Goal: Task Accomplishment & Management: Manage account settings

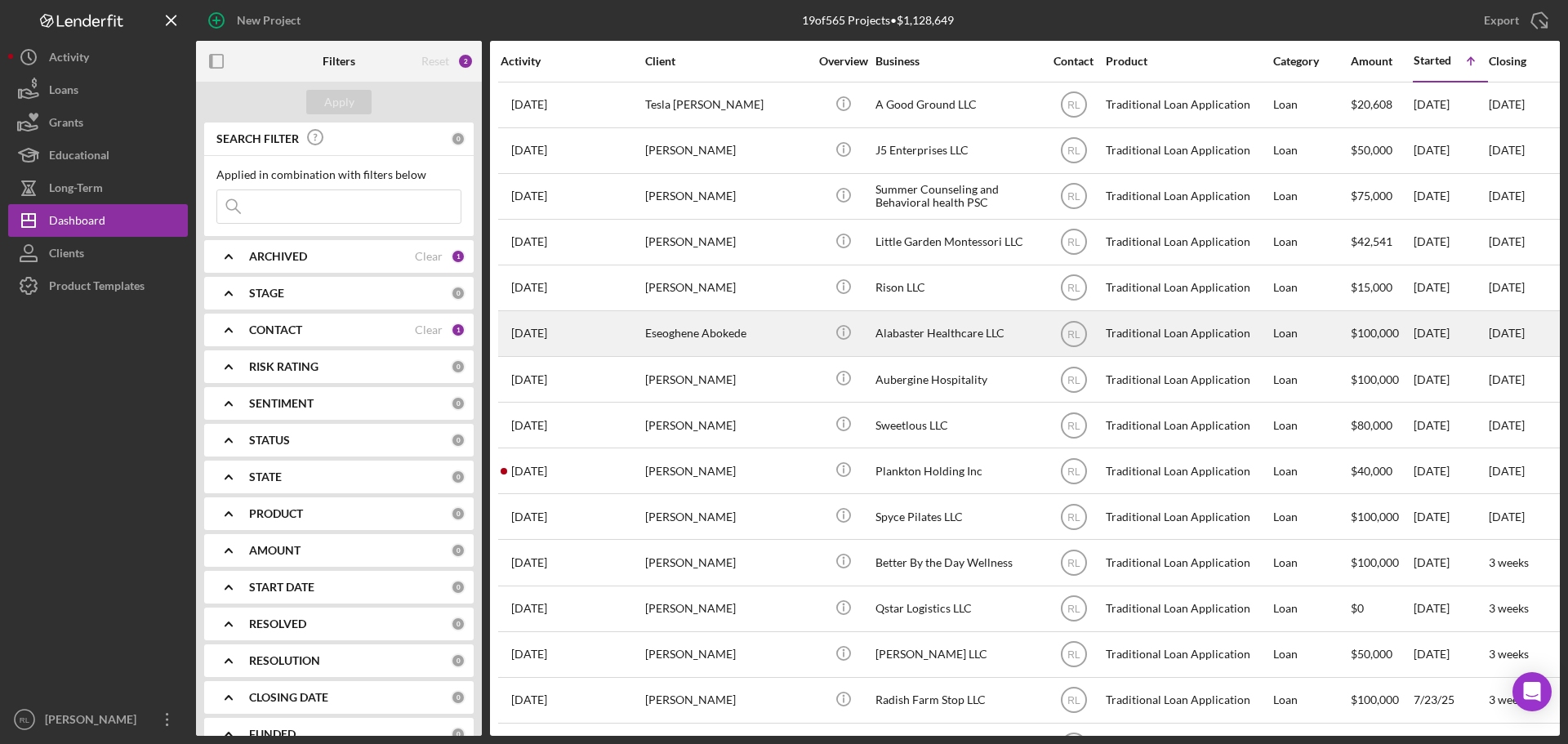
click at [766, 330] on div "Eseoghene Abokede" at bounding box center [727, 334] width 163 height 44
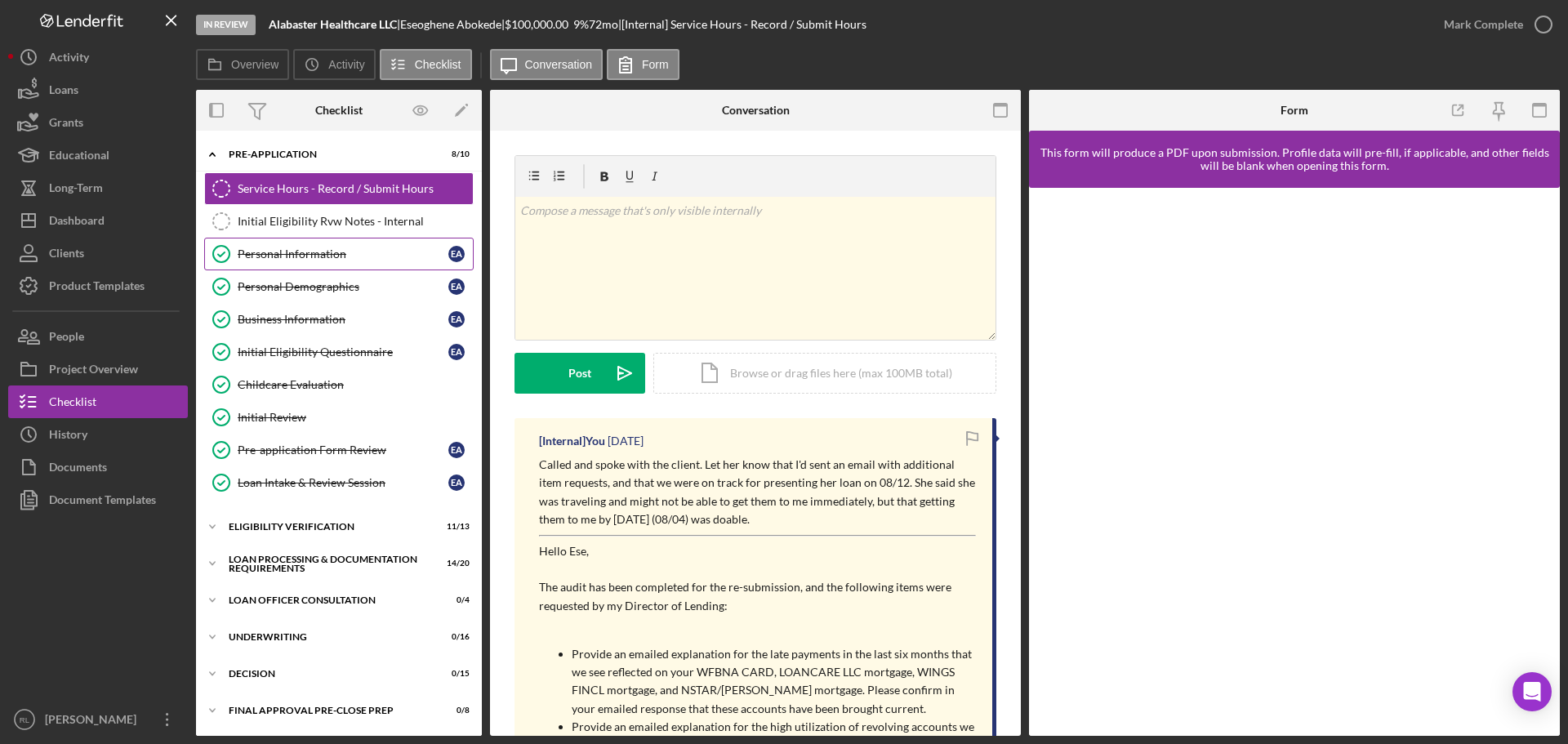
click at [340, 260] on div "Personal Information" at bounding box center [343, 254] width 210 height 13
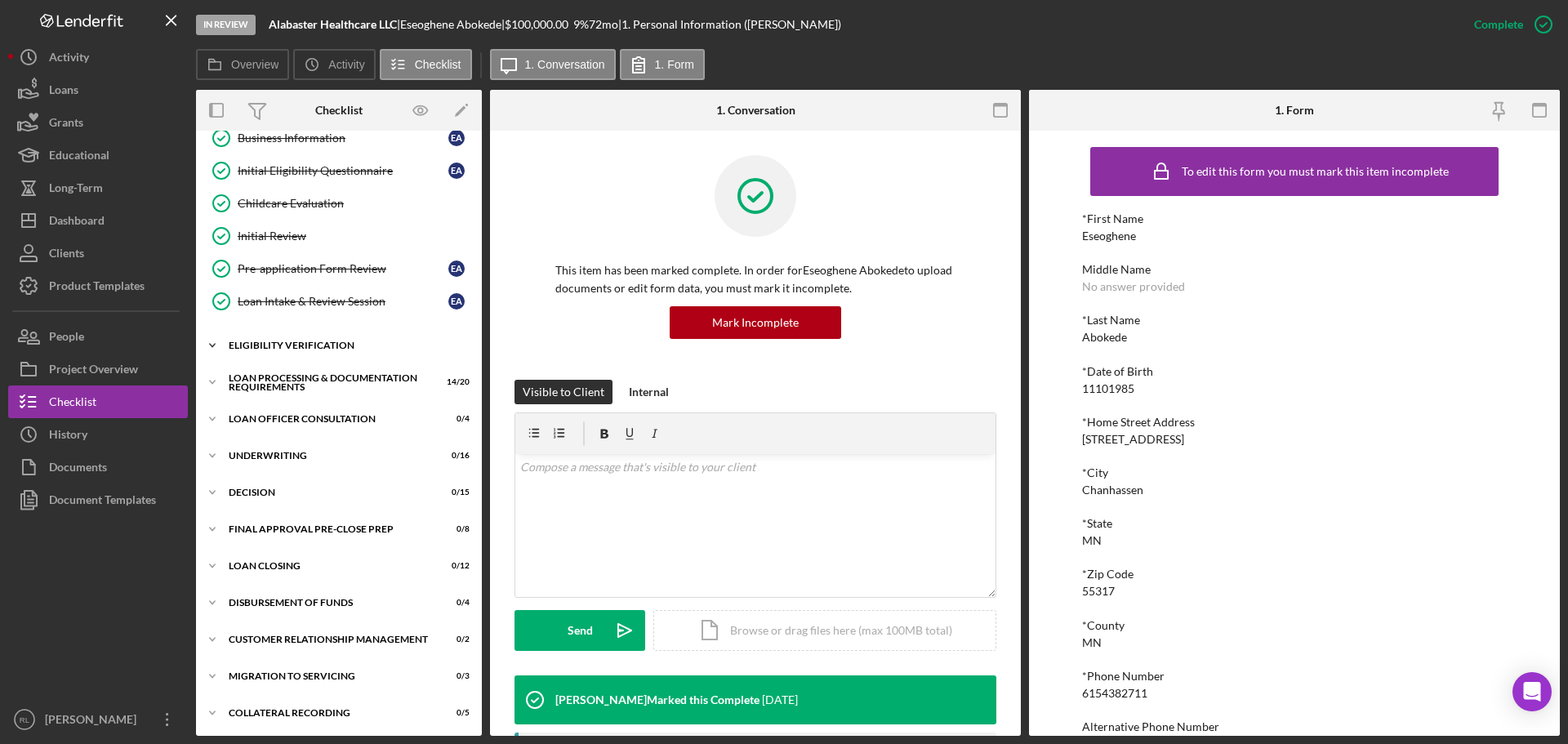
scroll to position [184, 0]
click at [319, 328] on div "Icon/Expander Eligibility Verification 11 / 13" at bounding box center [339, 343] width 286 height 32
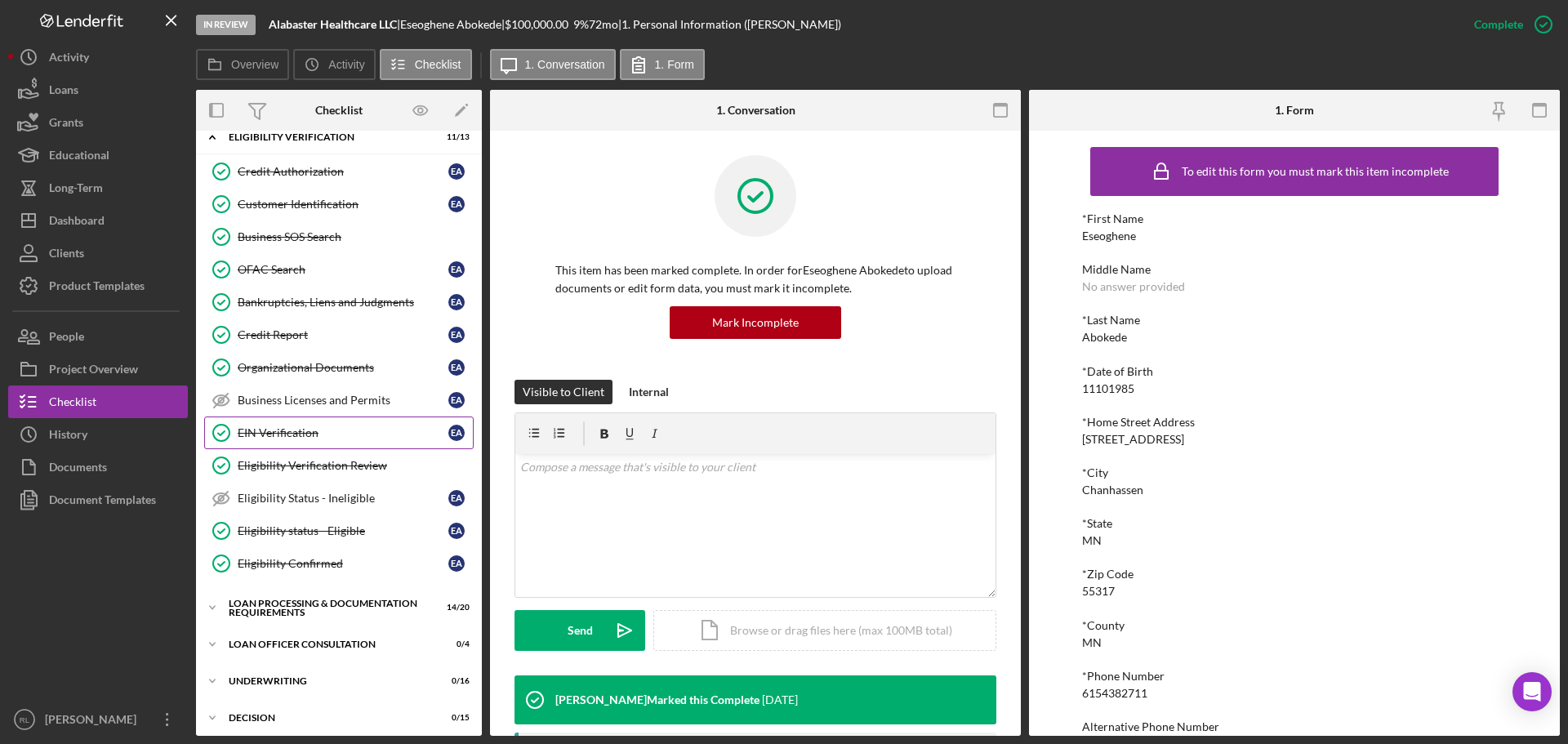
scroll to position [428, 0]
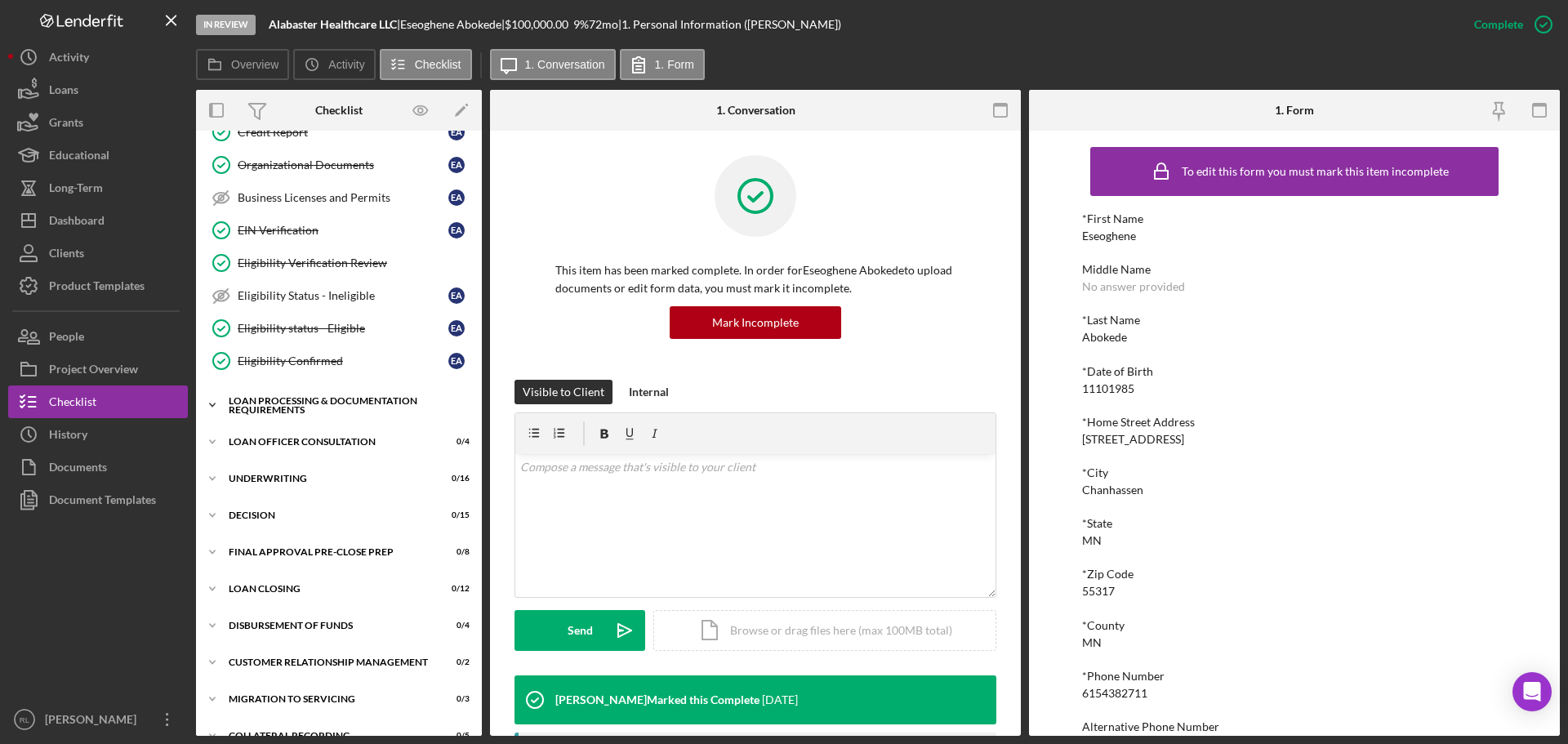
click at [316, 401] on div "Loan Processing & Documentation Requirements" at bounding box center [345, 406] width 233 height 19
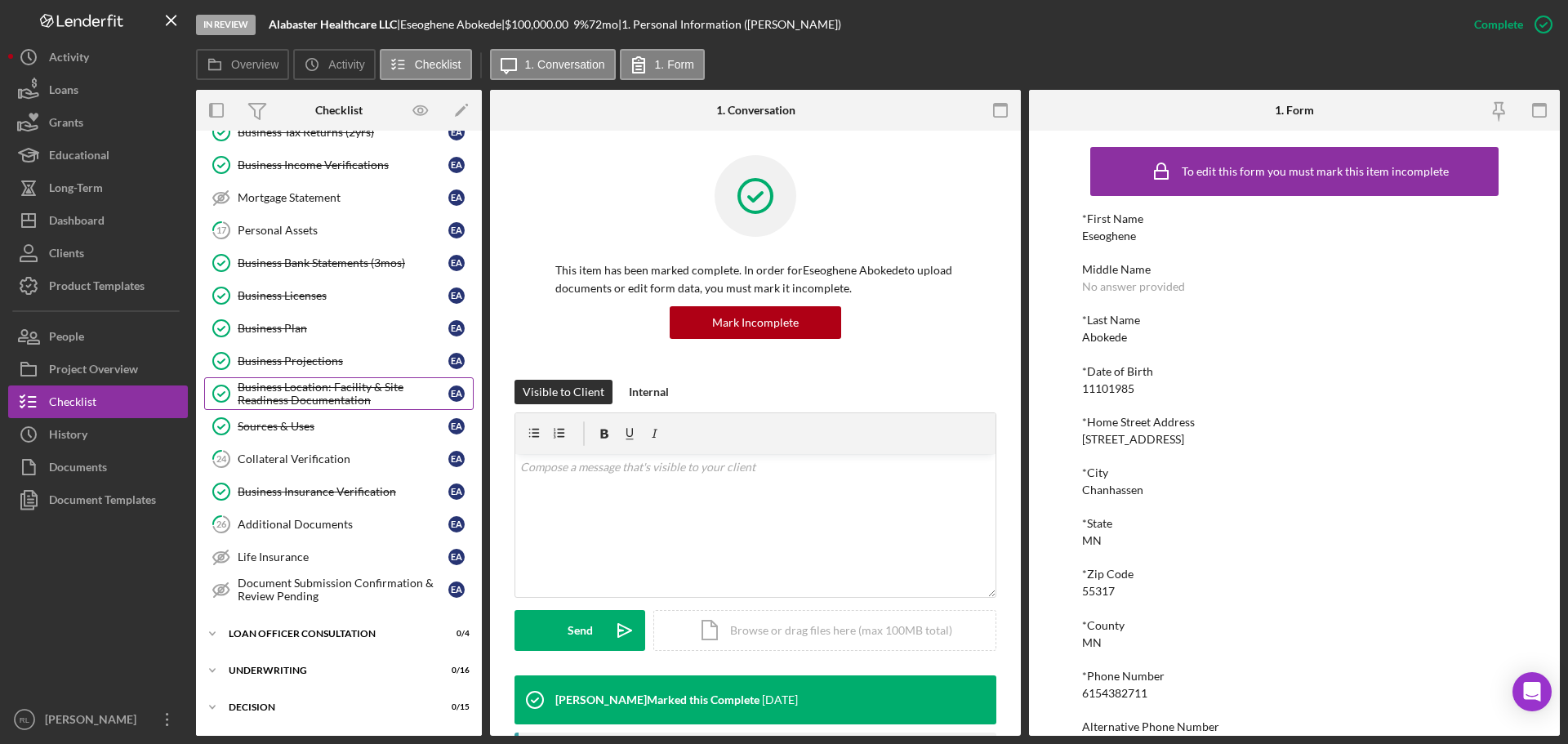
scroll to position [1082, 0]
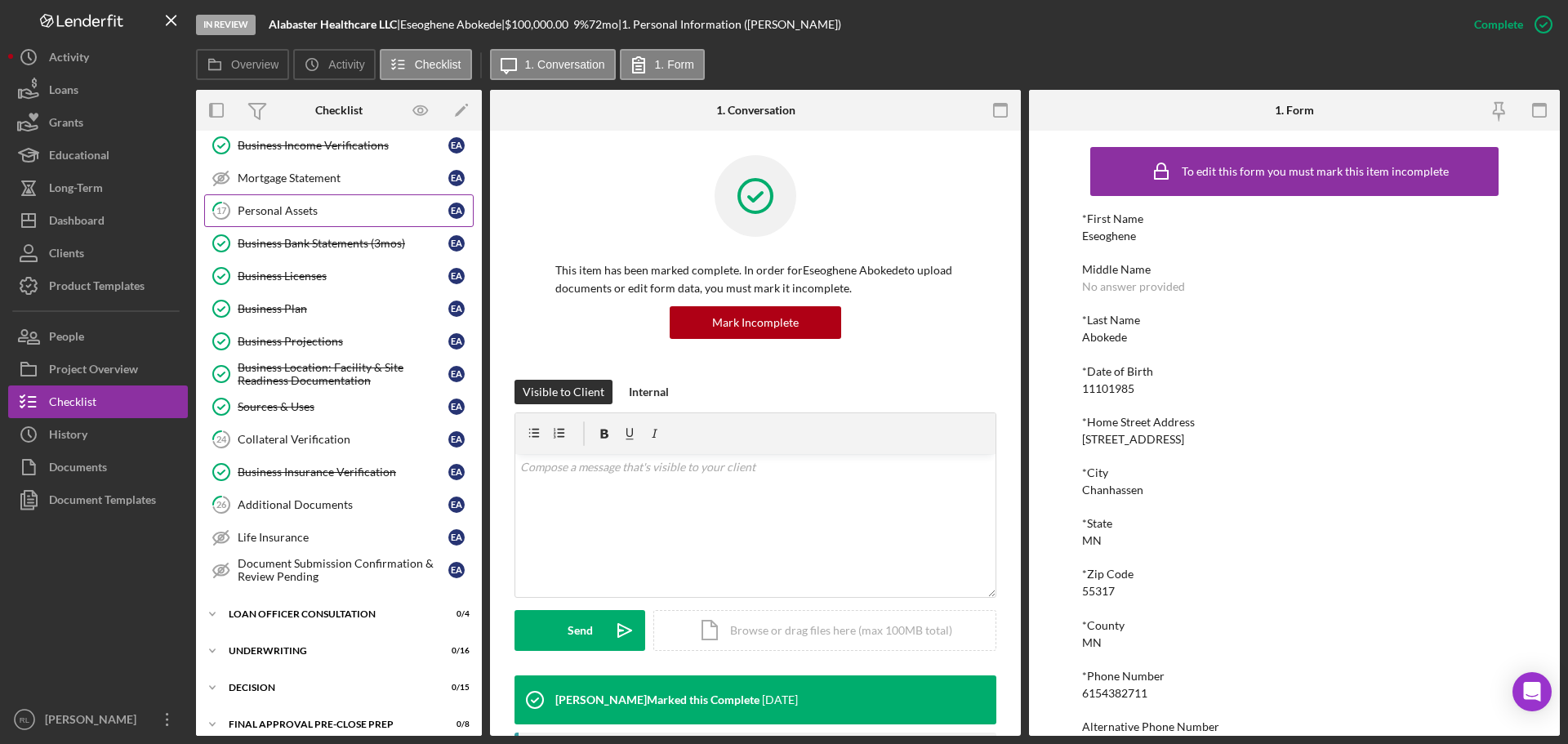
click at [326, 209] on div "Personal Assets" at bounding box center [343, 210] width 210 height 13
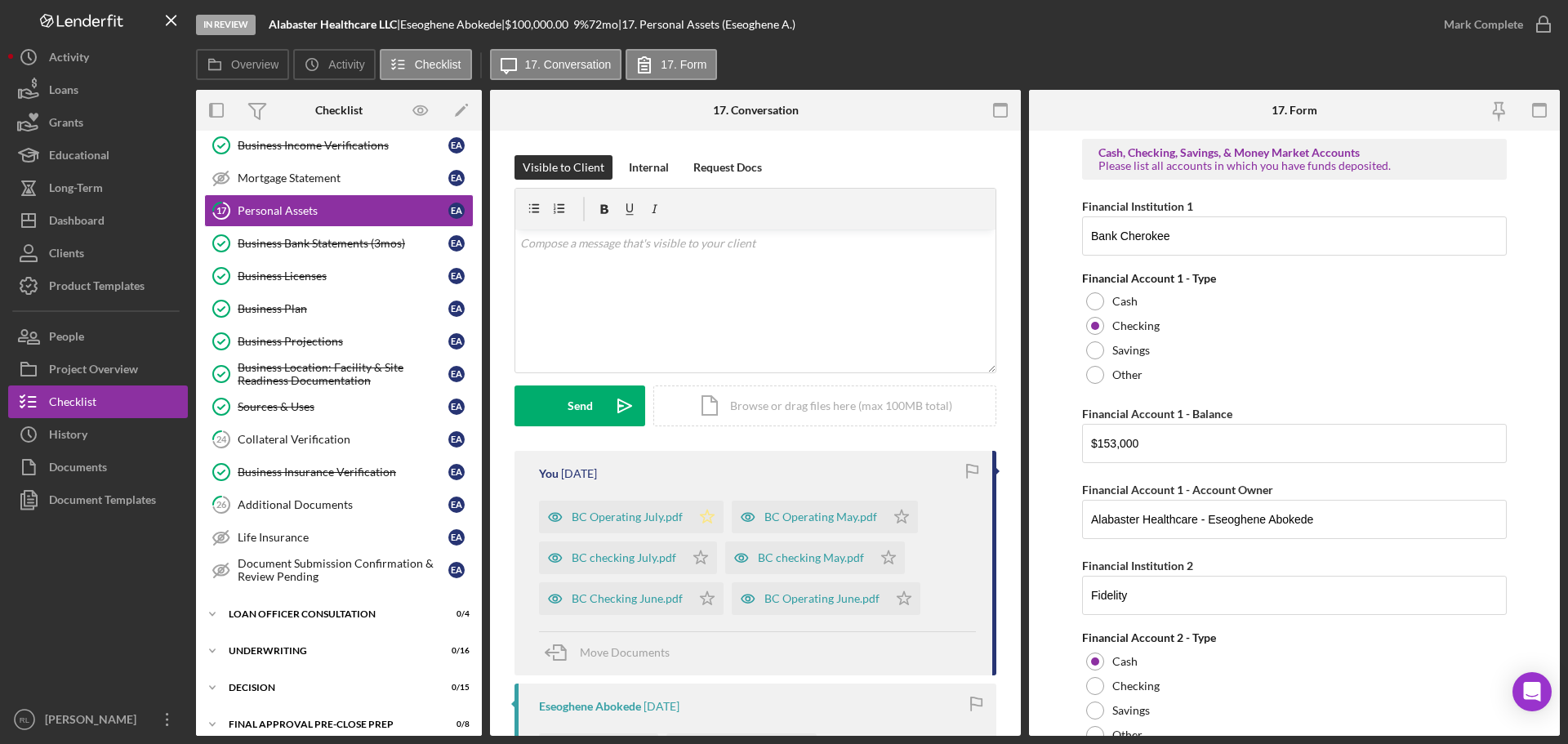
click at [702, 519] on polygon "button" at bounding box center [707, 517] width 14 height 13
click at [704, 562] on icon "Icon/Star" at bounding box center [700, 557] width 32 height 32
click at [895, 523] on polygon "button" at bounding box center [902, 517] width 14 height 13
click at [896, 598] on icon "Icon/Star" at bounding box center [904, 599] width 32 height 32
click at [883, 562] on icon "Icon/Star" at bounding box center [888, 557] width 32 height 32
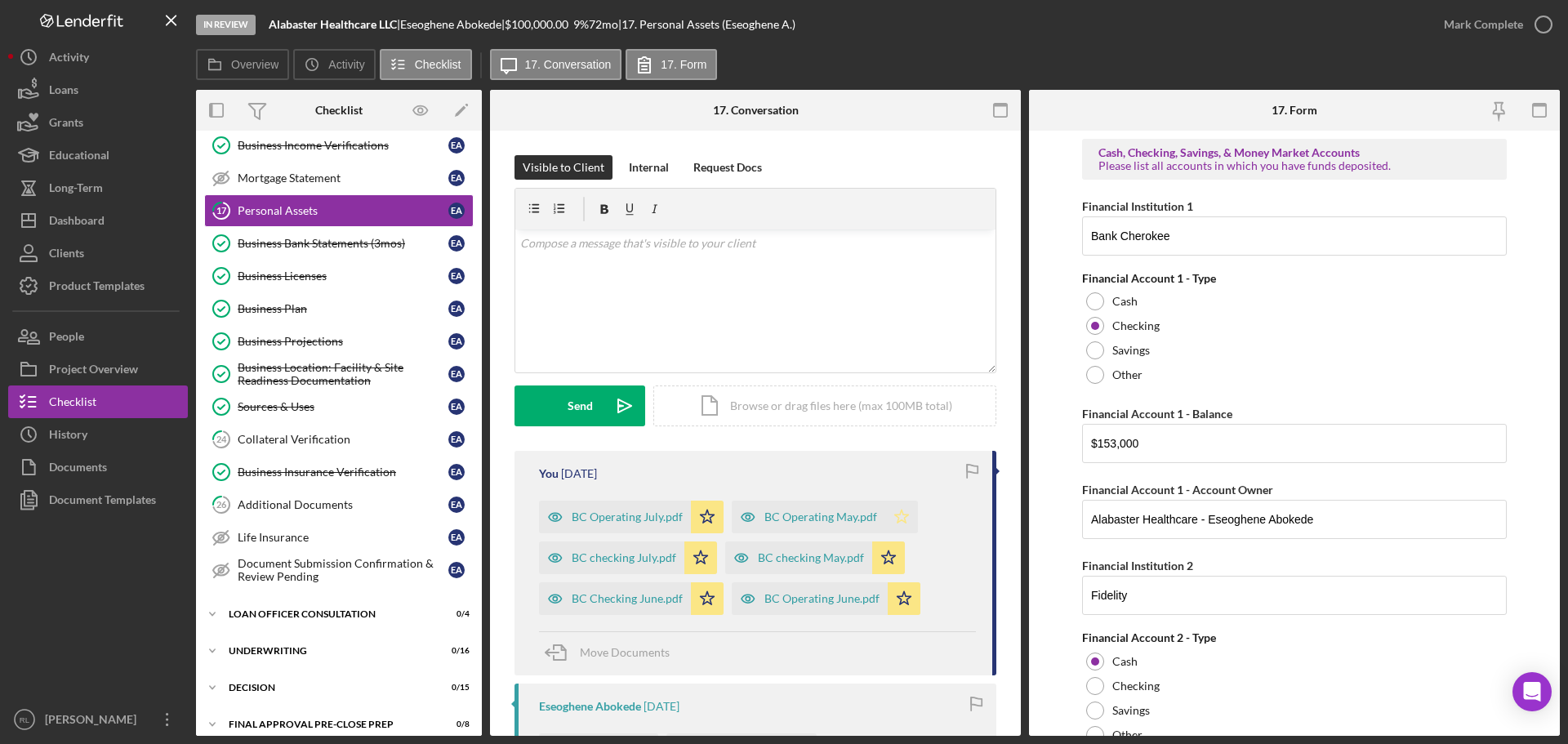
click at [890, 517] on icon "Icon/Star" at bounding box center [901, 517] width 32 height 32
click at [1490, 27] on div "Mark Complete" at bounding box center [1484, 25] width 80 height 32
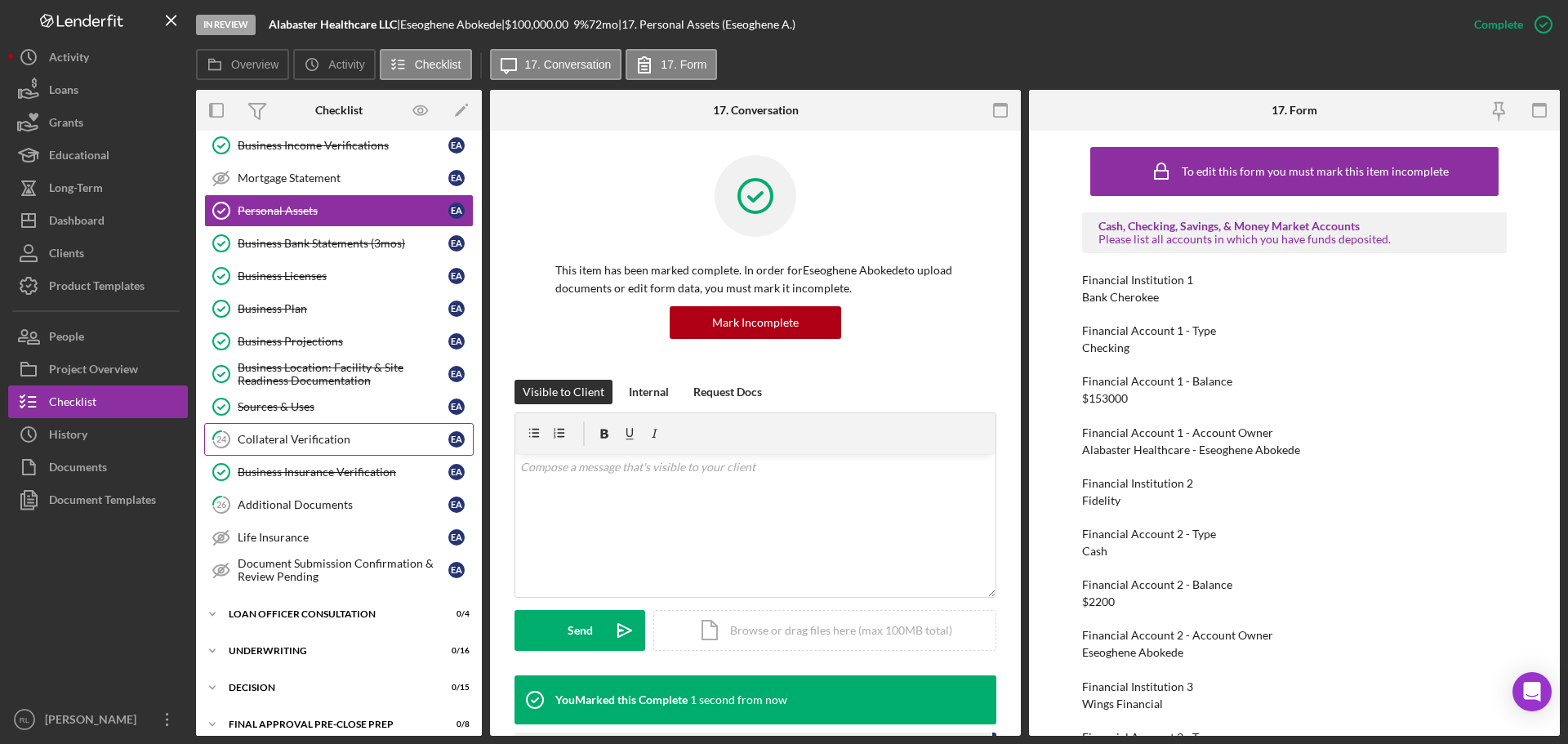
click at [321, 451] on link "24 Collateral Verification E A" at bounding box center [338, 439] width 269 height 32
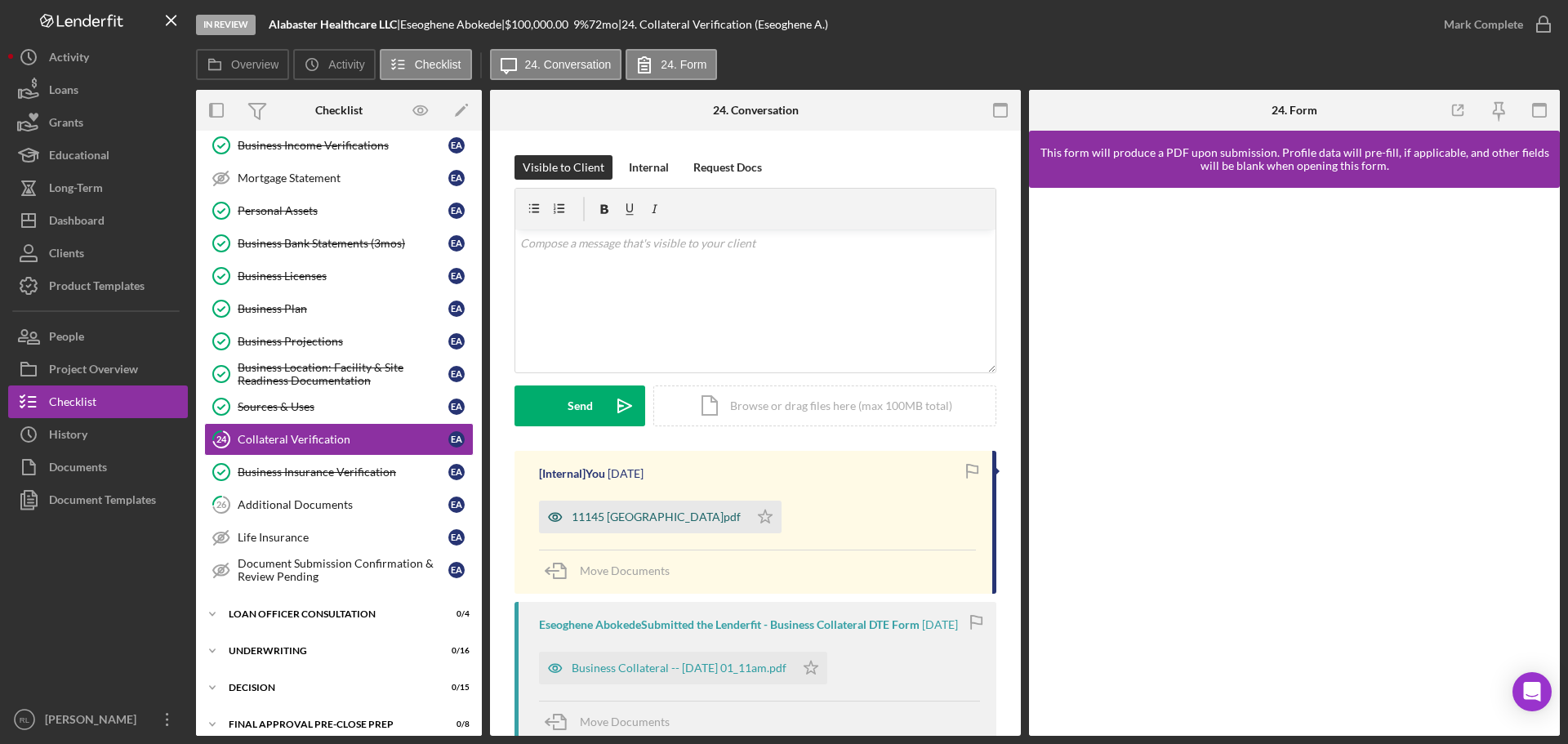
click at [637, 520] on div "11145 [GEOGRAPHIC_DATA]pdf" at bounding box center [656, 517] width 169 height 13
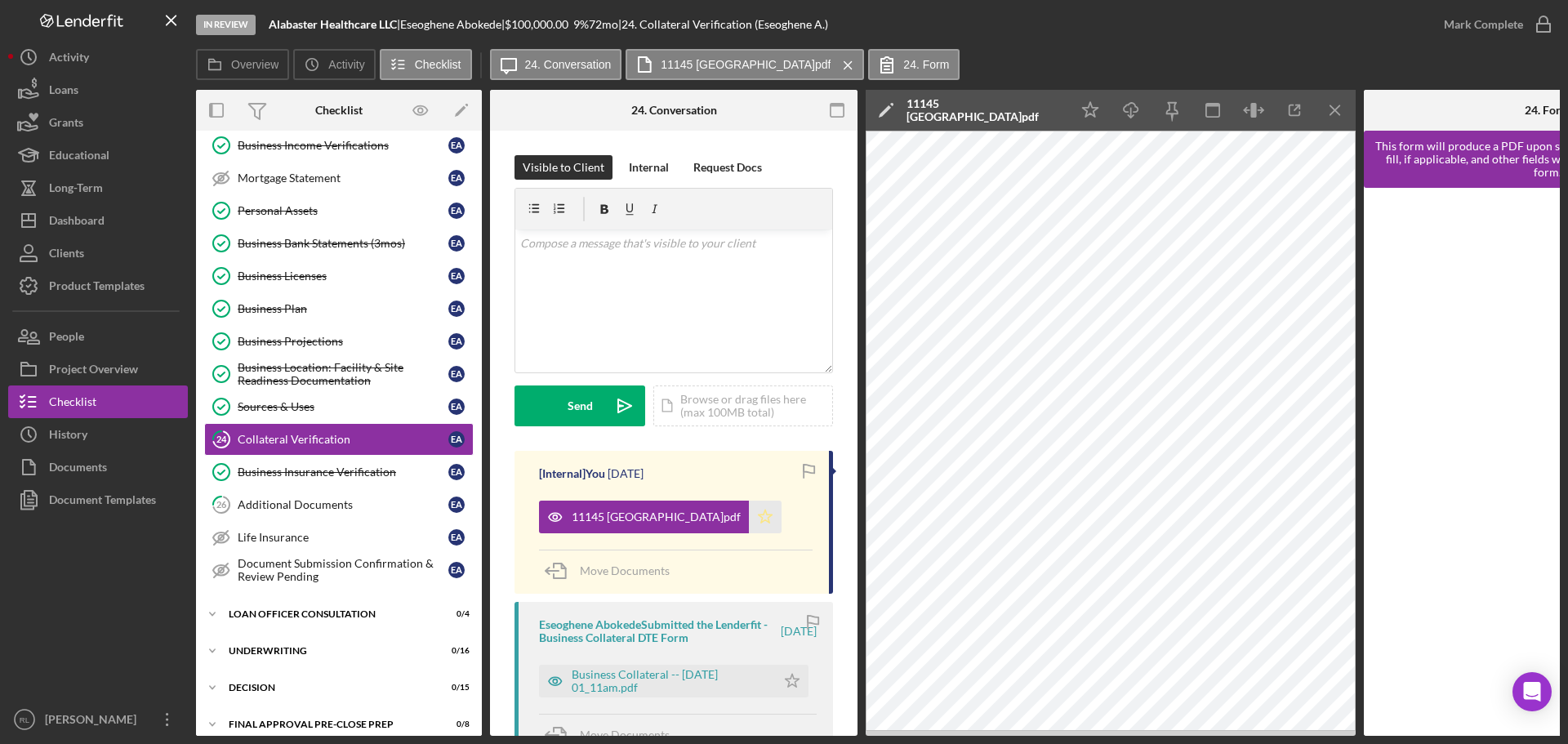
click at [748, 519] on icon "Icon/Star" at bounding box center [765, 517] width 32 height 32
click at [1501, 29] on div "Mark Complete" at bounding box center [1484, 25] width 80 height 32
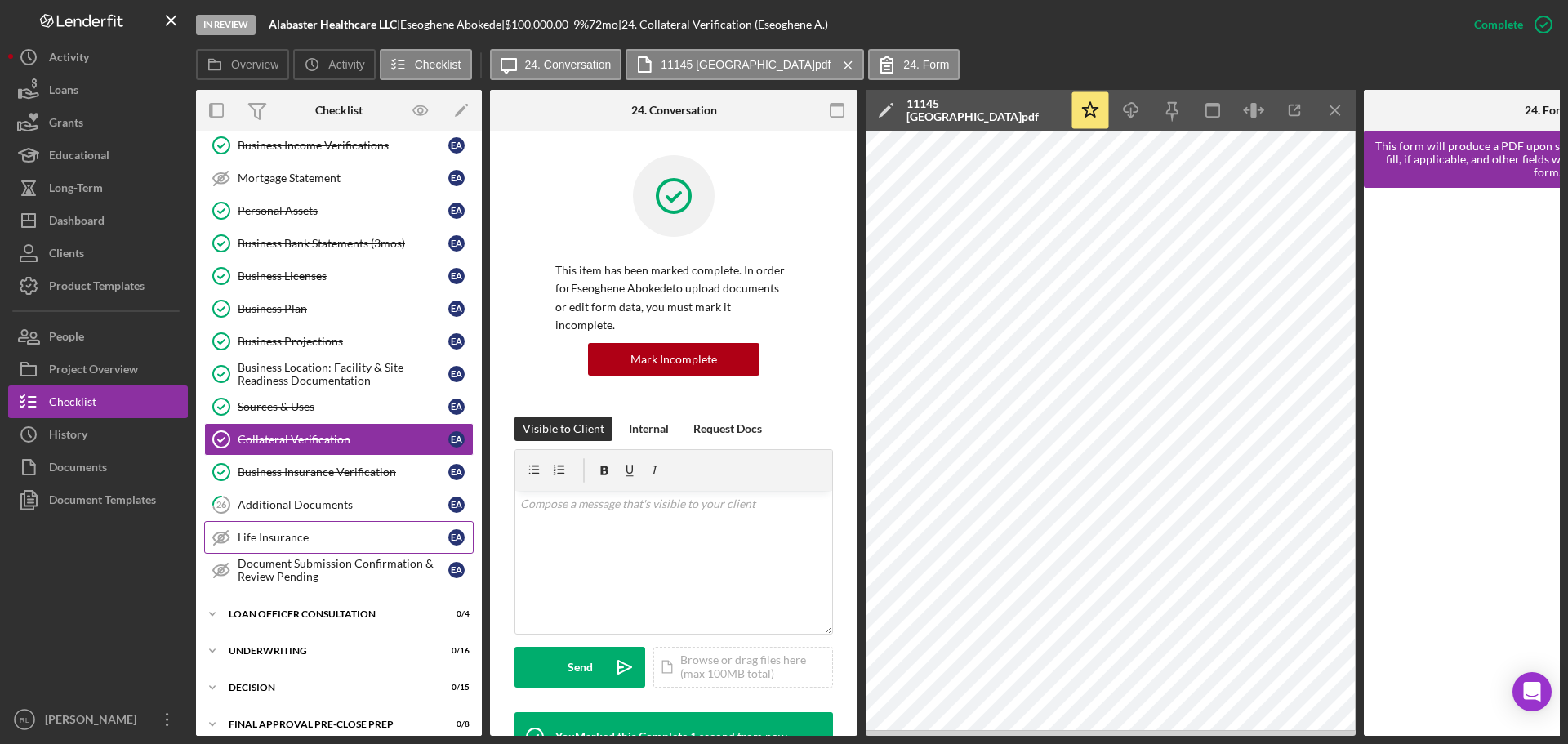
click at [314, 535] on div "Life Insurance" at bounding box center [343, 537] width 210 height 13
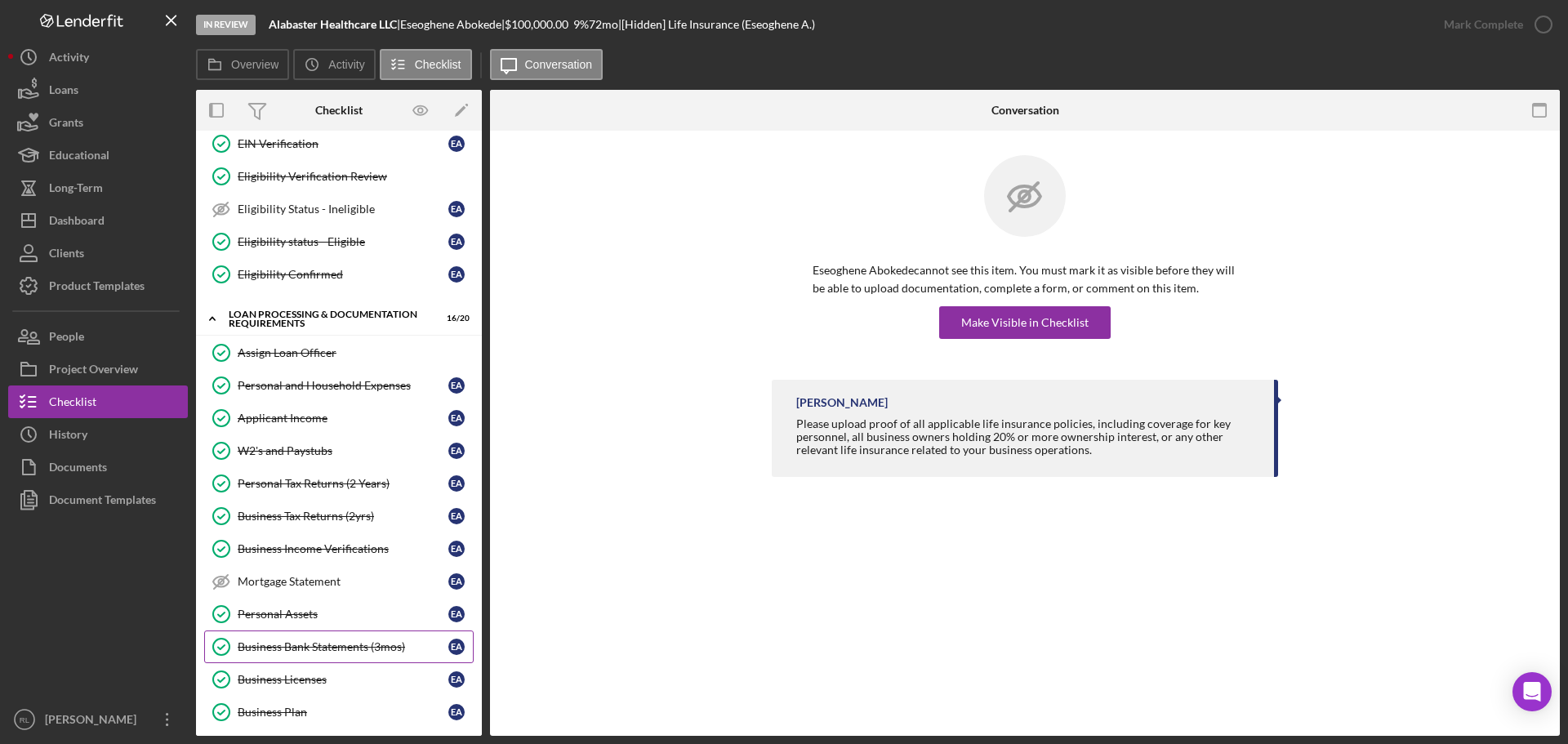
scroll to position [382, 0]
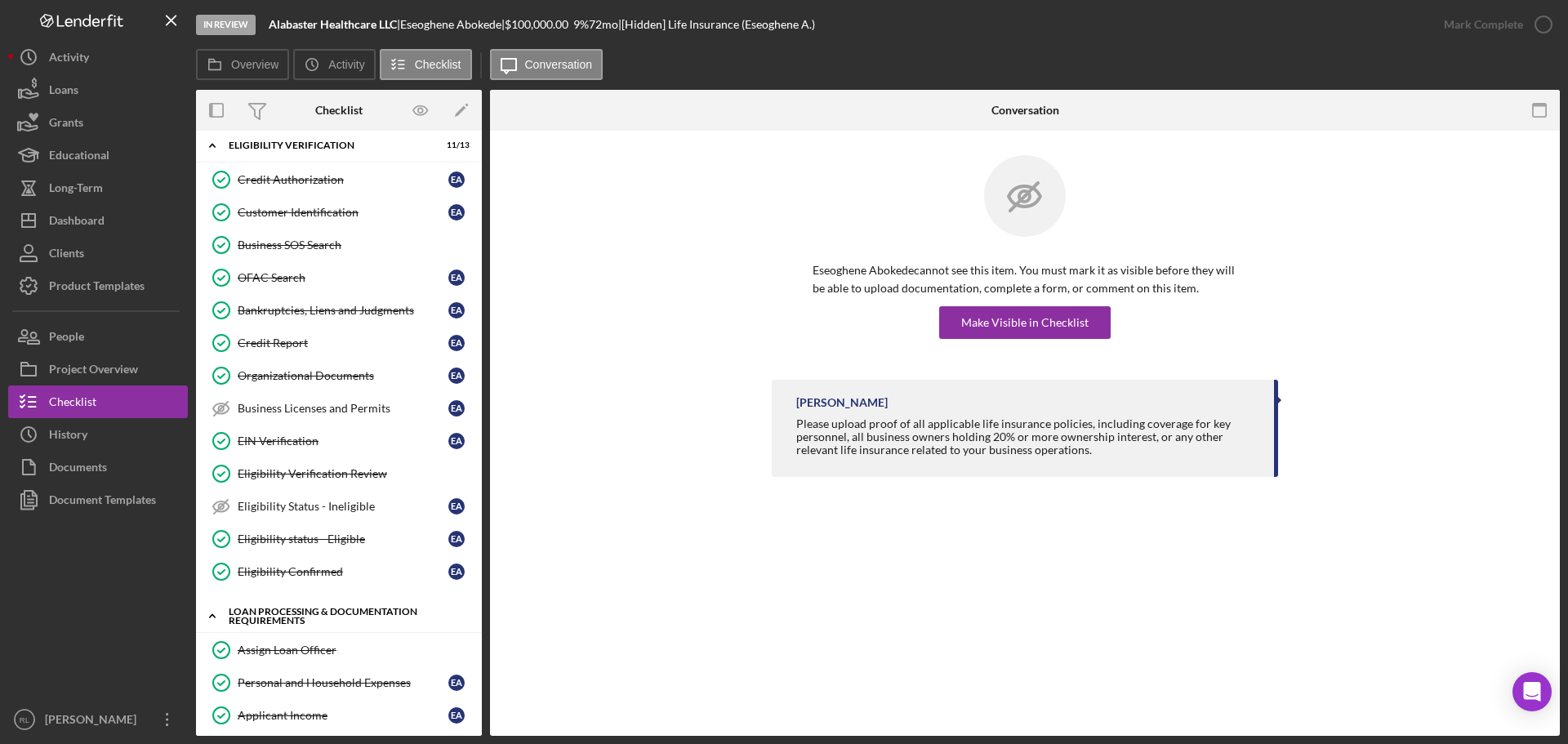
click at [287, 608] on div "Loan Processing & Documentation Requirements" at bounding box center [345, 616] width 233 height 19
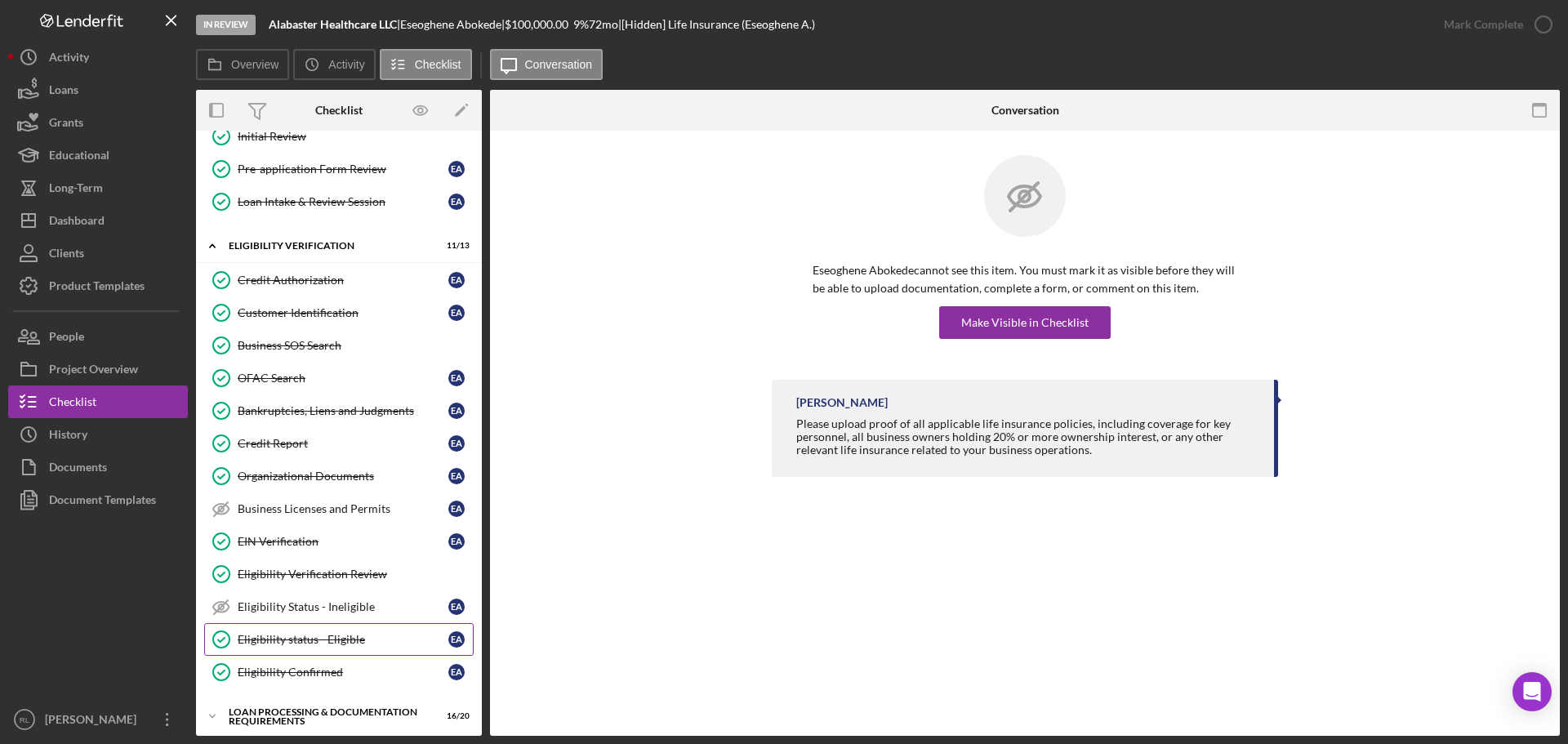
scroll to position [0, 0]
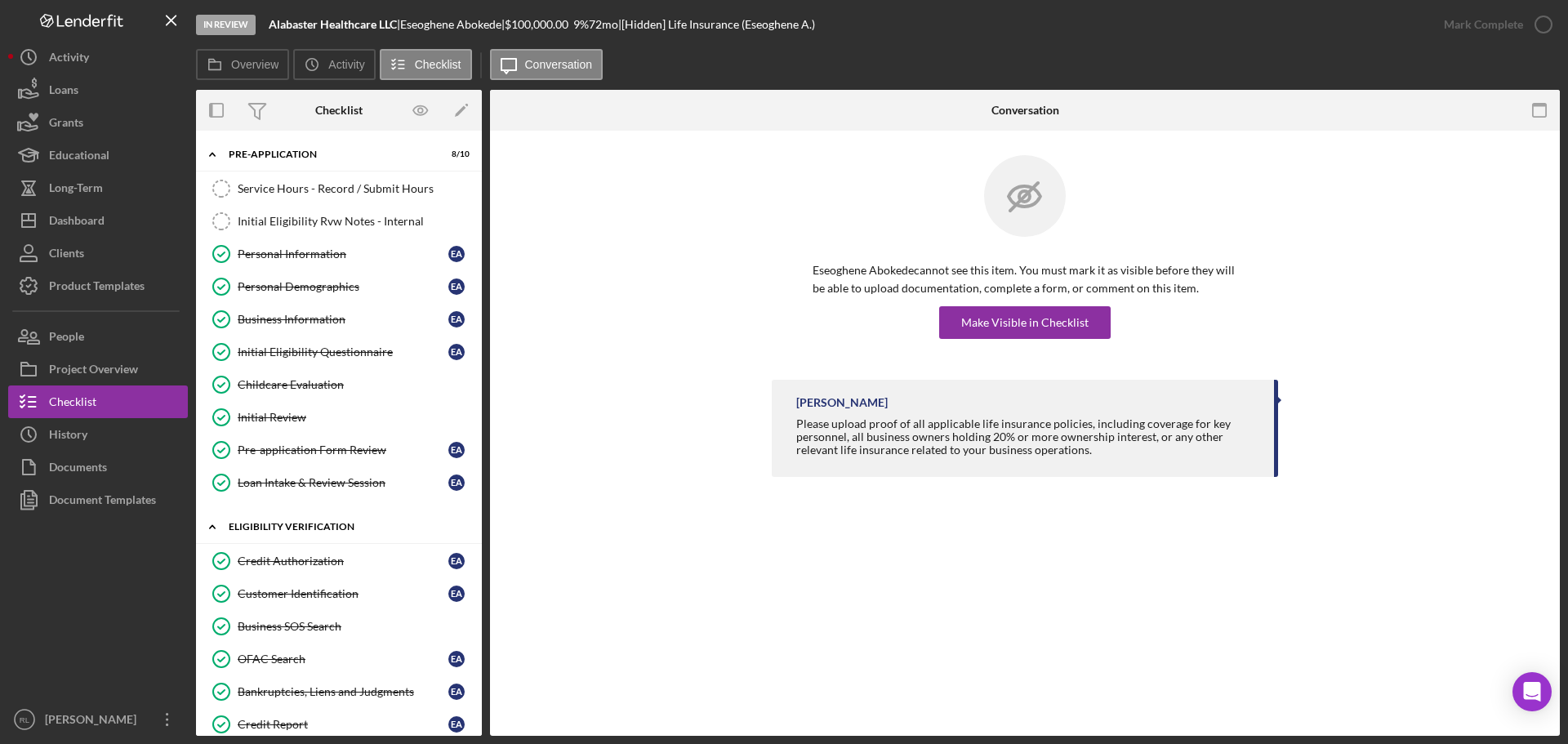
click at [284, 525] on div "Eligibility Verification" at bounding box center [345, 527] width 233 height 9
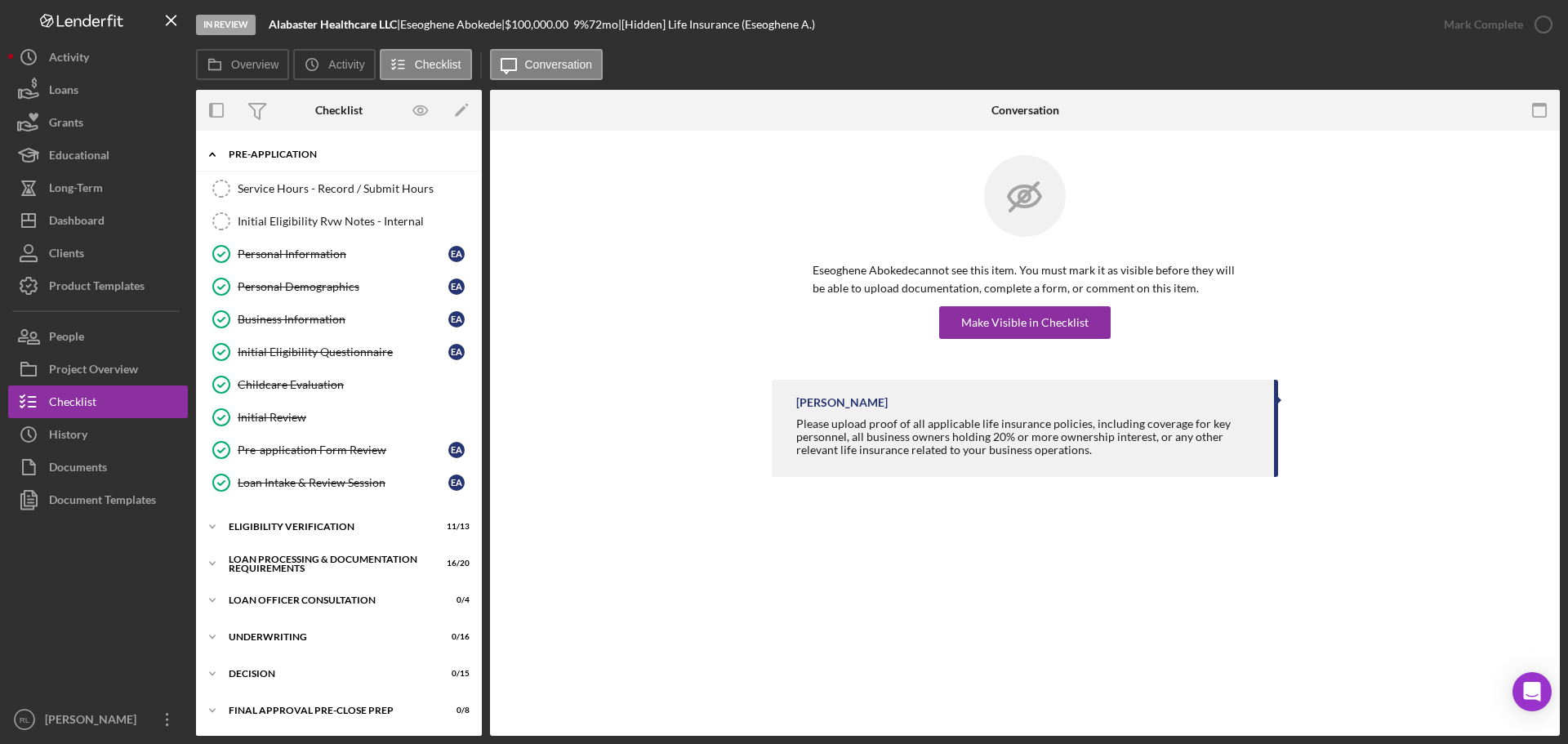
click at [298, 154] on div "Pre-Application" at bounding box center [345, 154] width 233 height 9
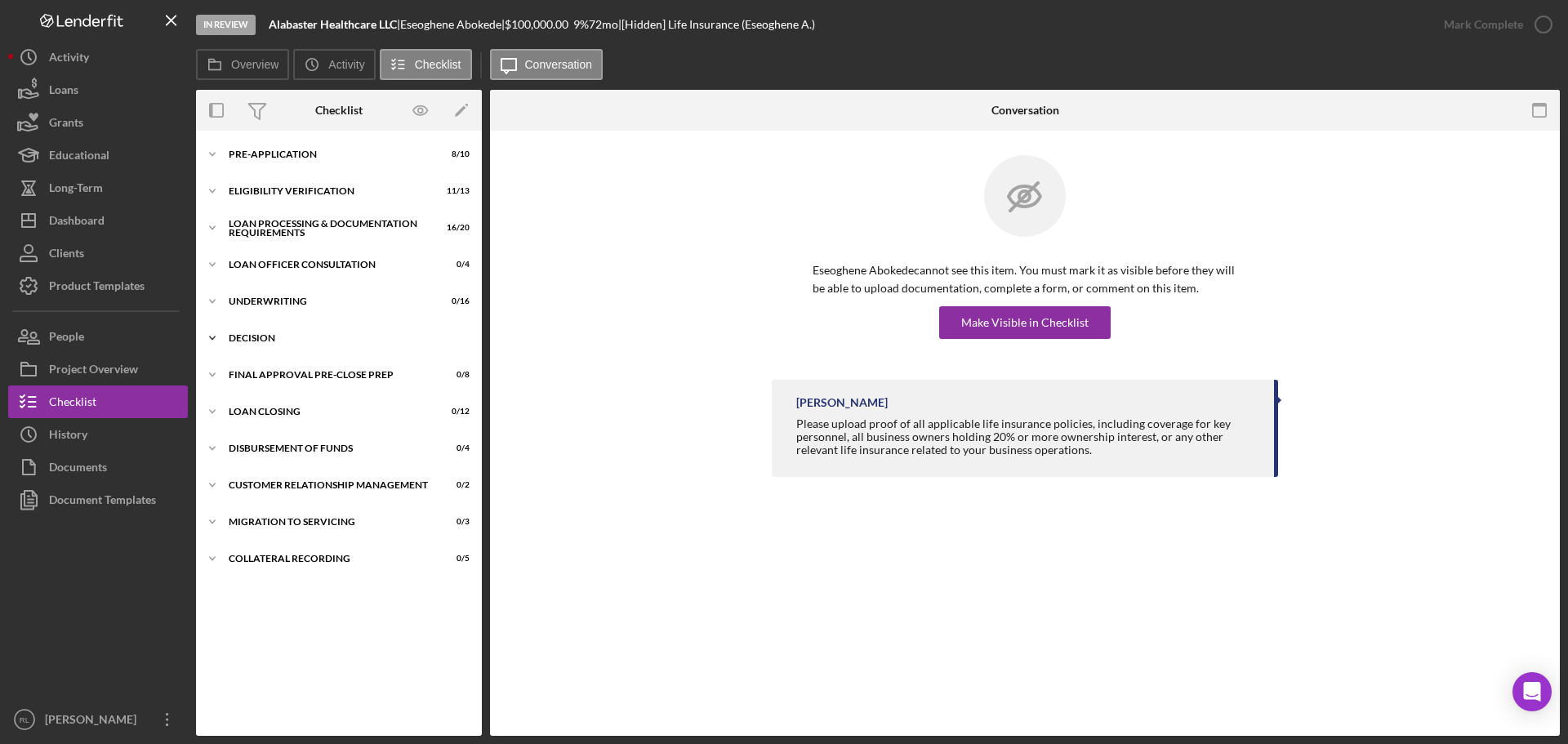
click at [293, 342] on div "Decision" at bounding box center [345, 338] width 233 height 9
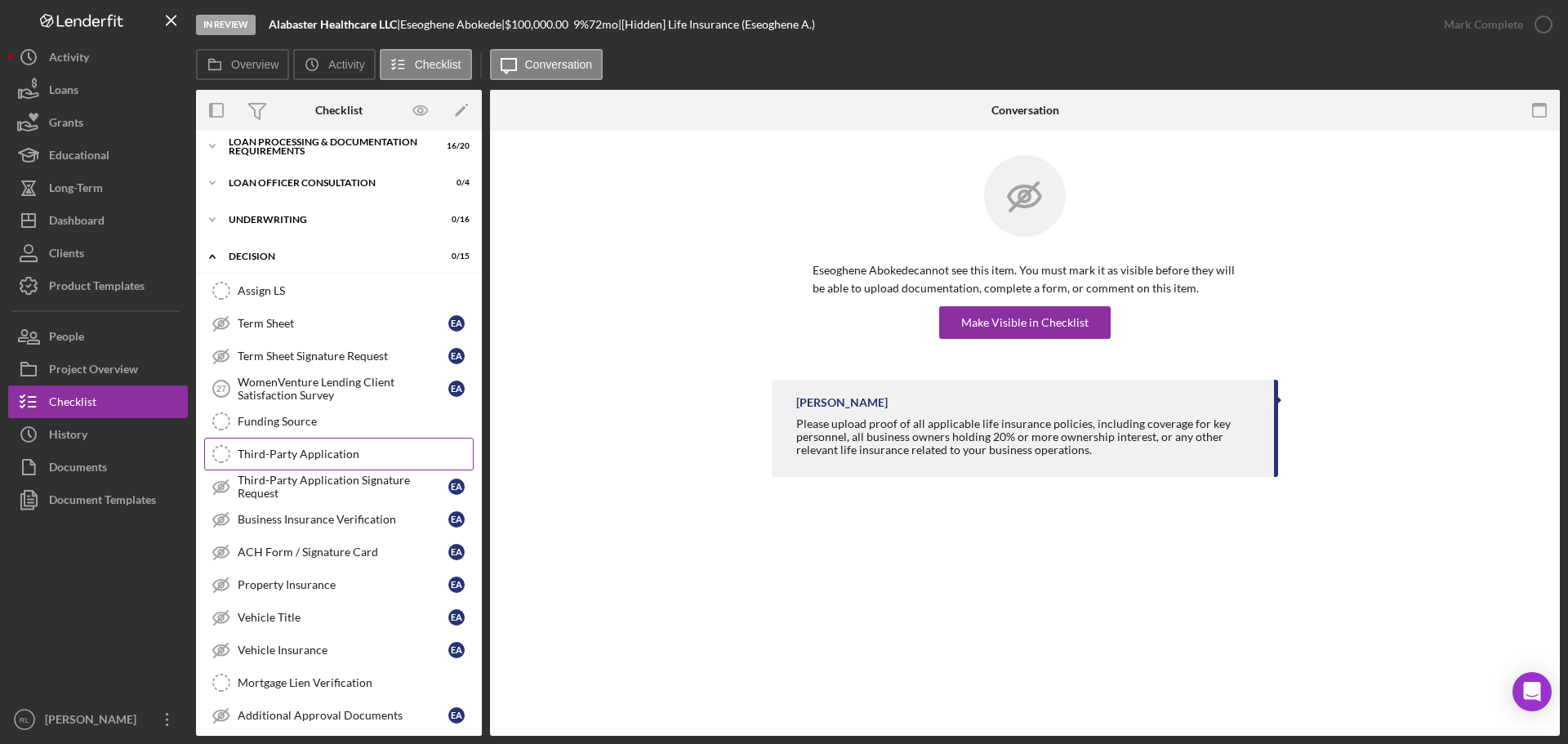
scroll to position [163, 0]
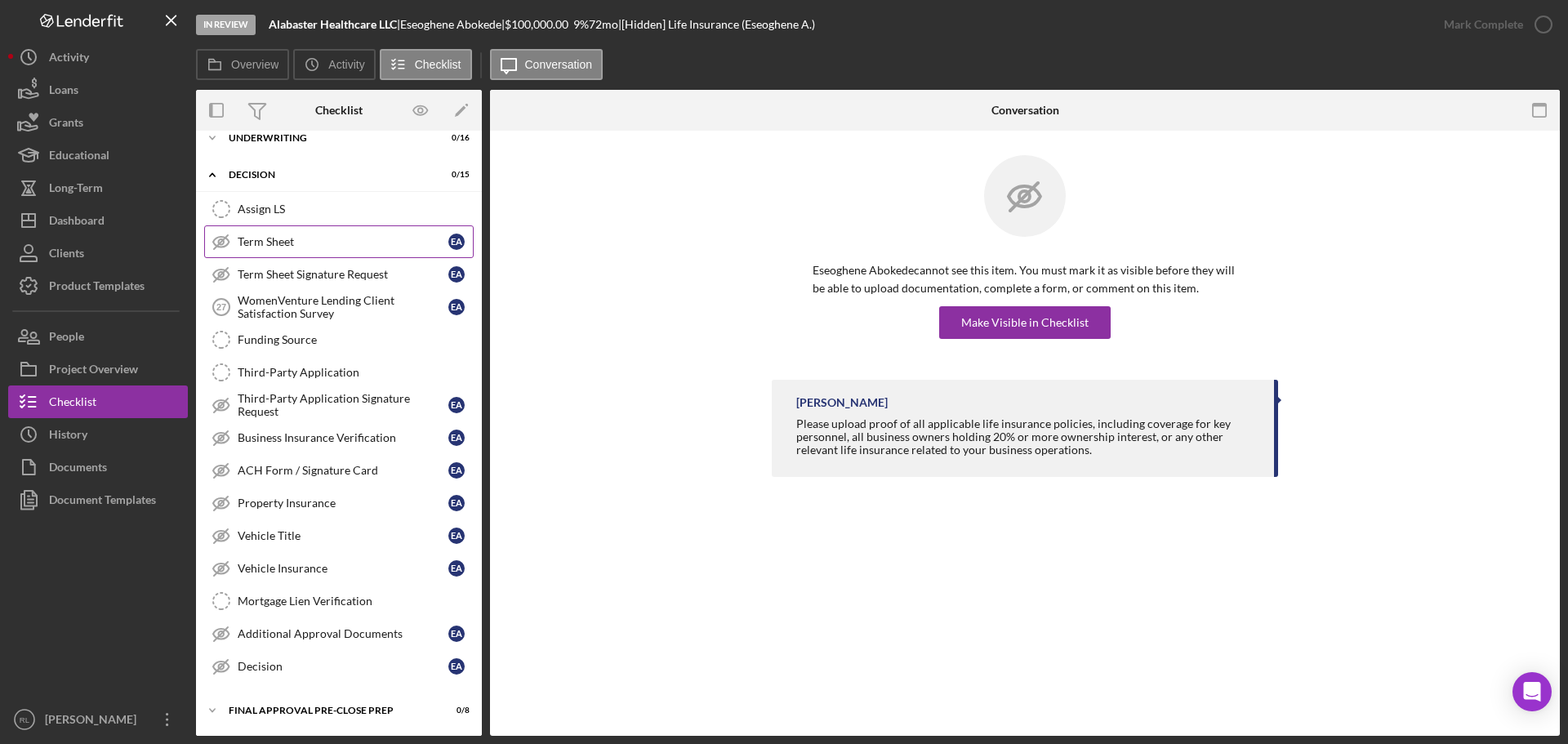
click at [304, 235] on div "Term Sheet" at bounding box center [343, 242] width 210 height 13
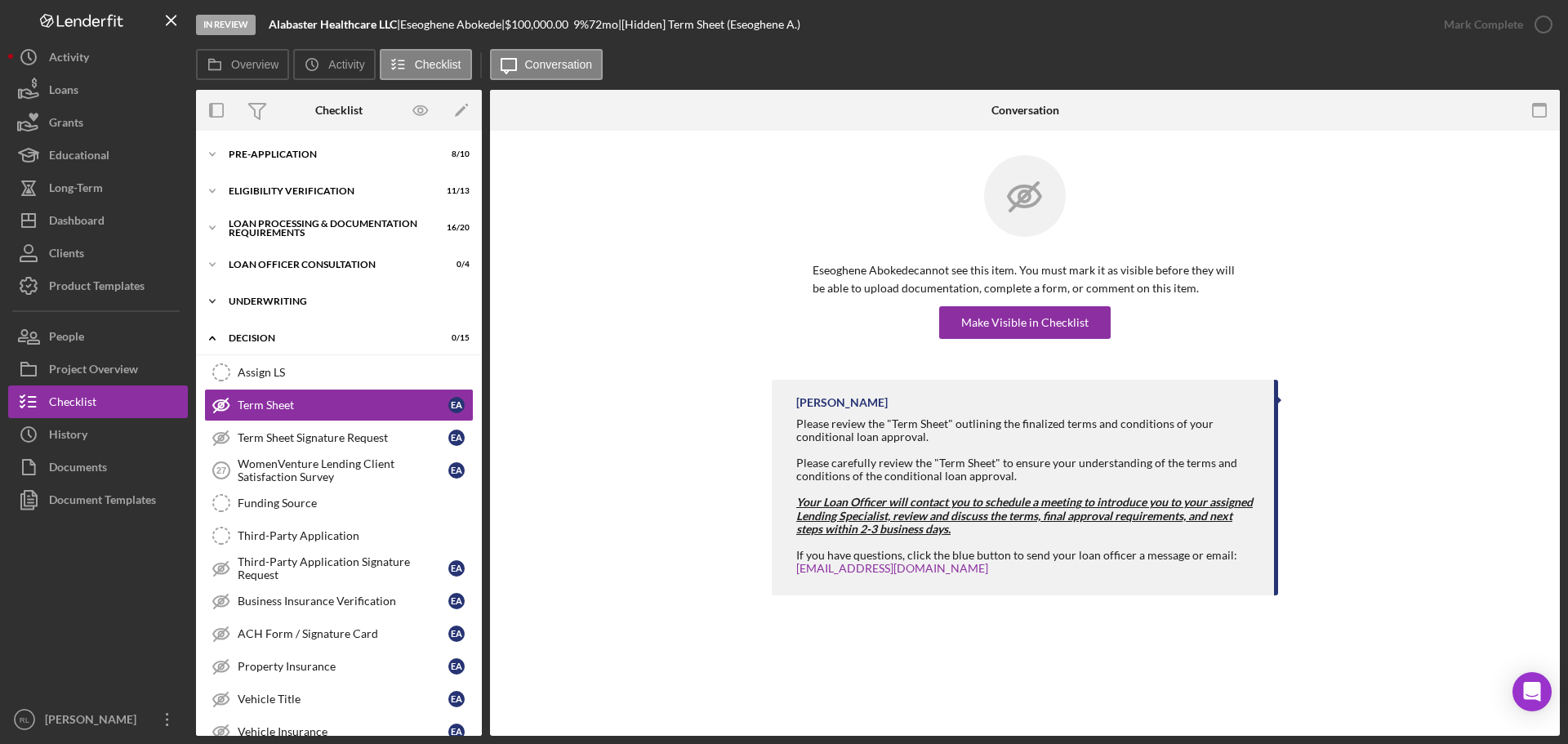
click at [311, 308] on div "Icon/Expander Underwriting 0 / 16" at bounding box center [339, 301] width 286 height 32
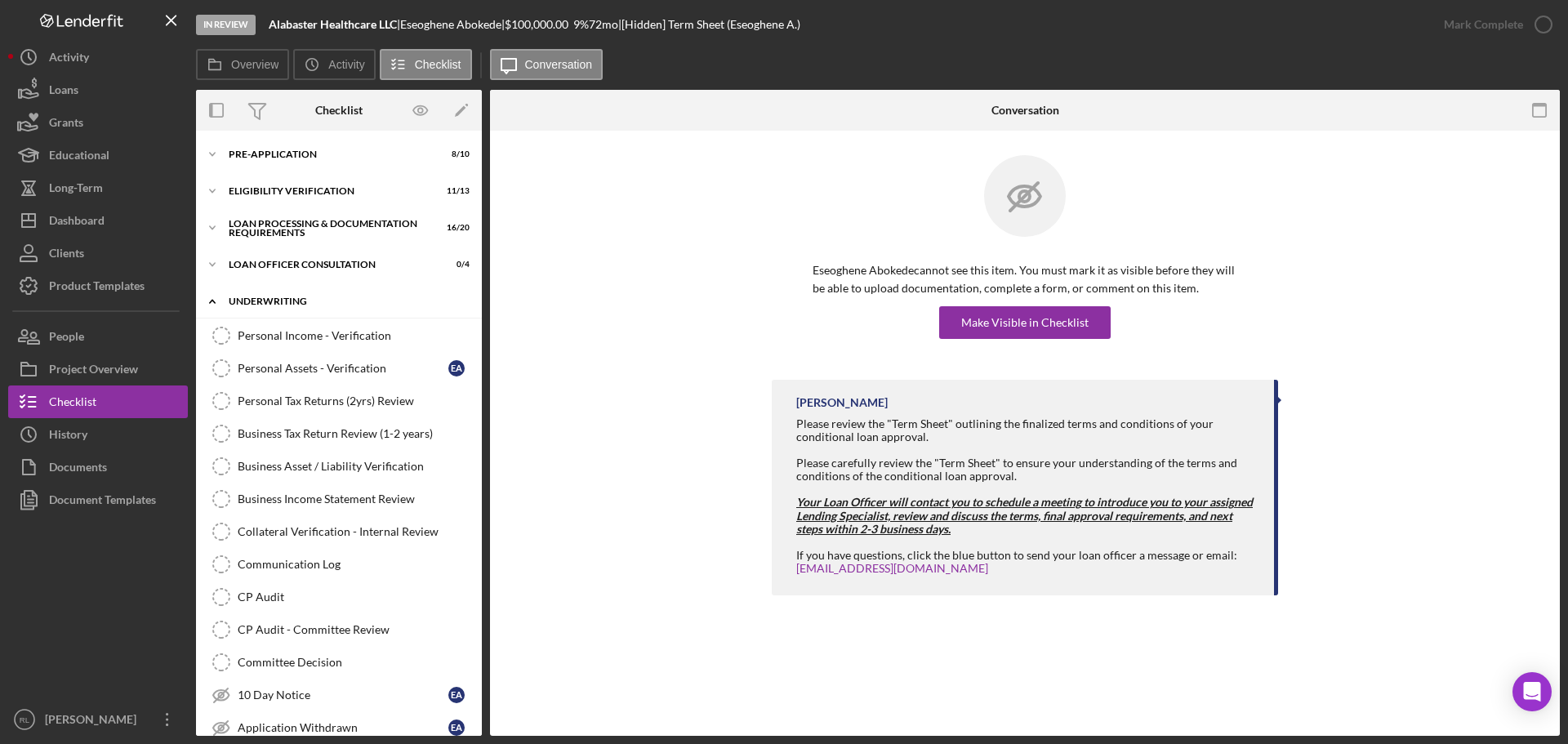
click at [301, 303] on div "Underwriting" at bounding box center [345, 301] width 233 height 9
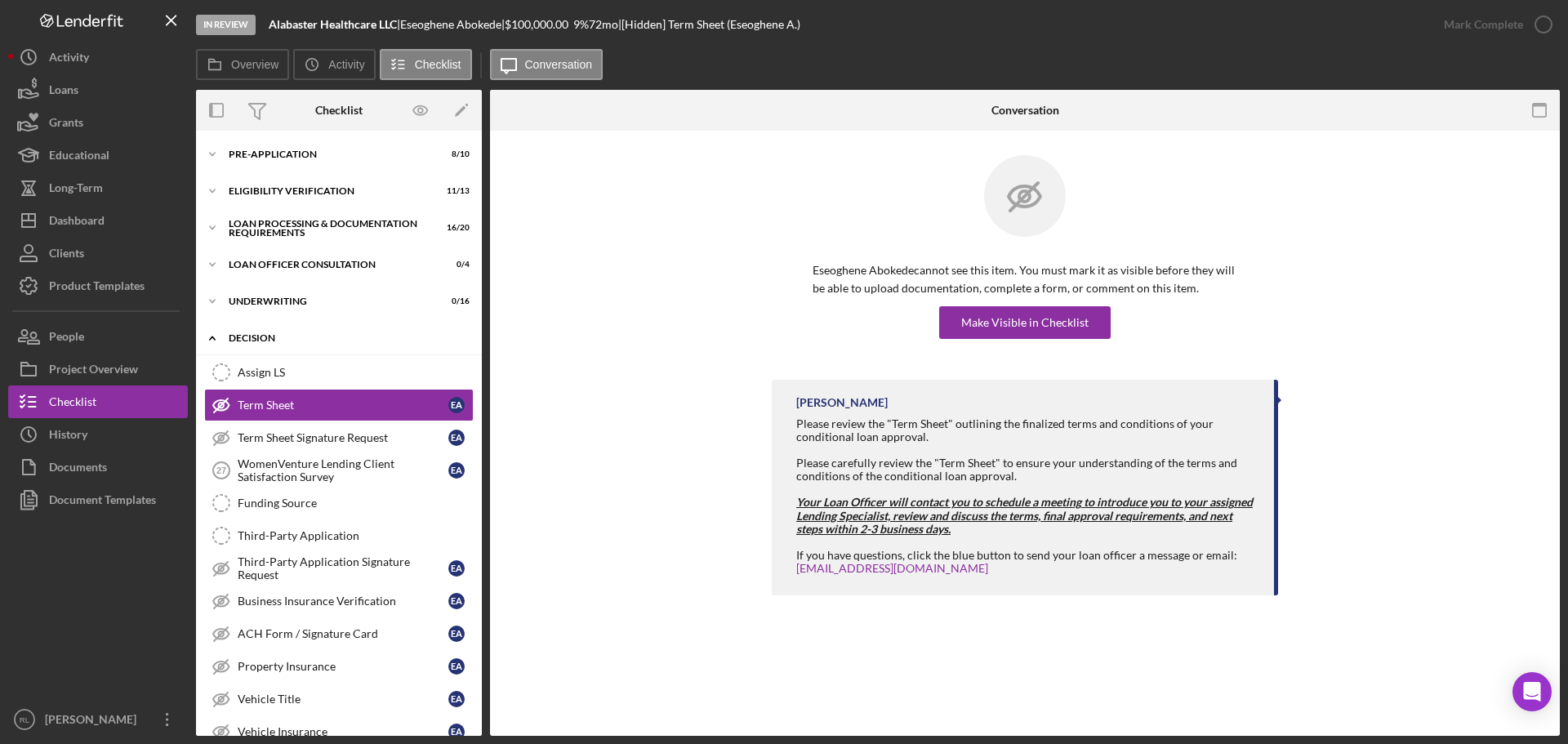
click at [295, 344] on div "Icon/Expander Decision 0 / 15" at bounding box center [339, 338] width 286 height 33
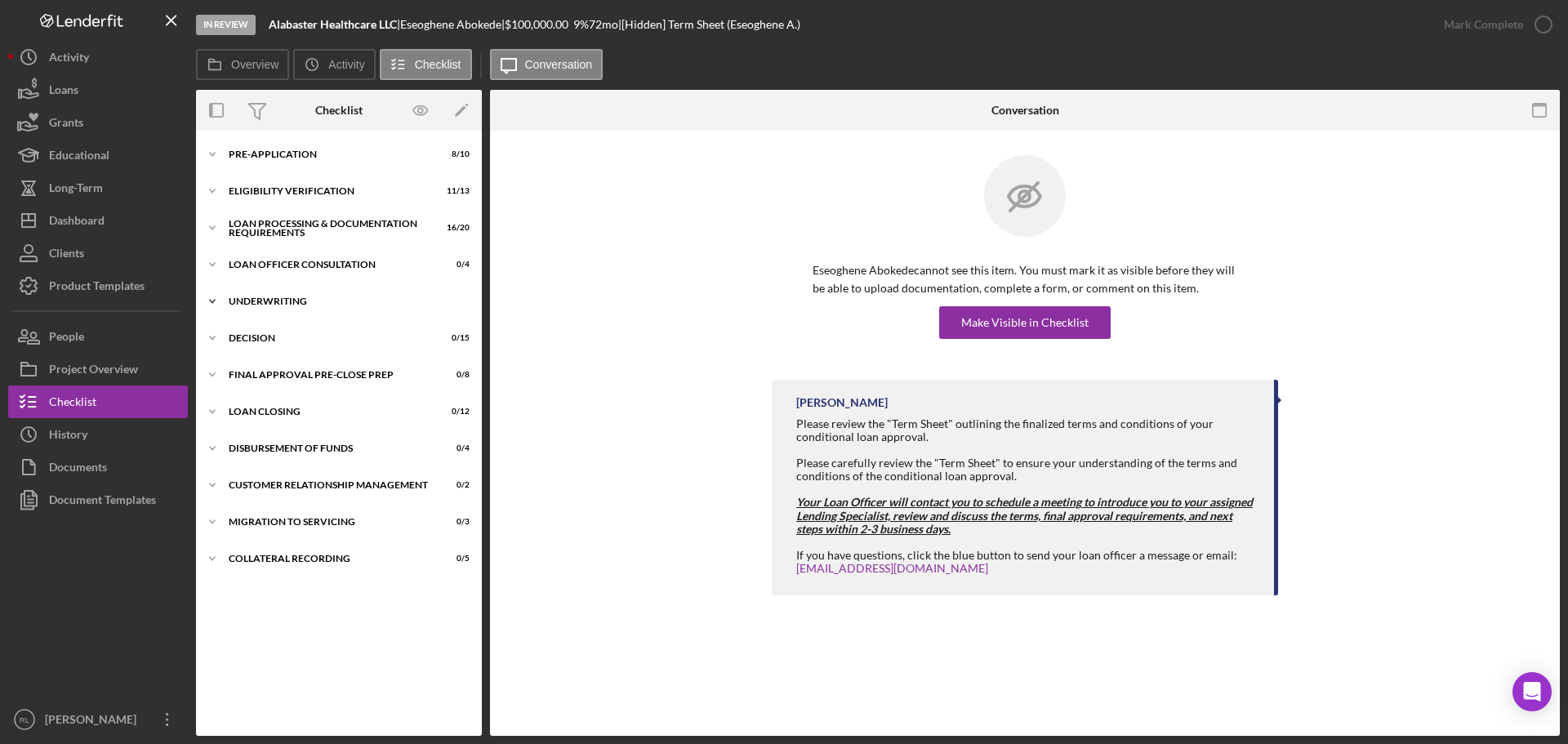
click at [296, 301] on div "Underwriting" at bounding box center [345, 301] width 233 height 9
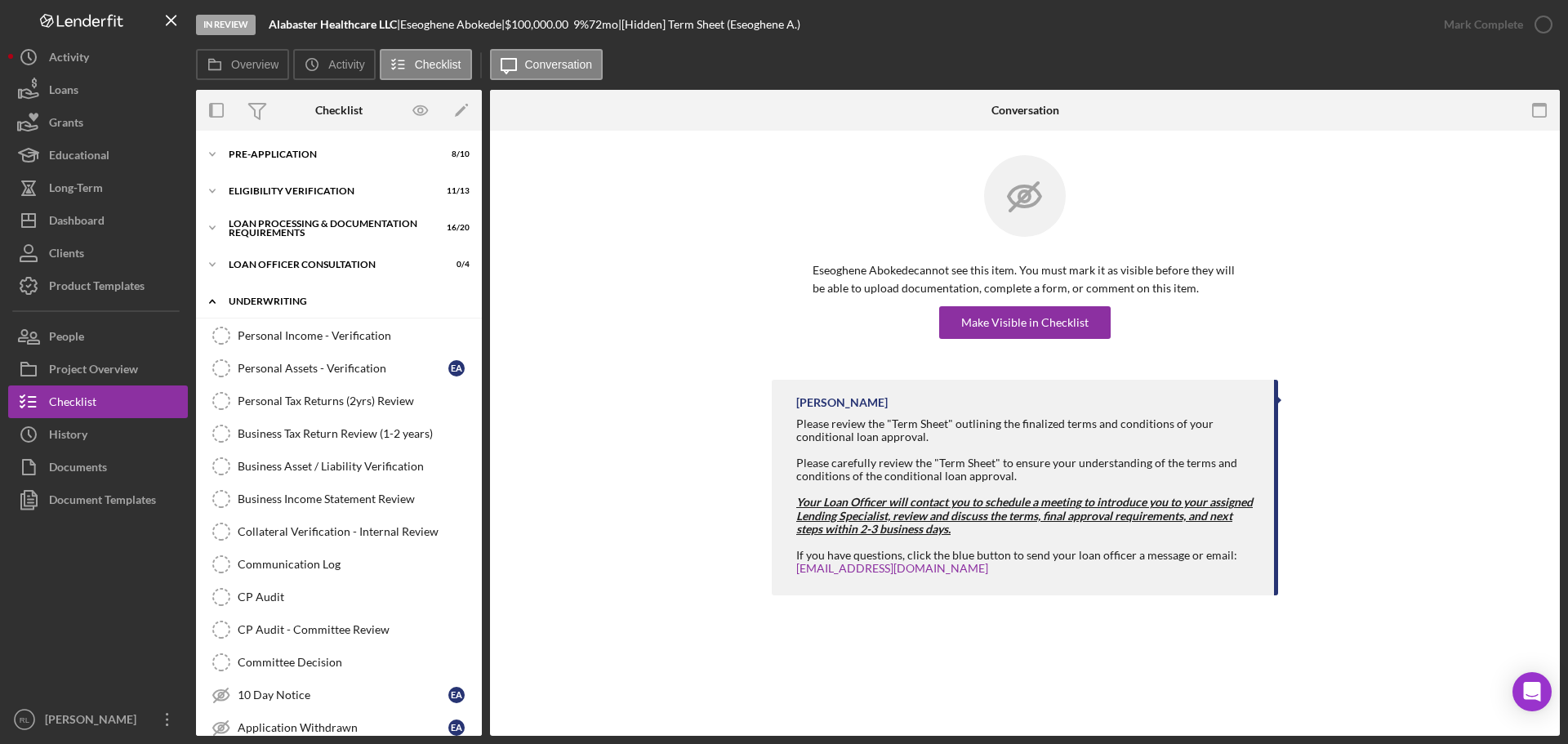
click at [311, 309] on div "Icon/Expander Underwriting 0 / 16" at bounding box center [339, 301] width 286 height 33
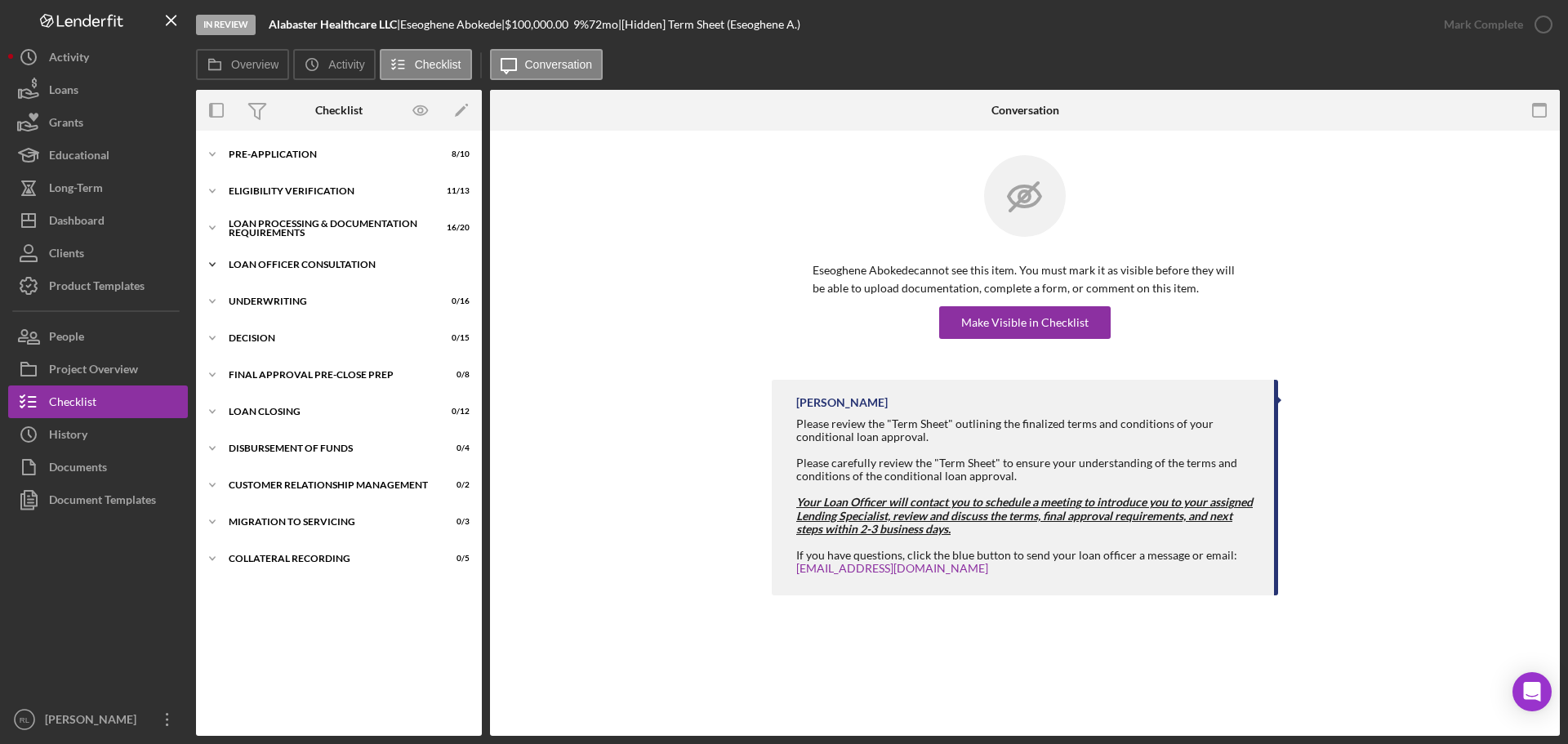
click at [322, 271] on div "Icon/Expander Loan Officer Consultation 0 / 4" at bounding box center [339, 264] width 286 height 32
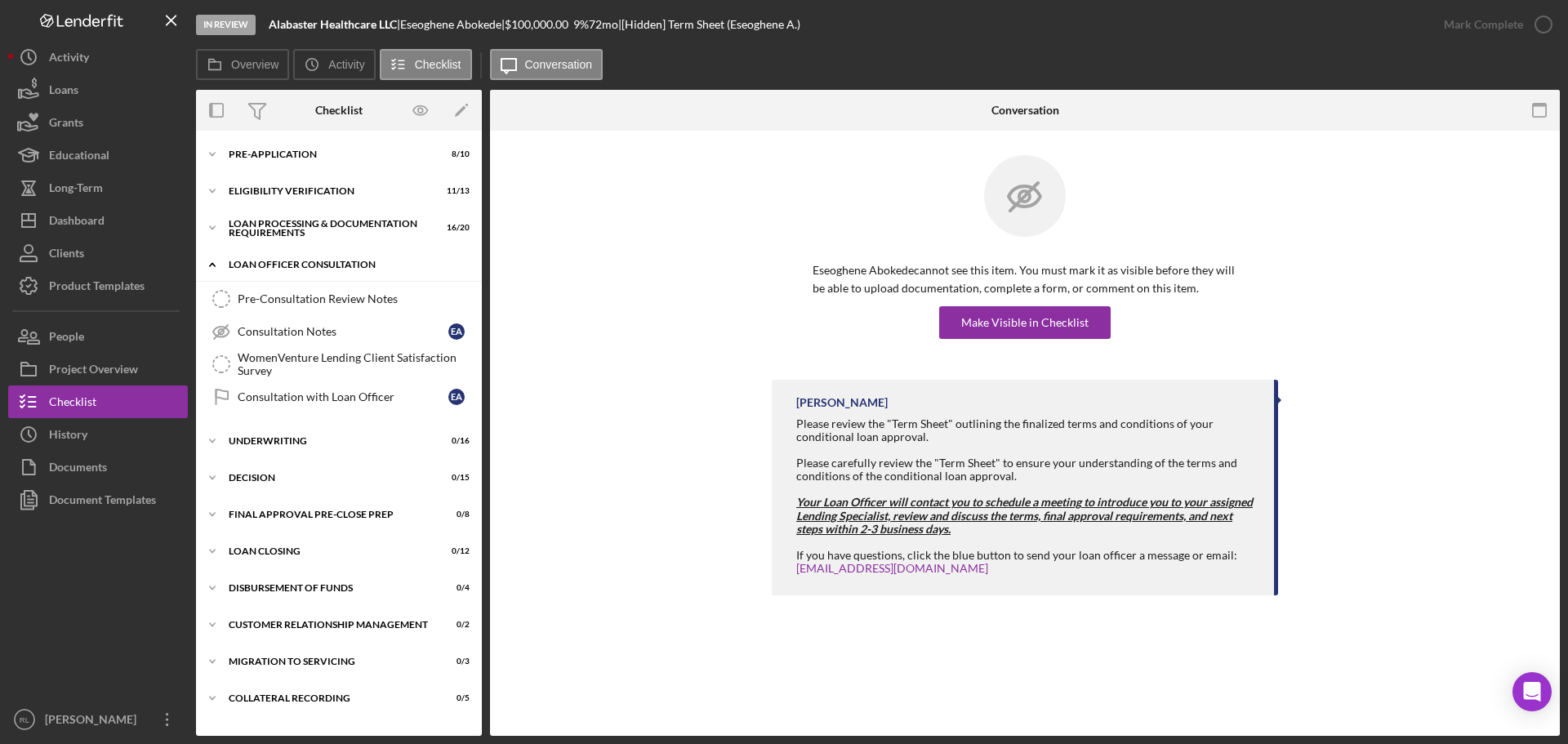
click at [333, 254] on div "Icon/Expander Loan Officer Consultation 0 / 4" at bounding box center [339, 264] width 286 height 33
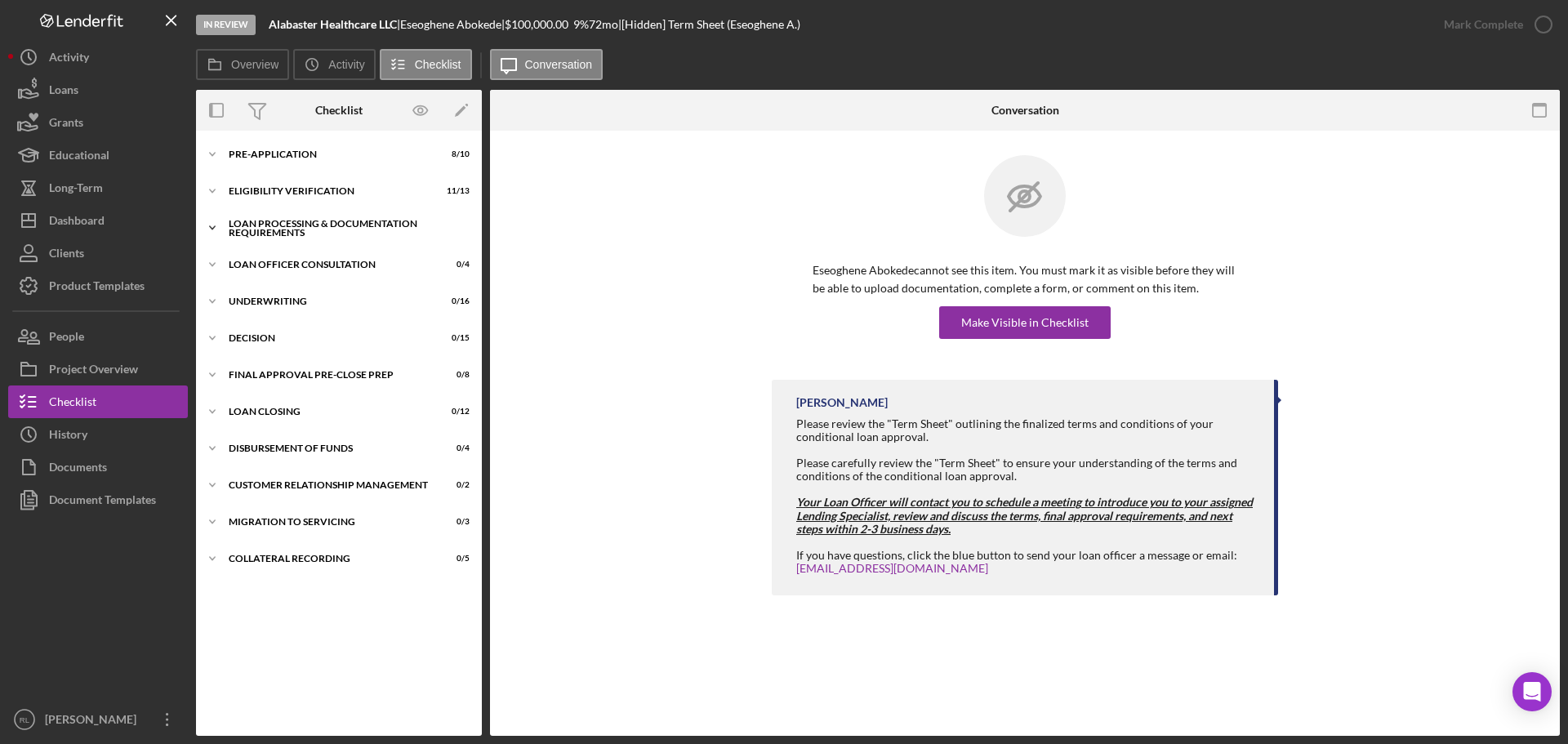
click at [330, 228] on div "Loan Processing & Documentation Requirements" at bounding box center [345, 228] width 233 height 19
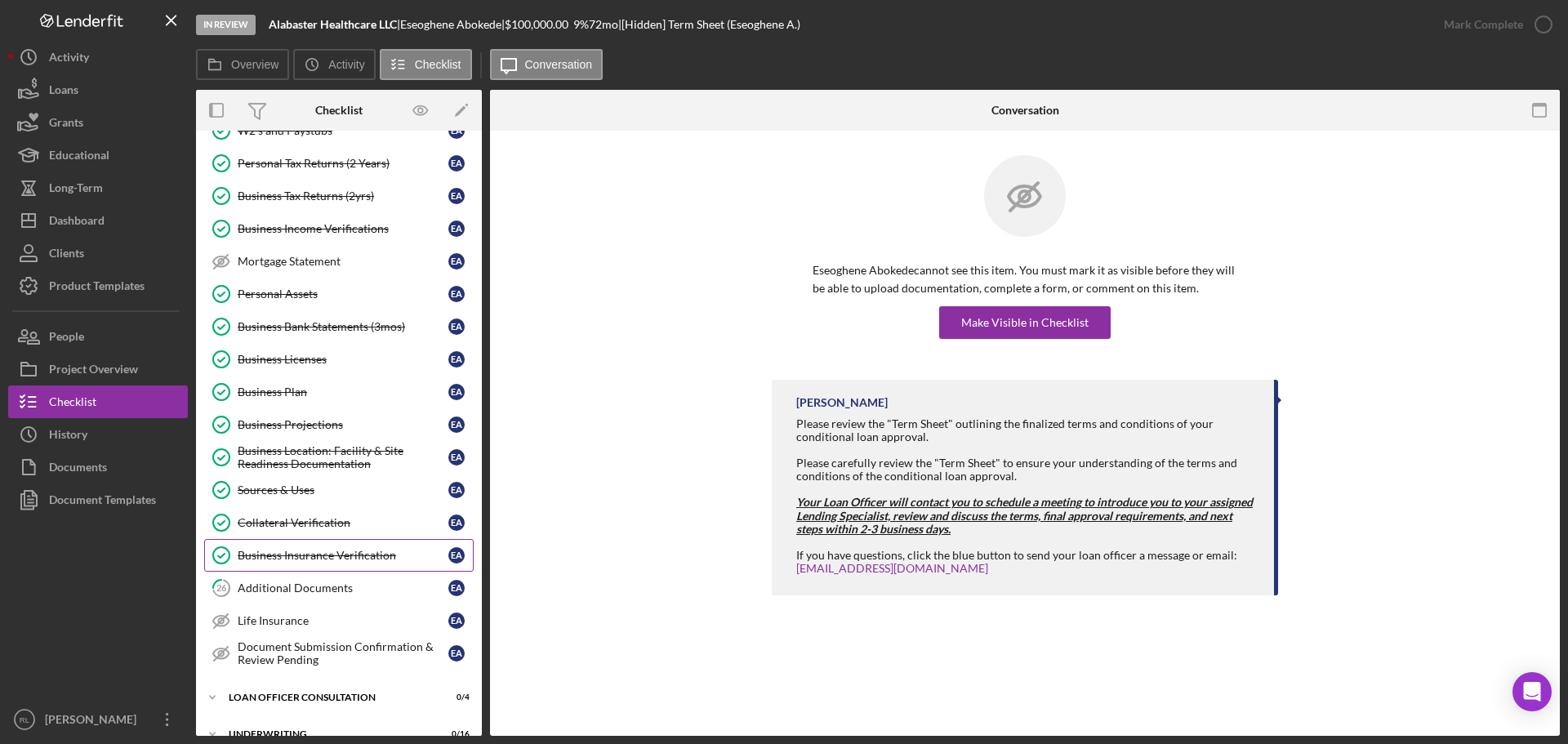
scroll to position [245, 0]
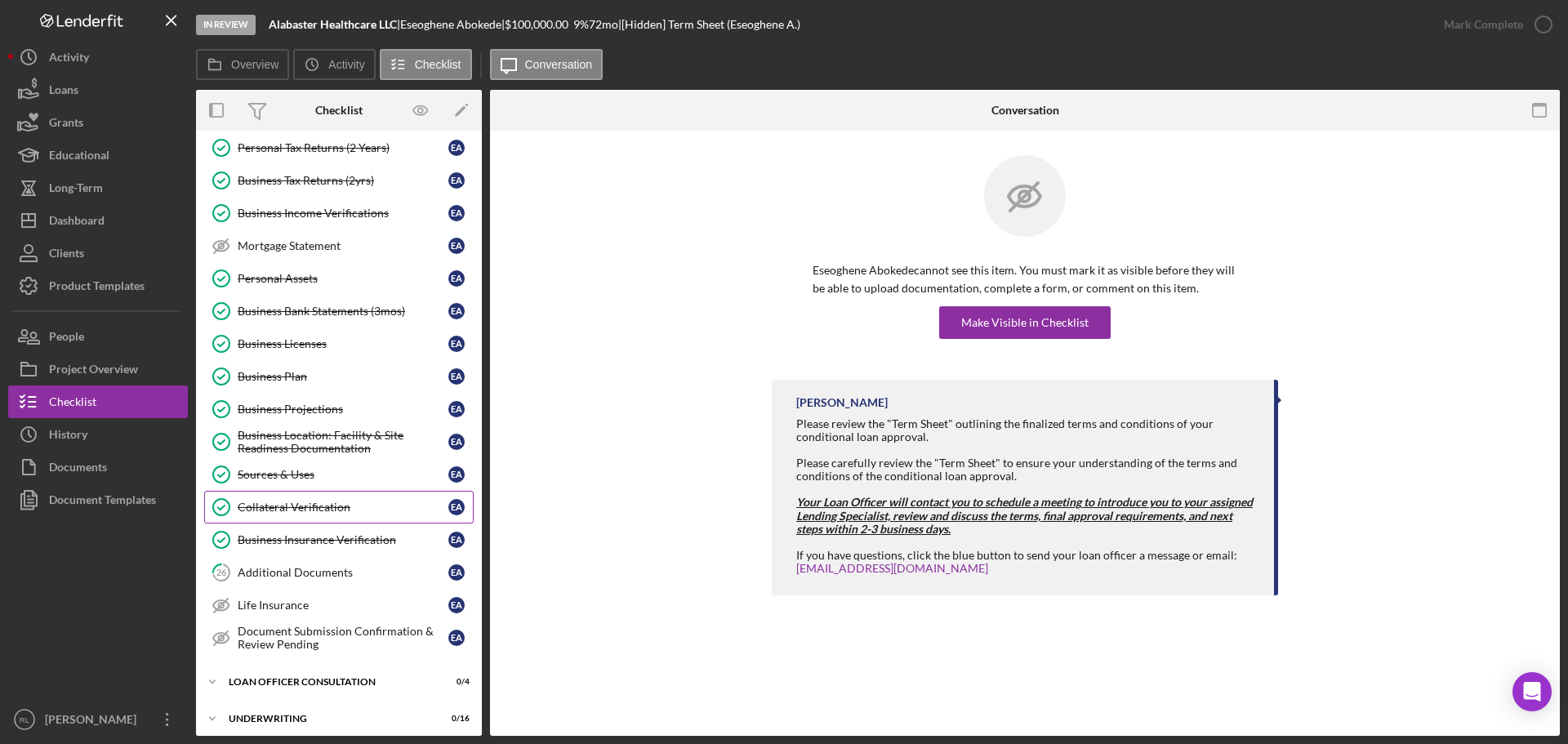
click at [333, 507] on div "Collateral Verification" at bounding box center [343, 507] width 210 height 13
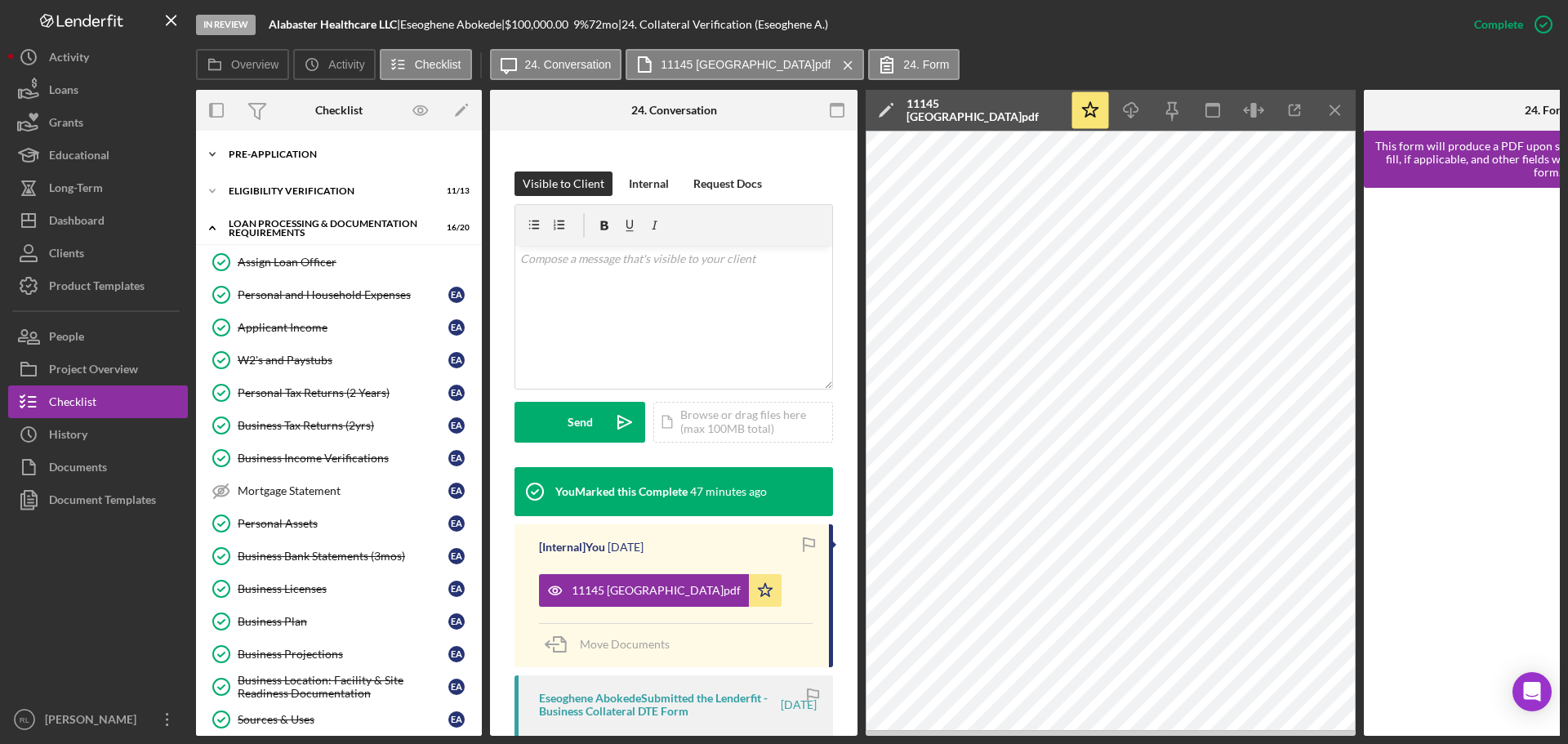
click at [318, 156] on div "Pre-Application" at bounding box center [345, 154] width 233 height 9
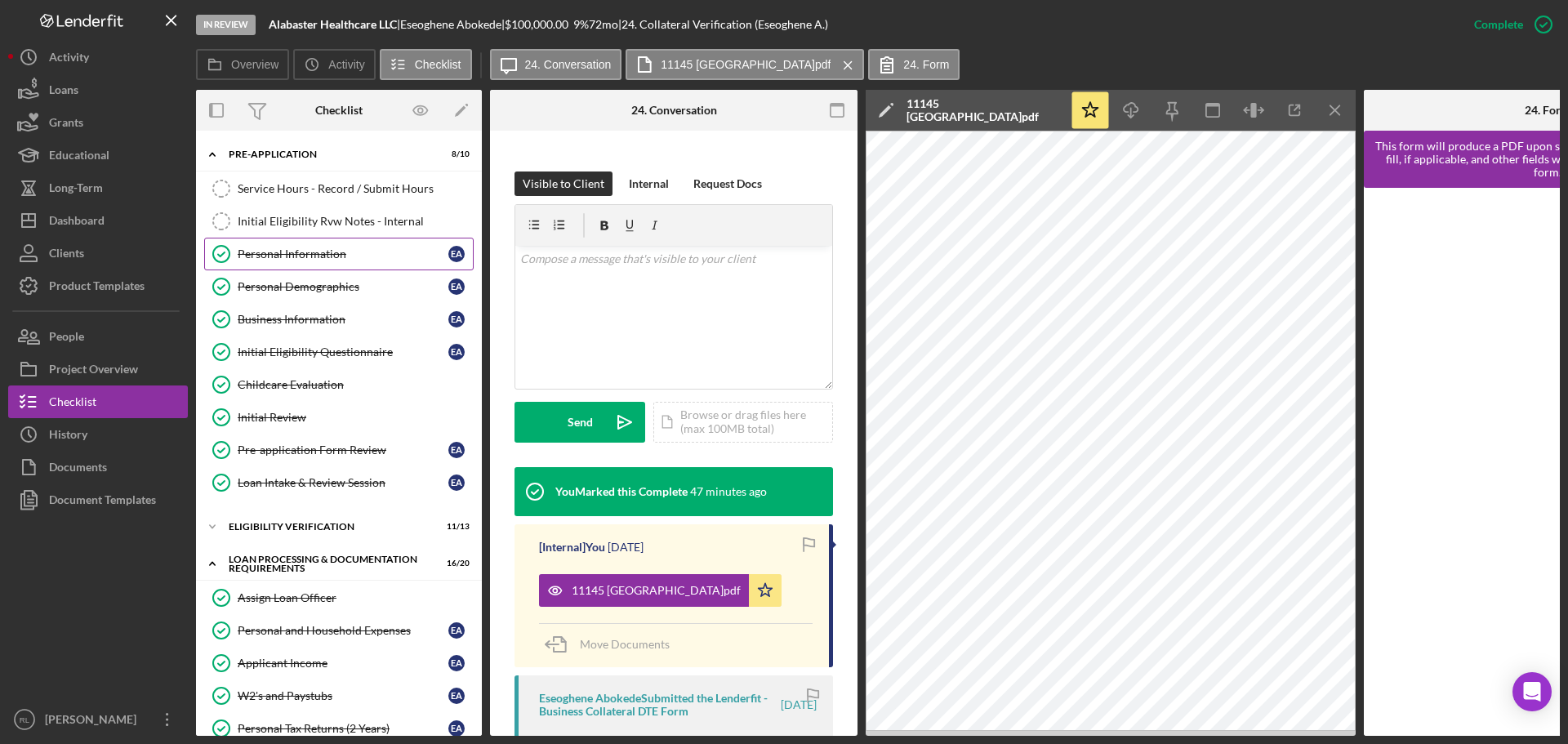
click at [318, 255] on div "Personal Information" at bounding box center [343, 254] width 210 height 13
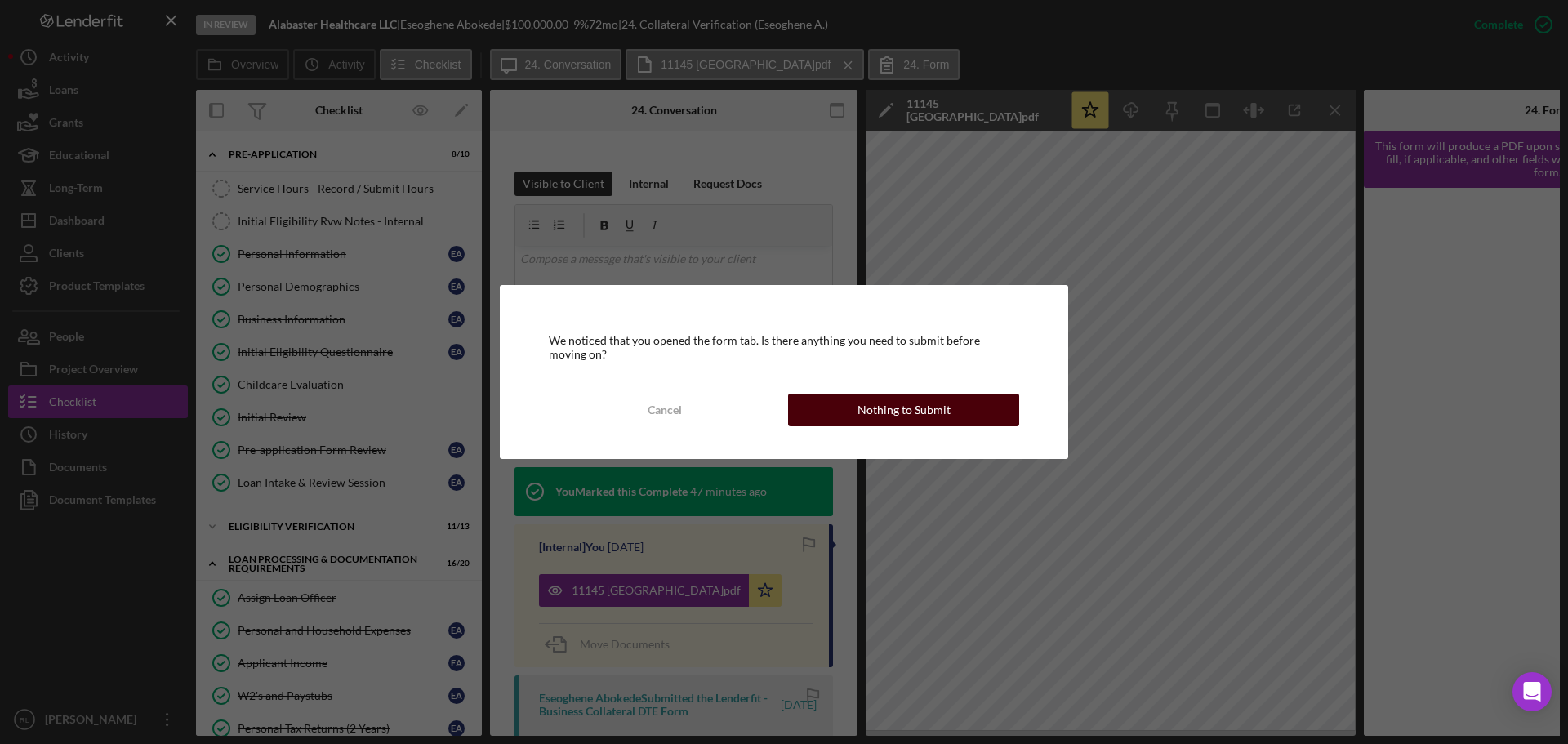
click at [895, 404] on div "Nothing to Submit" at bounding box center [904, 409] width 93 height 32
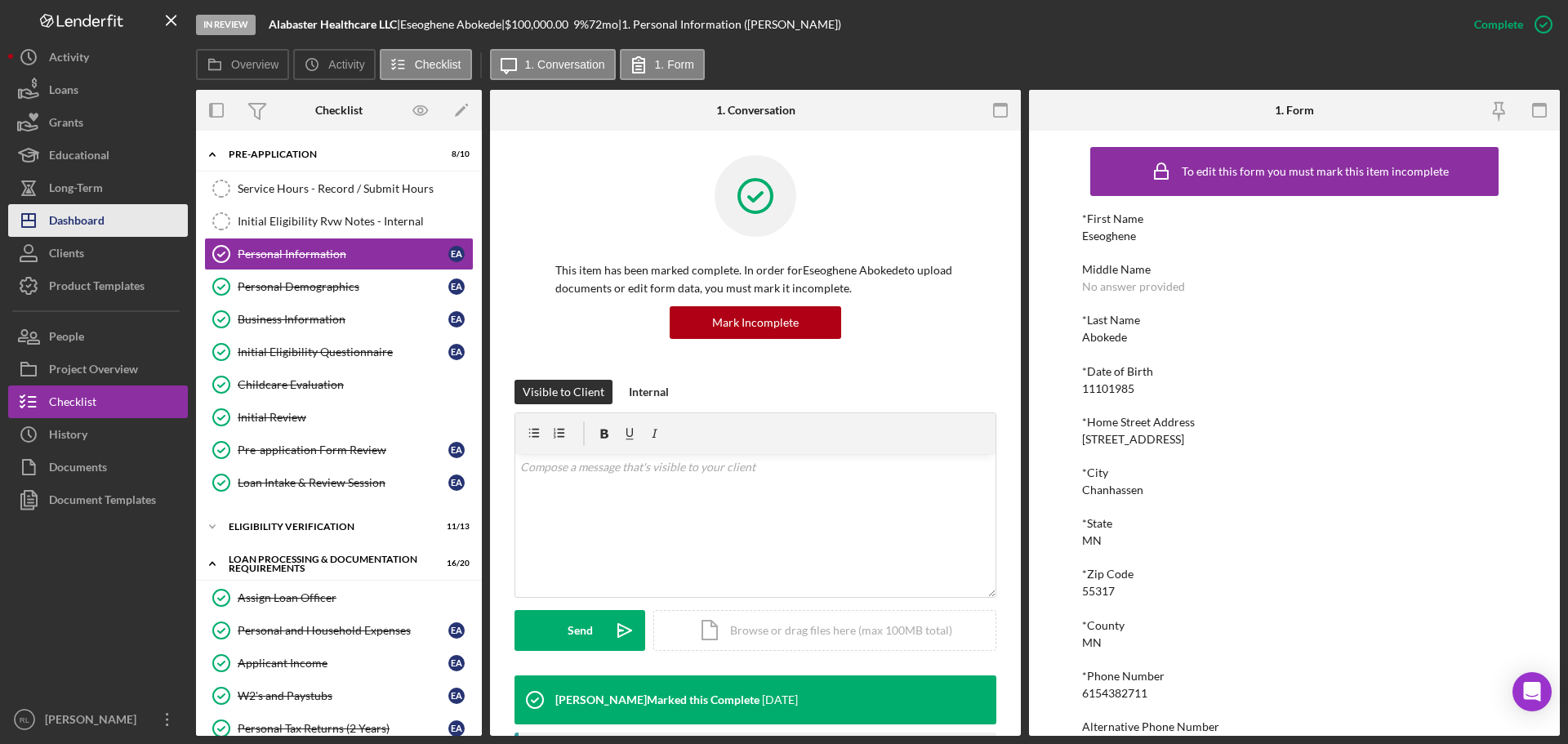
click at [83, 230] on div "Dashboard" at bounding box center [77, 222] width 56 height 37
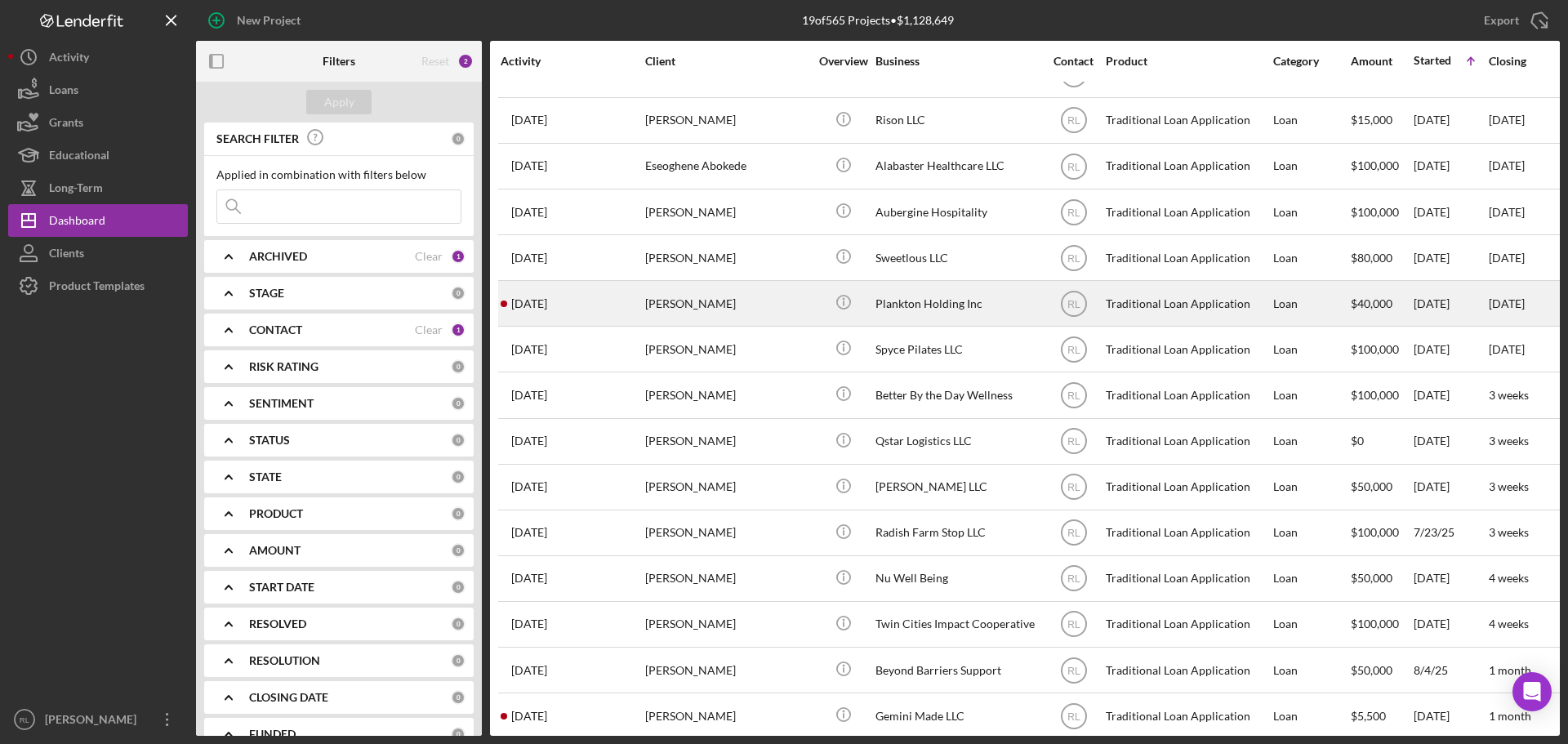
scroll to position [237, 0]
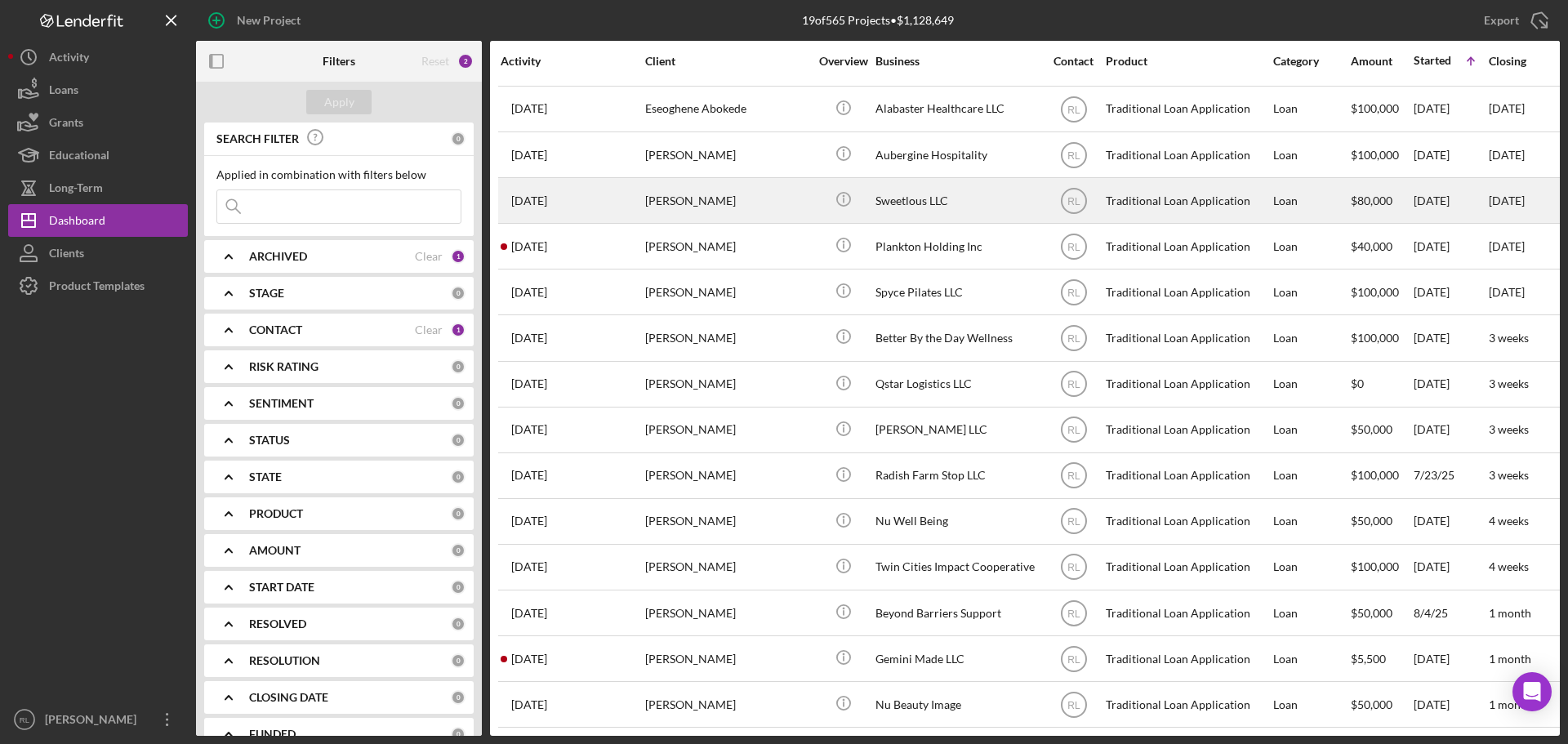
click at [791, 186] on div "[PERSON_NAME]" at bounding box center [727, 201] width 163 height 44
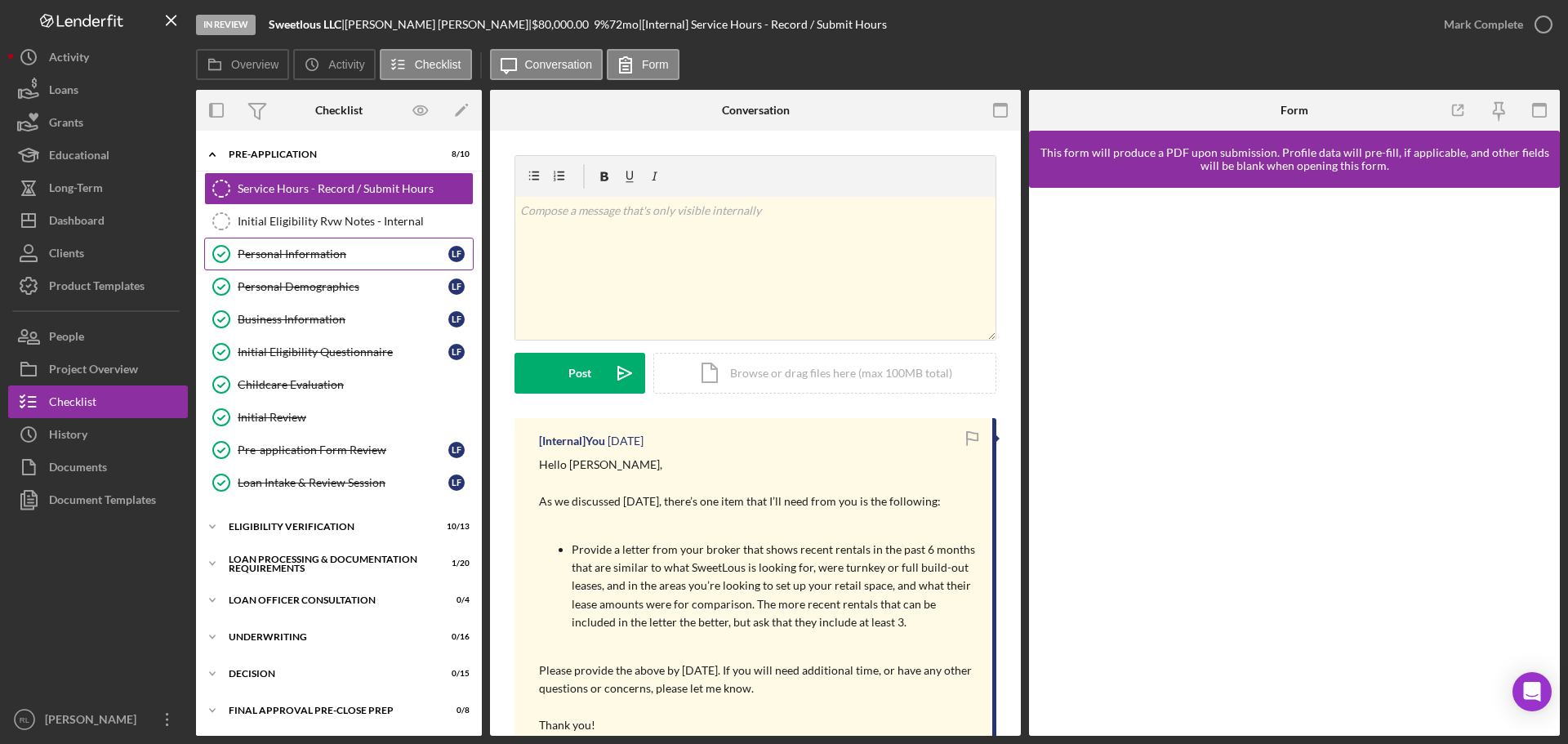
click at [304, 251] on div "Personal Information" at bounding box center [343, 254] width 210 height 13
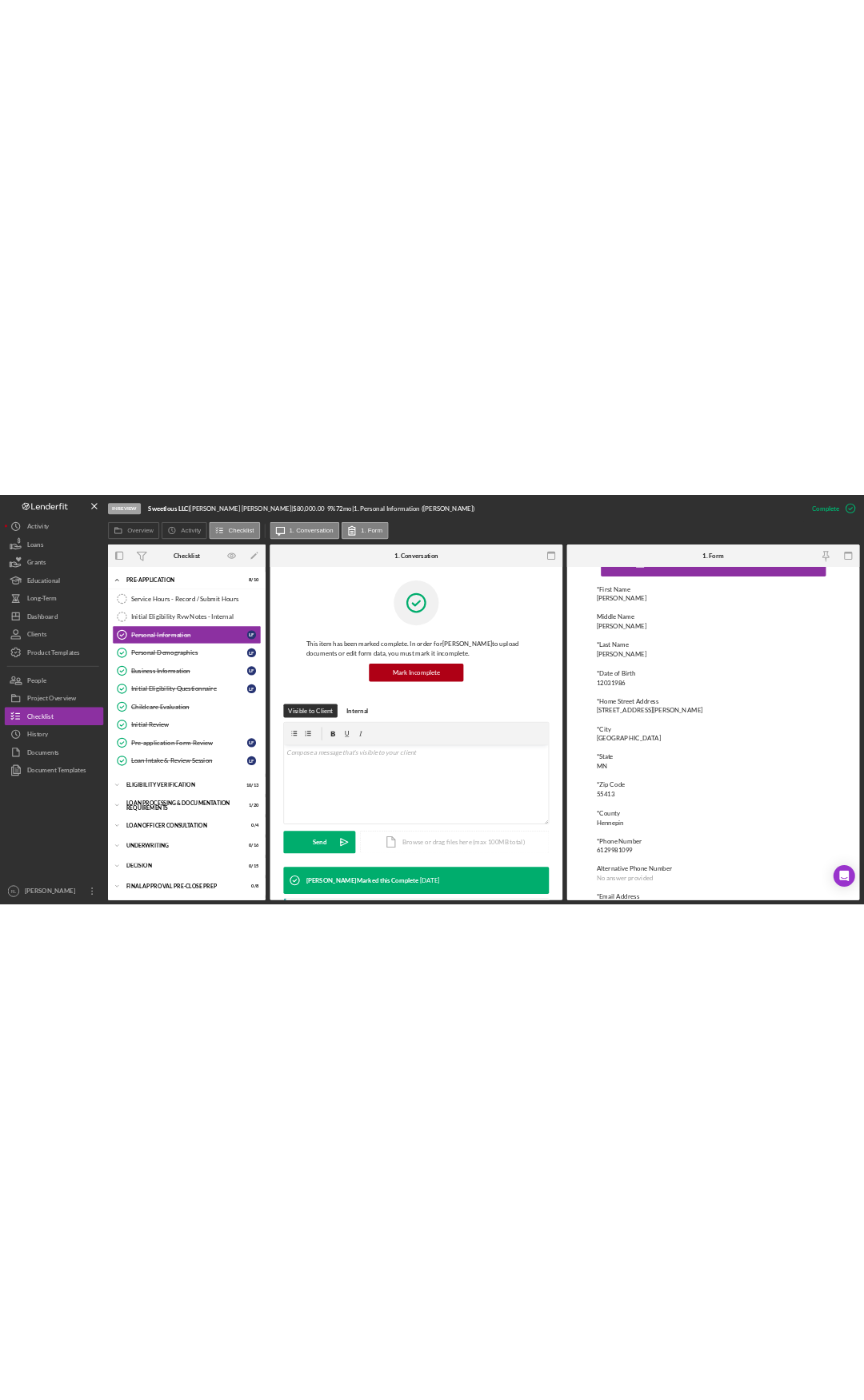
scroll to position [88, 0]
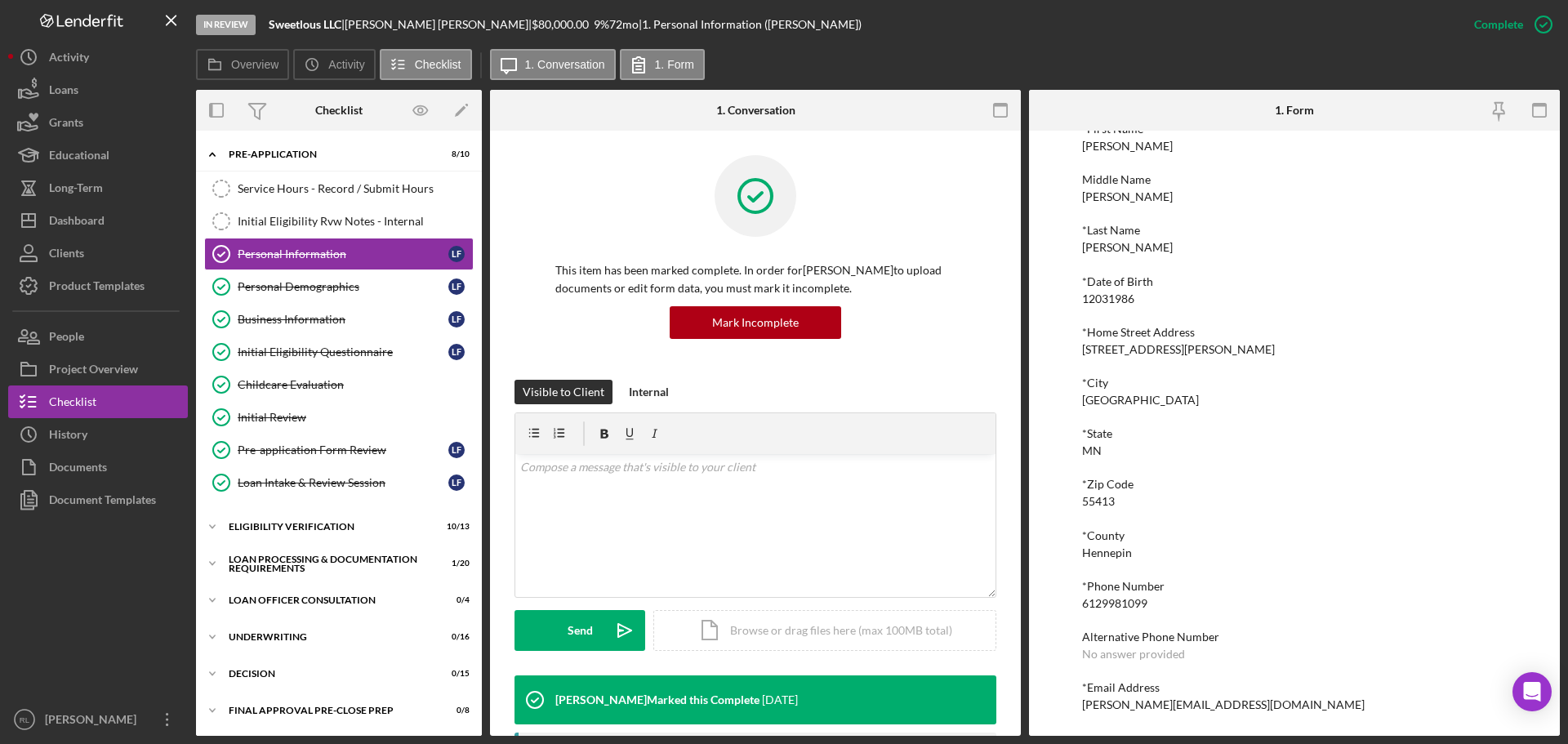
click at [1174, 699] on div "[PERSON_NAME][EMAIL_ADDRESS][DOMAIN_NAME]" at bounding box center [1223, 705] width 282 height 13
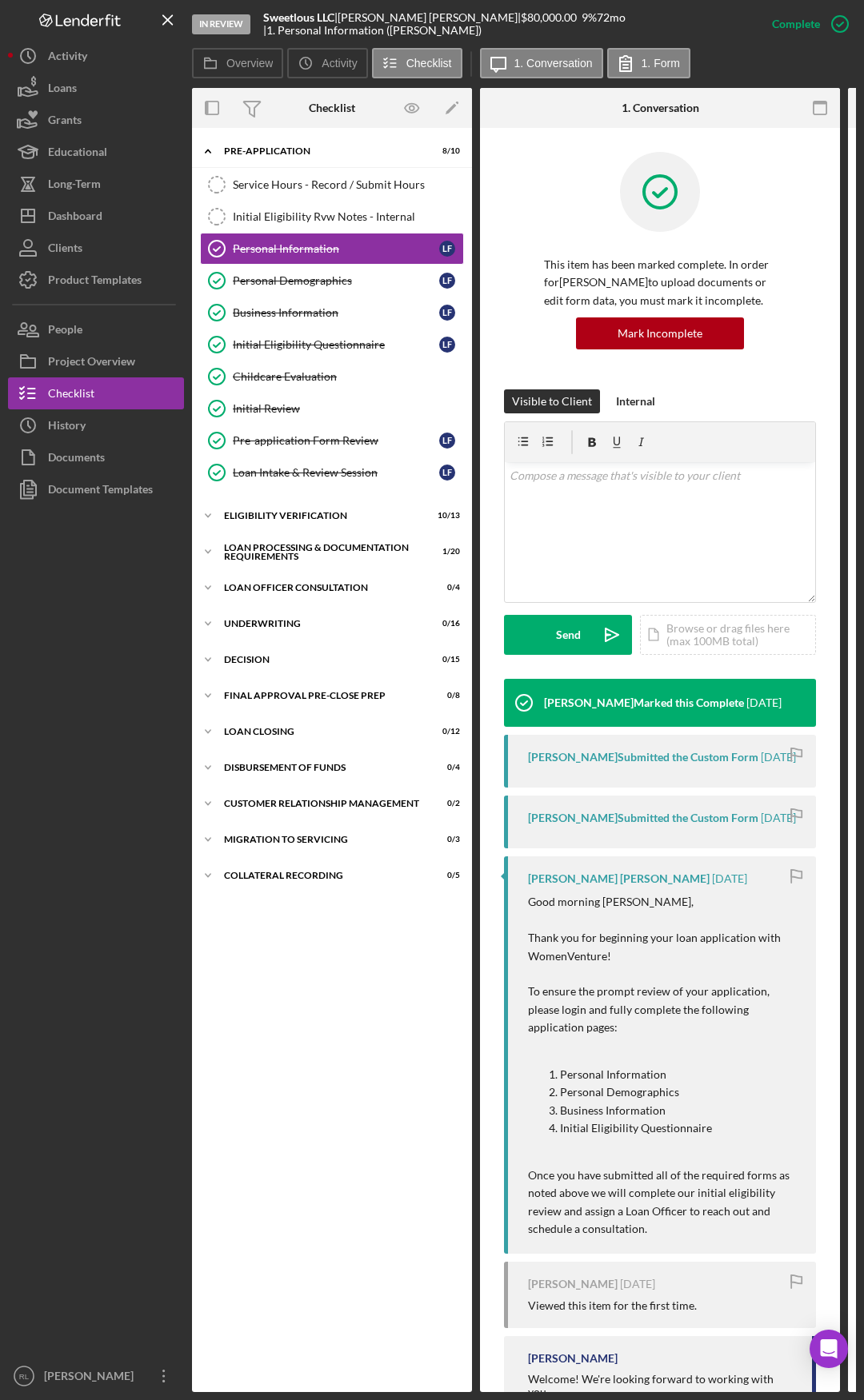
scroll to position [0, 0]
click at [266, 312] on div "Business Information" at bounding box center [336, 313] width 206 height 13
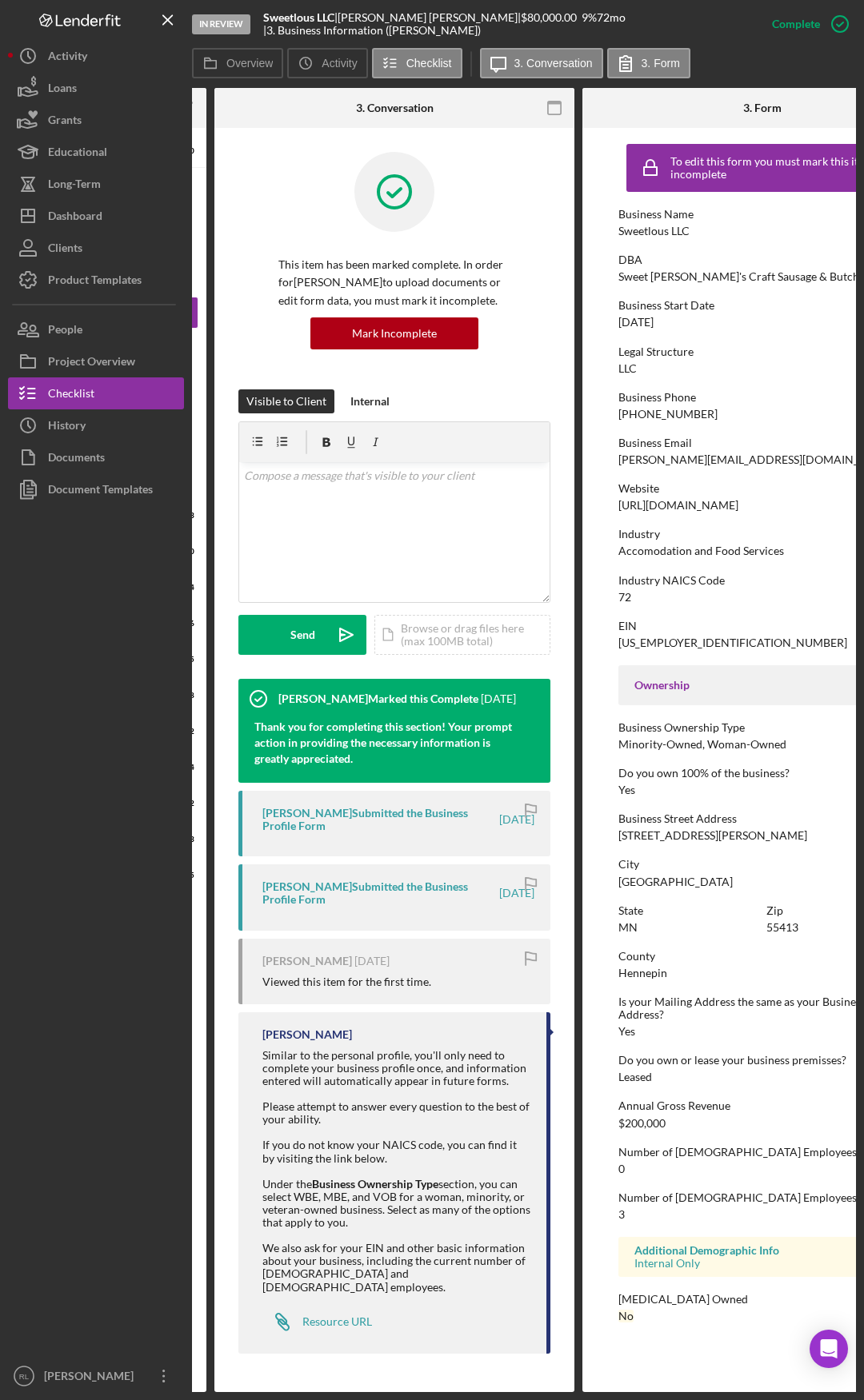
scroll to position [0, 352]
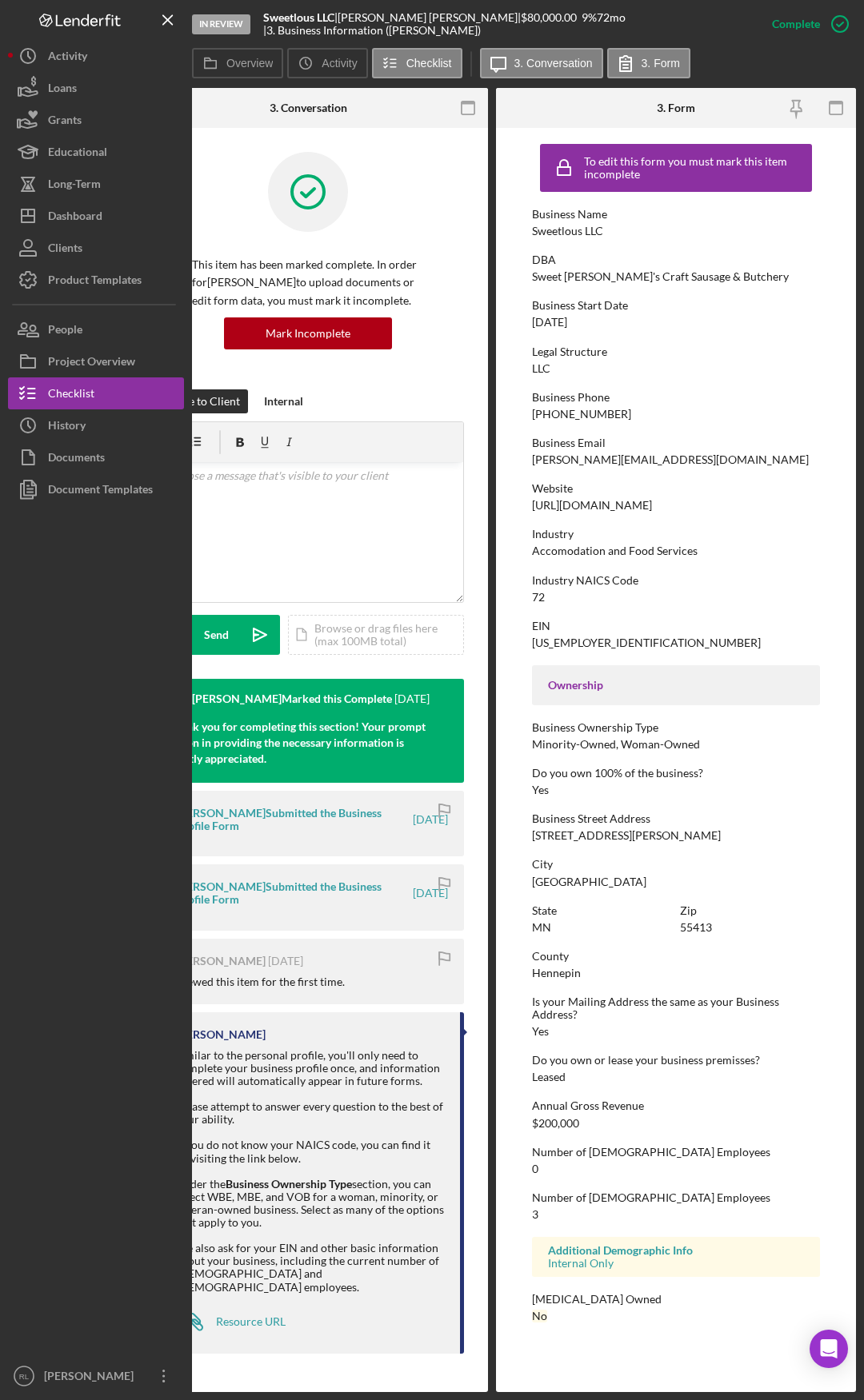
drag, startPoint x: 385, startPoint y: 1009, endPoint x: 552, endPoint y: 987, distance: 168.4
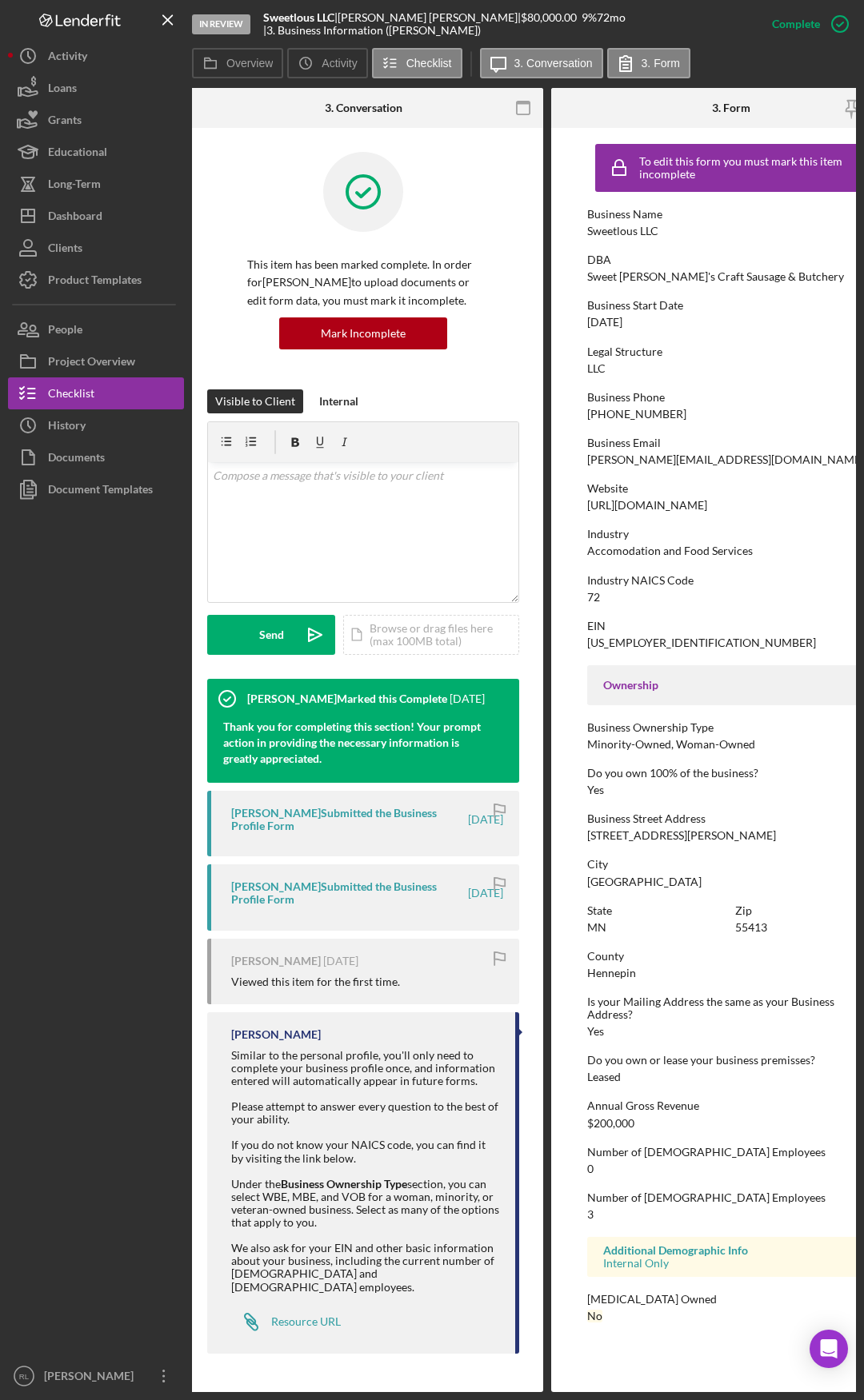
scroll to position [0, 0]
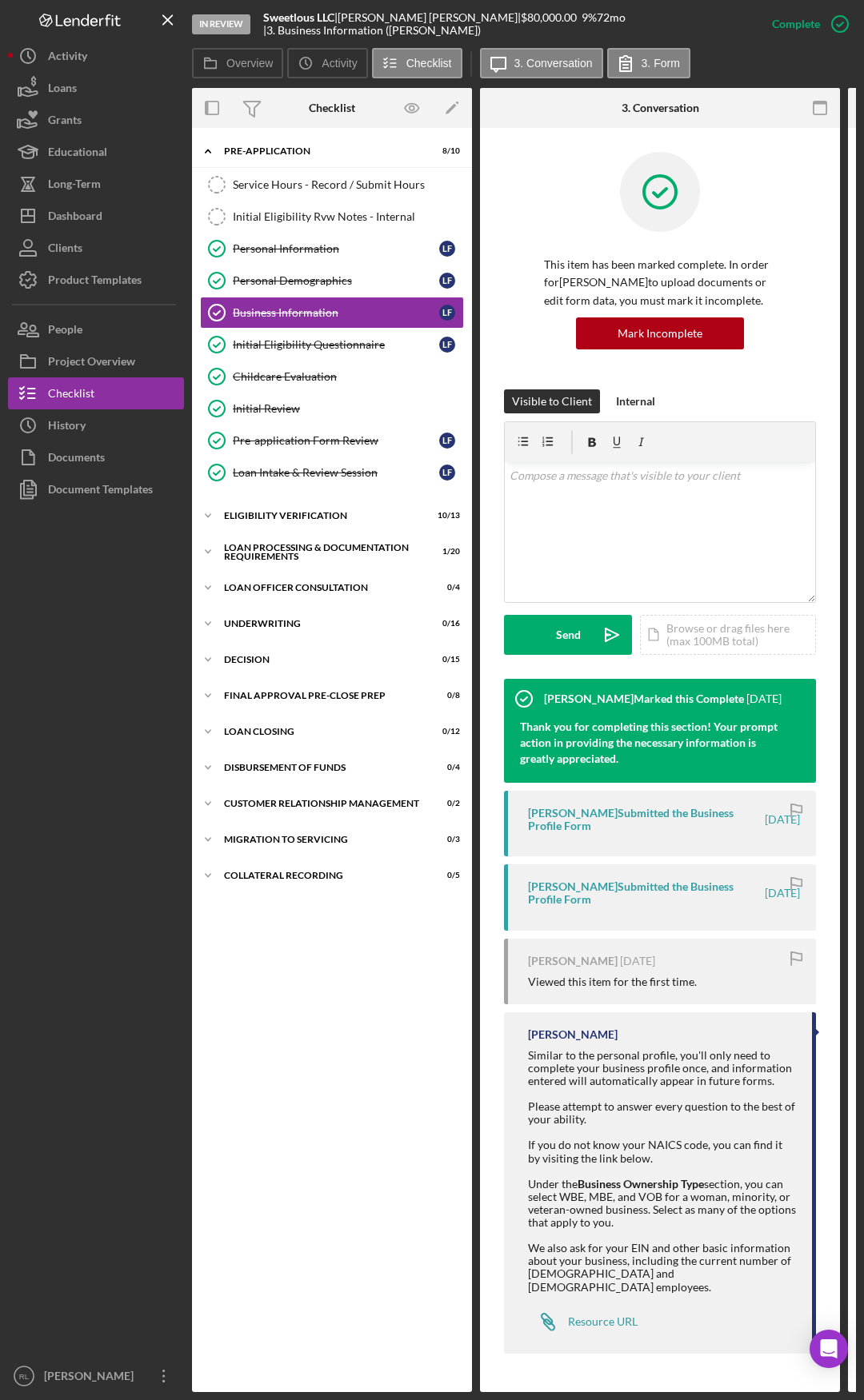
drag, startPoint x: 612, startPoint y: 1022, endPoint x: 304, endPoint y: 1004, distance: 308.5
click at [287, 508] on div "Icon/Expander Eligibility Verification 10 / 13" at bounding box center [332, 516] width 280 height 32
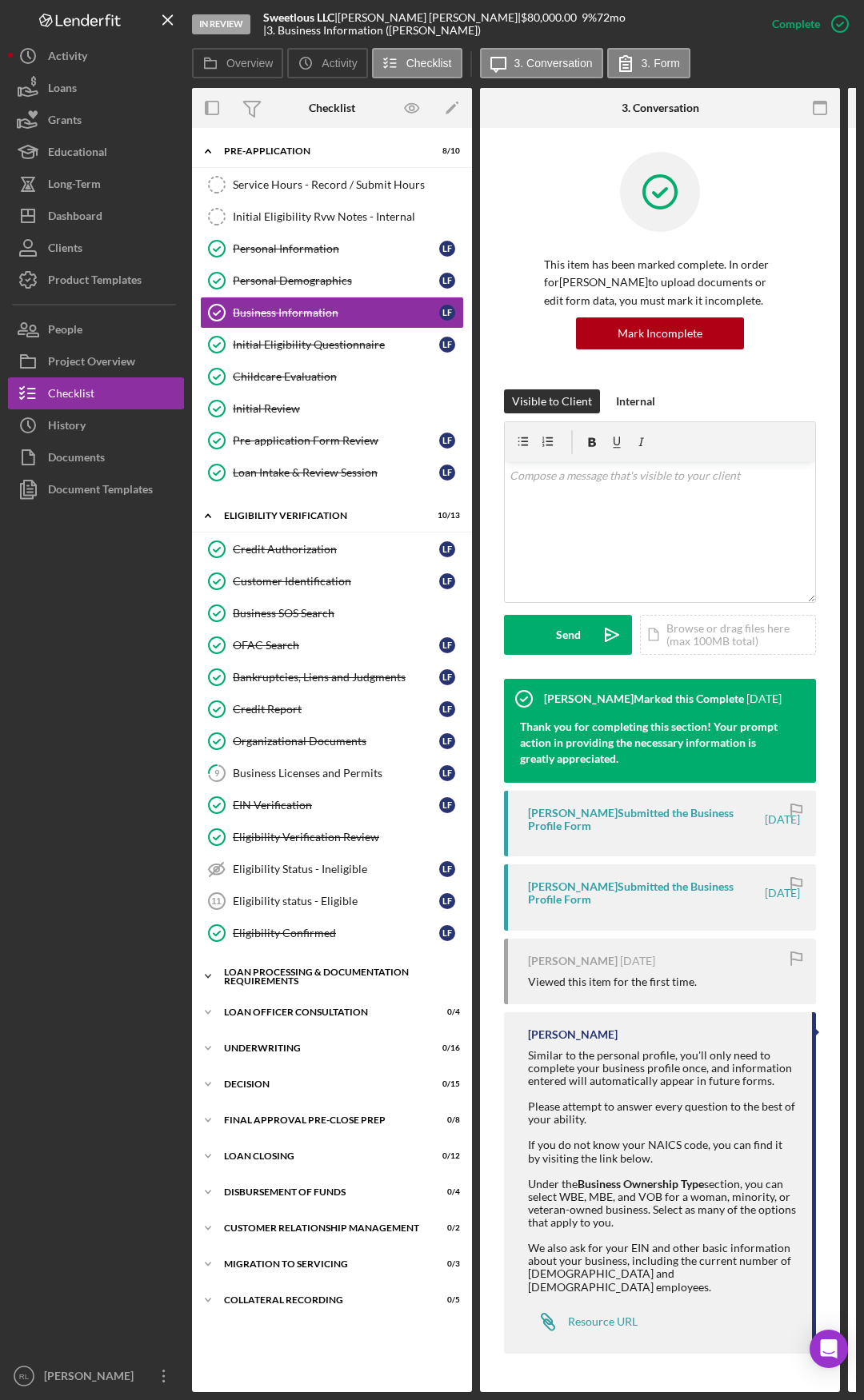
click at [298, 727] on div "Icon/Expander Loan Processing & Documentation Requirements 1 / 20" at bounding box center [332, 976] width 280 height 32
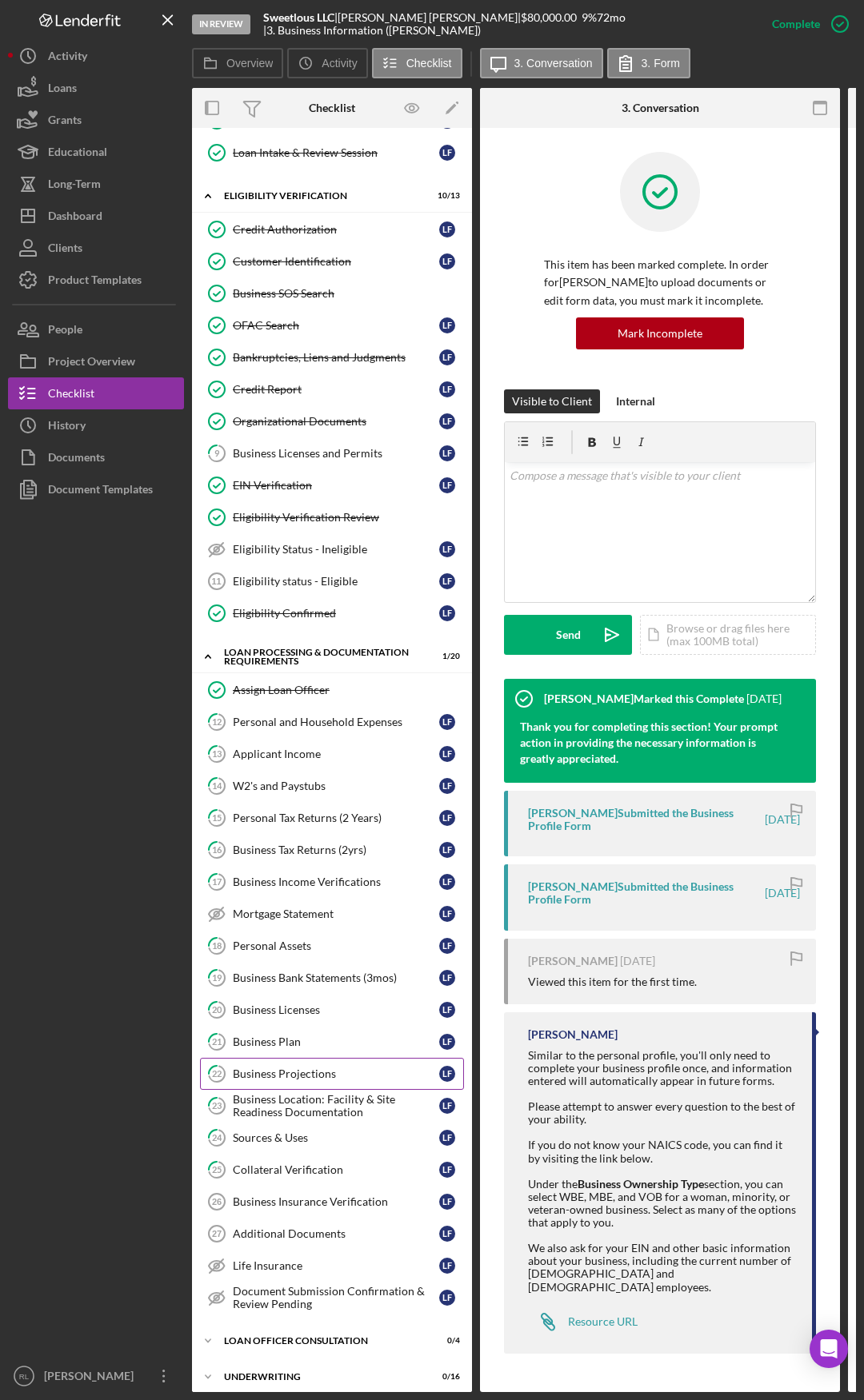
scroll to position [480, 0]
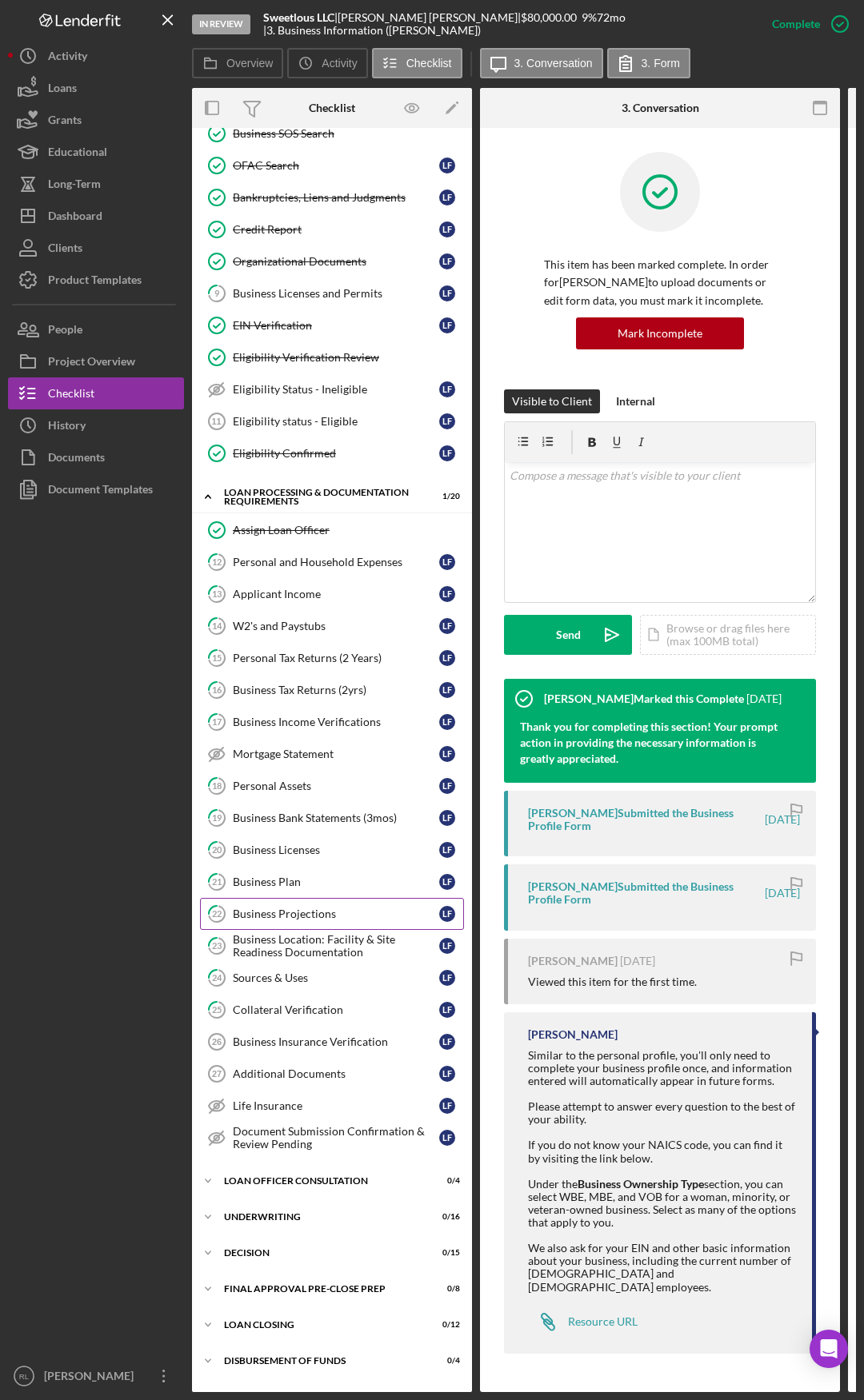
click at [279, 727] on div "Business Projections" at bounding box center [336, 914] width 206 height 13
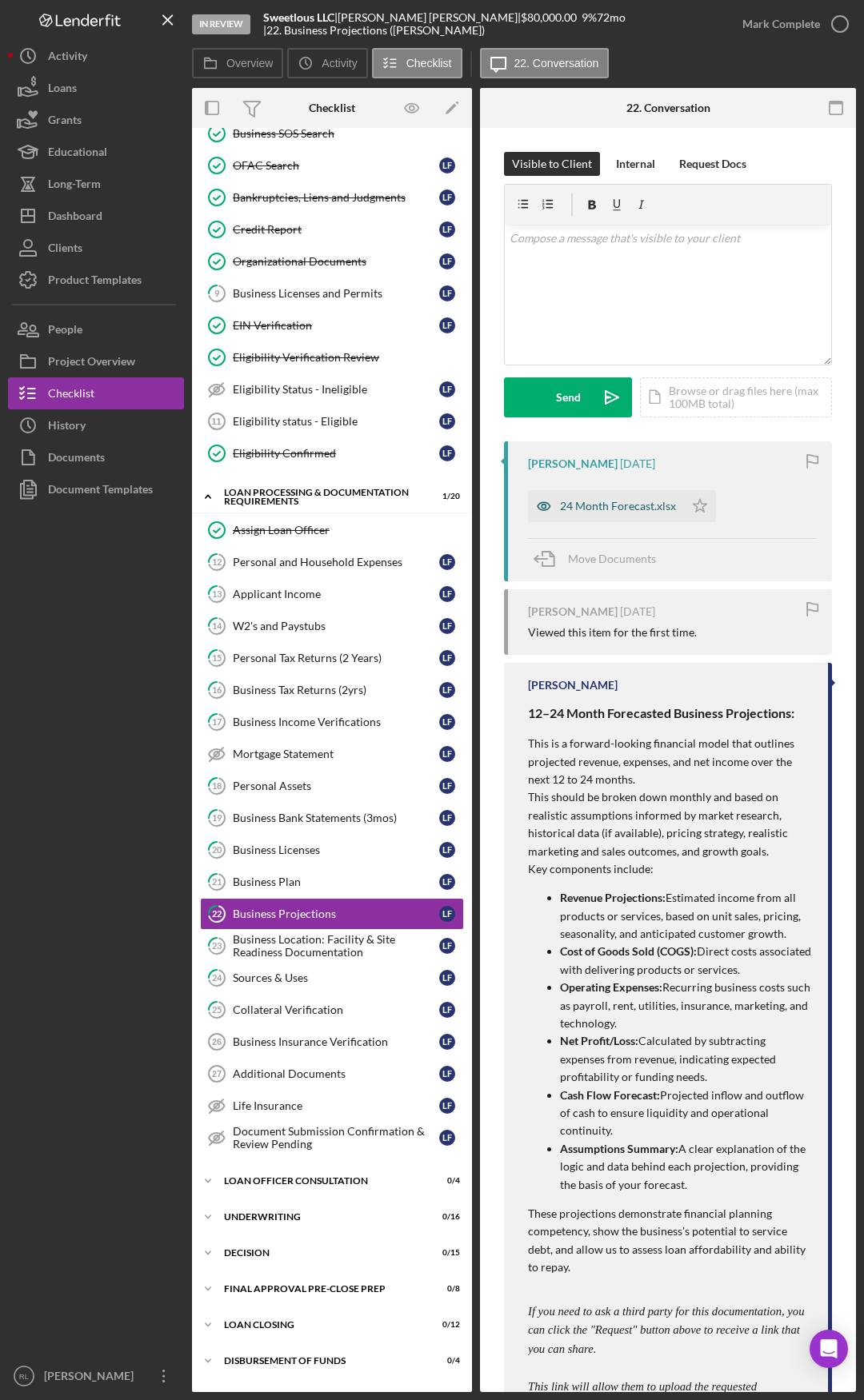
click at [620, 501] on div "24 Month Forecast.xlsx" at bounding box center [617, 507] width 116 height 13
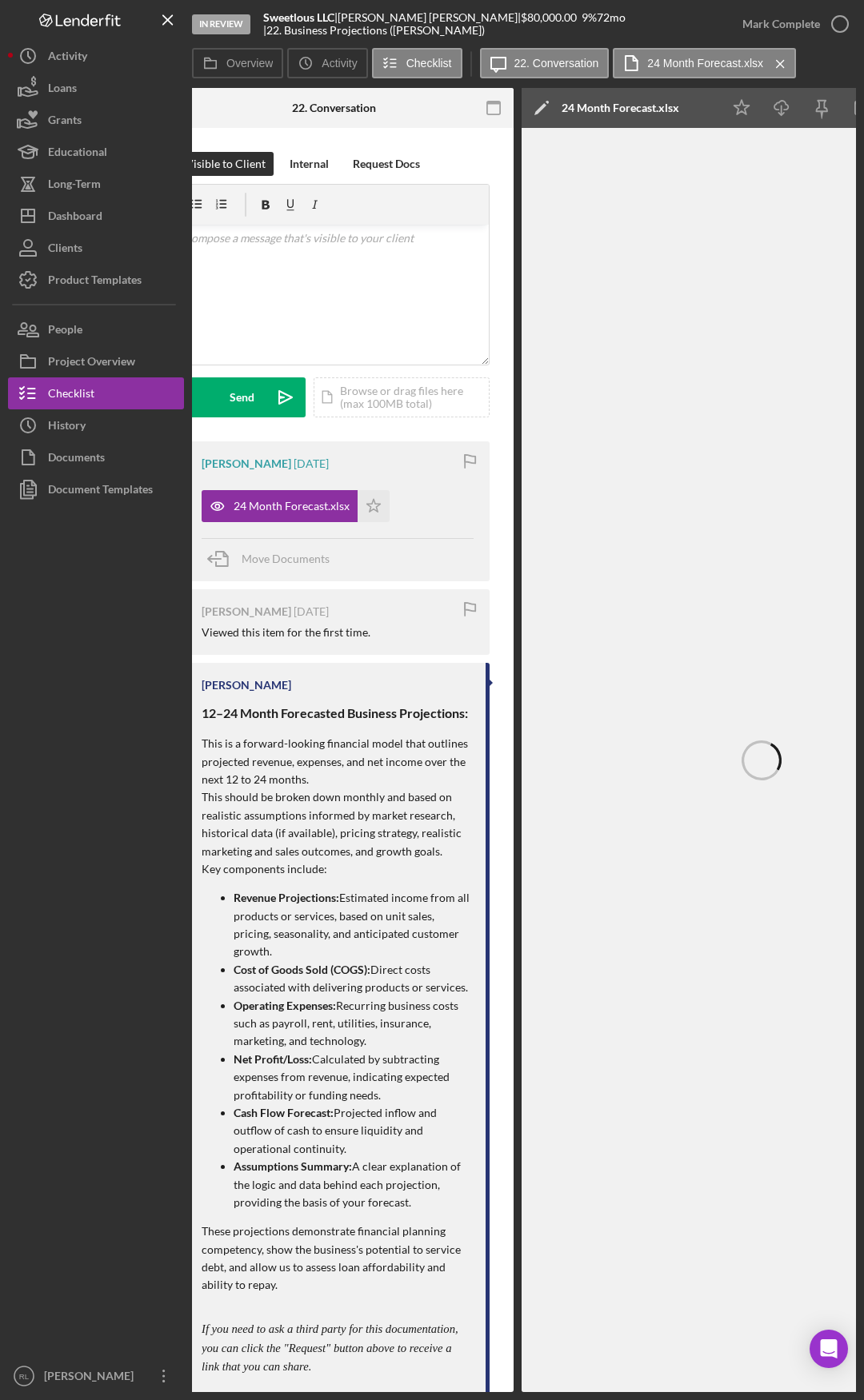
scroll to position [0, 472]
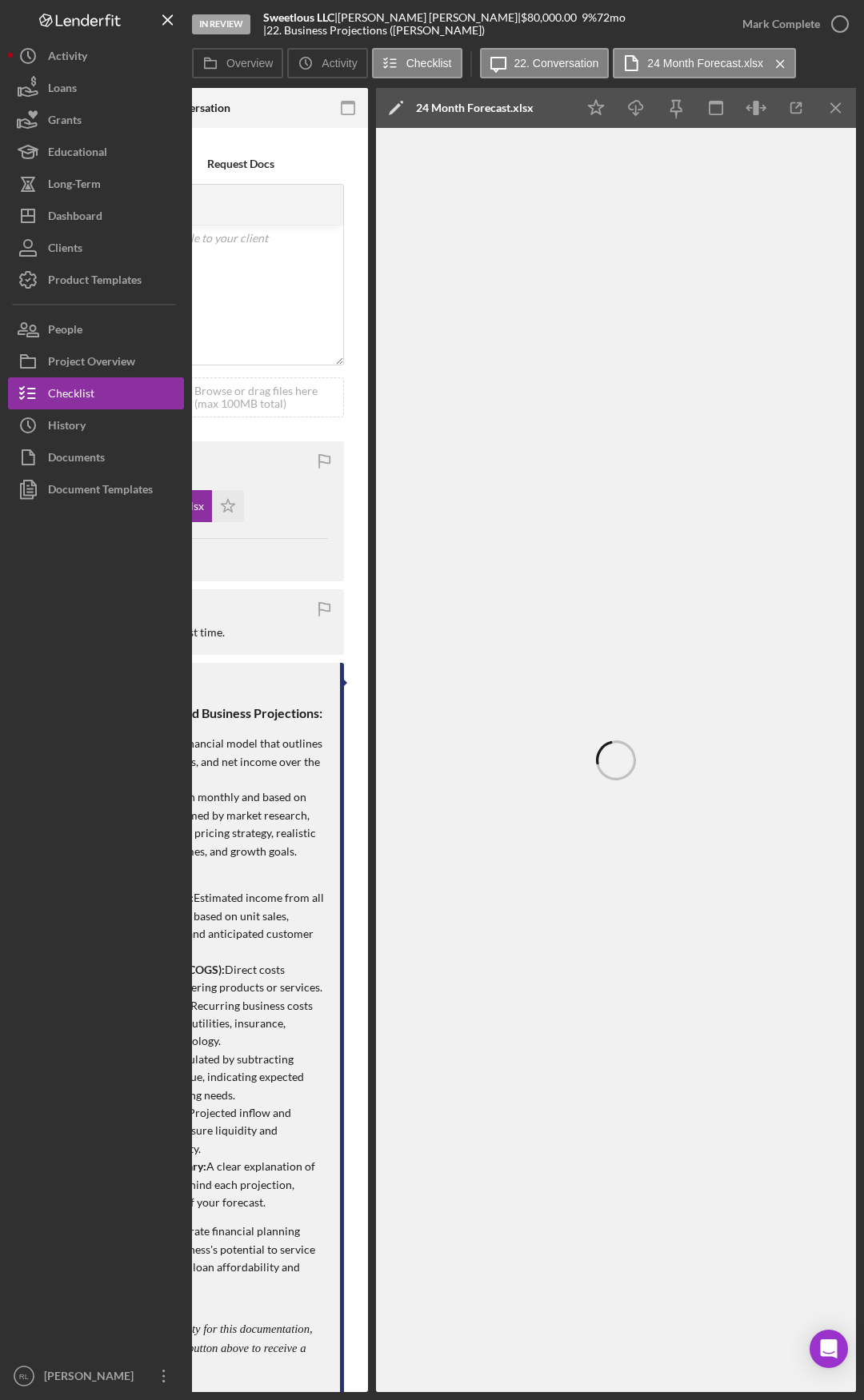
drag, startPoint x: 614, startPoint y: 760, endPoint x: 762, endPoint y: 735, distance: 150.1
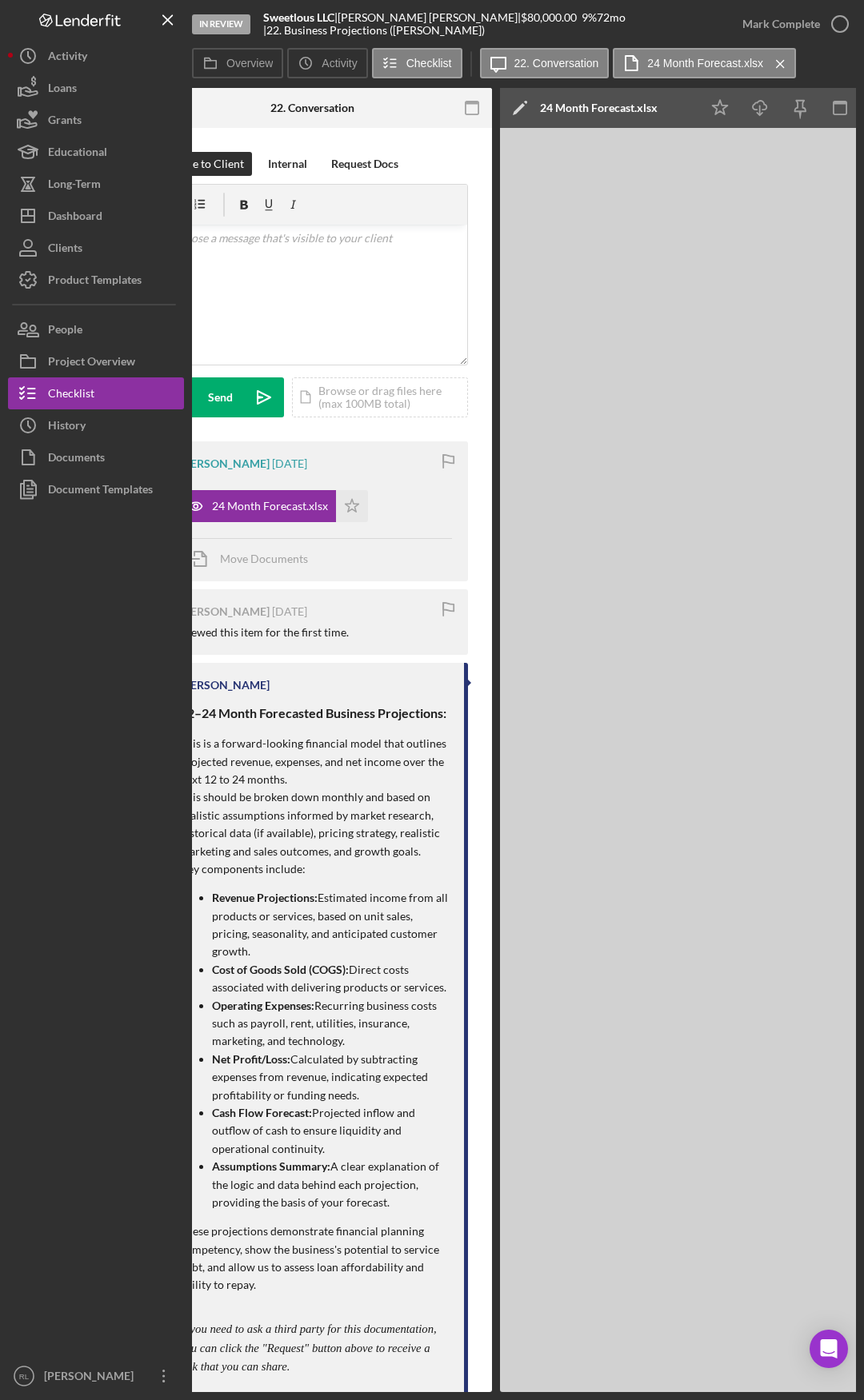
scroll to position [0, 0]
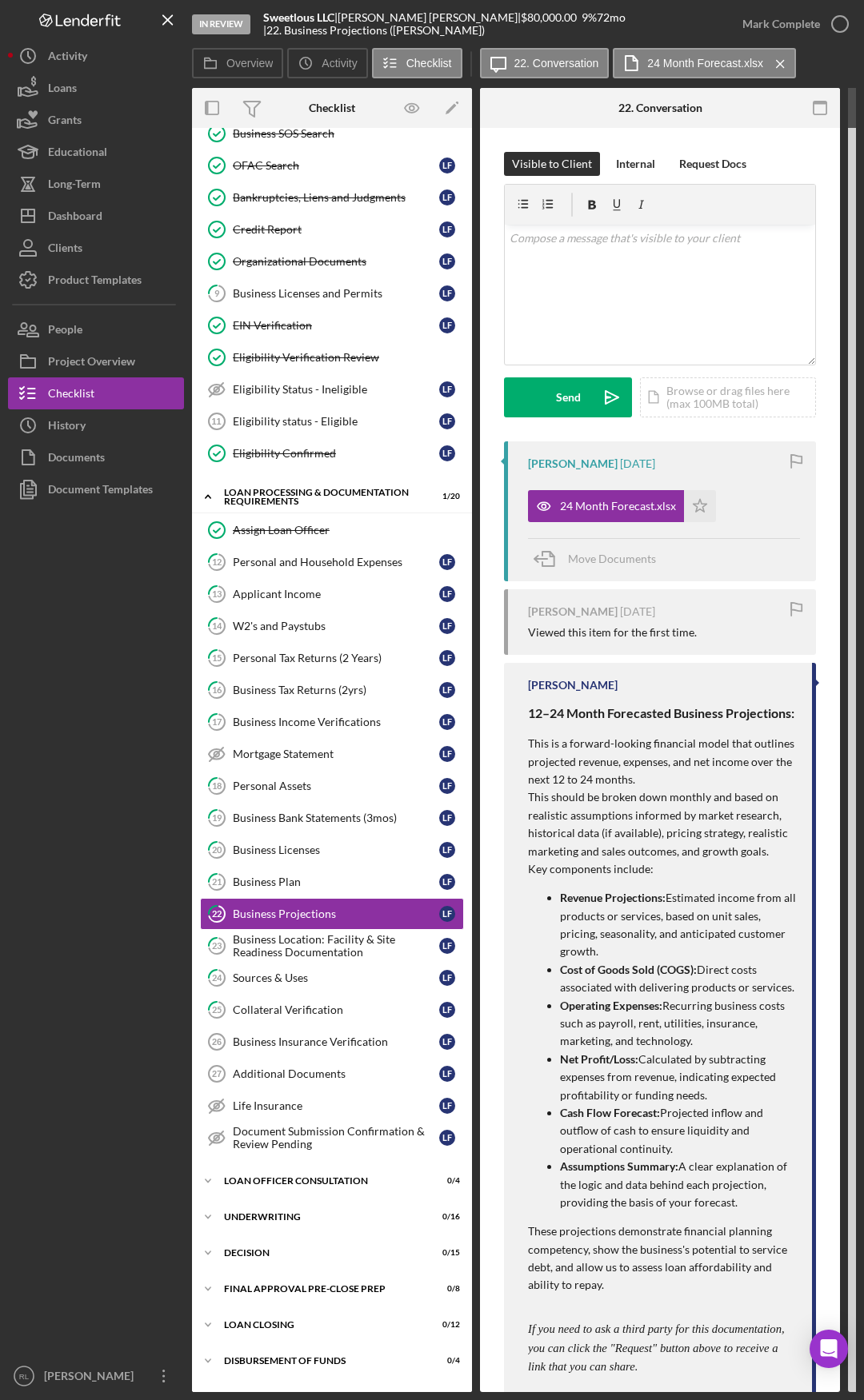
drag, startPoint x: 300, startPoint y: 1016, endPoint x: 125, endPoint y: 1013, distance: 175.0
click at [288, 727] on div "Business Plan" at bounding box center [336, 882] width 206 height 13
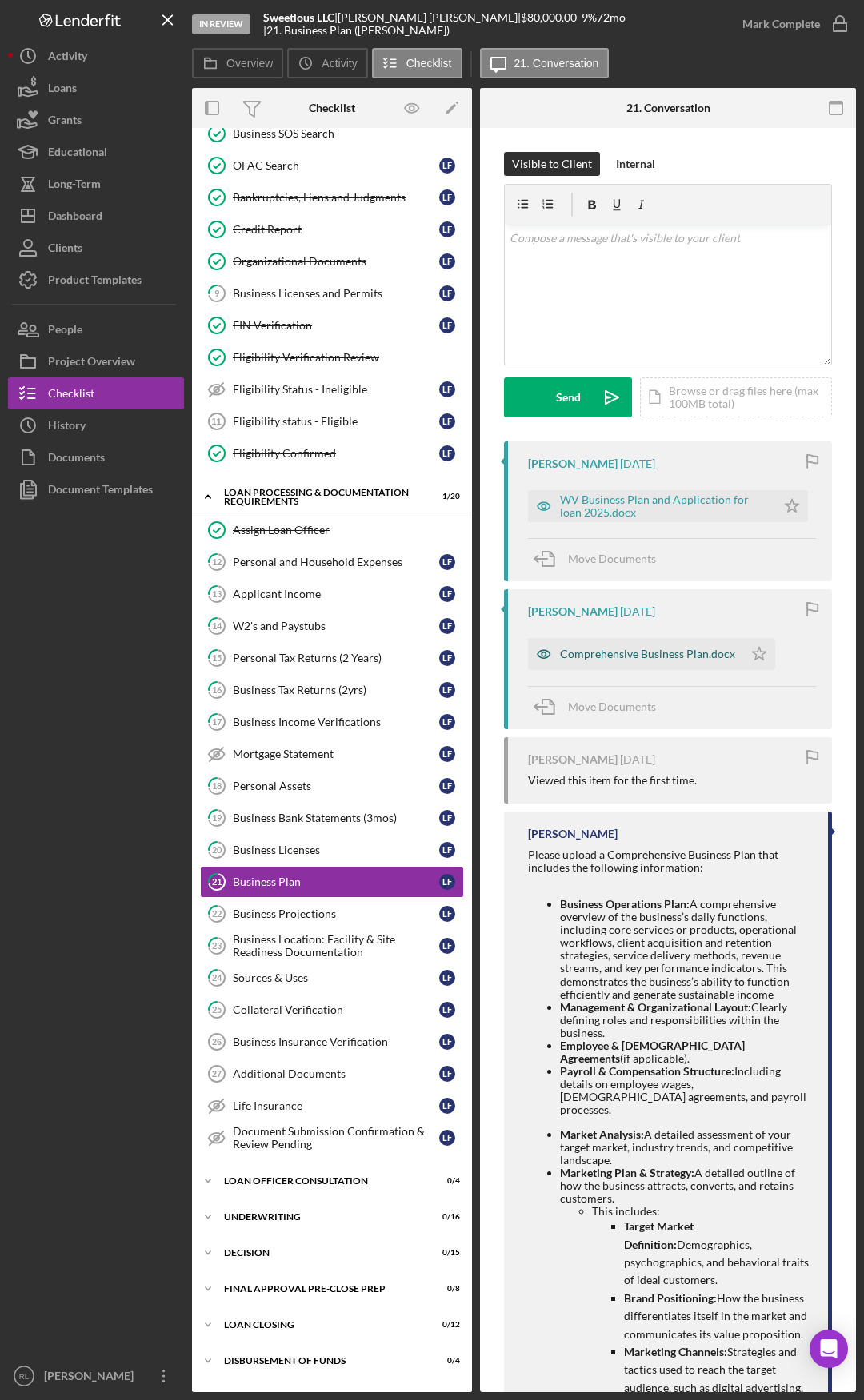
click at [605, 646] on div "Comprehensive Business Plan.docx" at bounding box center [636, 654] width 215 height 32
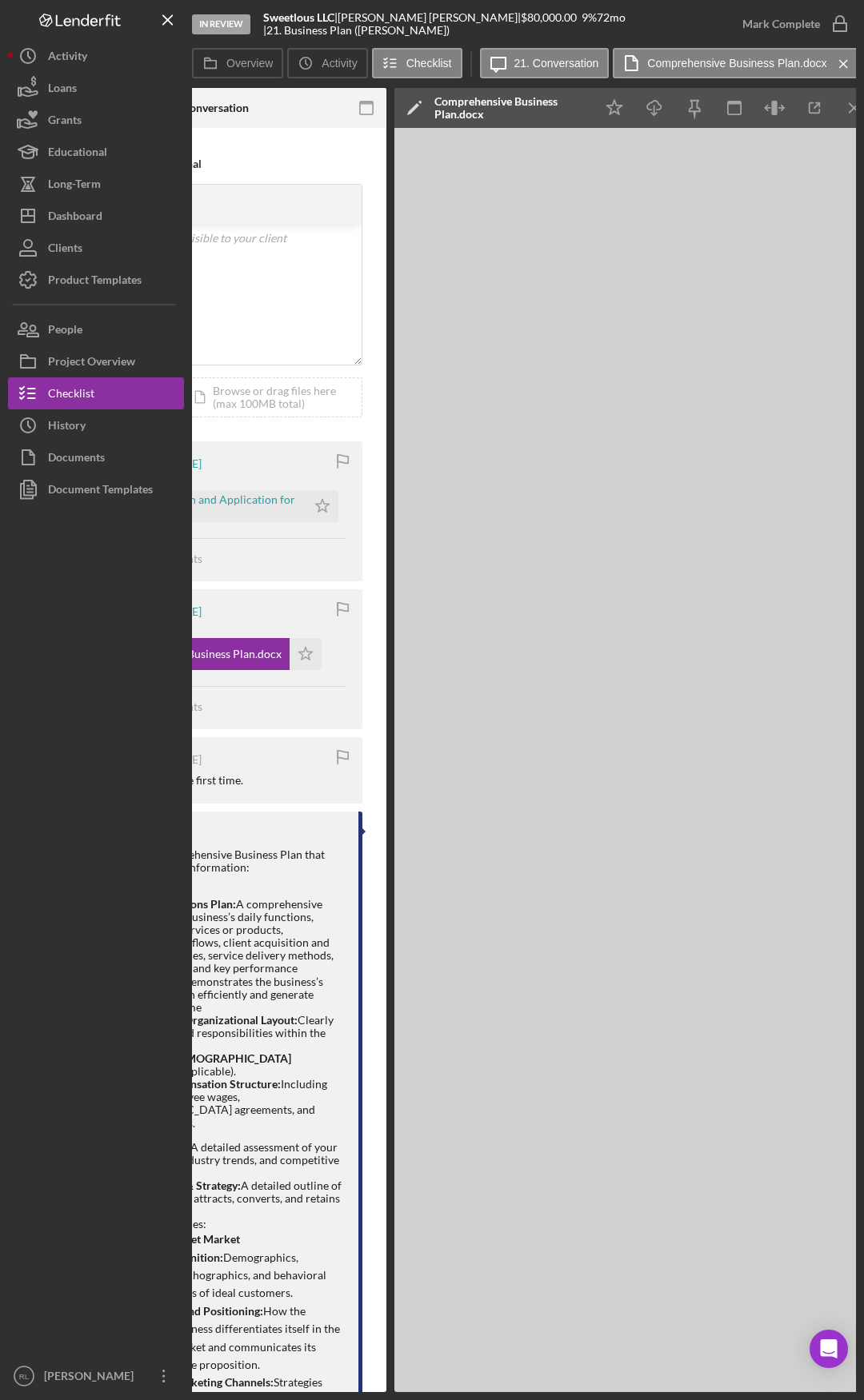
scroll to position [0, 472]
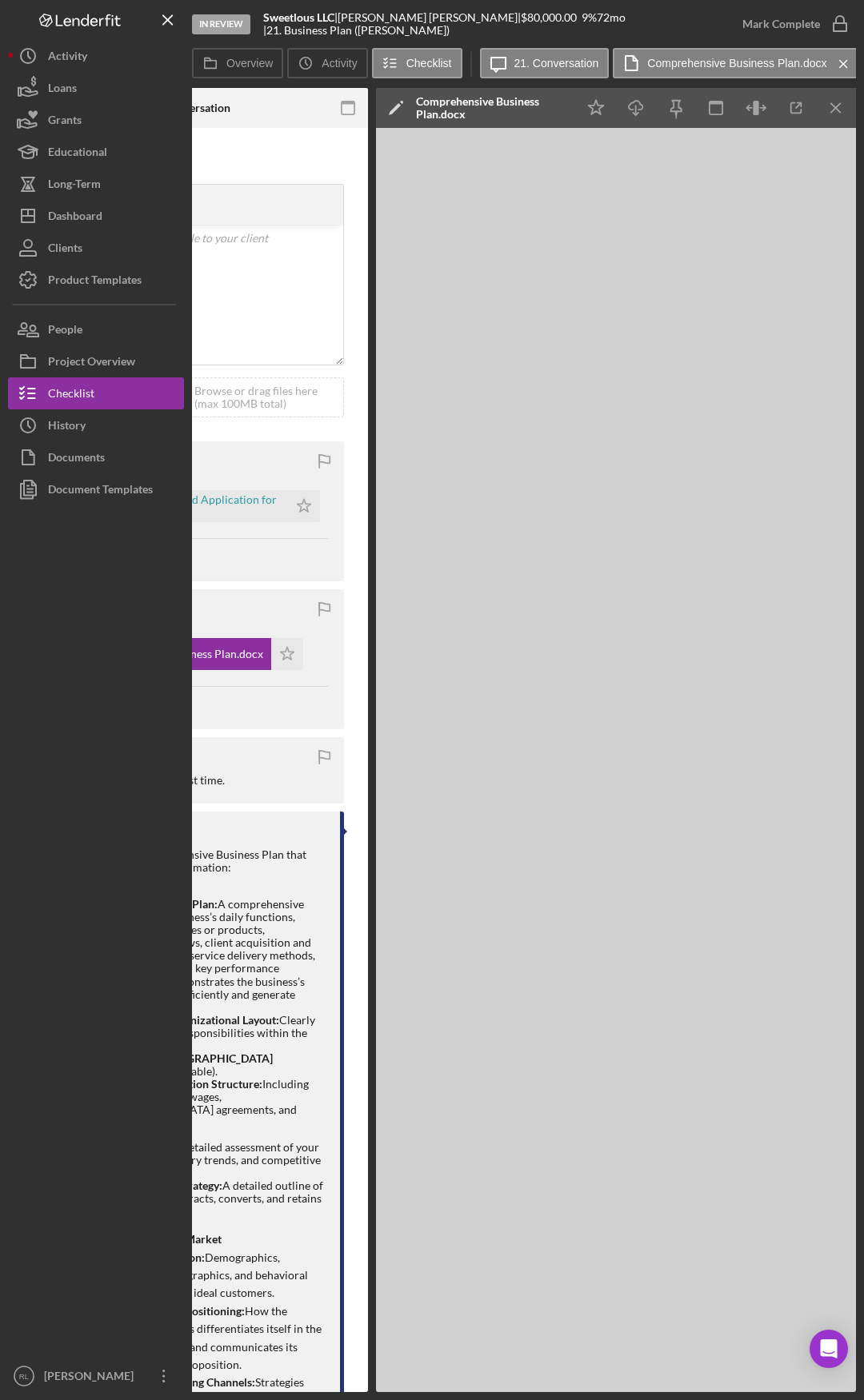
drag, startPoint x: 526, startPoint y: 879, endPoint x: 675, endPoint y: 865, distance: 149.7
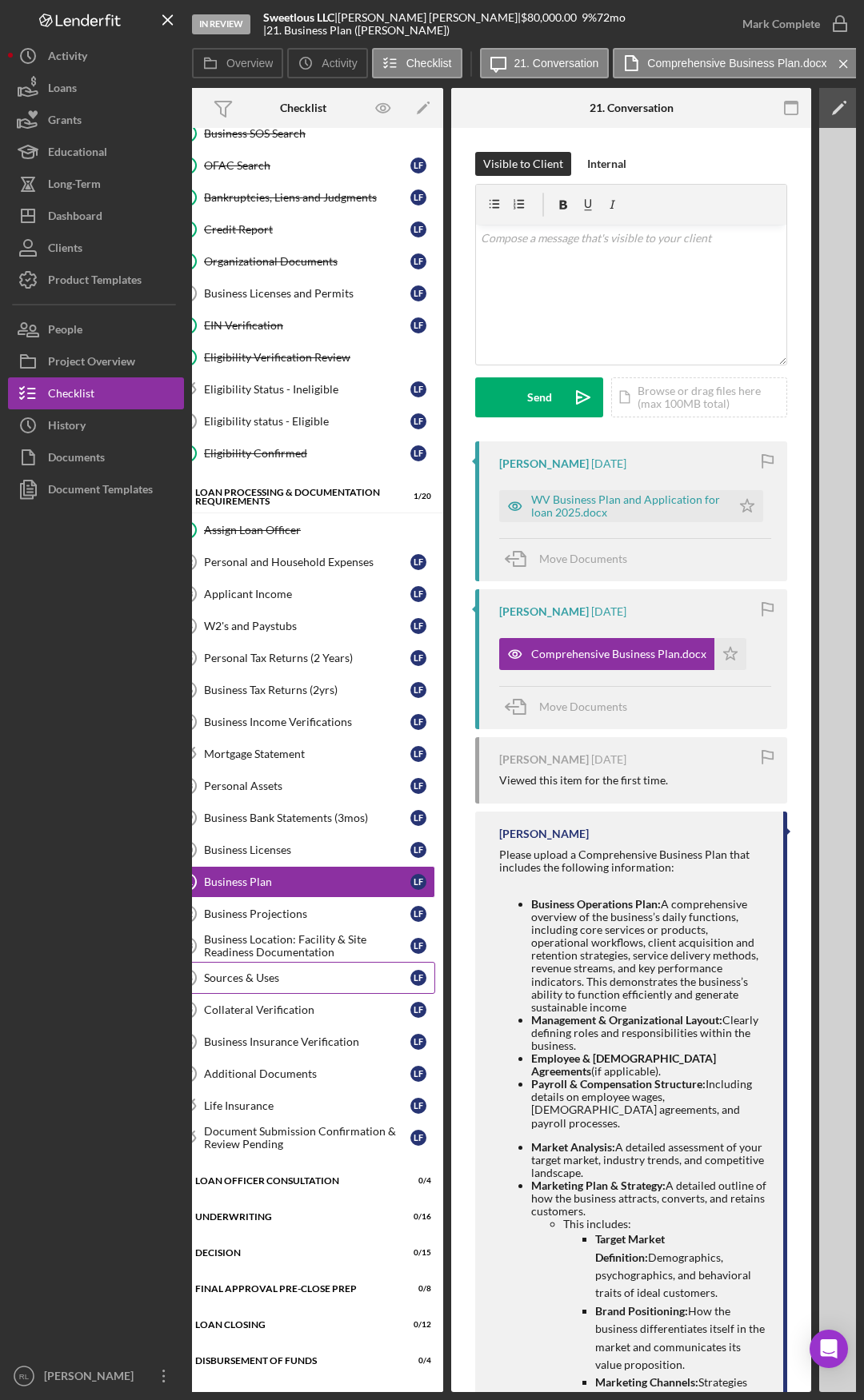
scroll to position [0, 0]
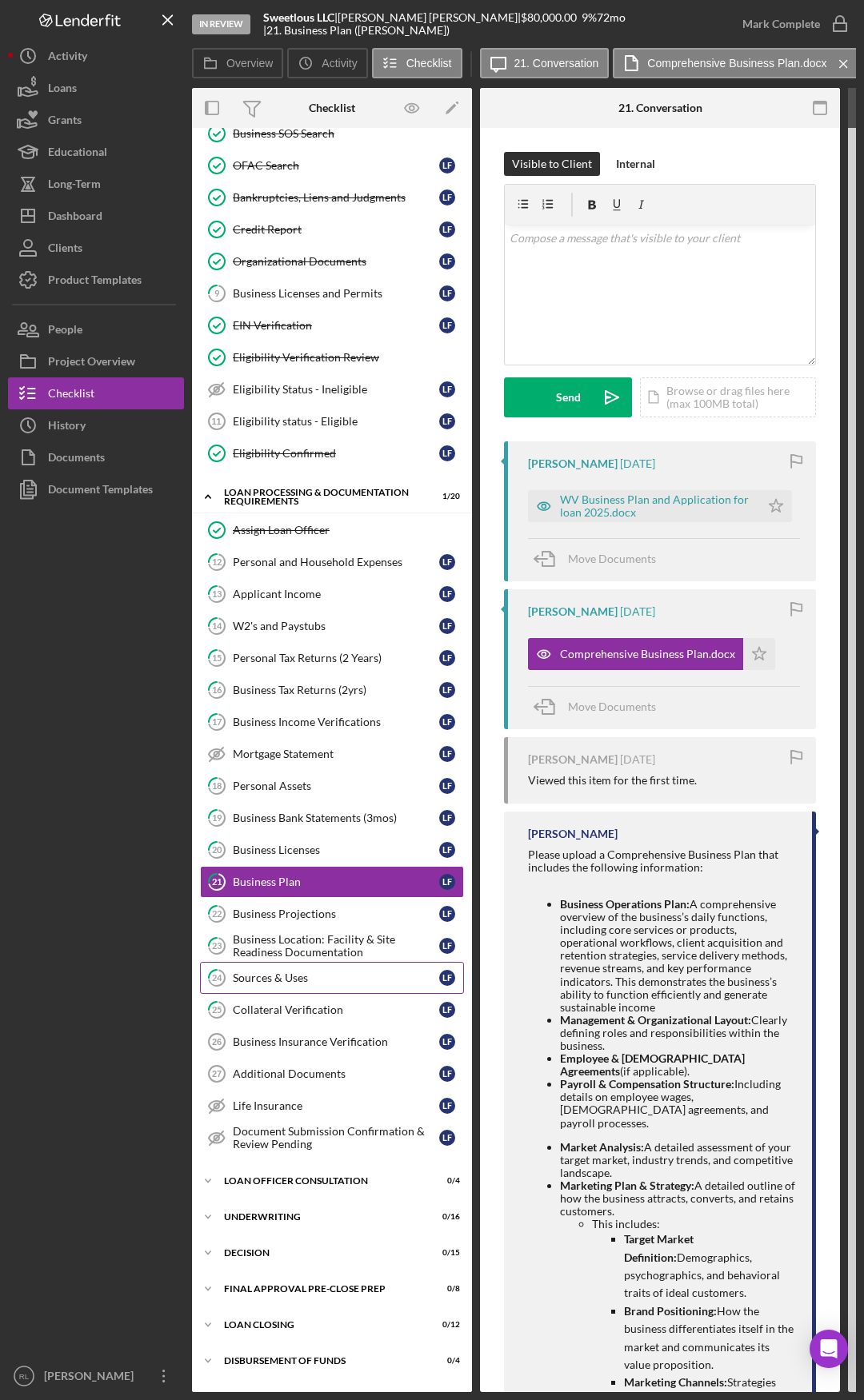
drag, startPoint x: 320, startPoint y: 980, endPoint x: 220, endPoint y: 975, distance: 100.1
click at [321, 727] on div "Mortgage Statement" at bounding box center [336, 754] width 206 height 13
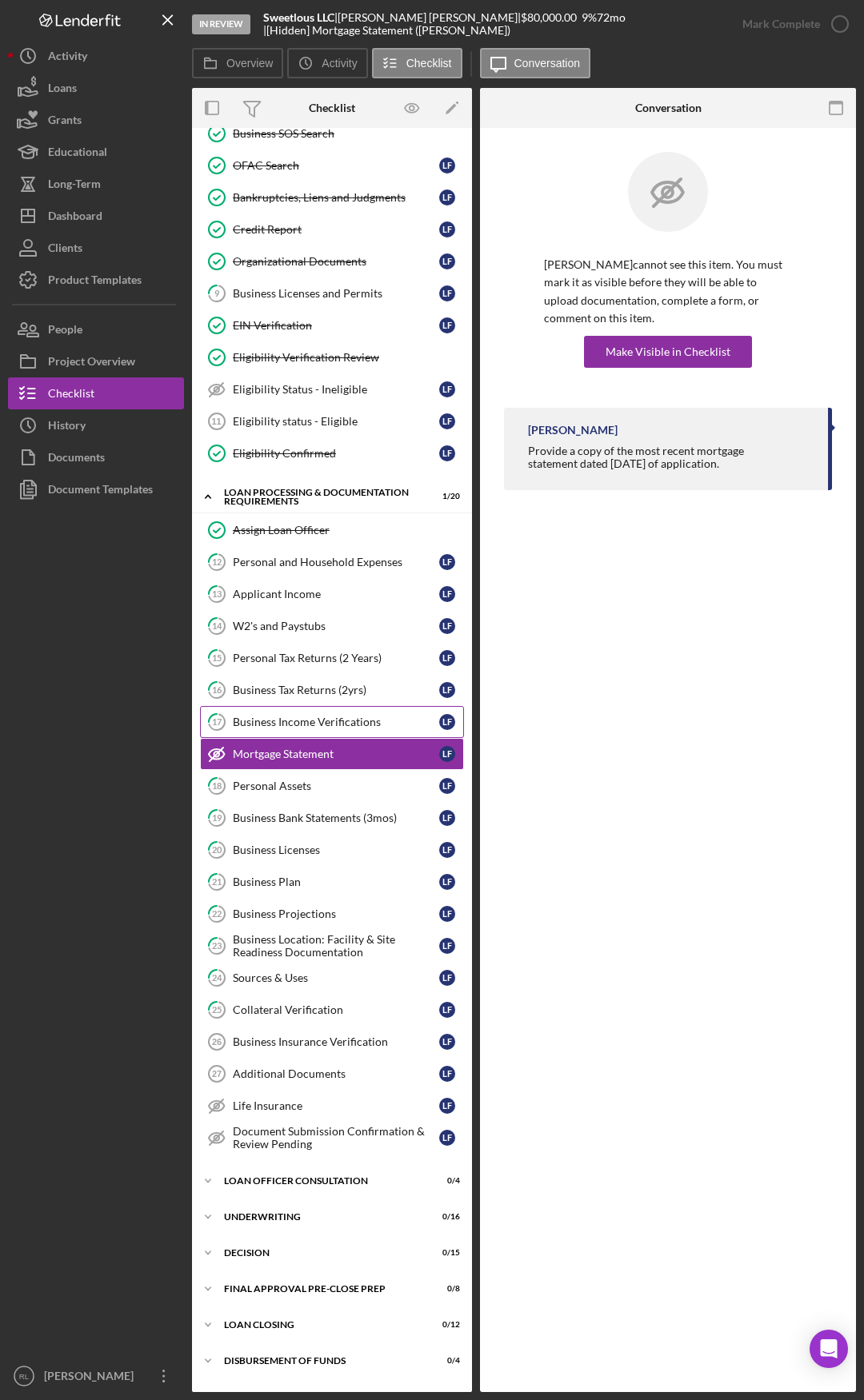
click at [329, 726] on div "Business Income Verifications" at bounding box center [336, 722] width 206 height 13
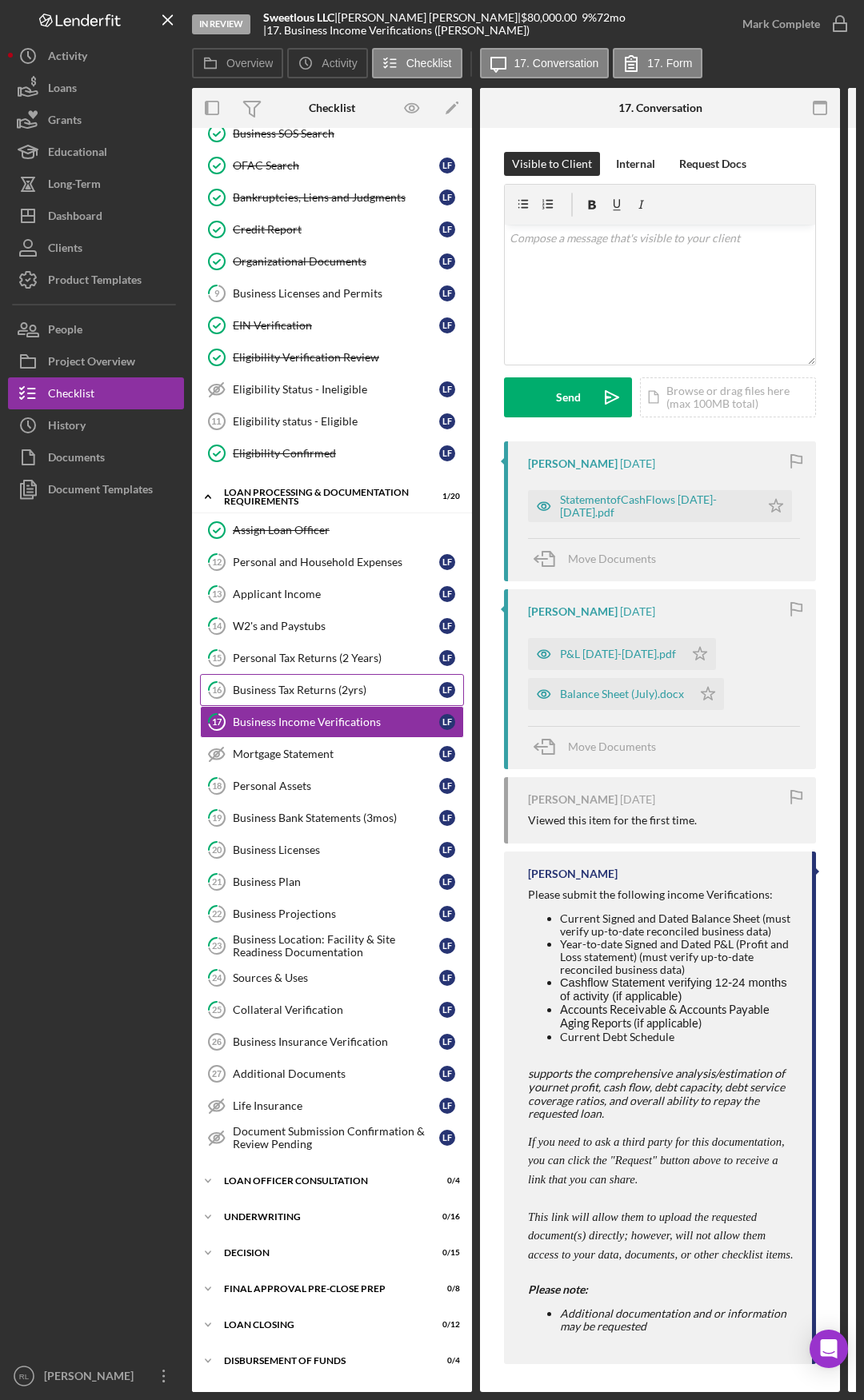
click at [290, 700] on link "16 Business Tax Returns (2yrs) L F" at bounding box center [331, 690] width 264 height 32
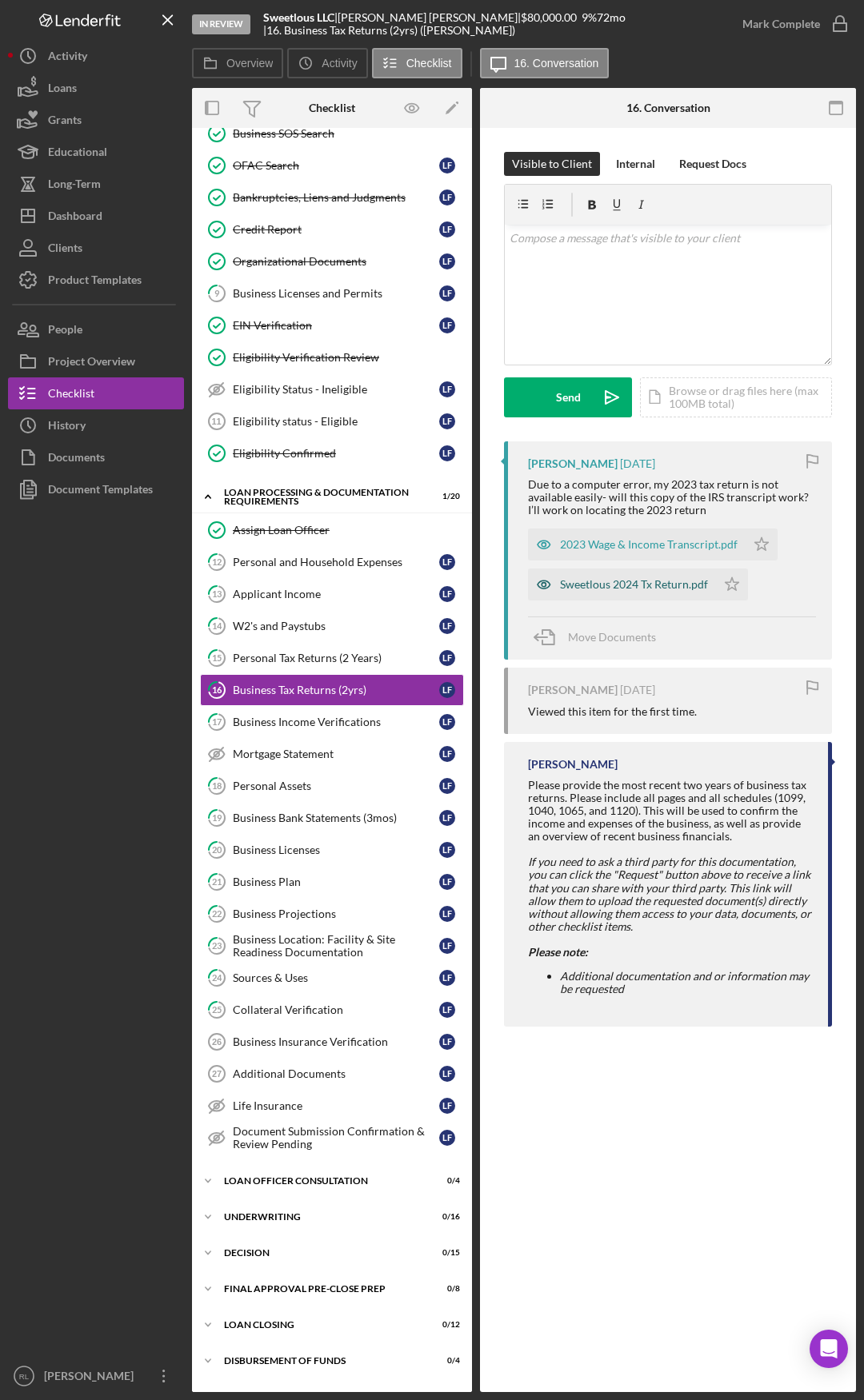
click at [638, 582] on div "Sweetlous 2024 Tx Return.pdf" at bounding box center [633, 584] width 148 height 13
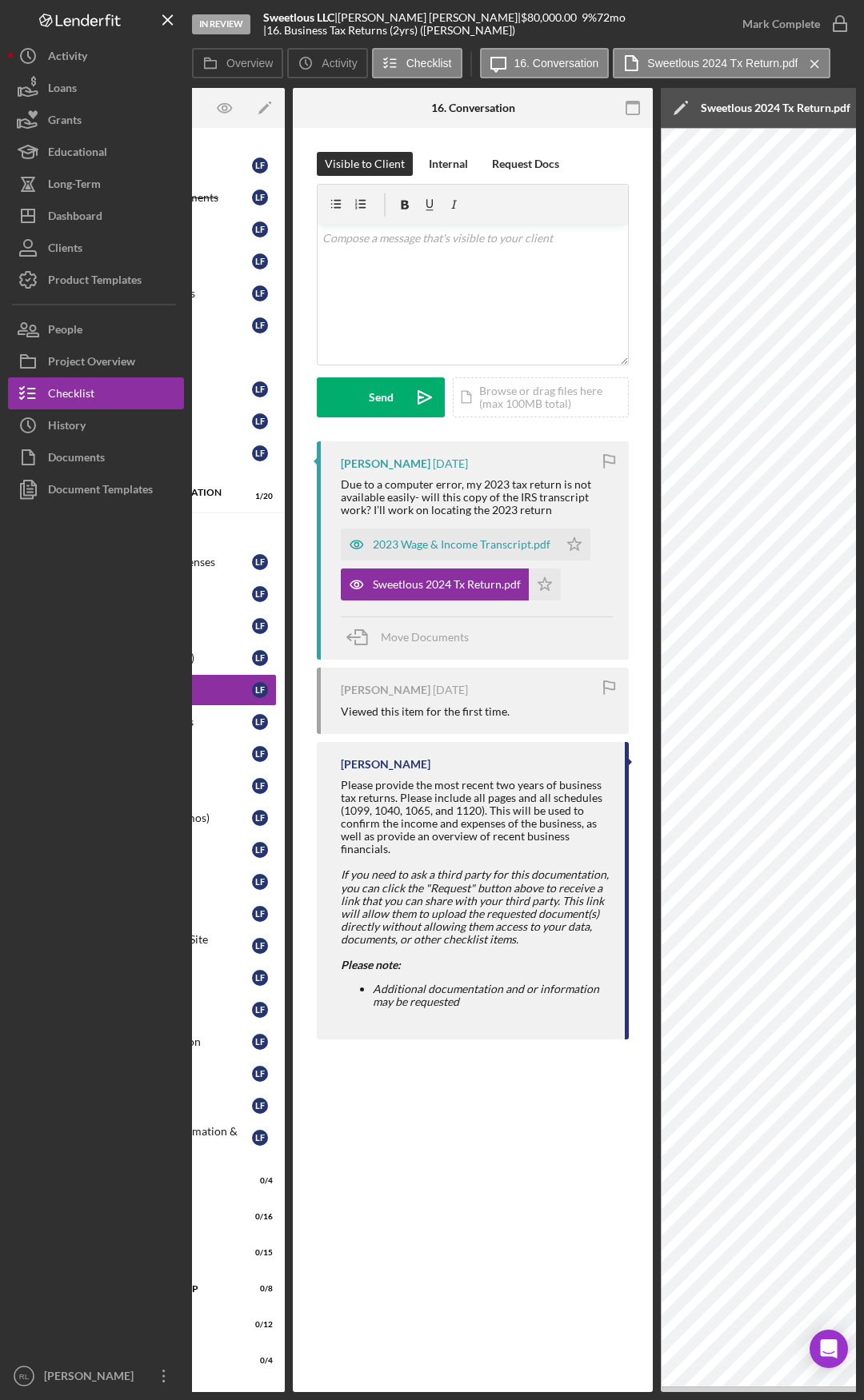
scroll to position [0, 472]
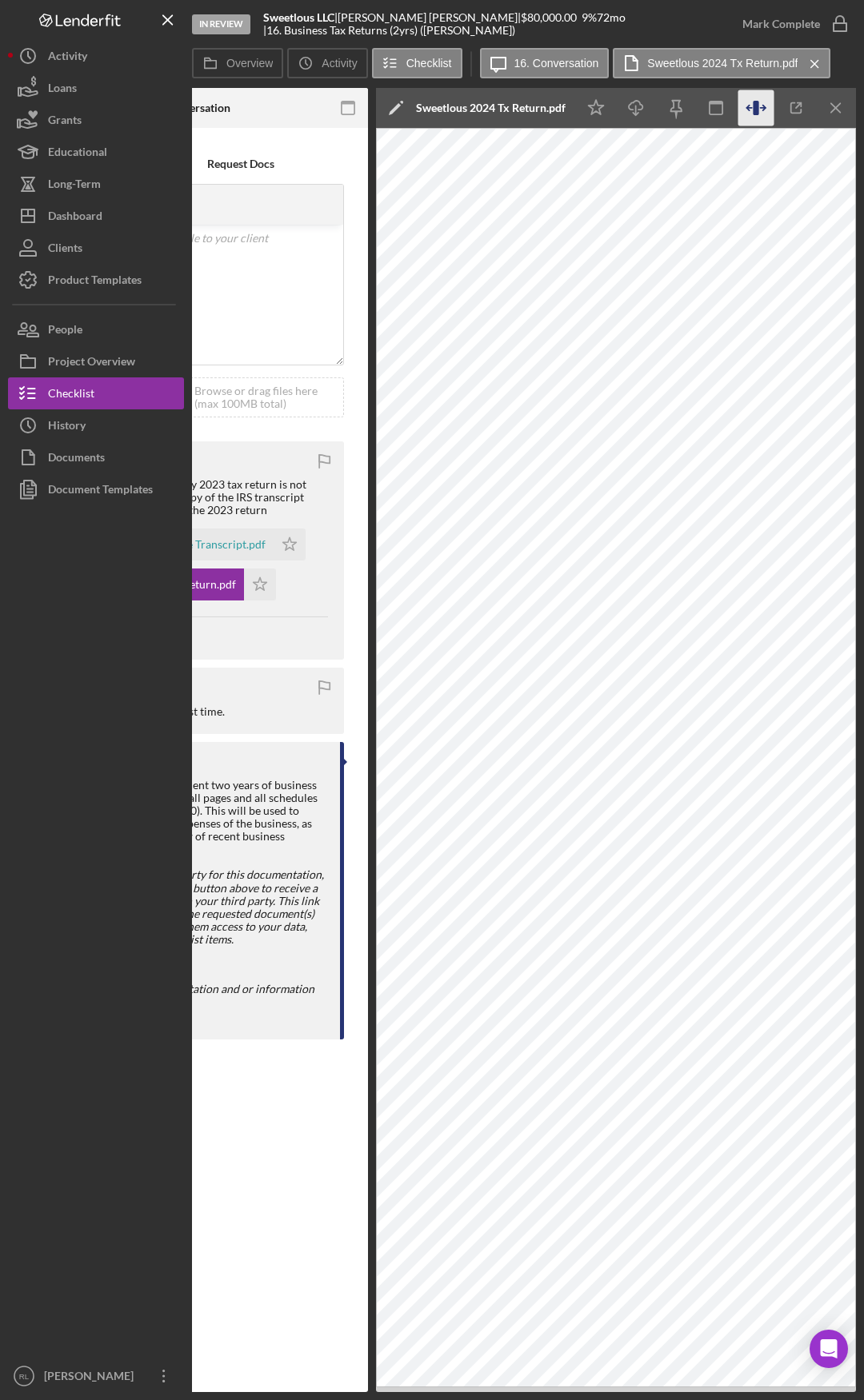
click at [756, 108] on icon "button" at bounding box center [755, 109] width 6 height 15
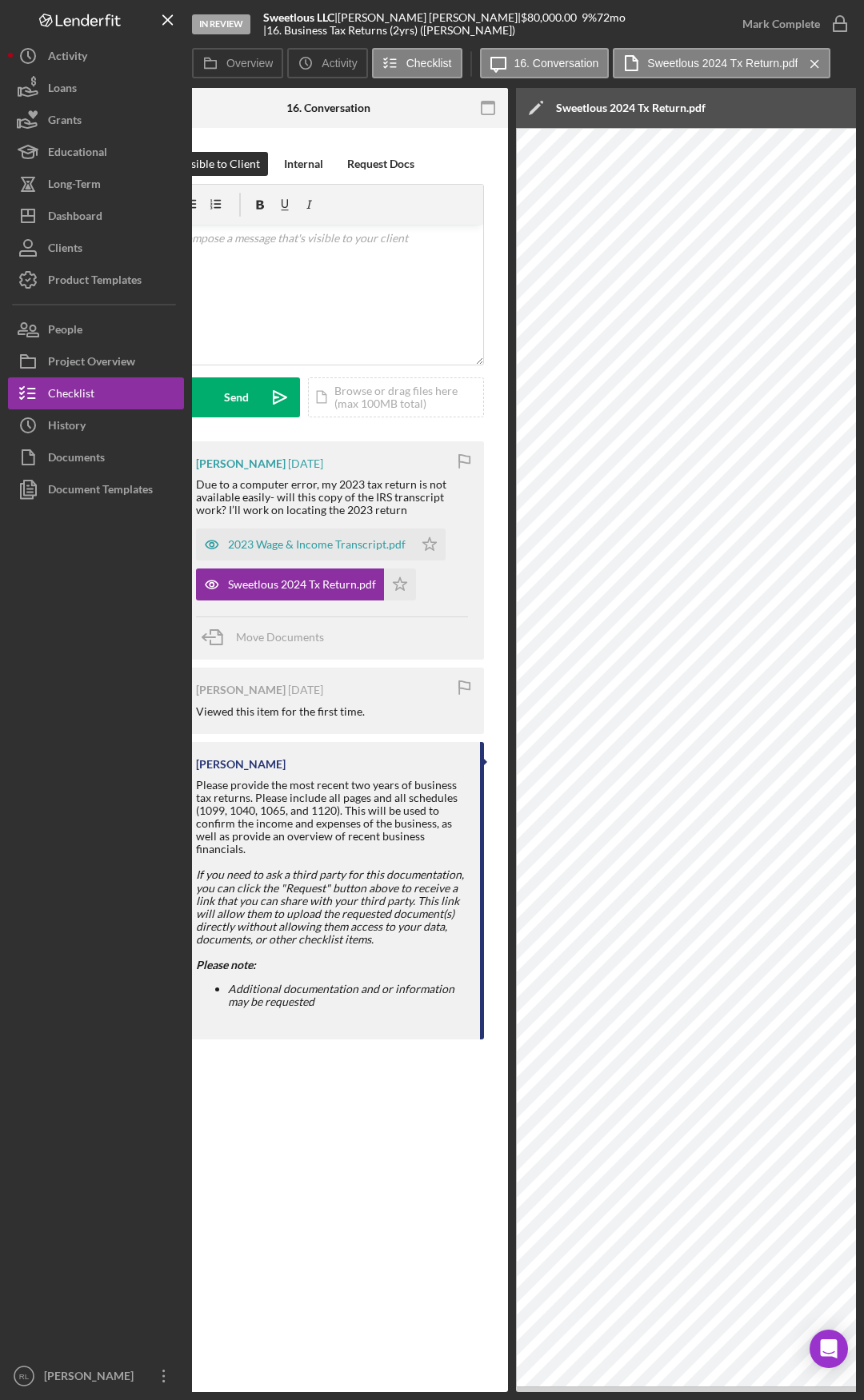
scroll to position [0, 0]
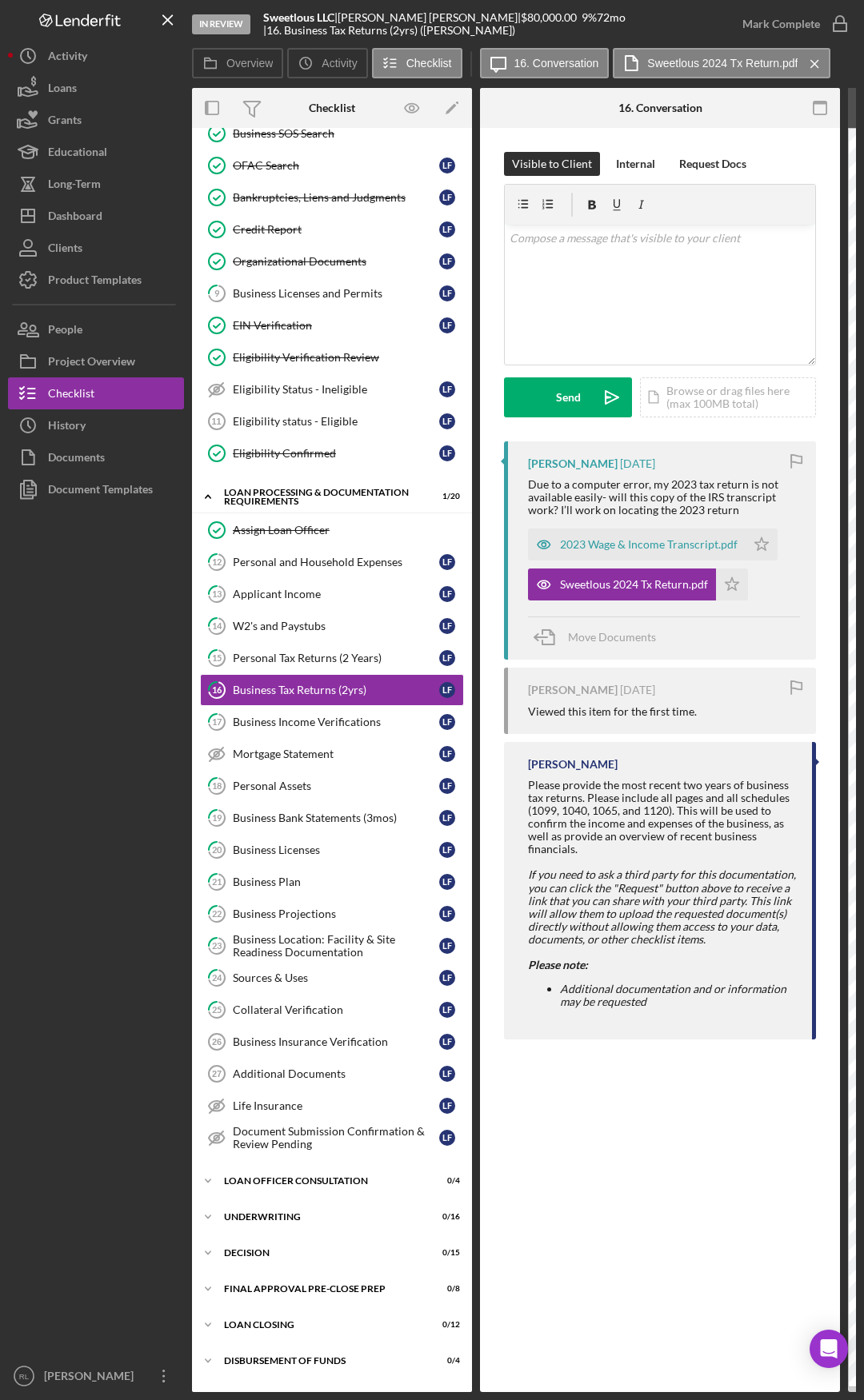
drag, startPoint x: 370, startPoint y: 107, endPoint x: 187, endPoint y: 108, distance: 183.0
click at [344, 723] on div "Business Income Verifications" at bounding box center [336, 722] width 206 height 13
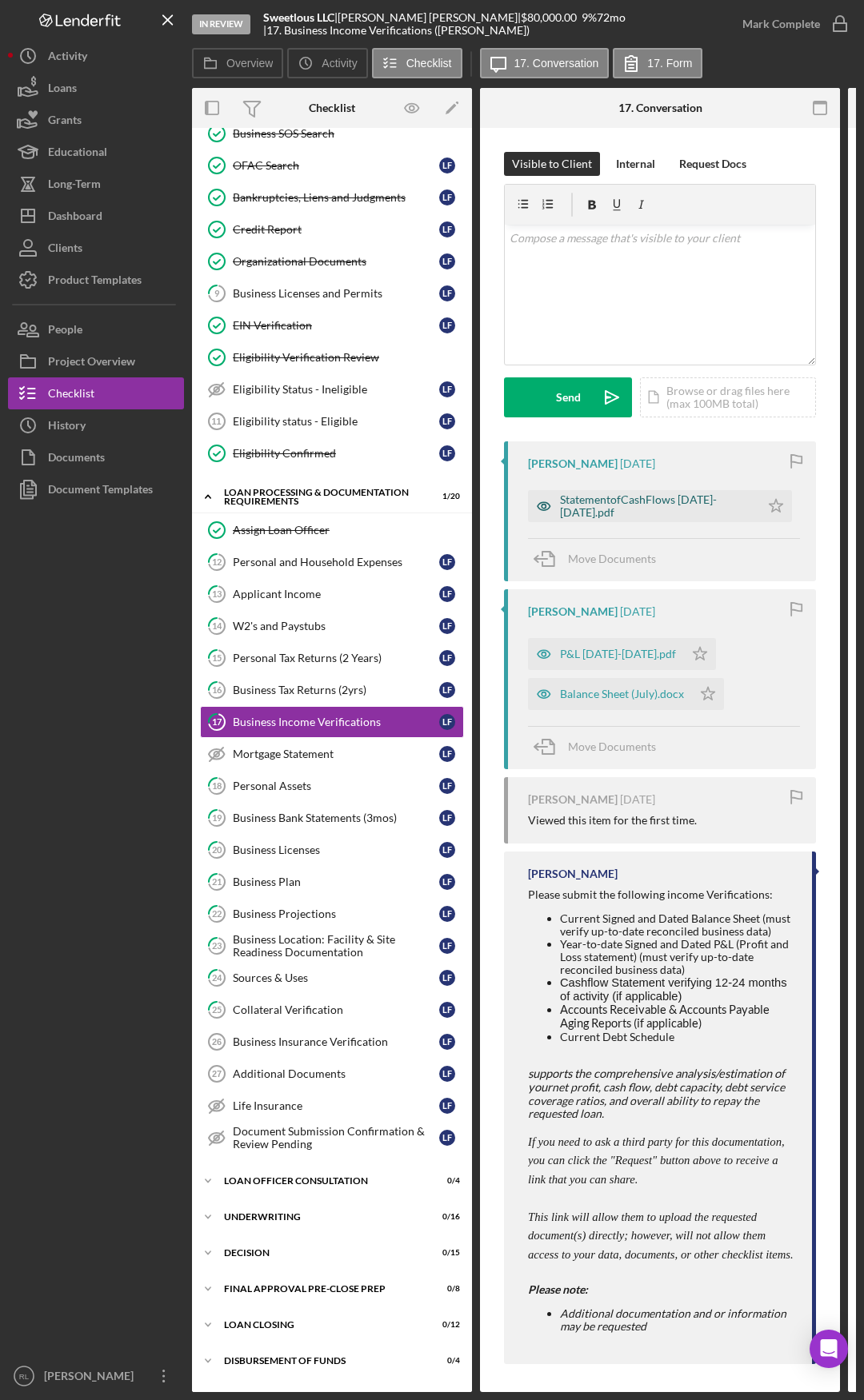
click at [639, 497] on div "StatementofCashFlows [DATE]-[DATE].pdf" at bounding box center [655, 507] width 192 height 26
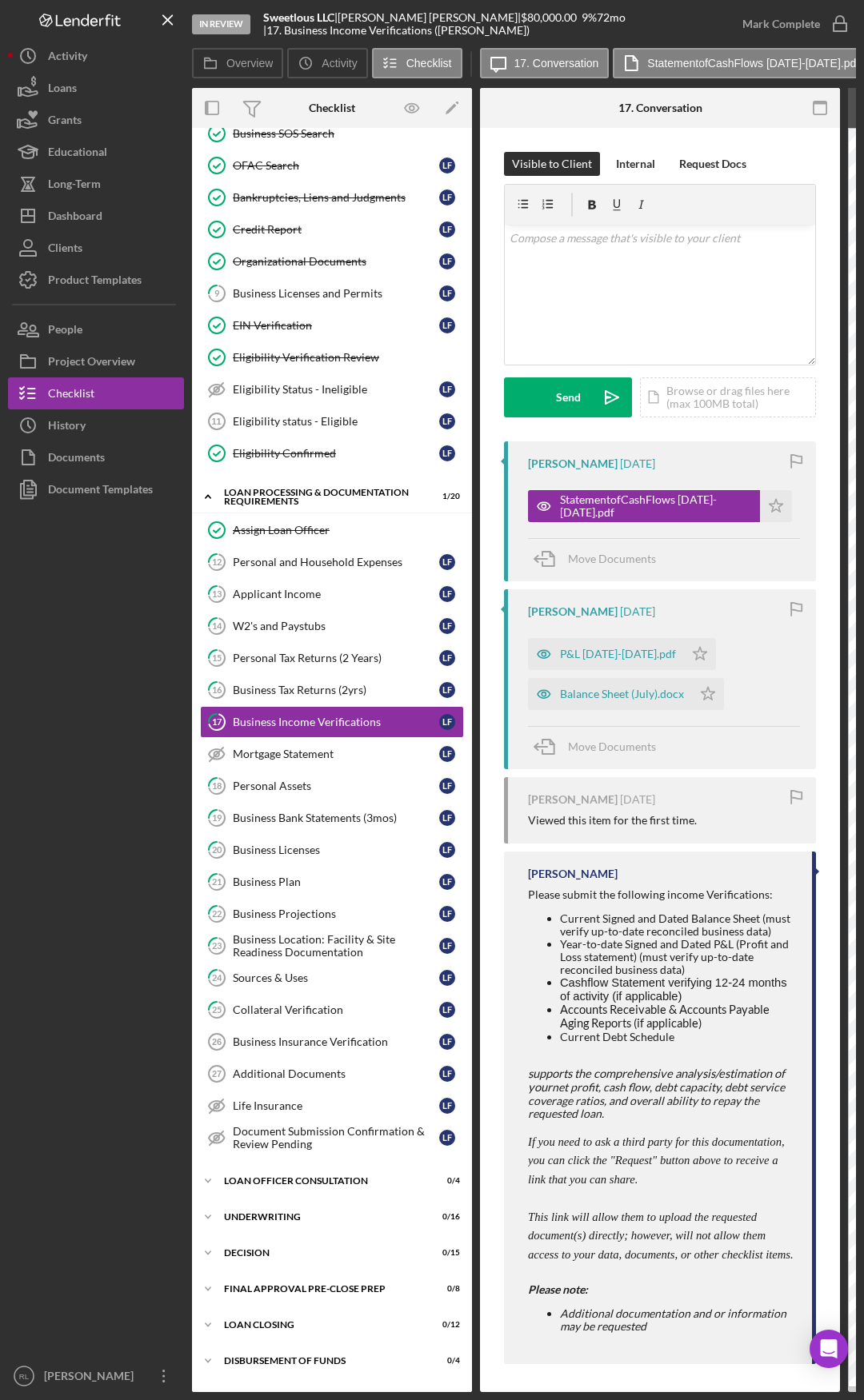
drag, startPoint x: 206, startPoint y: 755, endPoint x: 100, endPoint y: 754, distance: 106.0
click at [266, 727] on div "Business Plan" at bounding box center [336, 882] width 206 height 13
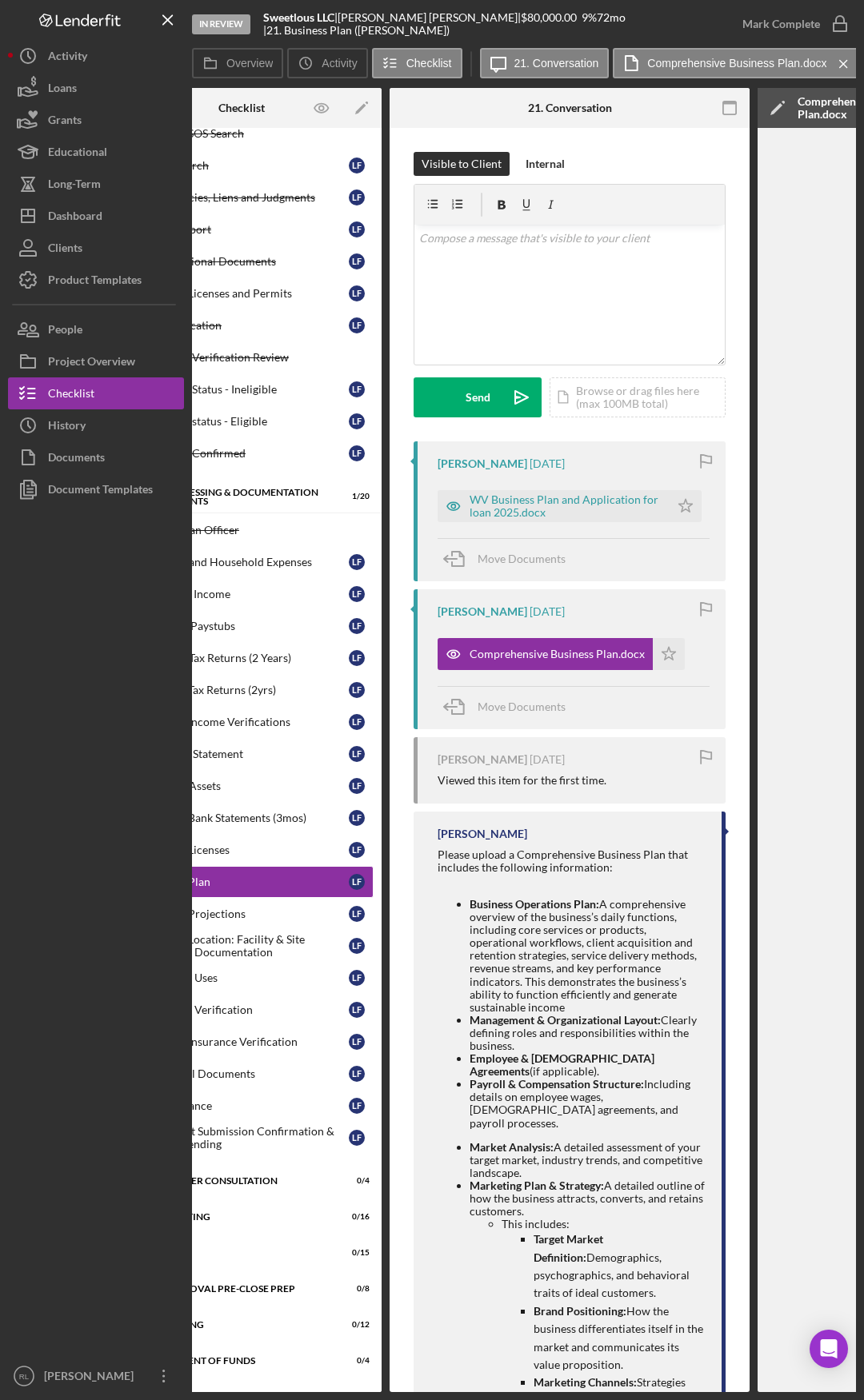
scroll to position [0, 472]
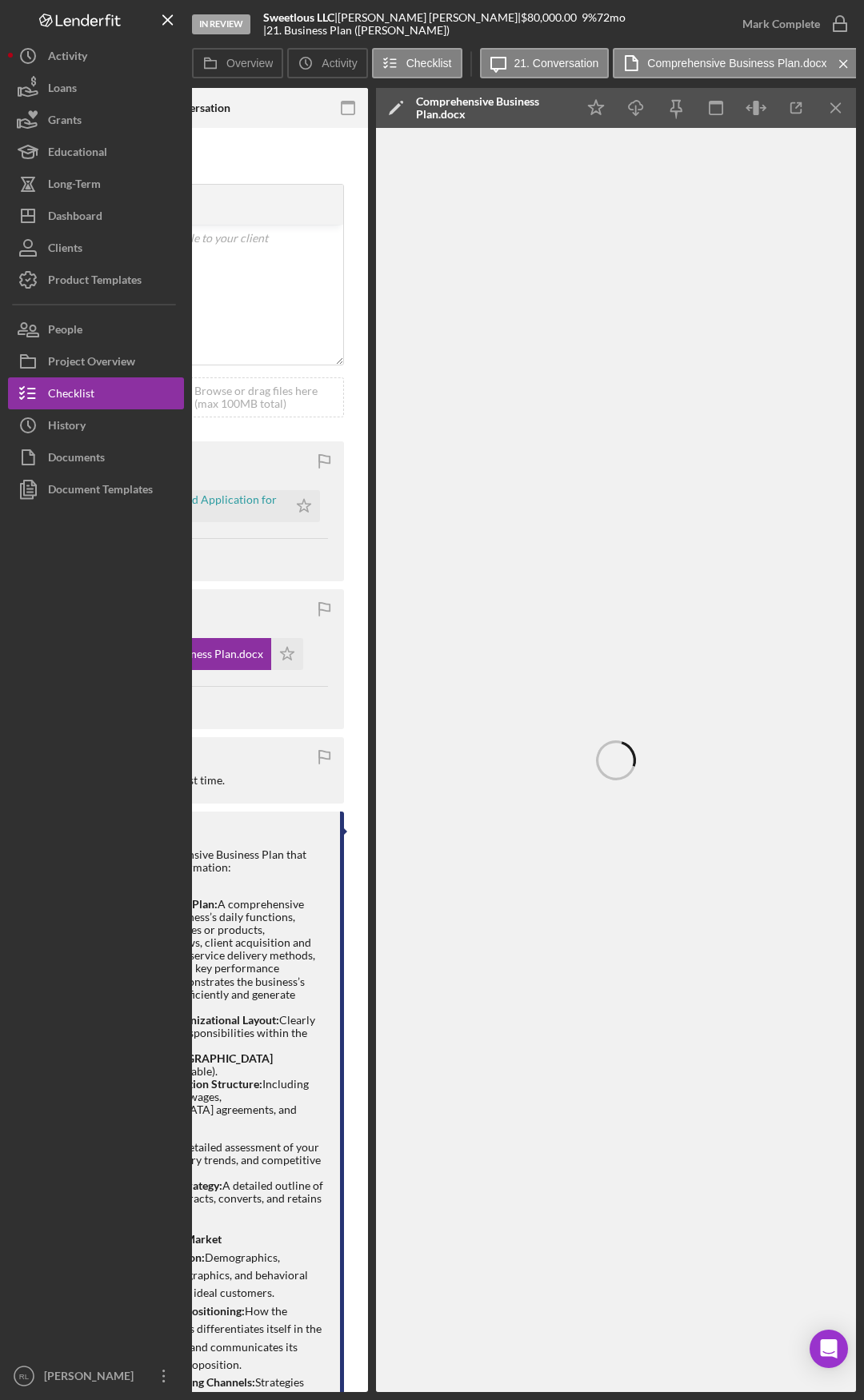
drag, startPoint x: 548, startPoint y: 858, endPoint x: 709, endPoint y: 847, distance: 161.4
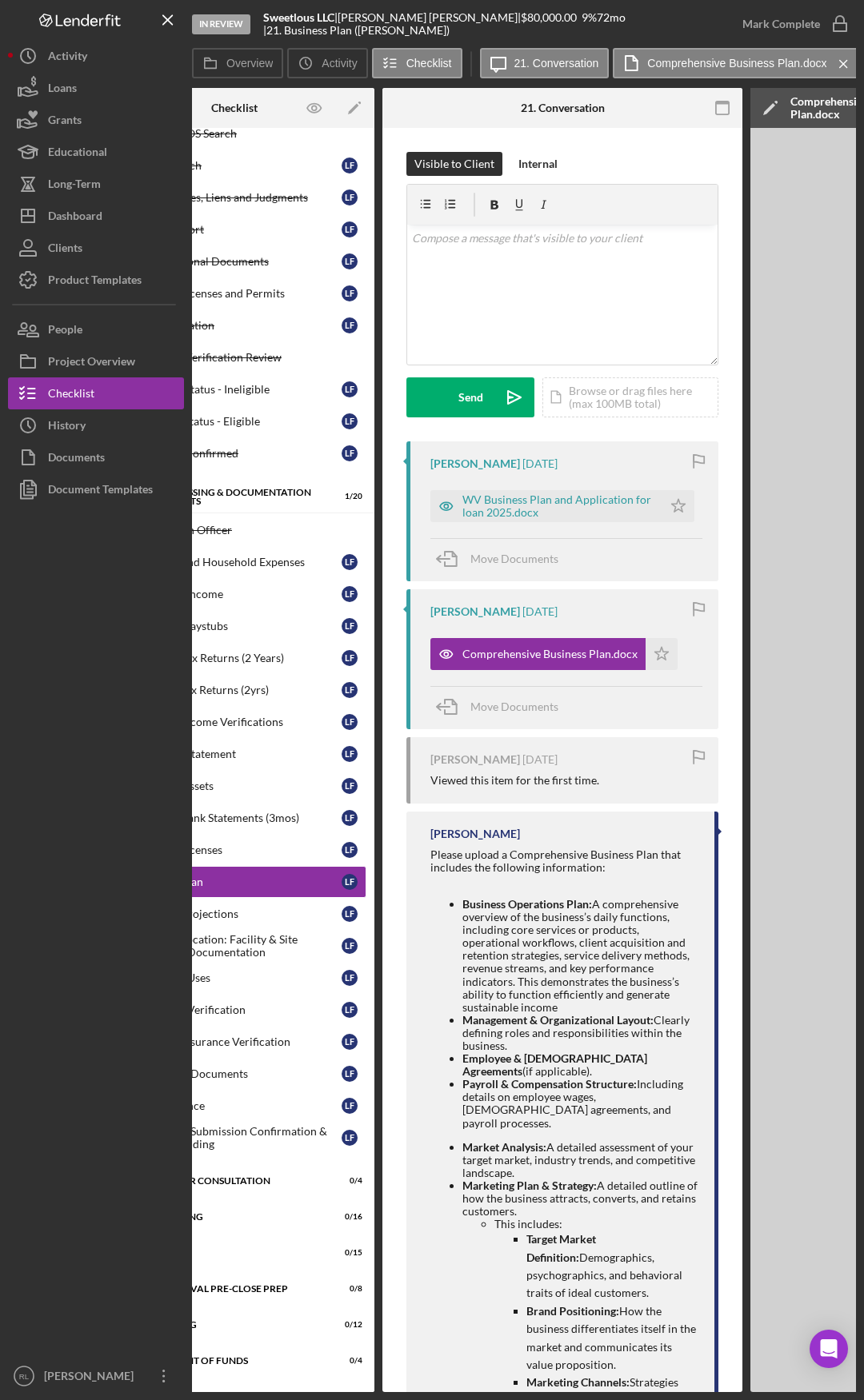
scroll to position [0, 0]
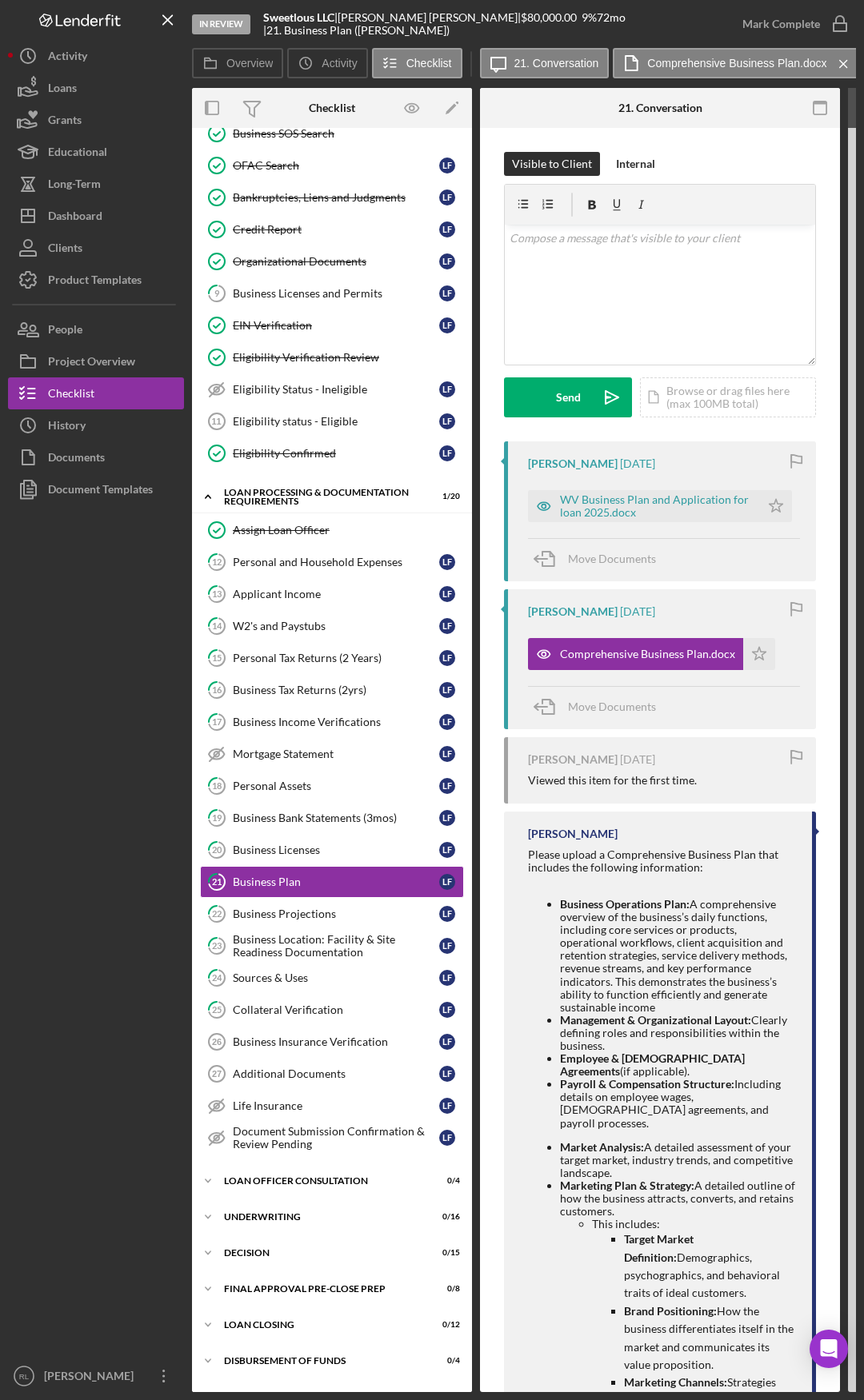
drag, startPoint x: 356, startPoint y: 576, endPoint x: 180, endPoint y: 554, distance: 177.4
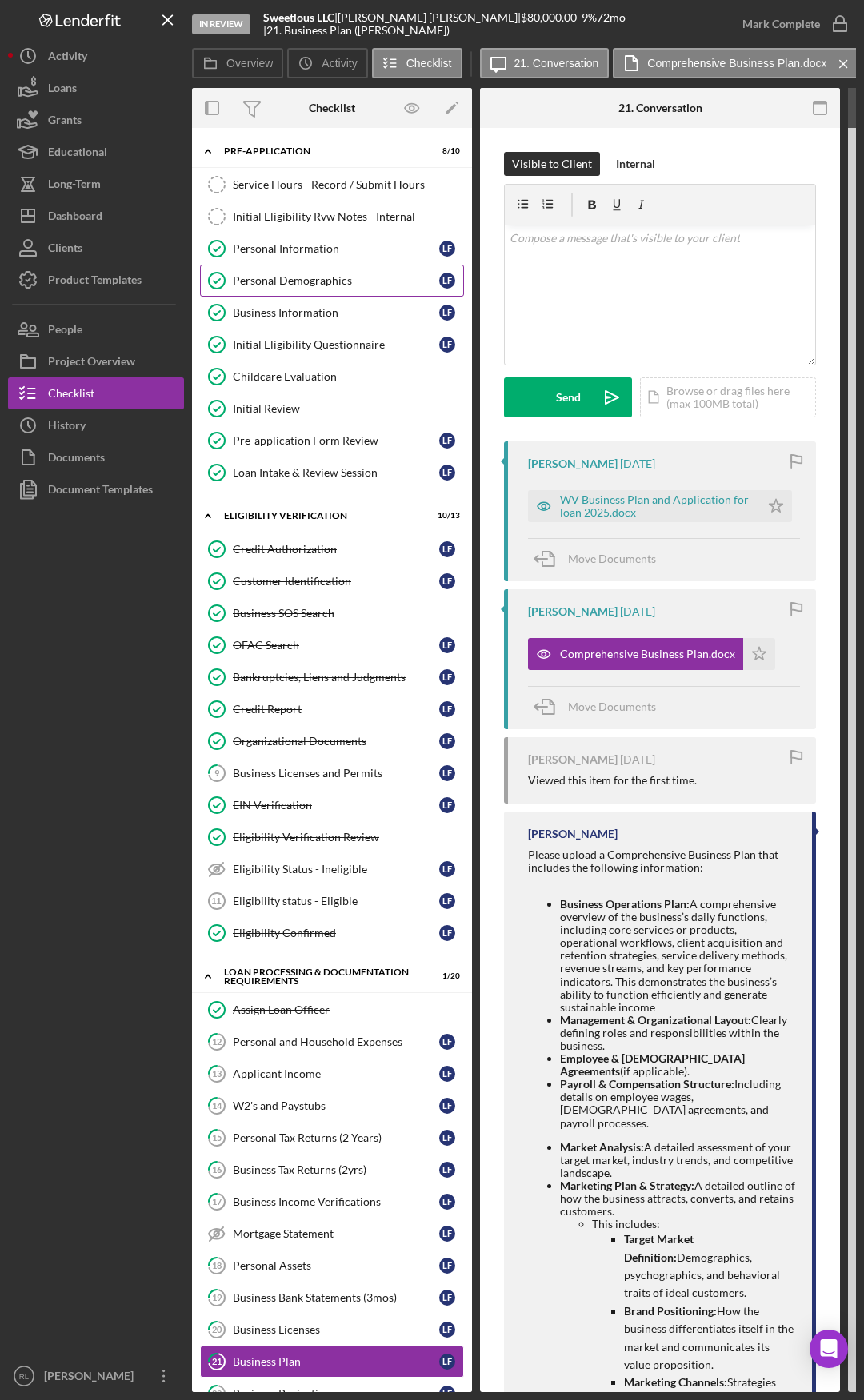
click at [299, 283] on div "Personal Demographics" at bounding box center [336, 281] width 206 height 13
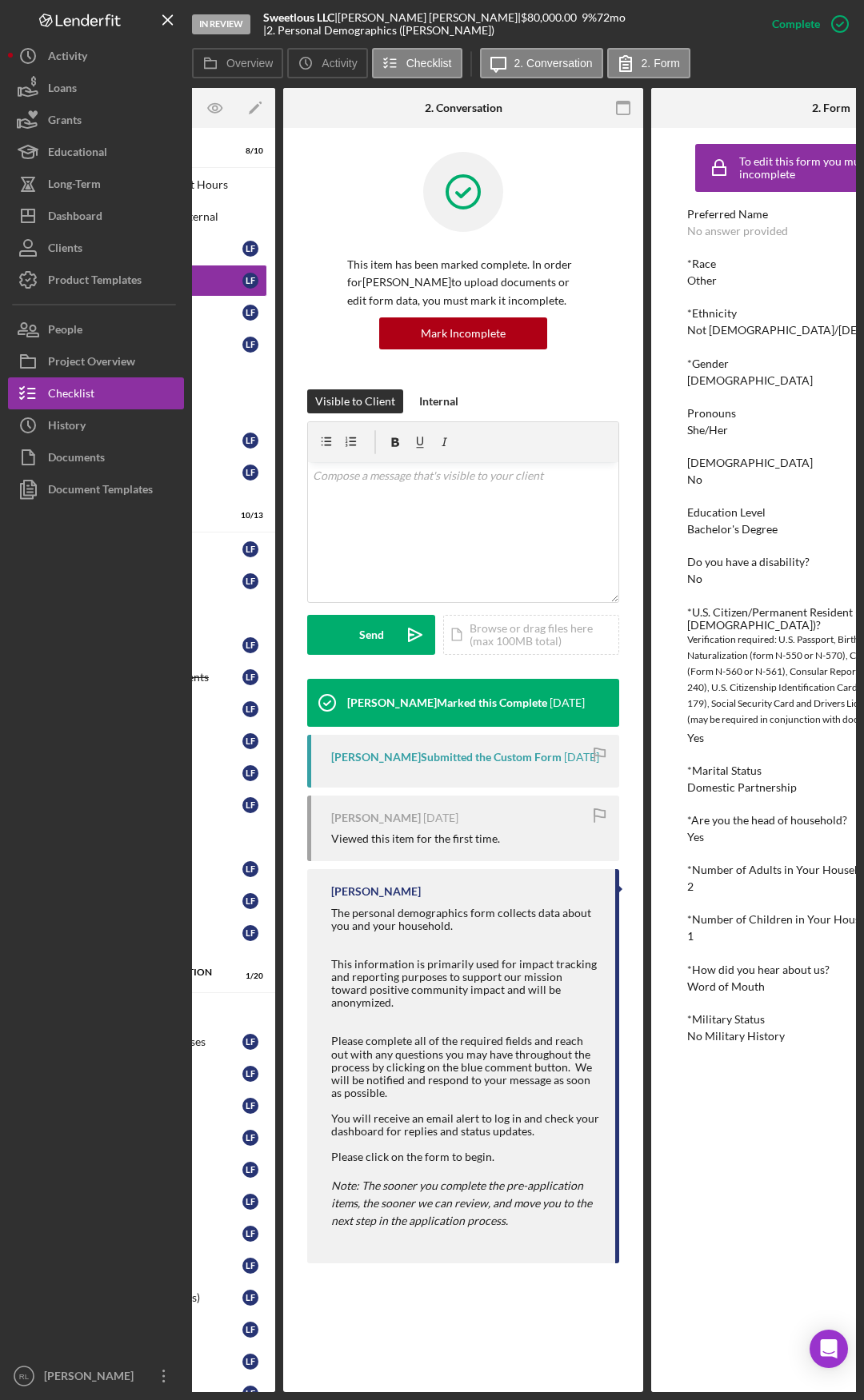
scroll to position [0, 352]
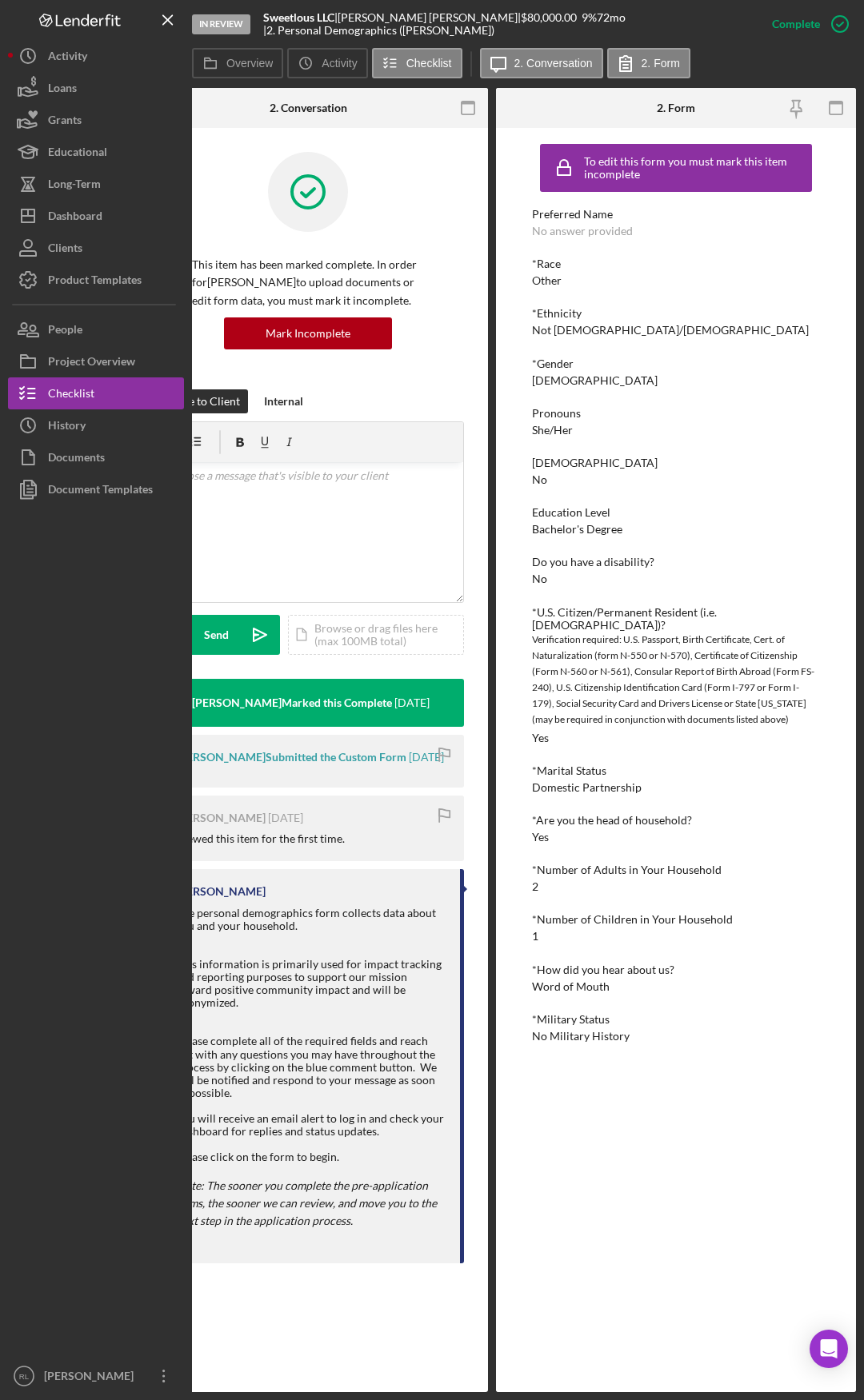
drag, startPoint x: 563, startPoint y: 780, endPoint x: 714, endPoint y: 764, distance: 151.8
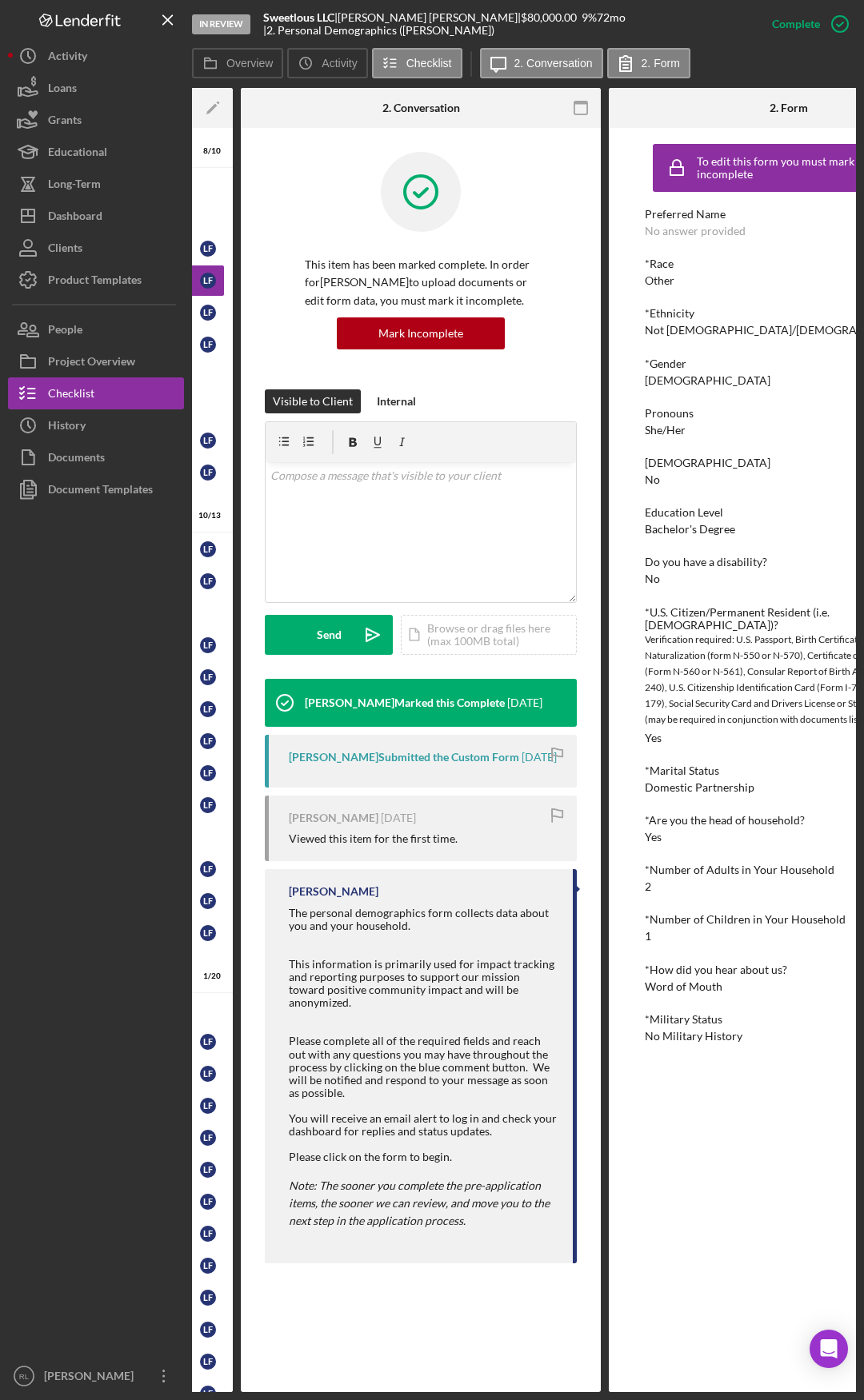
scroll to position [0, 0]
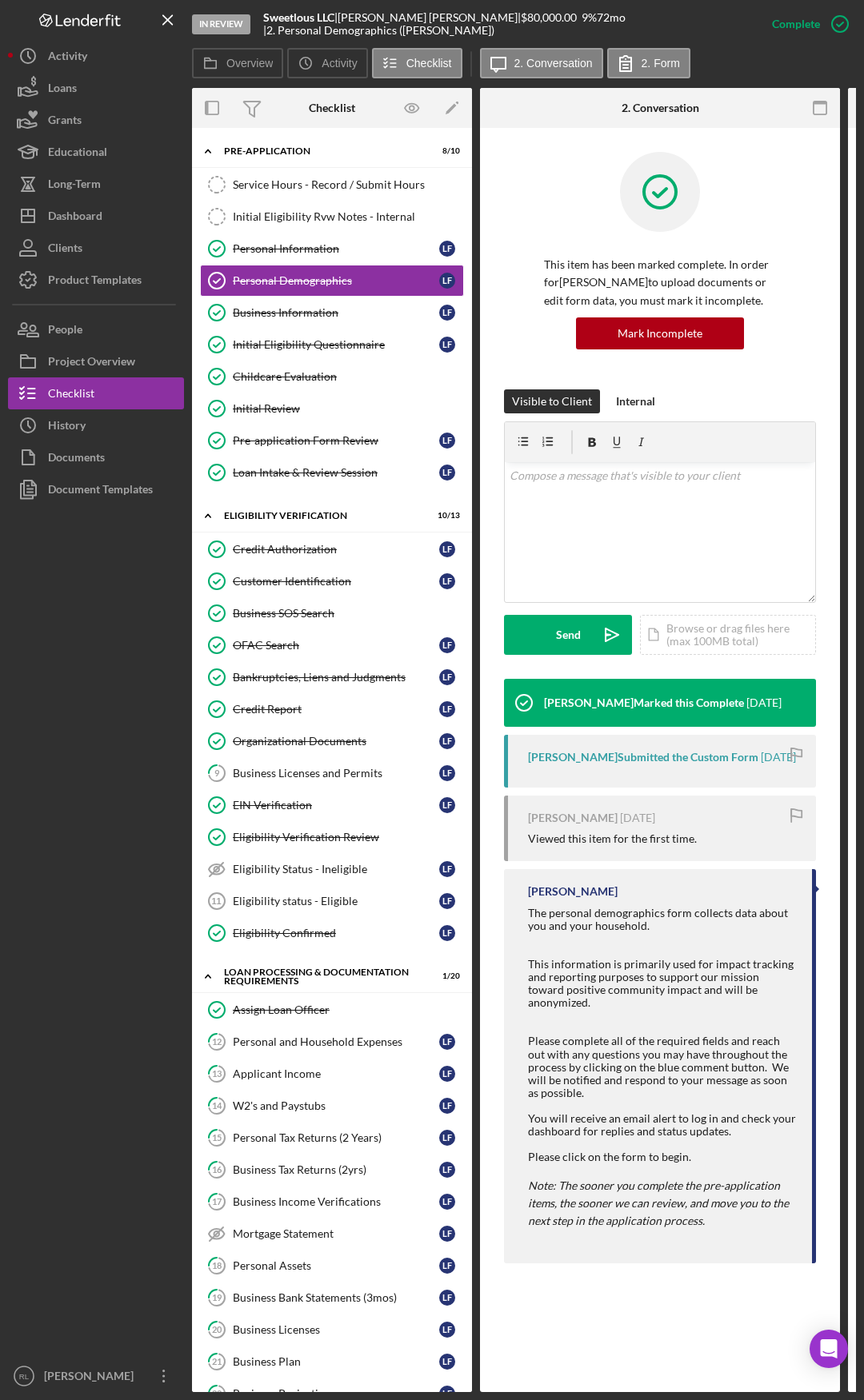
drag, startPoint x: 614, startPoint y: 709, endPoint x: 468, endPoint y: 696, distance: 146.6
click at [272, 307] on div "Business Information" at bounding box center [336, 313] width 206 height 13
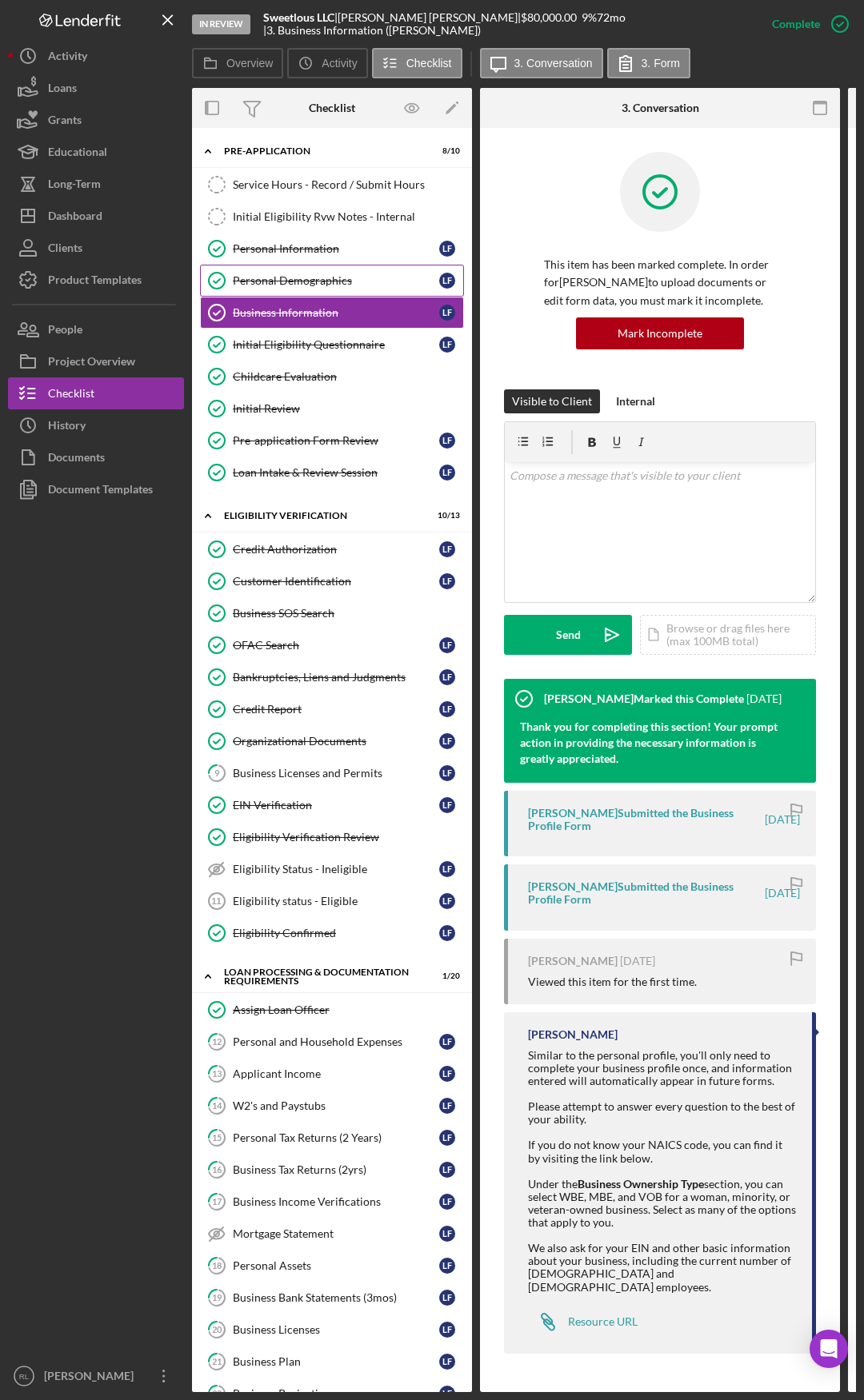
click at [328, 275] on div "Personal Demographics" at bounding box center [336, 281] width 206 height 13
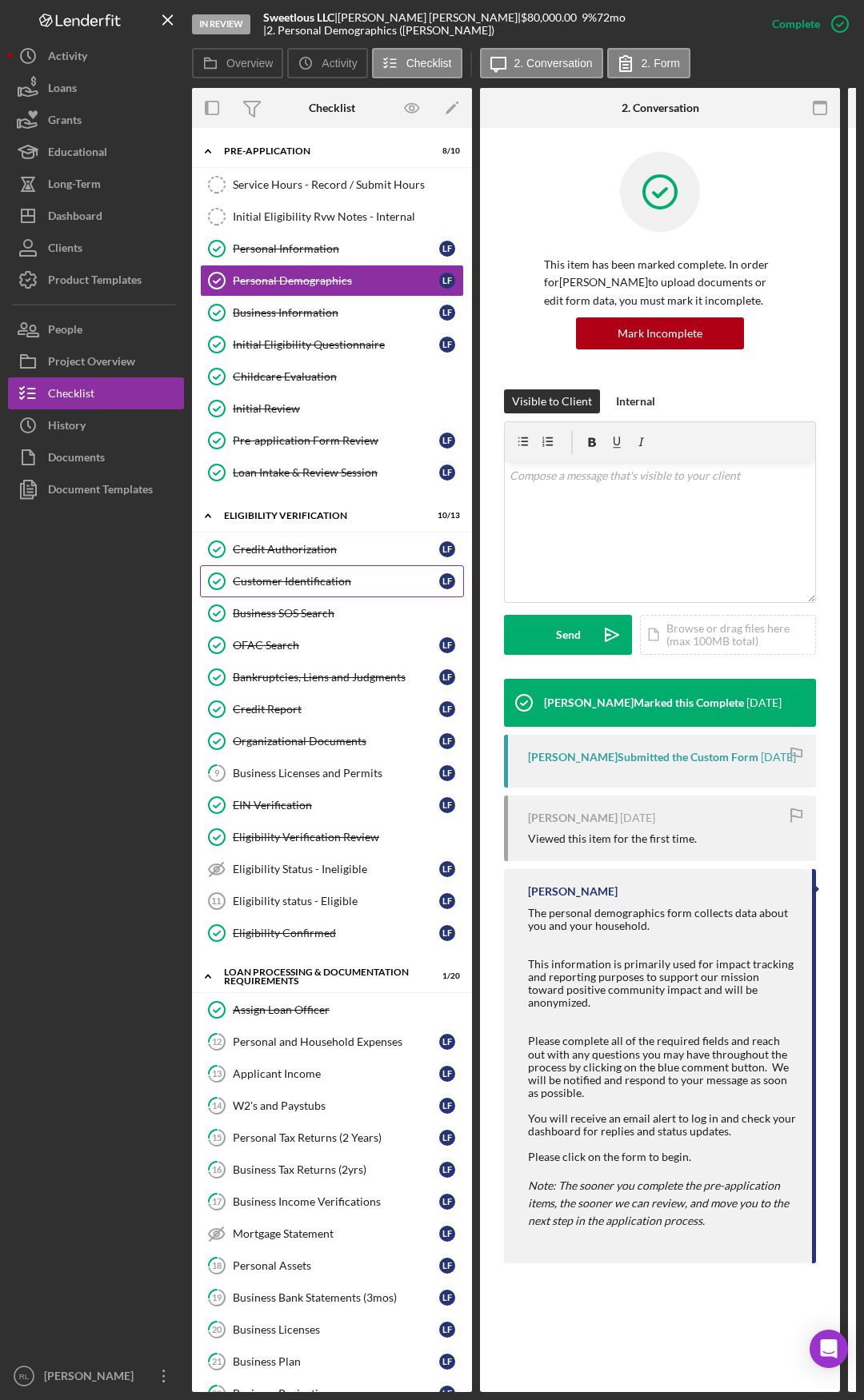
click at [303, 571] on link "Customer Identification Customer Identification L F" at bounding box center [331, 581] width 264 height 32
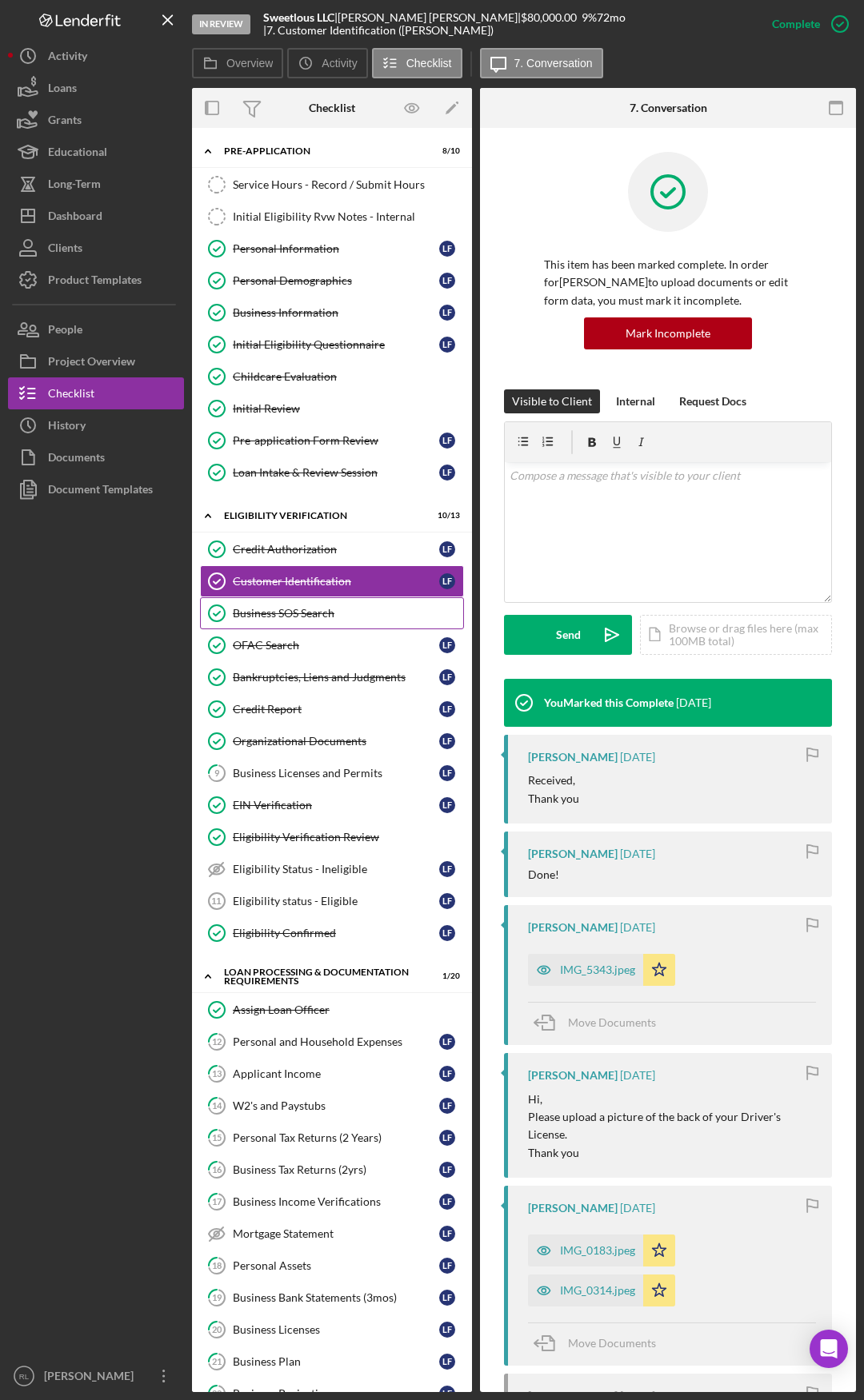
click at [317, 599] on link "Business SOS Search Business SOS Search" at bounding box center [331, 613] width 264 height 32
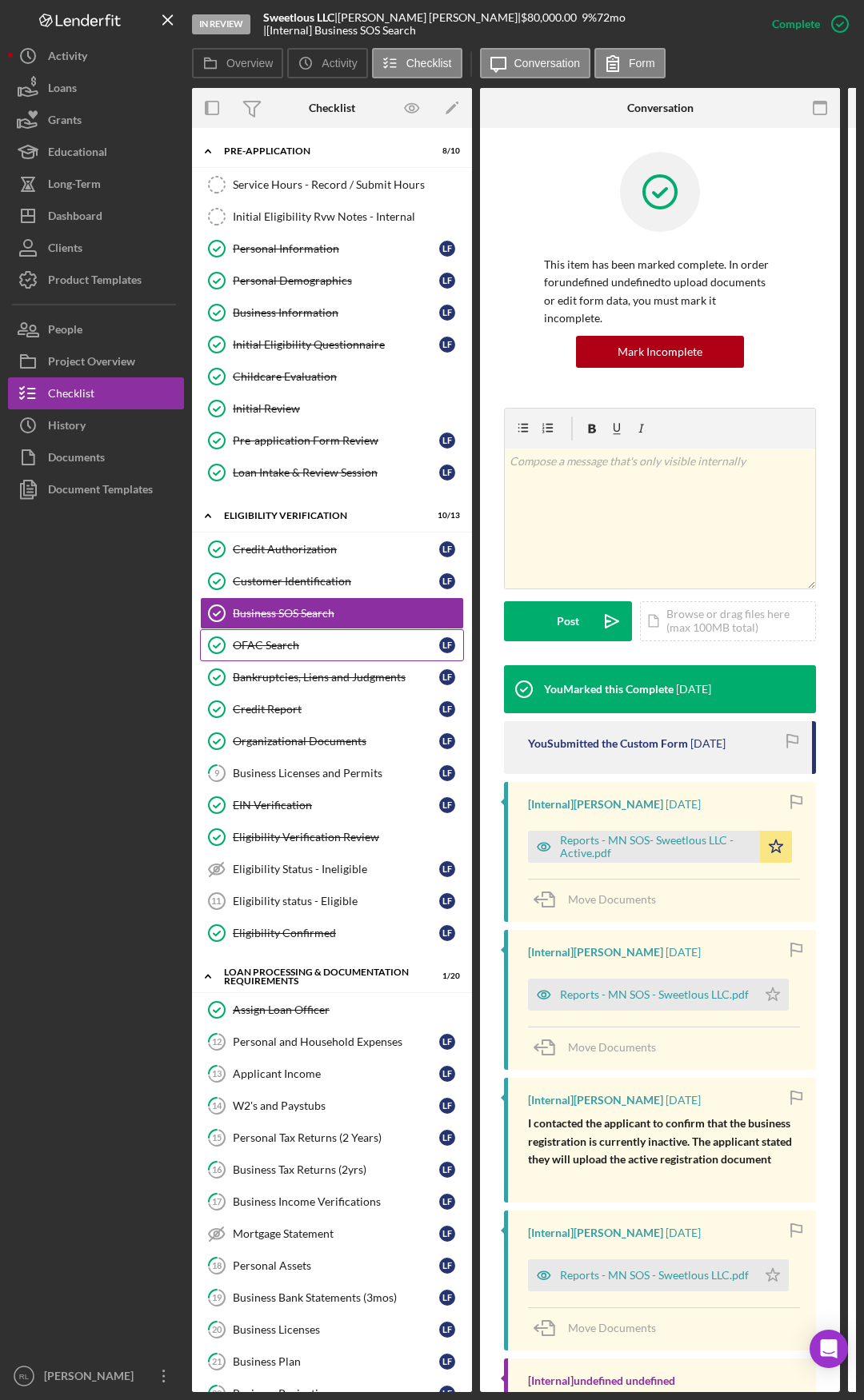
click at [296, 649] on div "OFAC Search" at bounding box center [336, 646] width 206 height 13
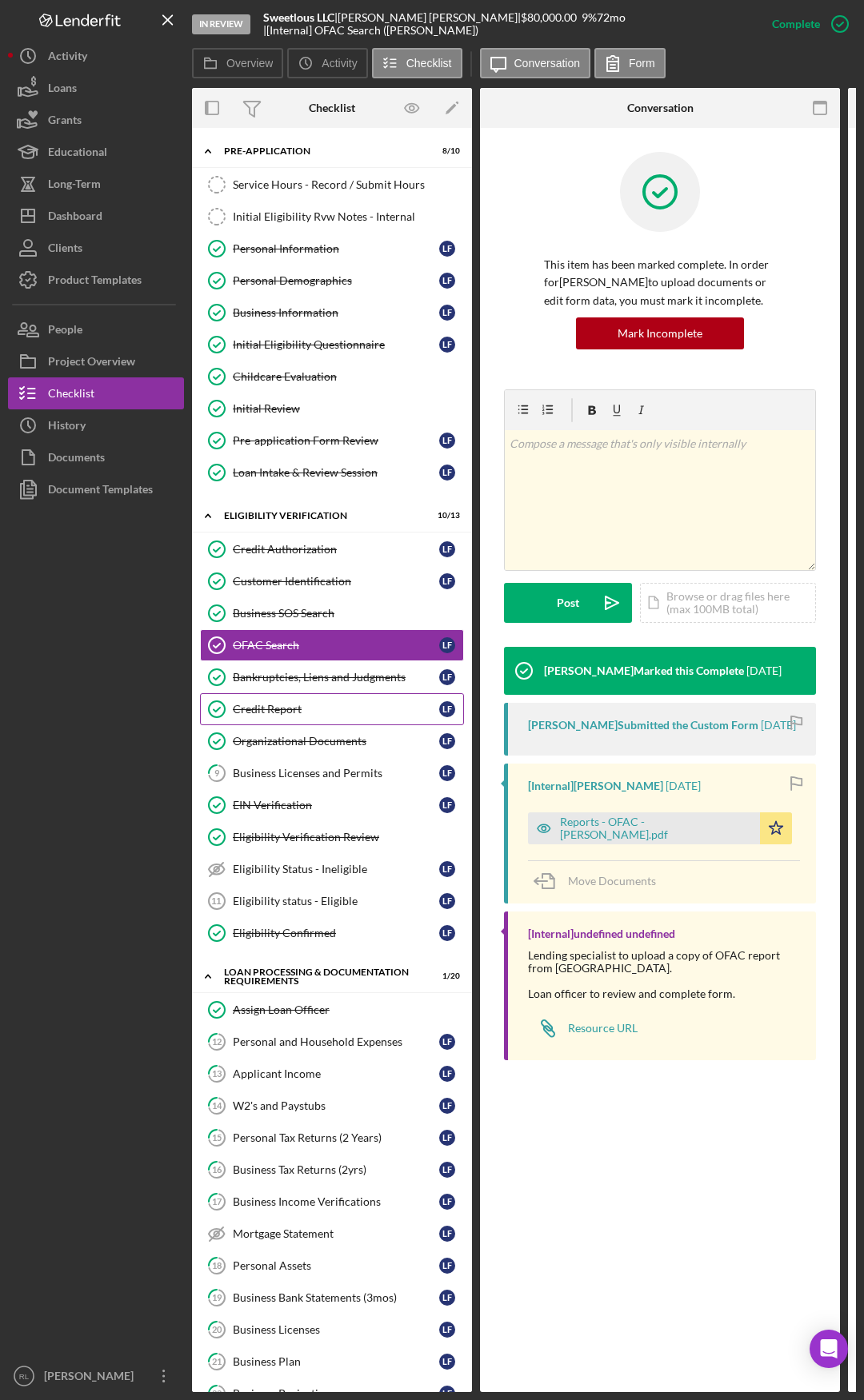
drag, startPoint x: 529, startPoint y: 744, endPoint x: 206, endPoint y: 708, distance: 325.0
click at [328, 688] on link "Bankruptcies, Liens and Judgments Bankruptcies, Liens and Judgments L F" at bounding box center [331, 677] width 264 height 32
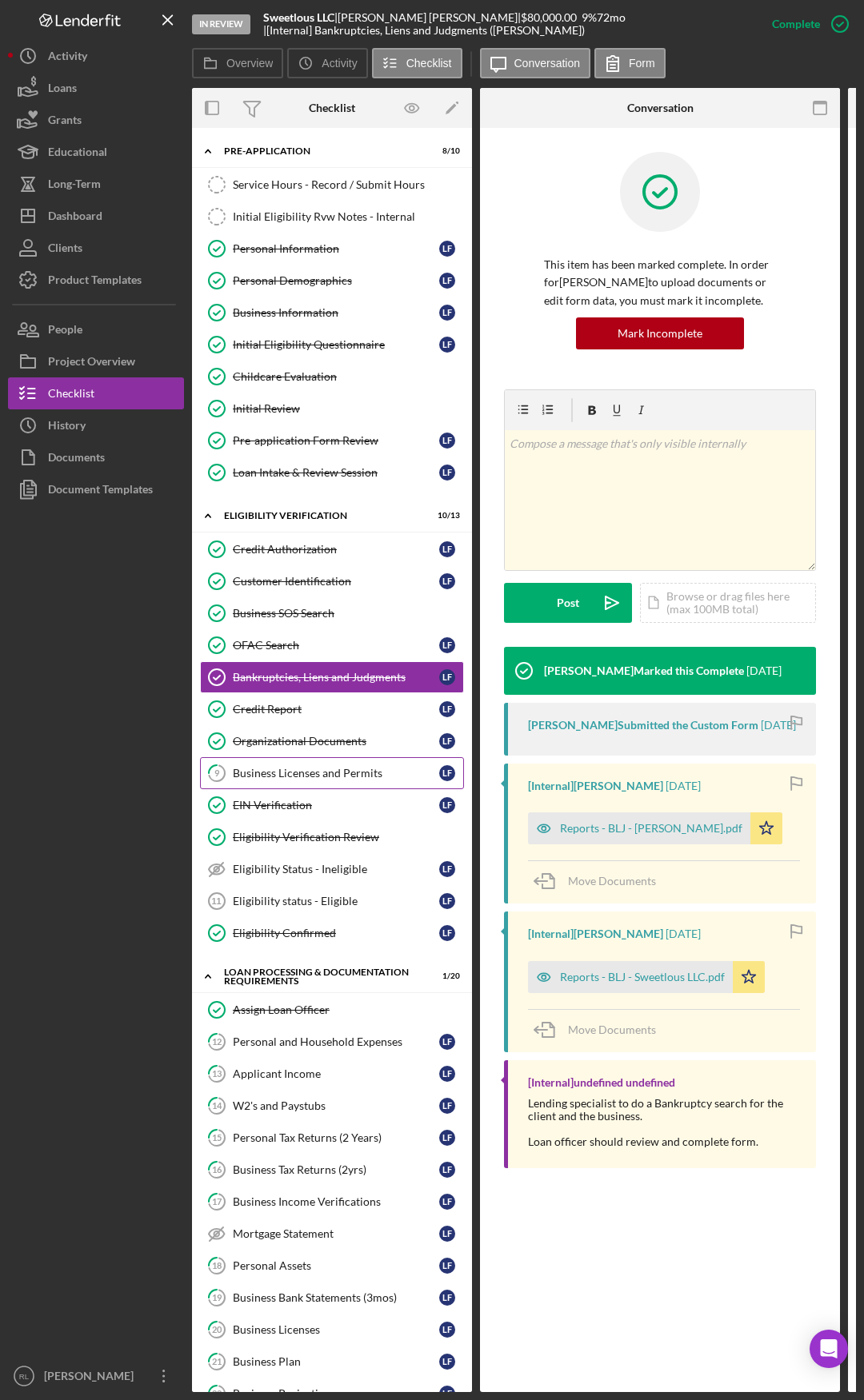
click at [278, 727] on link "9 Business Licenses and Permits L F" at bounding box center [331, 773] width 264 height 32
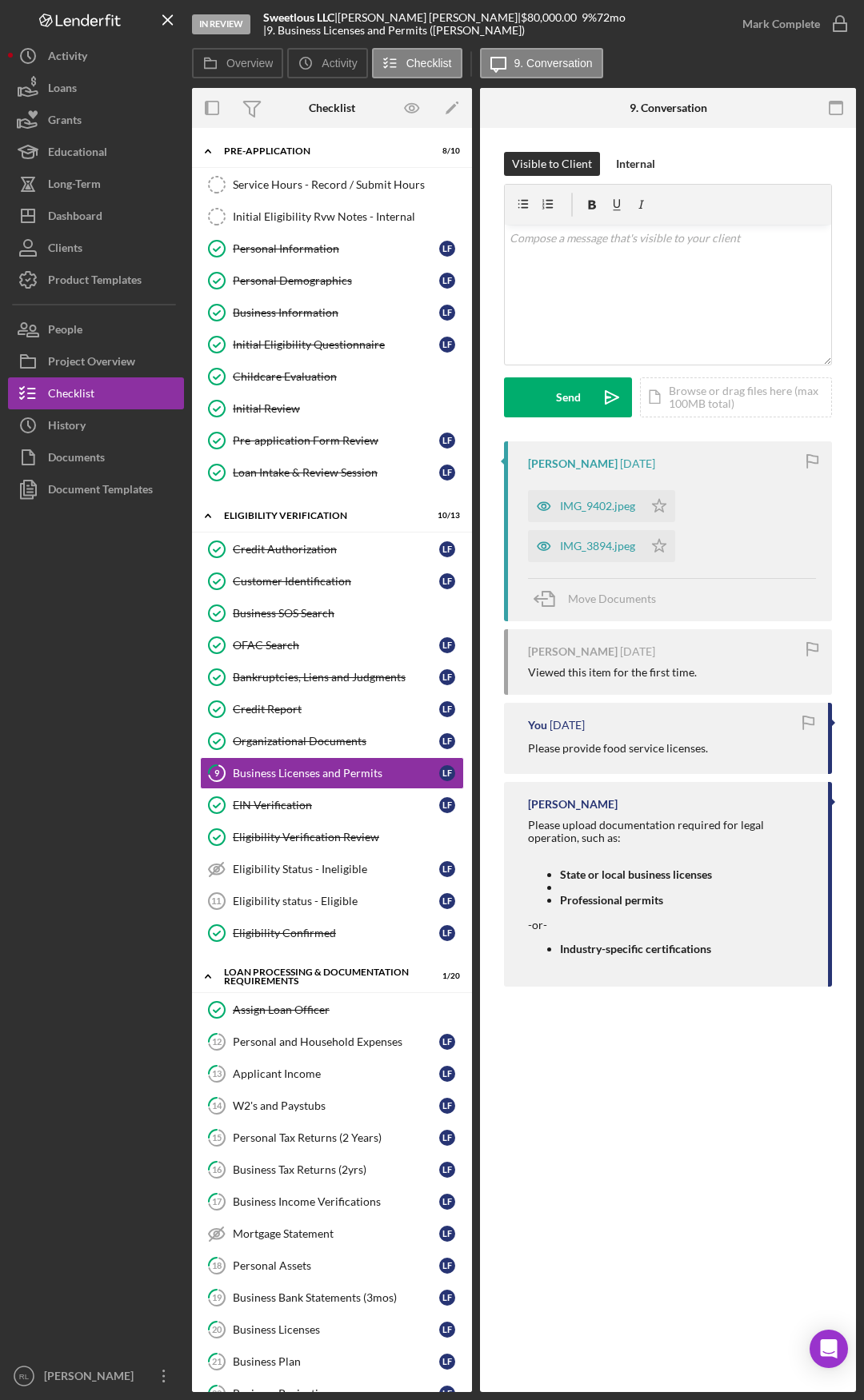
drag, startPoint x: 600, startPoint y: 816, endPoint x: 746, endPoint y: 795, distance: 147.5
drag, startPoint x: 490, startPoint y: 853, endPoint x: 654, endPoint y: 831, distance: 165.5
click at [604, 498] on div "IMG_9402.jpeg" at bounding box center [586, 506] width 115 height 32
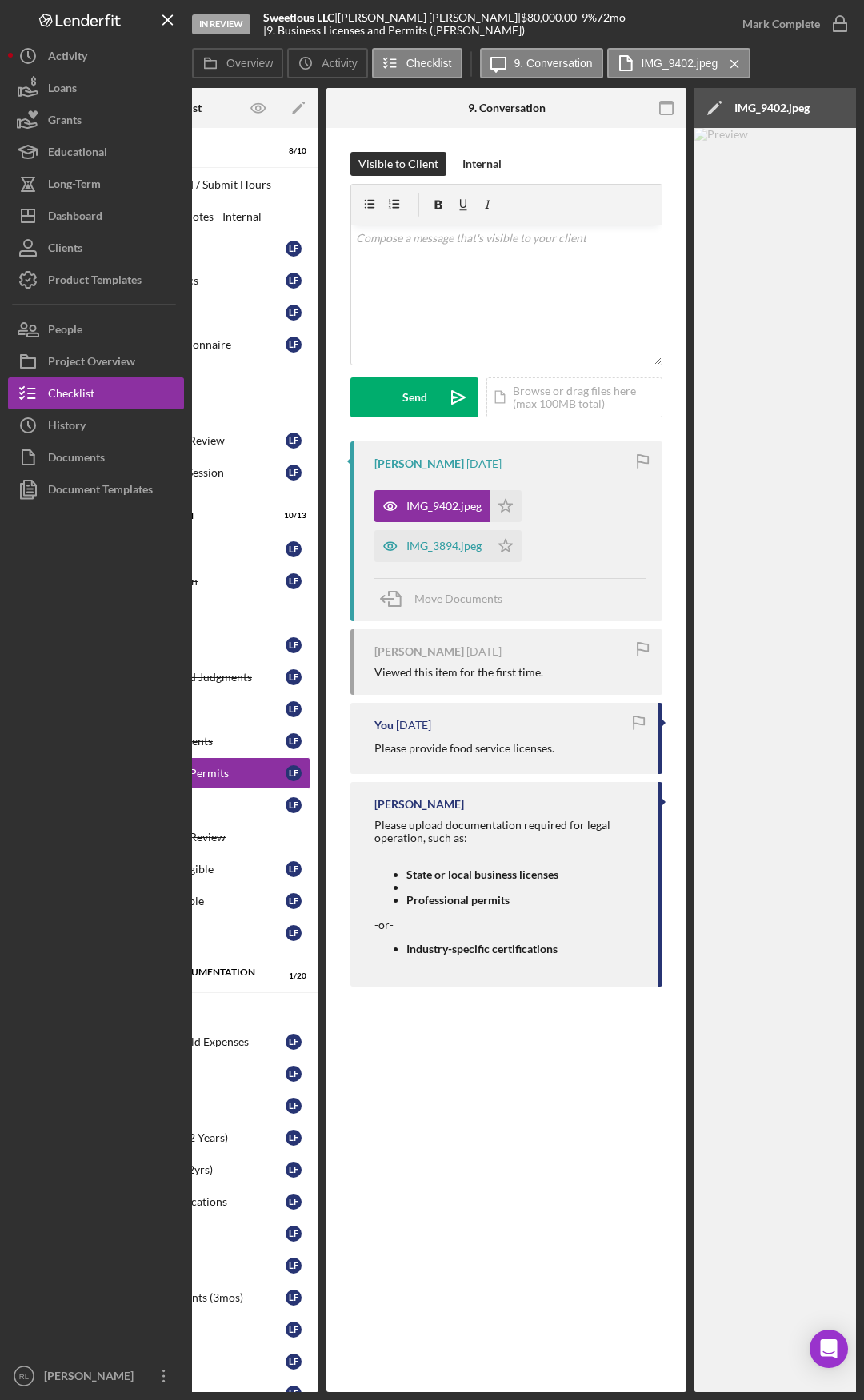
scroll to position [0, 472]
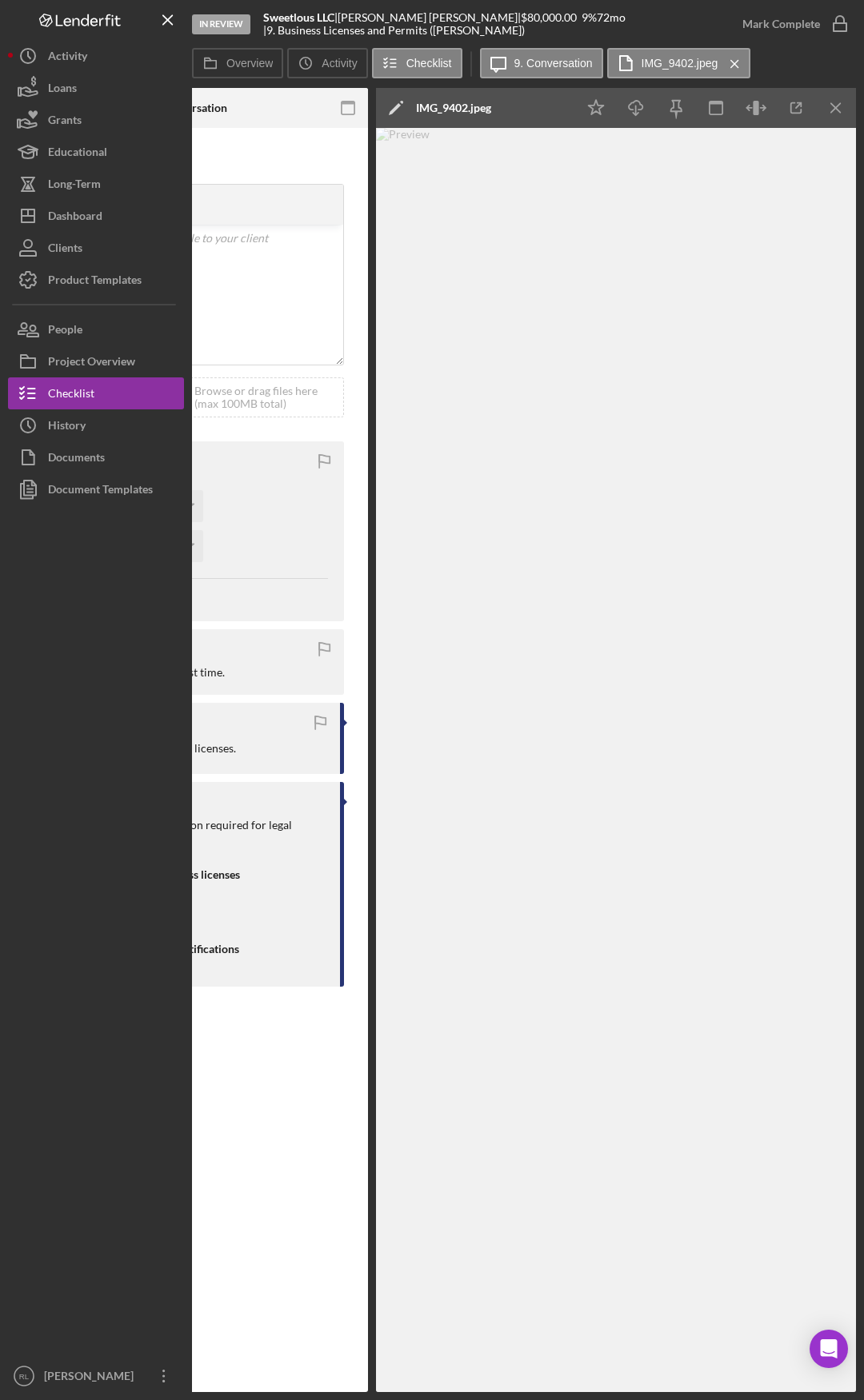
drag, startPoint x: 553, startPoint y: 790, endPoint x: 737, endPoint y: 779, distance: 184.3
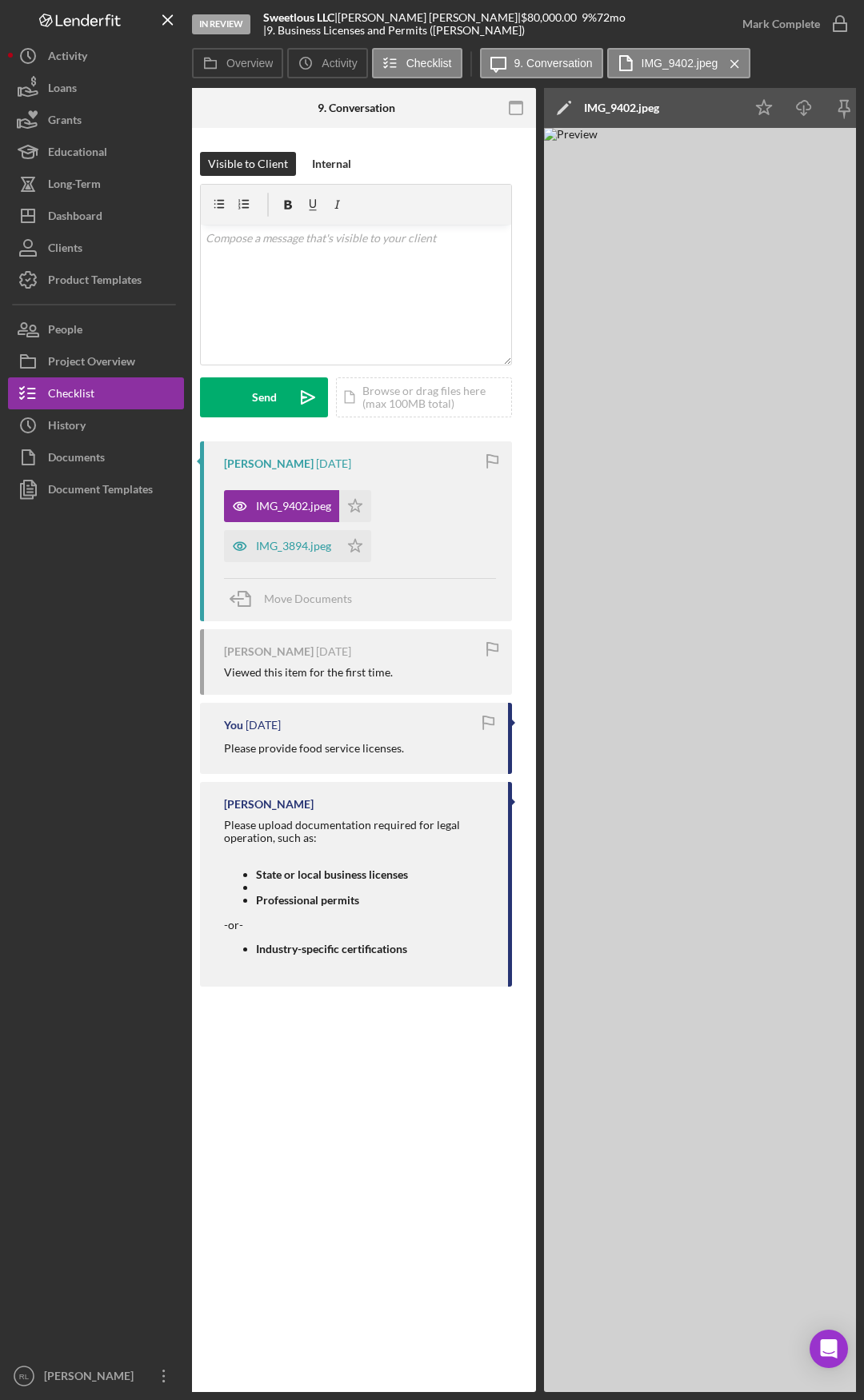
drag, startPoint x: 292, startPoint y: 783, endPoint x: 187, endPoint y: 777, distance: 105.2
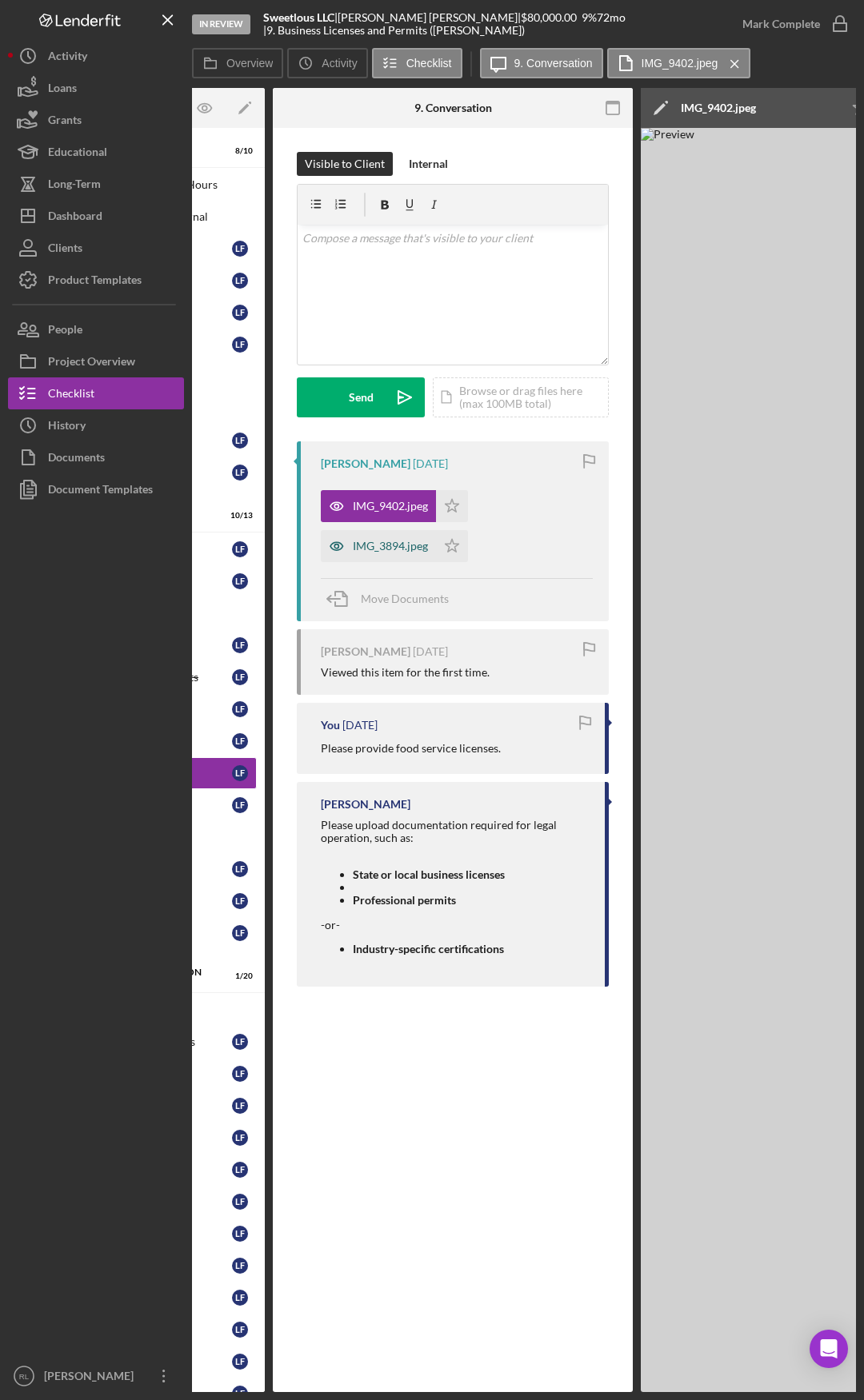
click at [373, 541] on div "IMG_3894.jpeg" at bounding box center [390, 546] width 75 height 13
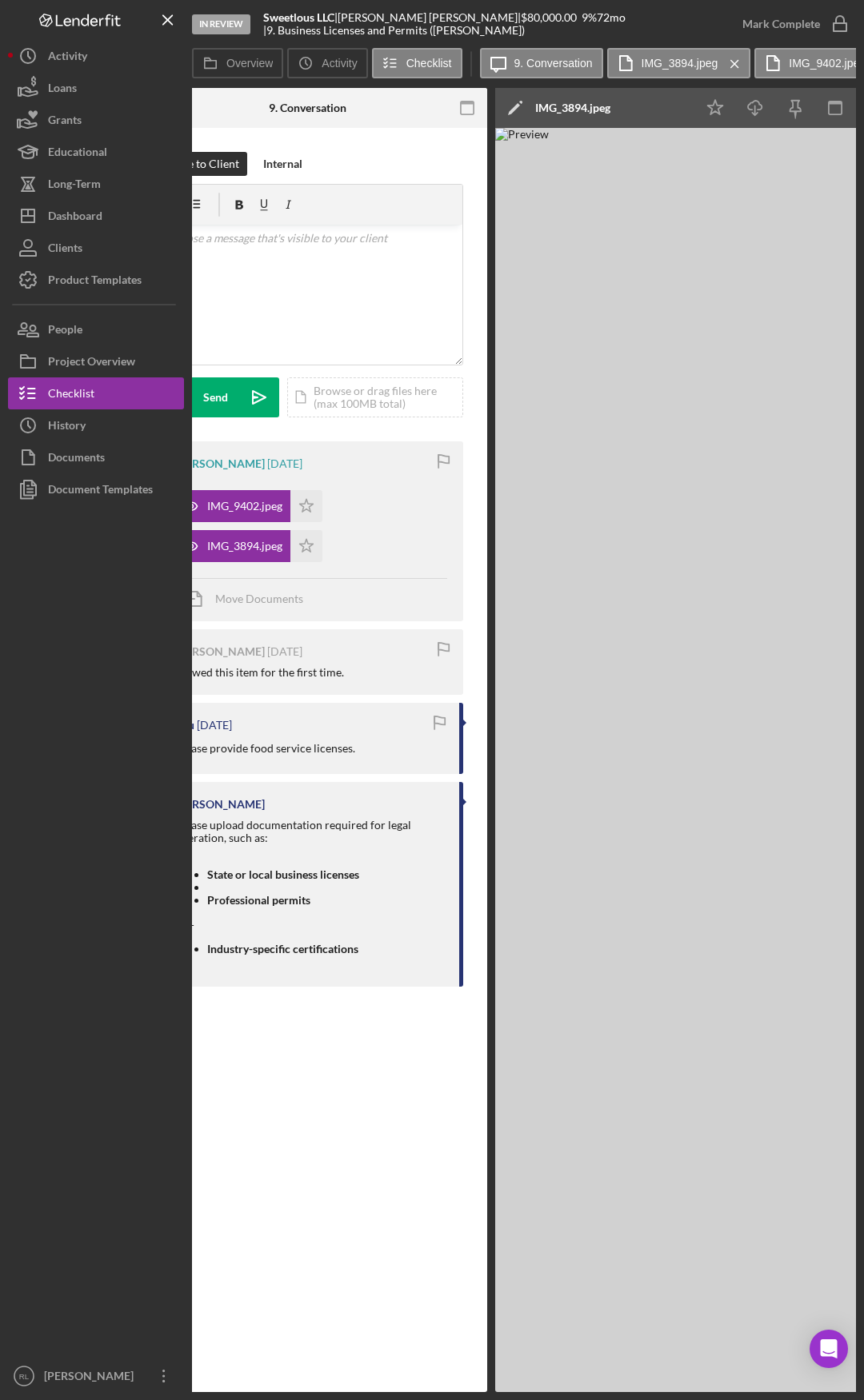
drag, startPoint x: 403, startPoint y: 875, endPoint x: 496, endPoint y: 868, distance: 93.3
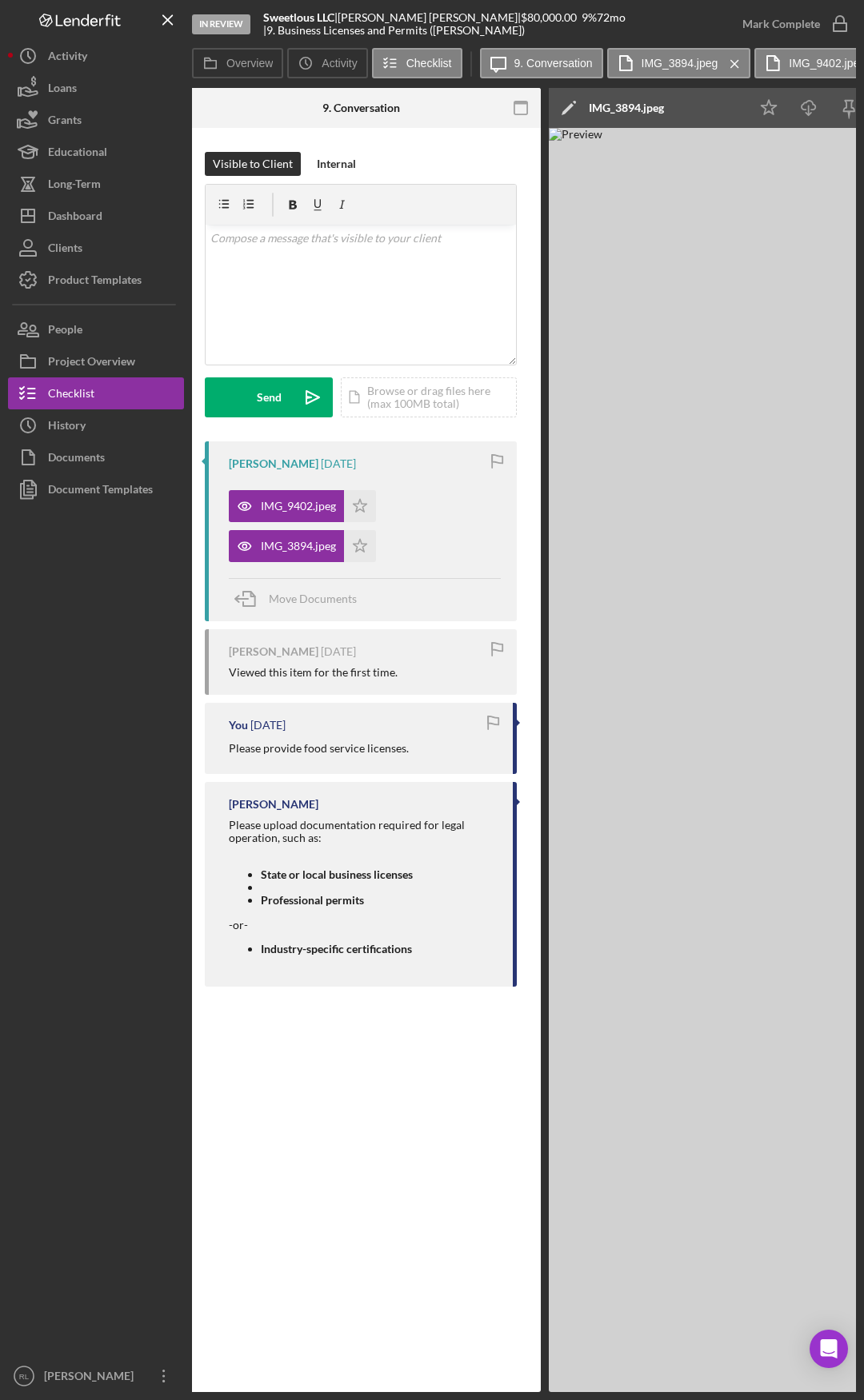
drag, startPoint x: 351, startPoint y: 844, endPoint x: 258, endPoint y: 843, distance: 93.0
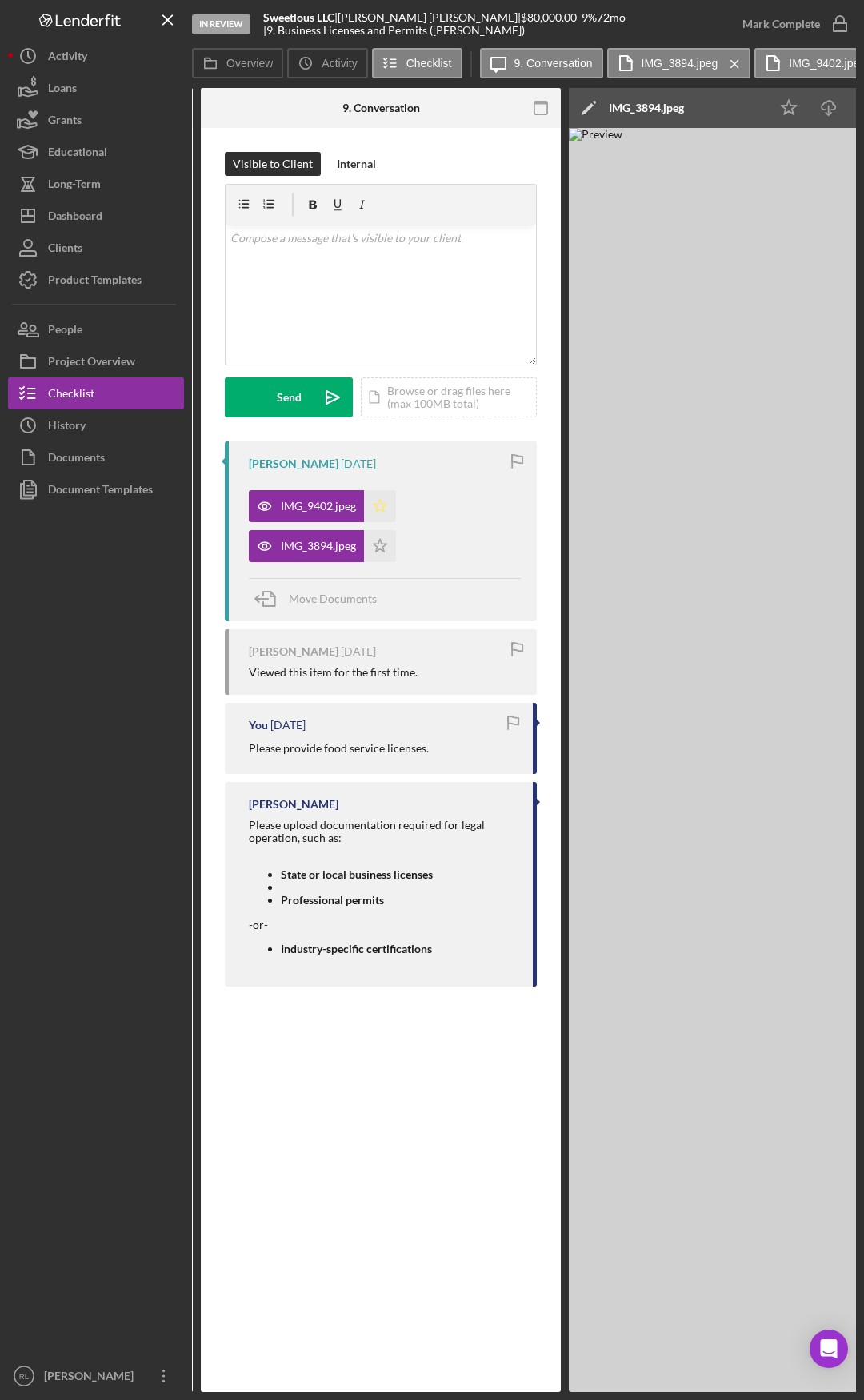
click at [380, 504] on icon "Icon/Star" at bounding box center [380, 506] width 32 height 32
click at [373, 560] on icon "Icon/Star" at bounding box center [380, 546] width 32 height 32
click at [783, 20] on div "Mark Complete" at bounding box center [781, 24] width 78 height 32
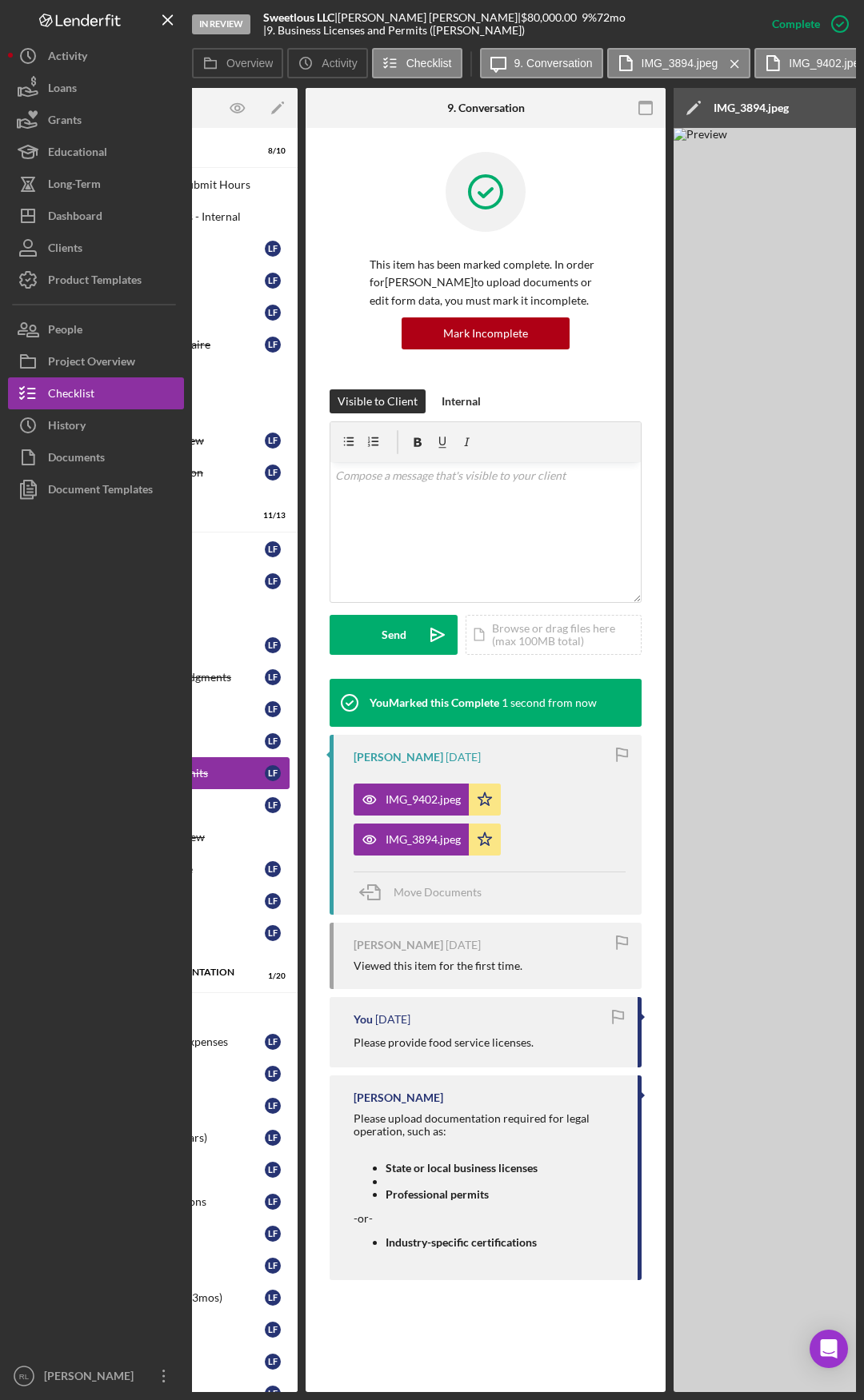
scroll to position [0, 0]
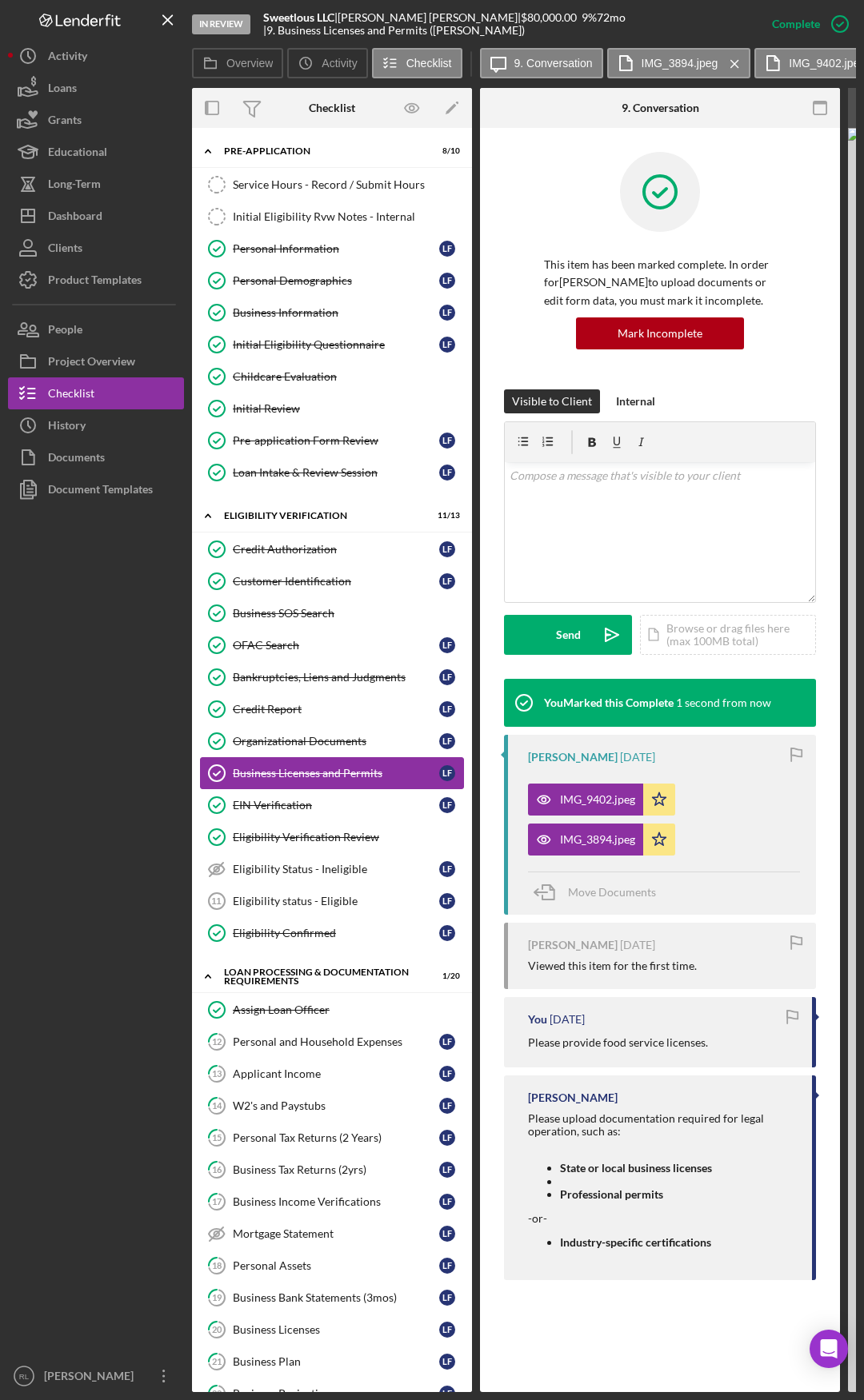
drag, startPoint x: 462, startPoint y: 789, endPoint x: 278, endPoint y: 775, distance: 184.5
click at [335, 727] on div "Applicant Income" at bounding box center [336, 1074] width 206 height 13
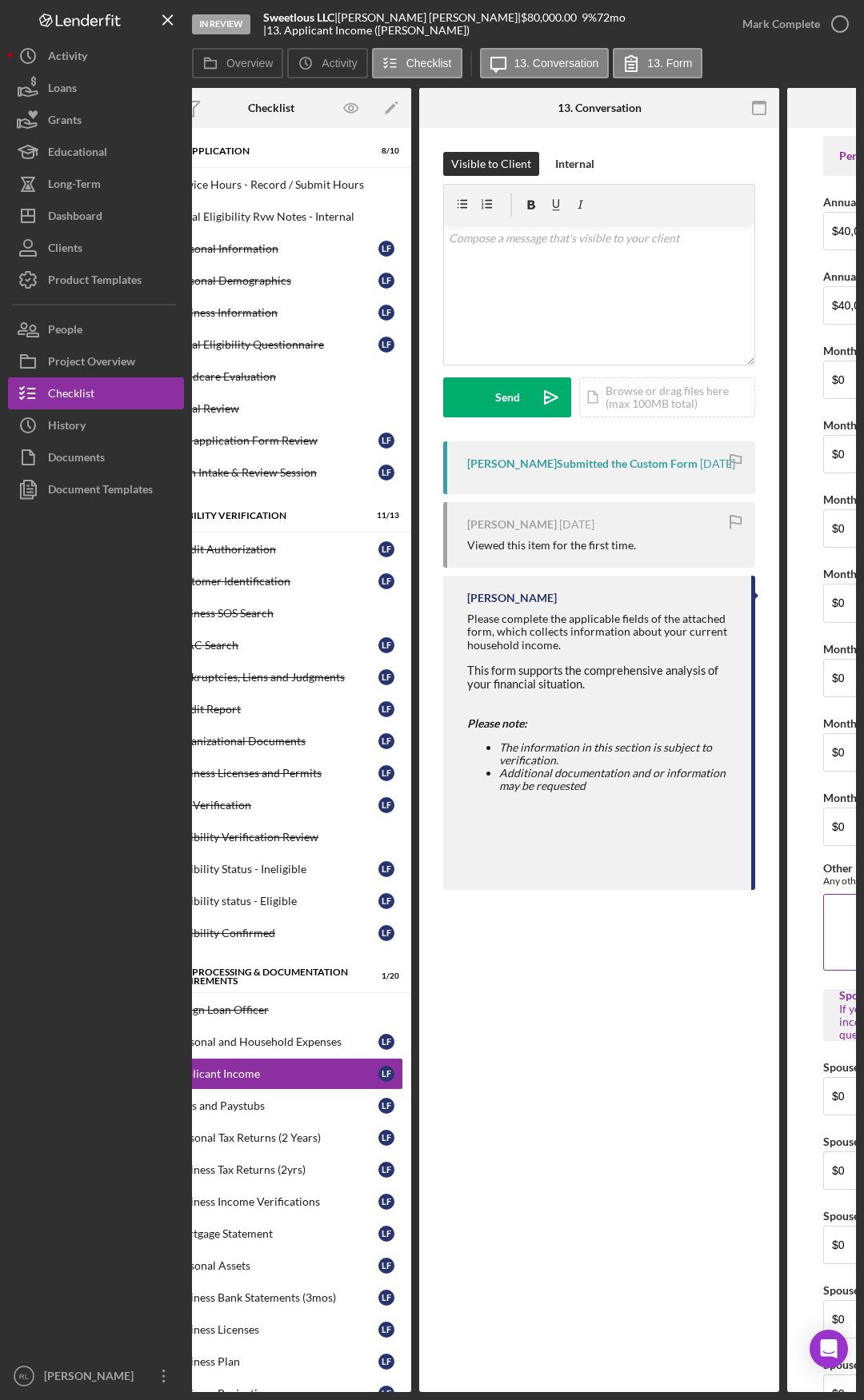
scroll to position [0, 352]
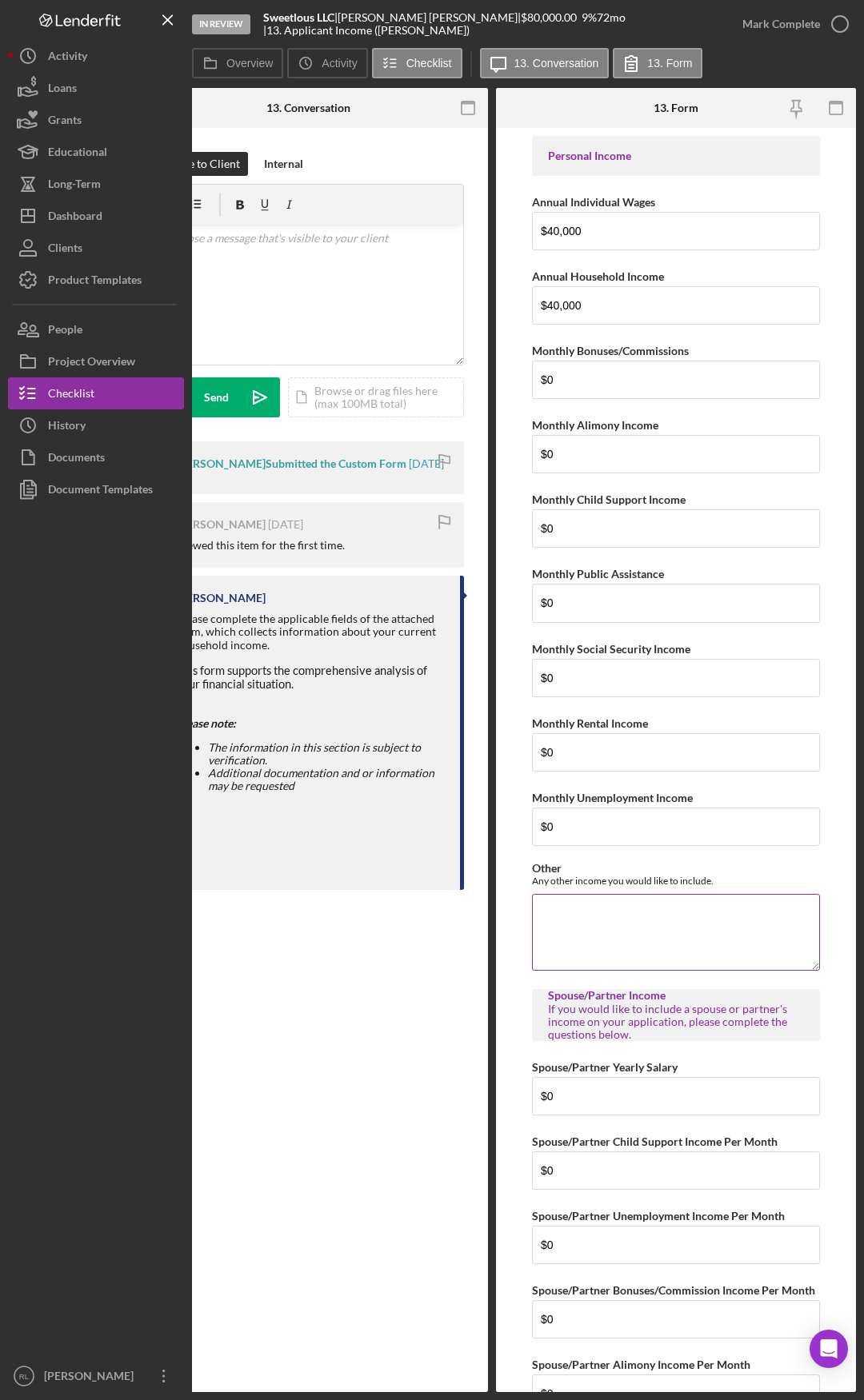
drag, startPoint x: 515, startPoint y: 983, endPoint x: 676, endPoint y: 954, distance: 163.6
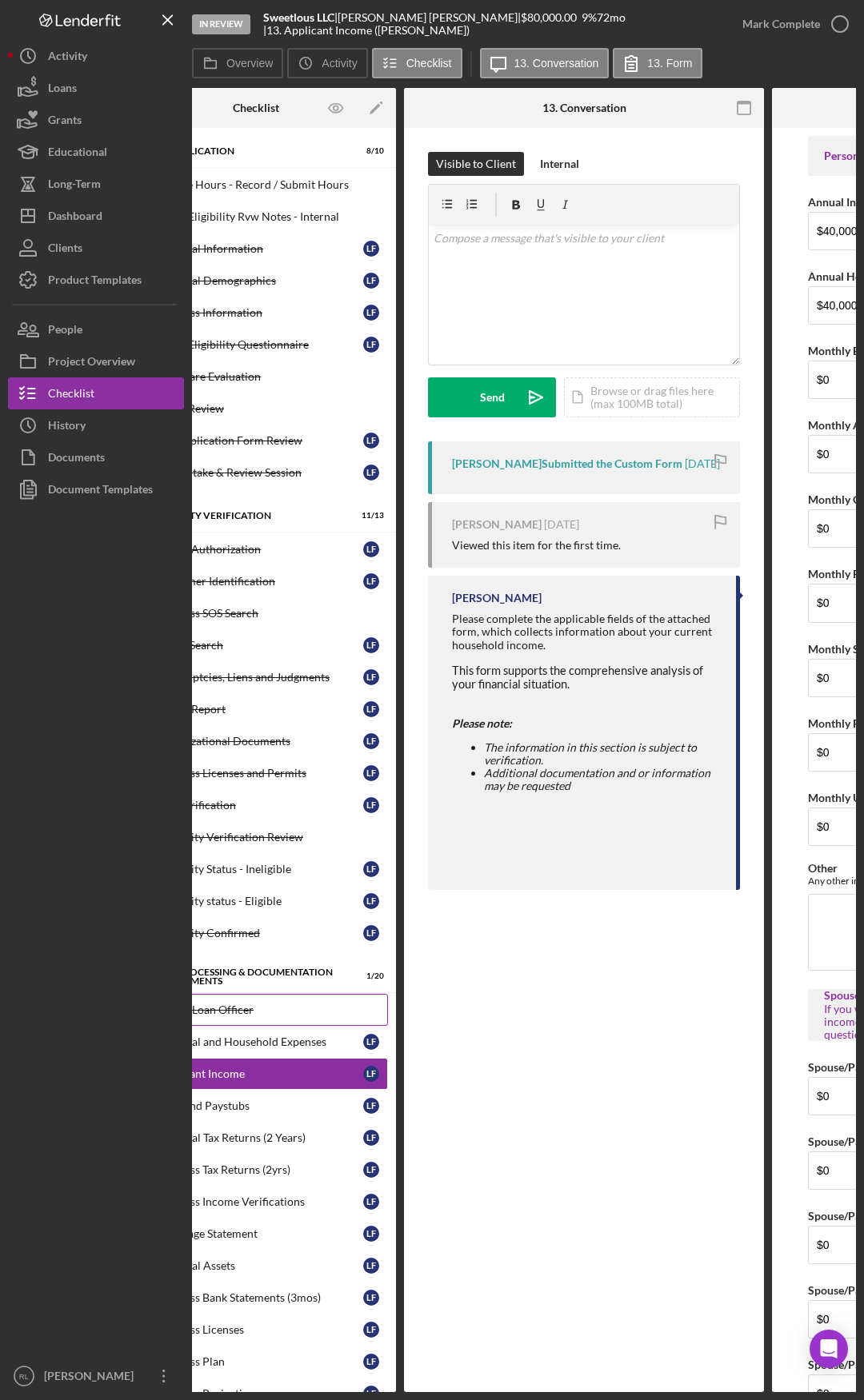
scroll to position [0, 0]
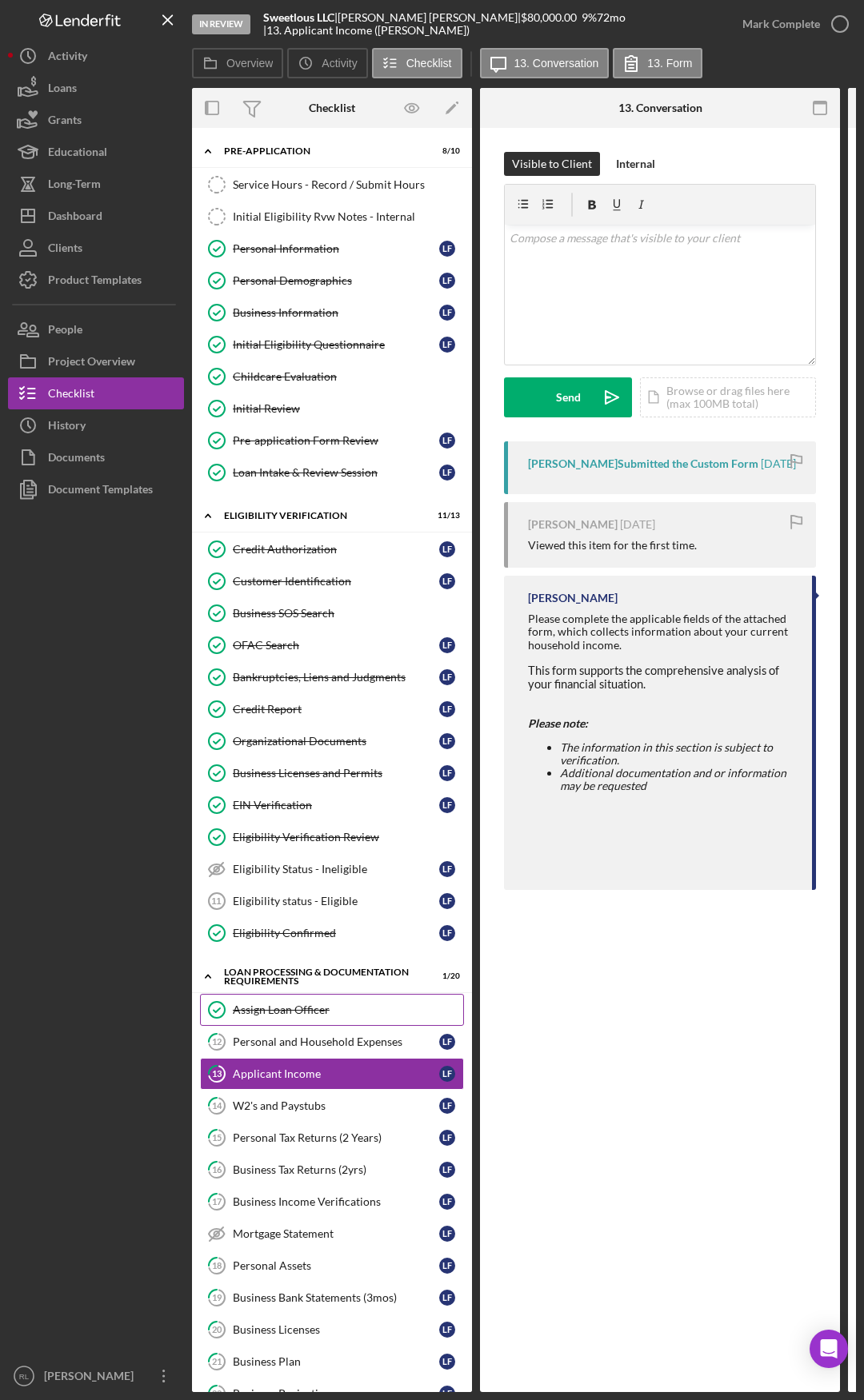
drag, startPoint x: 456, startPoint y: 1030, endPoint x: 264, endPoint y: 1008, distance: 193.3
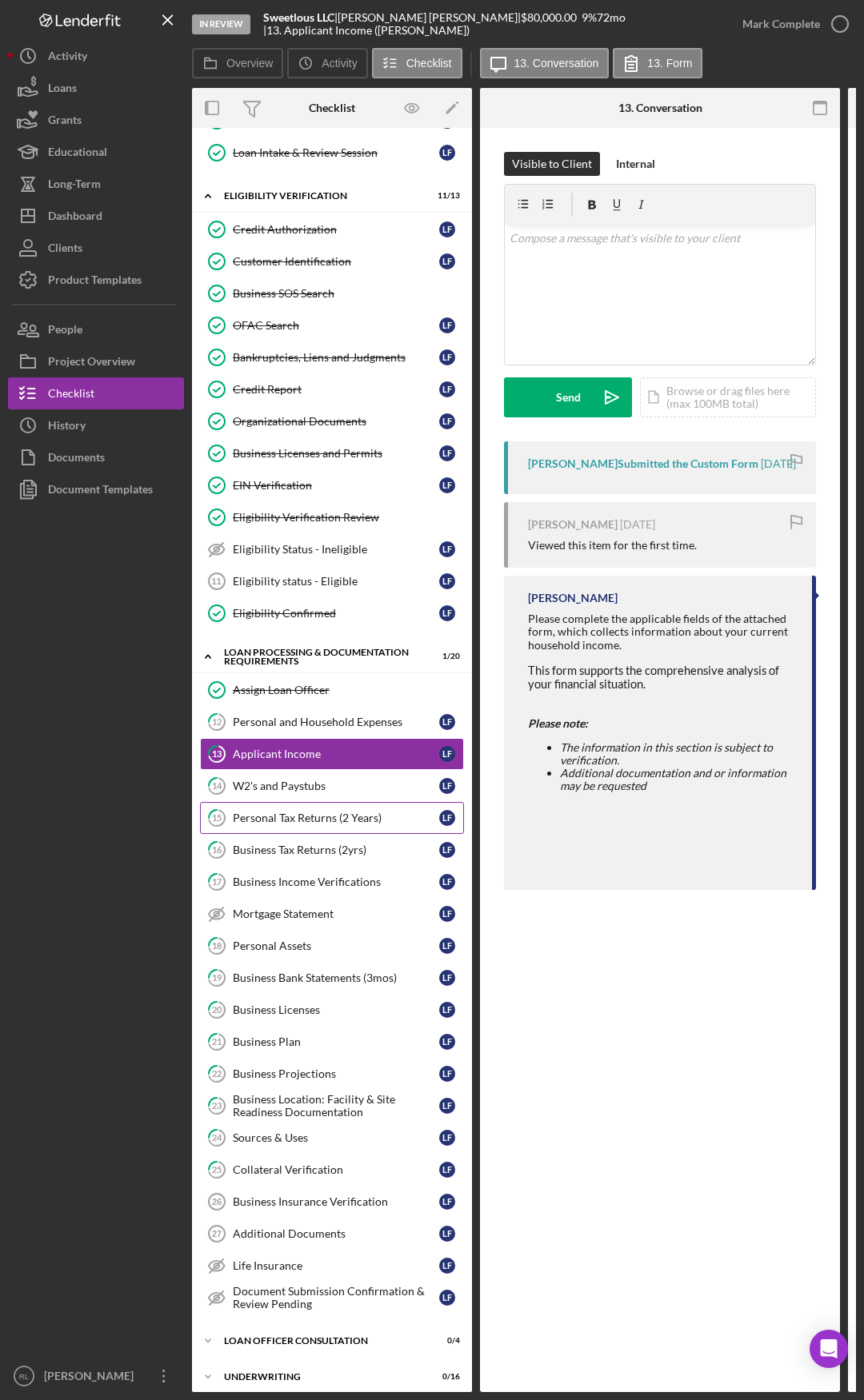
click at [325, 727] on link "15 Personal Tax Returns (2 Years) L F" at bounding box center [331, 817] width 264 height 32
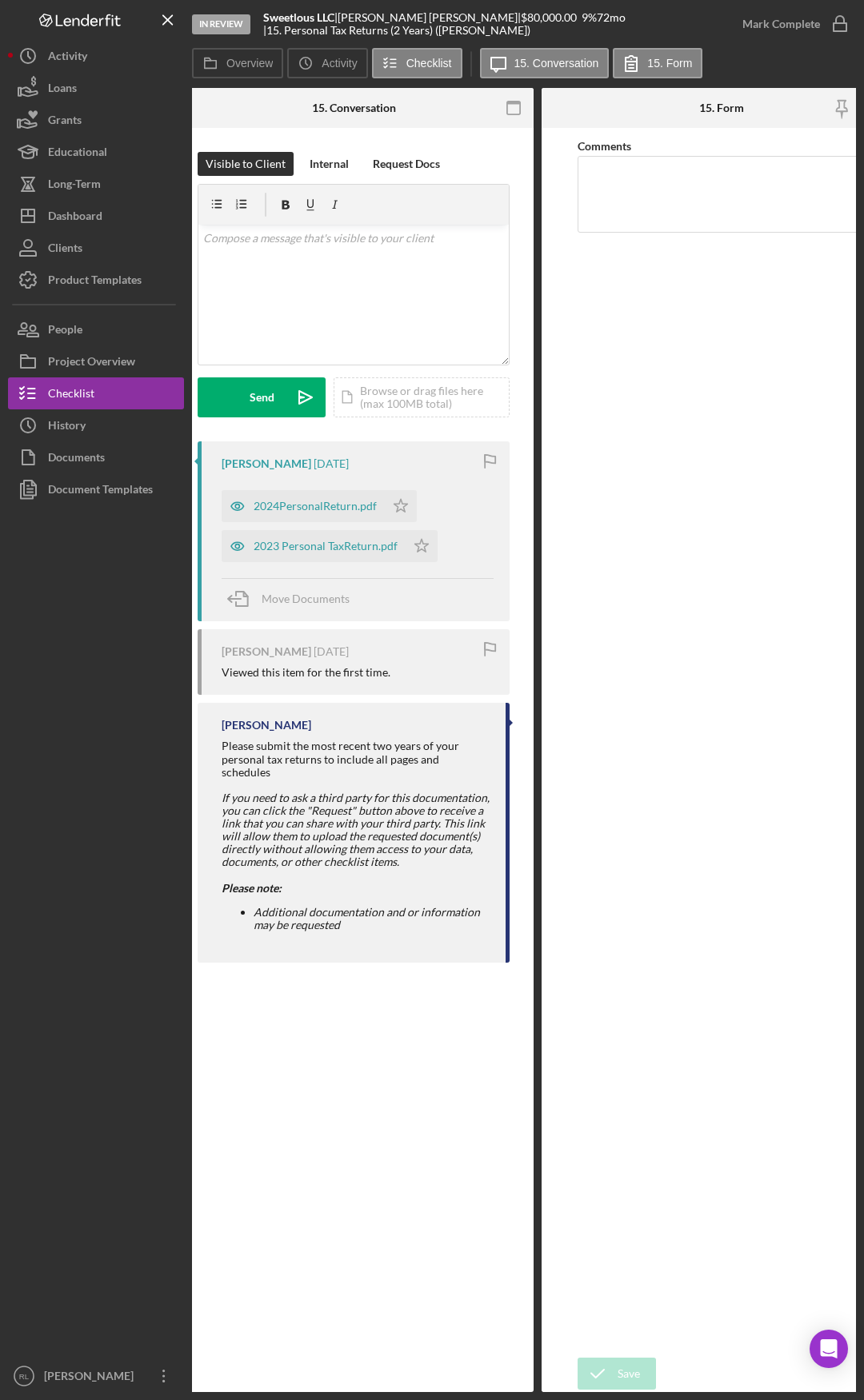
drag, startPoint x: 574, startPoint y: 871, endPoint x: 651, endPoint y: 858, distance: 78.1
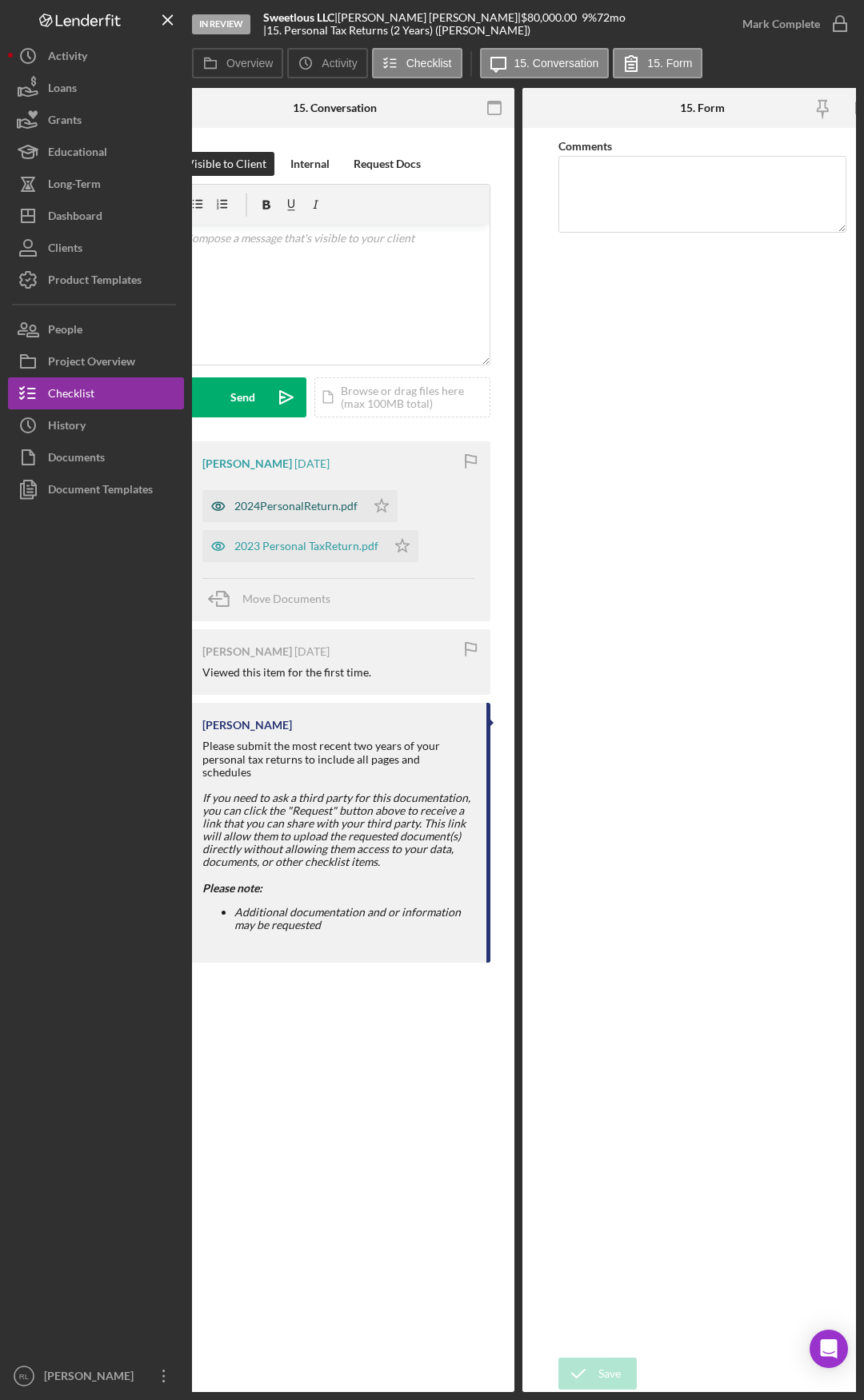
click at [293, 499] on div "2024PersonalReturn.pdf" at bounding box center [284, 506] width 163 height 32
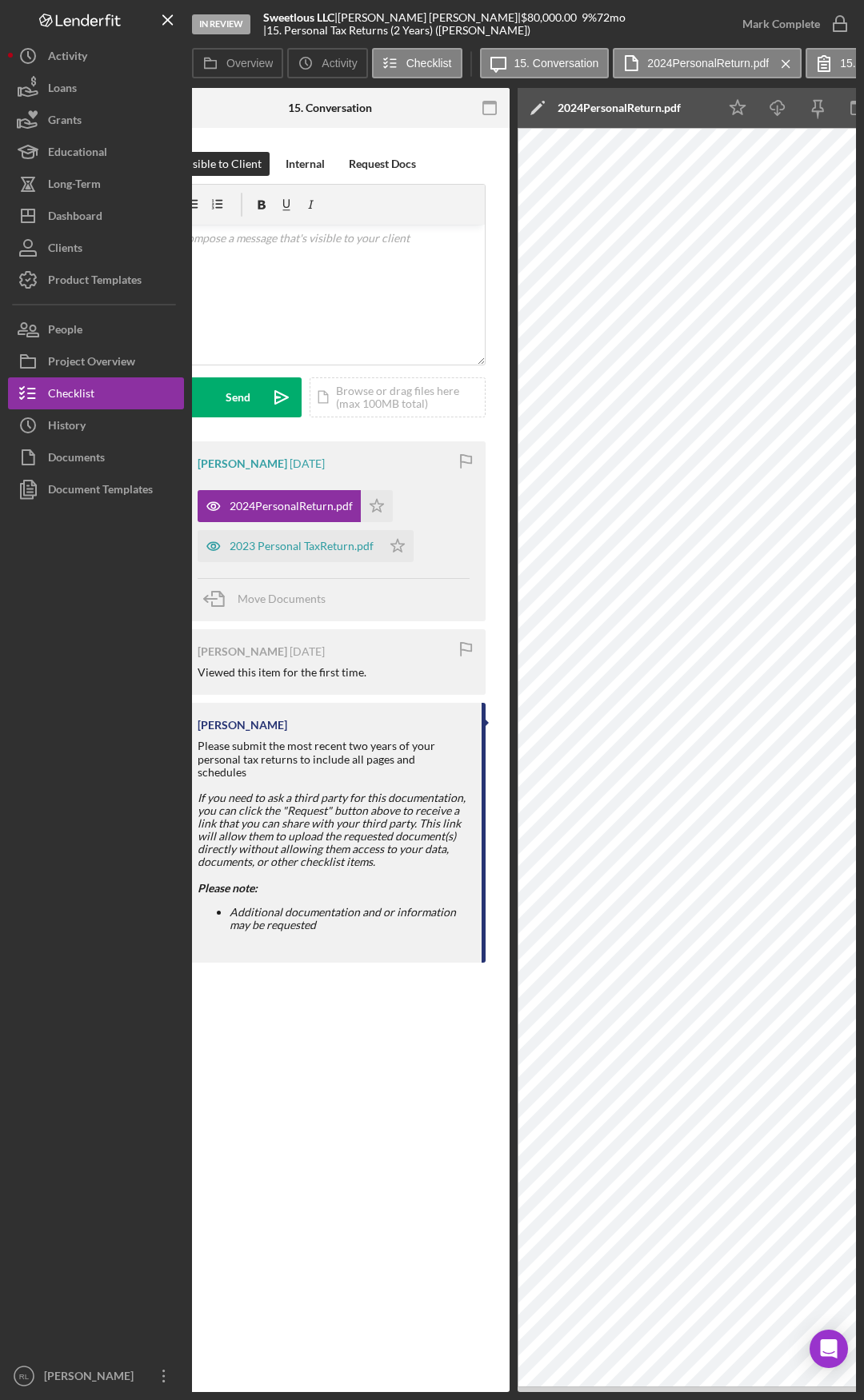
scroll to position [0, 0]
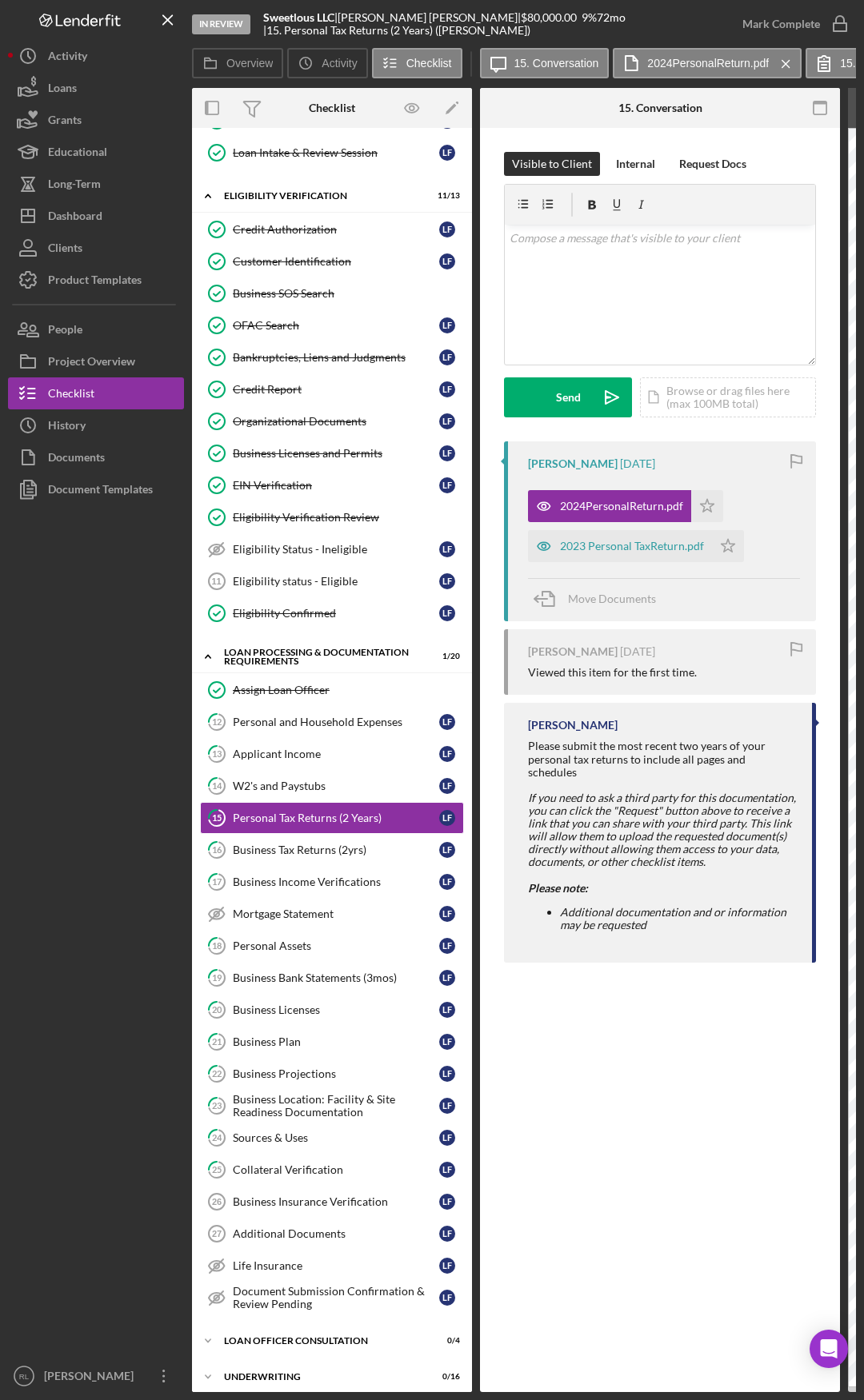
drag, startPoint x: 765, startPoint y: 973, endPoint x: 560, endPoint y: 942, distance: 207.3
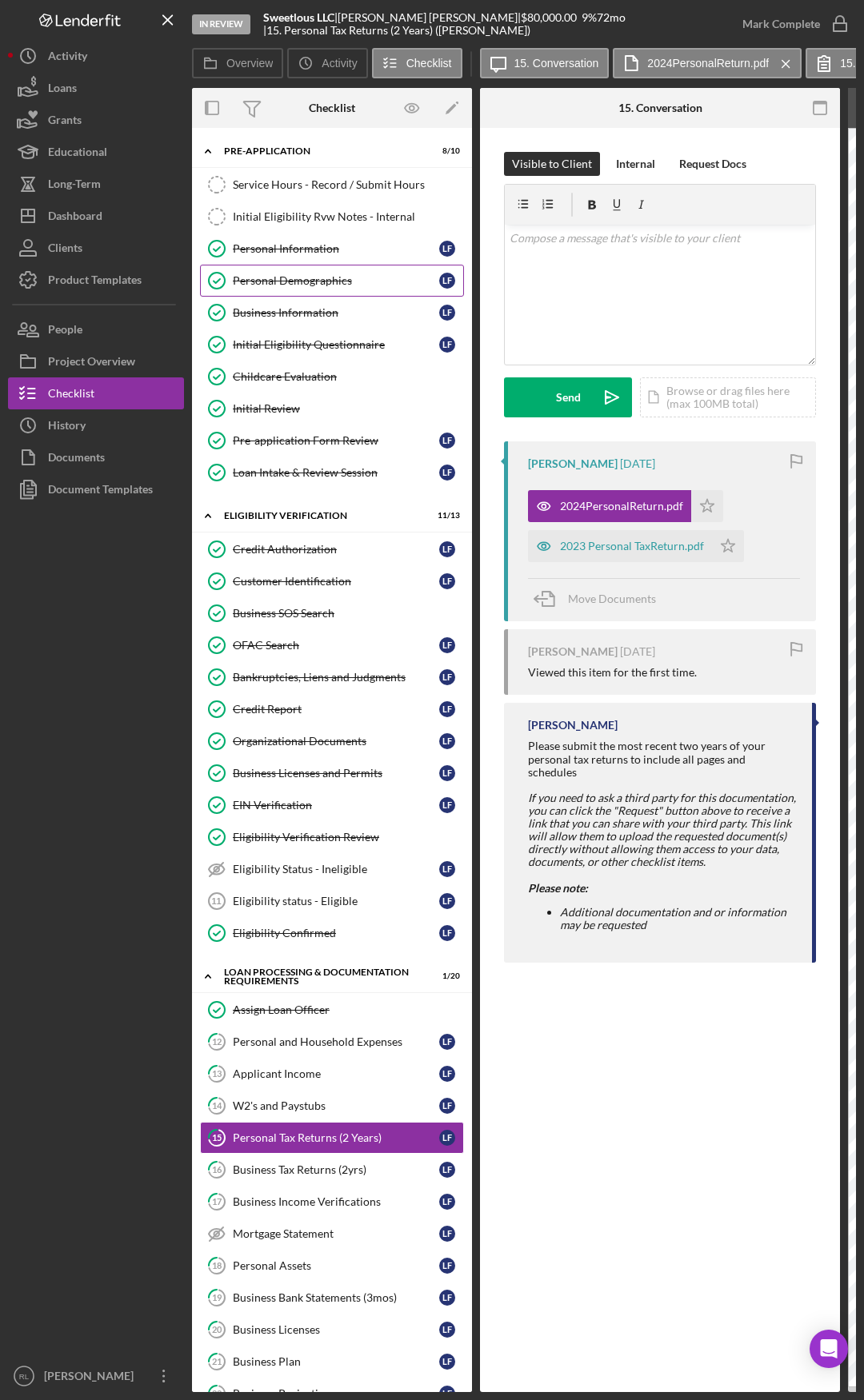
click at [301, 280] on div "Personal Demographics" at bounding box center [336, 281] width 206 height 13
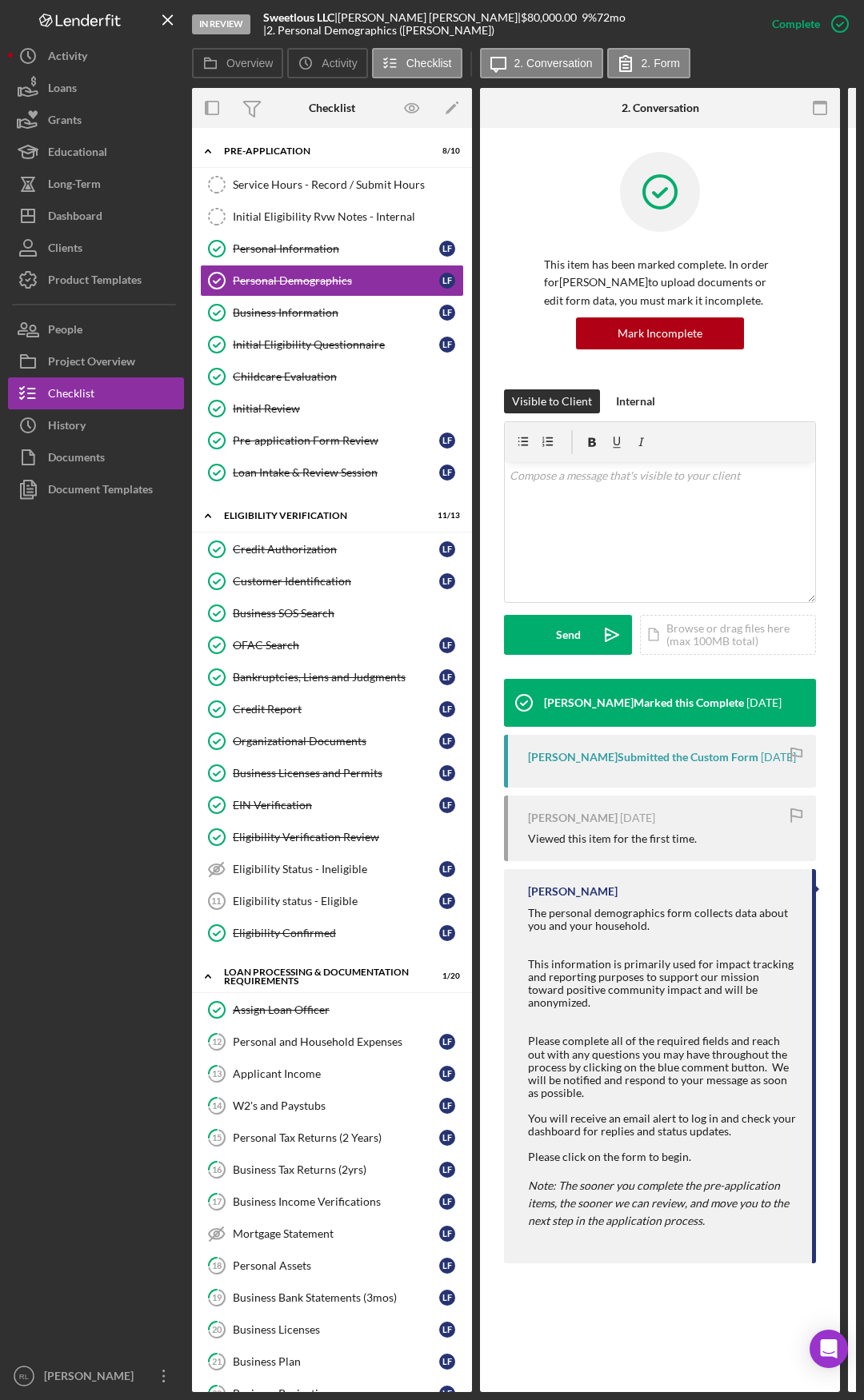
scroll to position [0, 352]
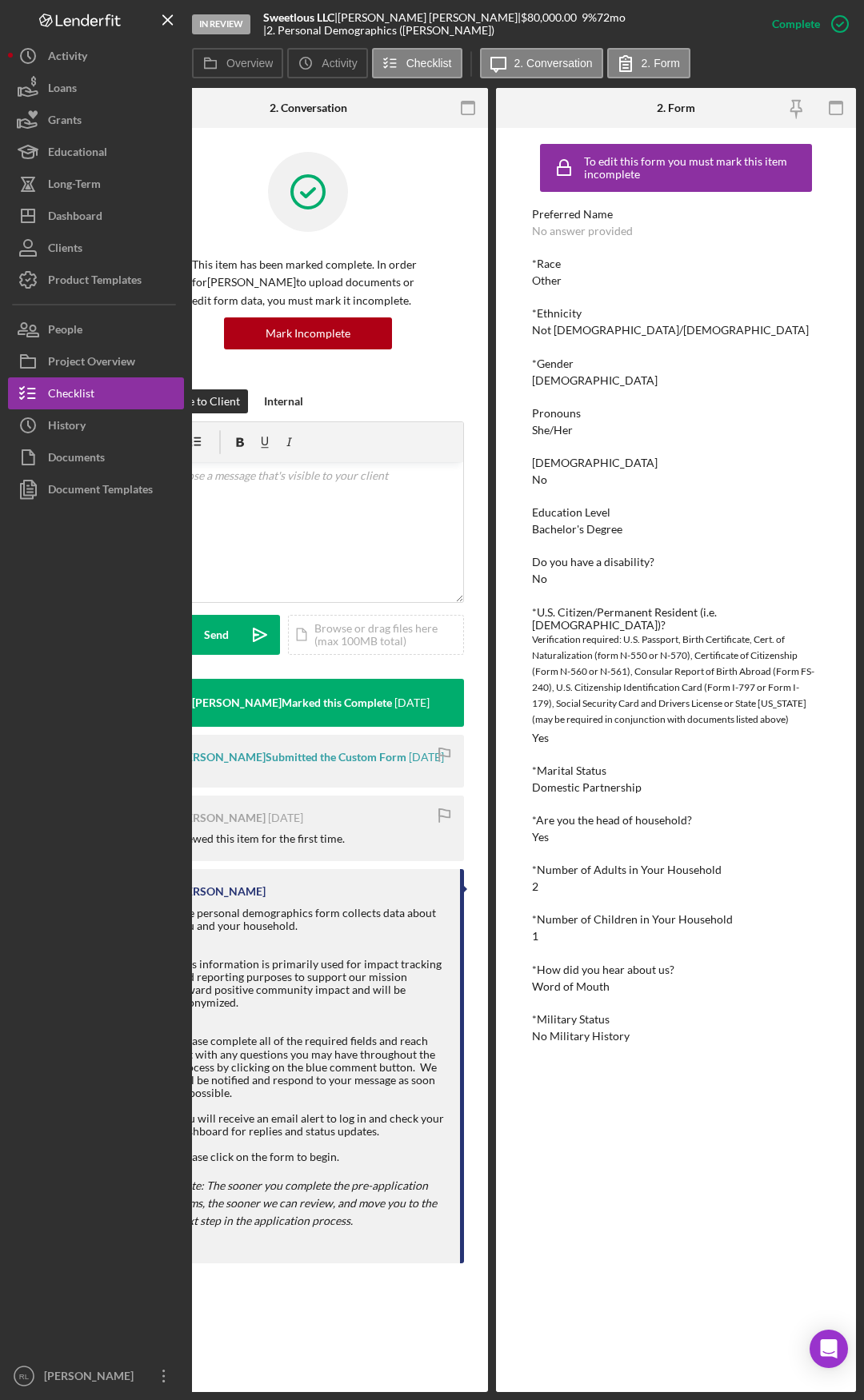
drag, startPoint x: 579, startPoint y: 958, endPoint x: 721, endPoint y: 952, distance: 142.1
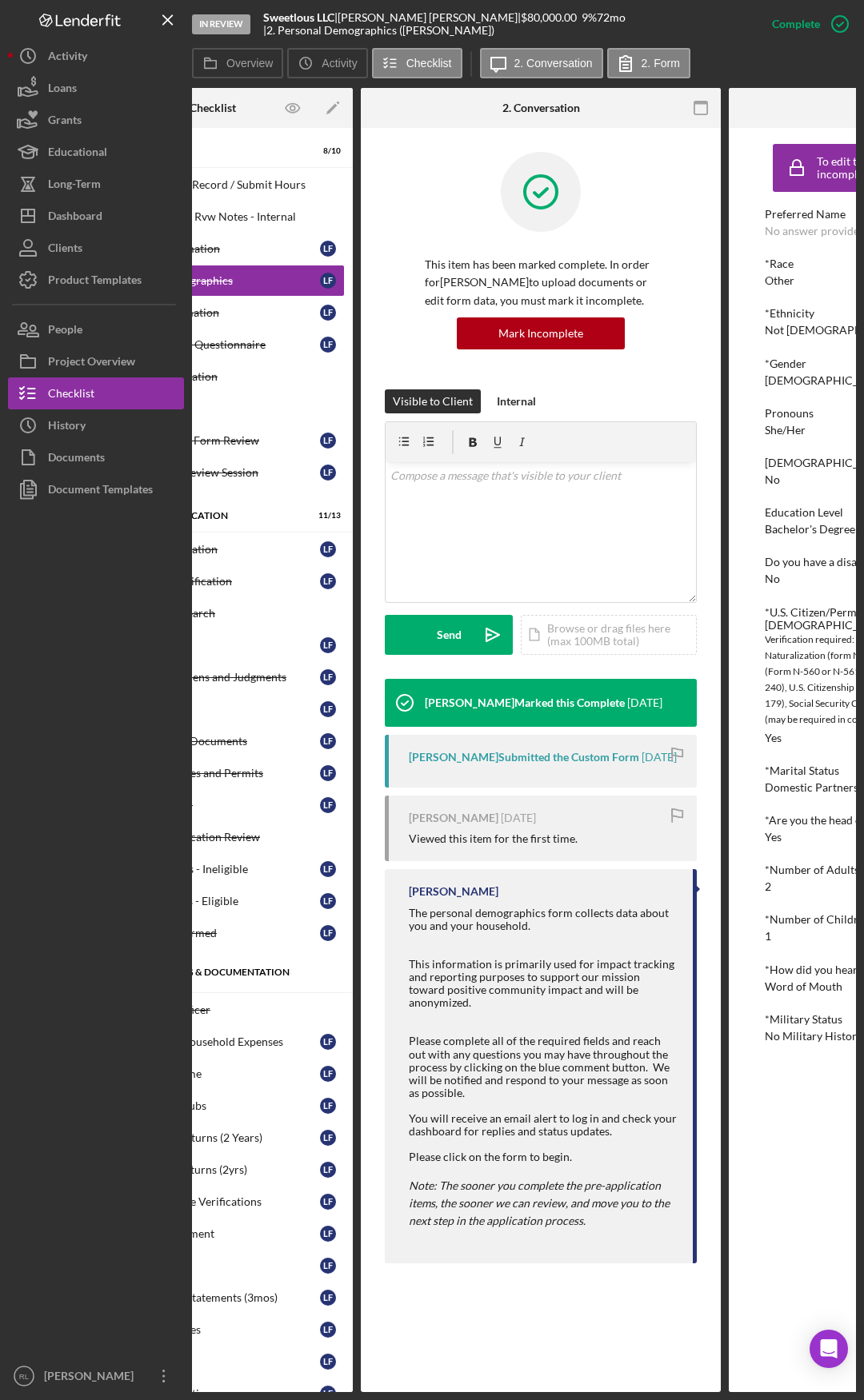
scroll to position [0, 0]
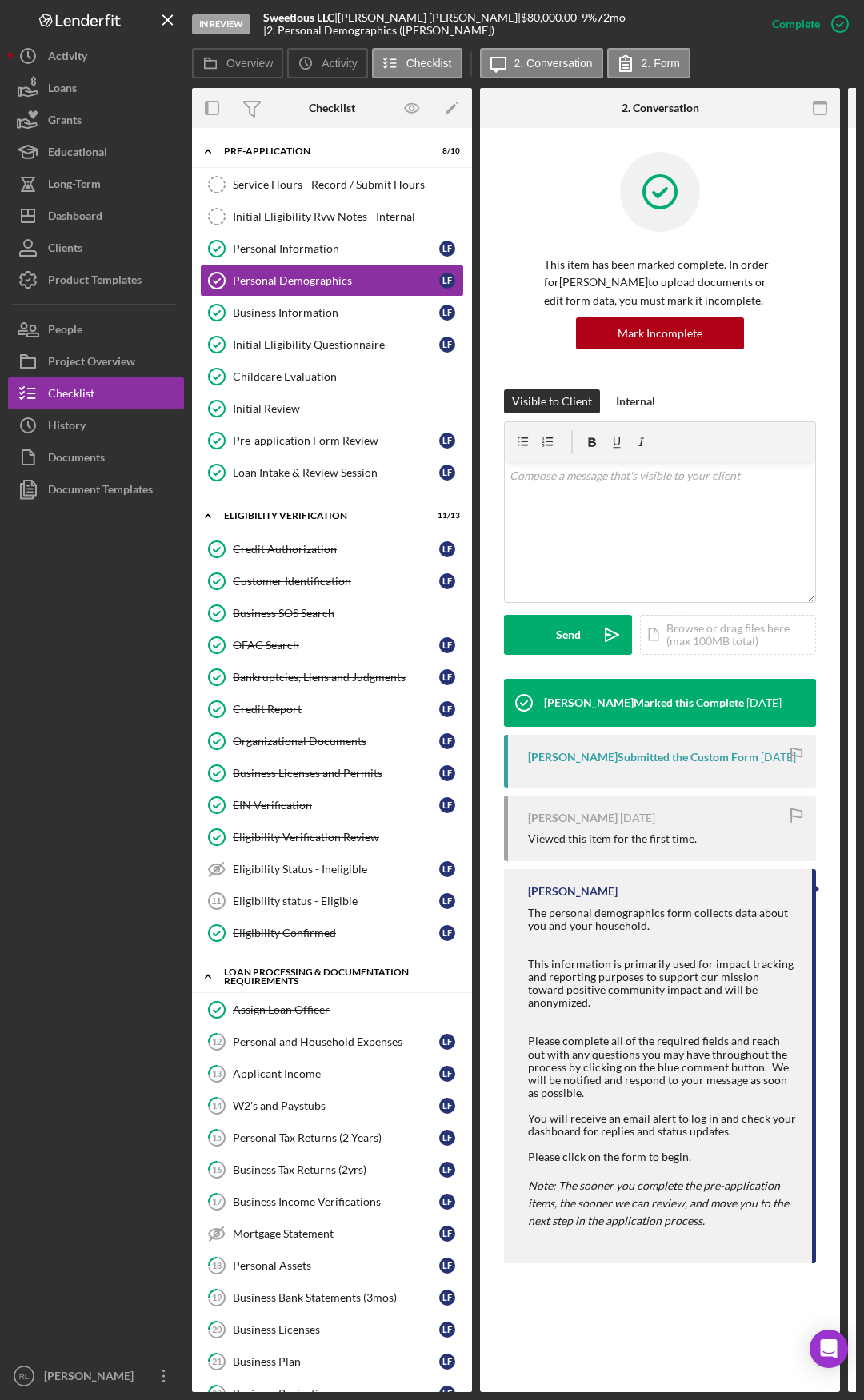
drag, startPoint x: 680, startPoint y: 993, endPoint x: 408, endPoint y: 986, distance: 272.1
click at [292, 703] on div "Credit Report" at bounding box center [336, 710] width 206 height 13
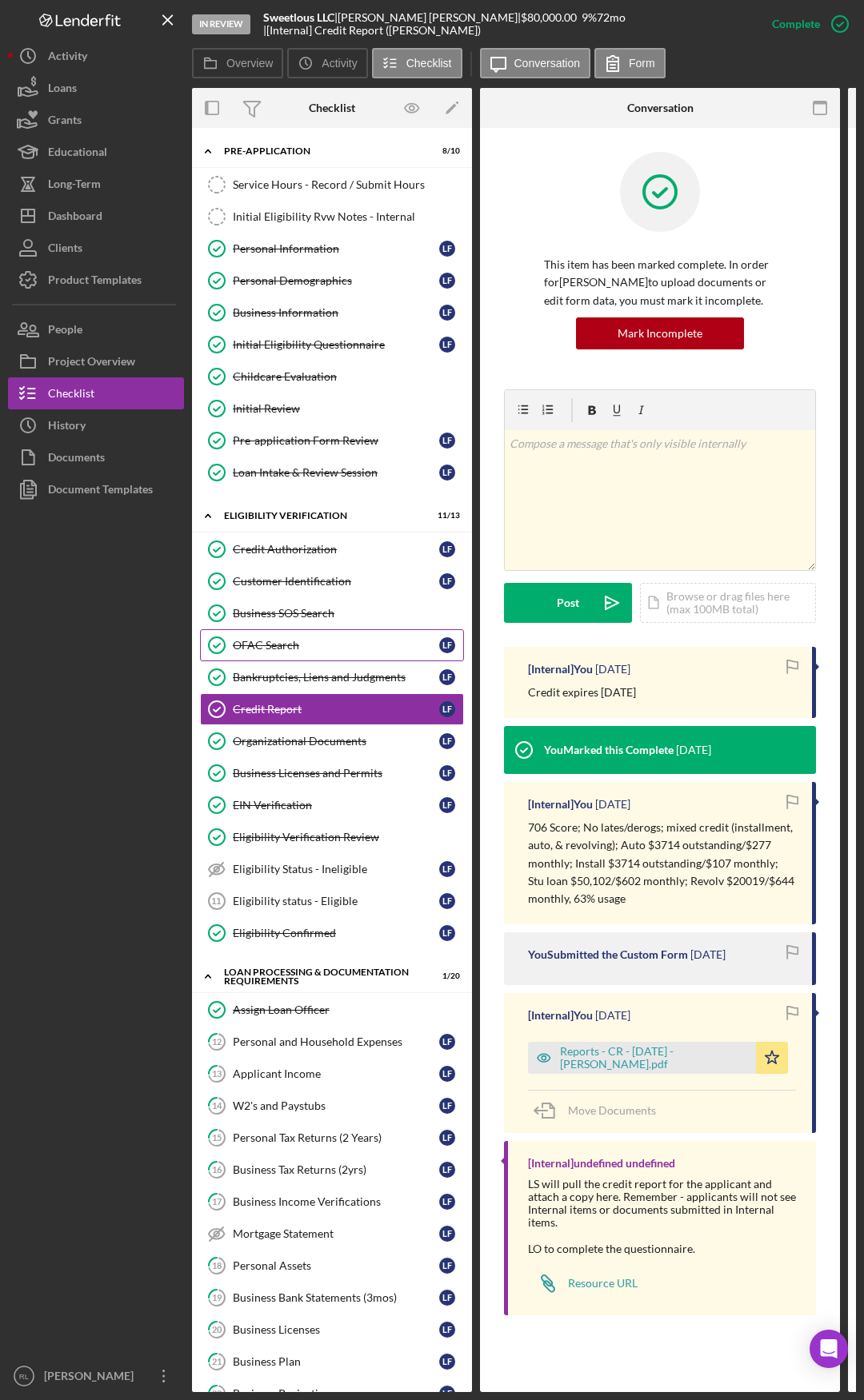
drag, startPoint x: 314, startPoint y: 318, endPoint x: 454, endPoint y: 639, distance: 350.2
click at [314, 318] on div "Business Information" at bounding box center [336, 313] width 206 height 13
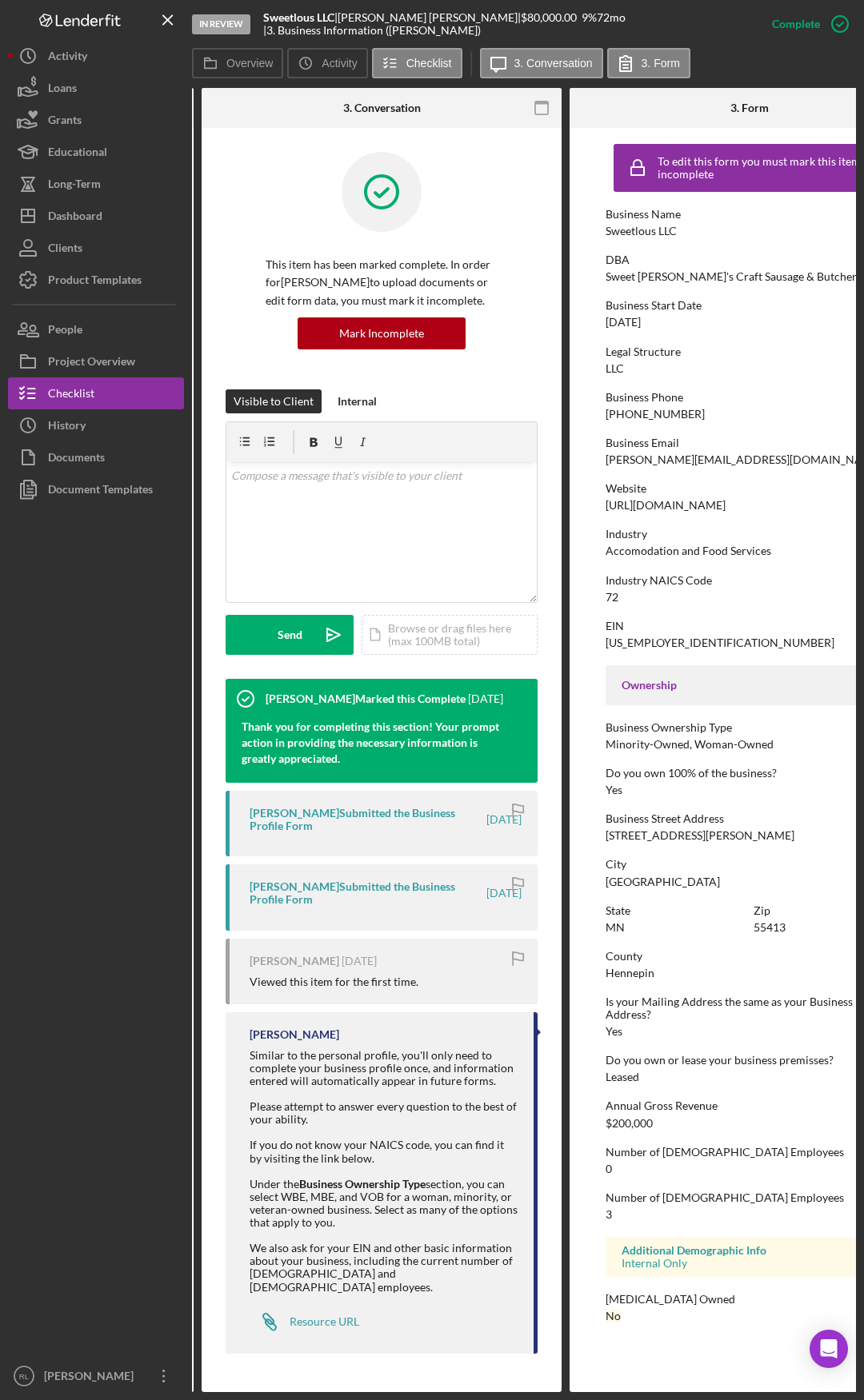
scroll to position [0, 352]
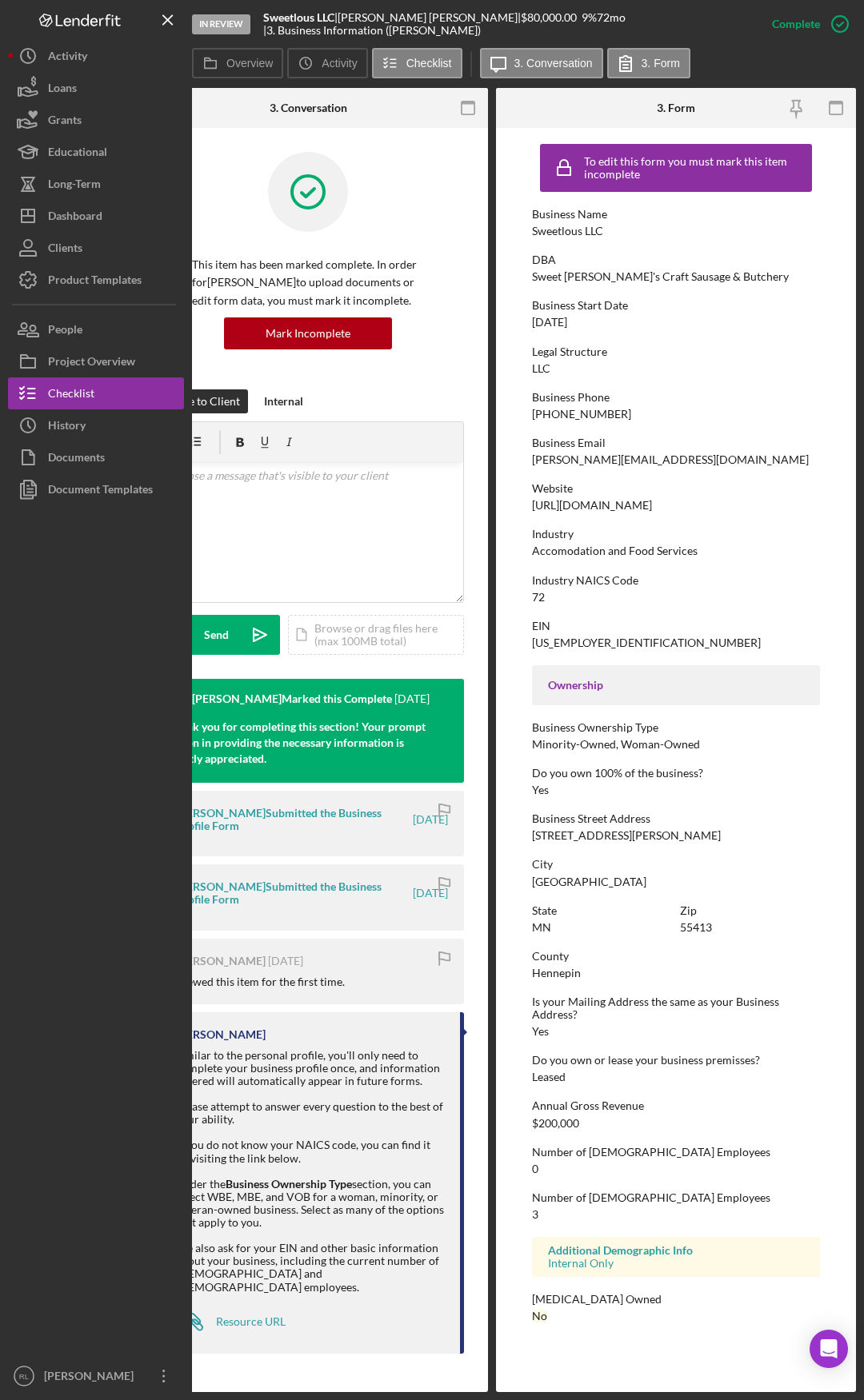
drag, startPoint x: 541, startPoint y: 896, endPoint x: 702, endPoint y: 881, distance: 161.7
drag, startPoint x: 613, startPoint y: 643, endPoint x: 530, endPoint y: 646, distance: 83.1
click at [530, 646] on form "To edit this form you must mark this item incomplete Business Name Sweetlous LL…" at bounding box center [676, 738] width 360 height 1219
copy div "[US_EMPLOYER_IDENTIFICATION_NUMBER]"
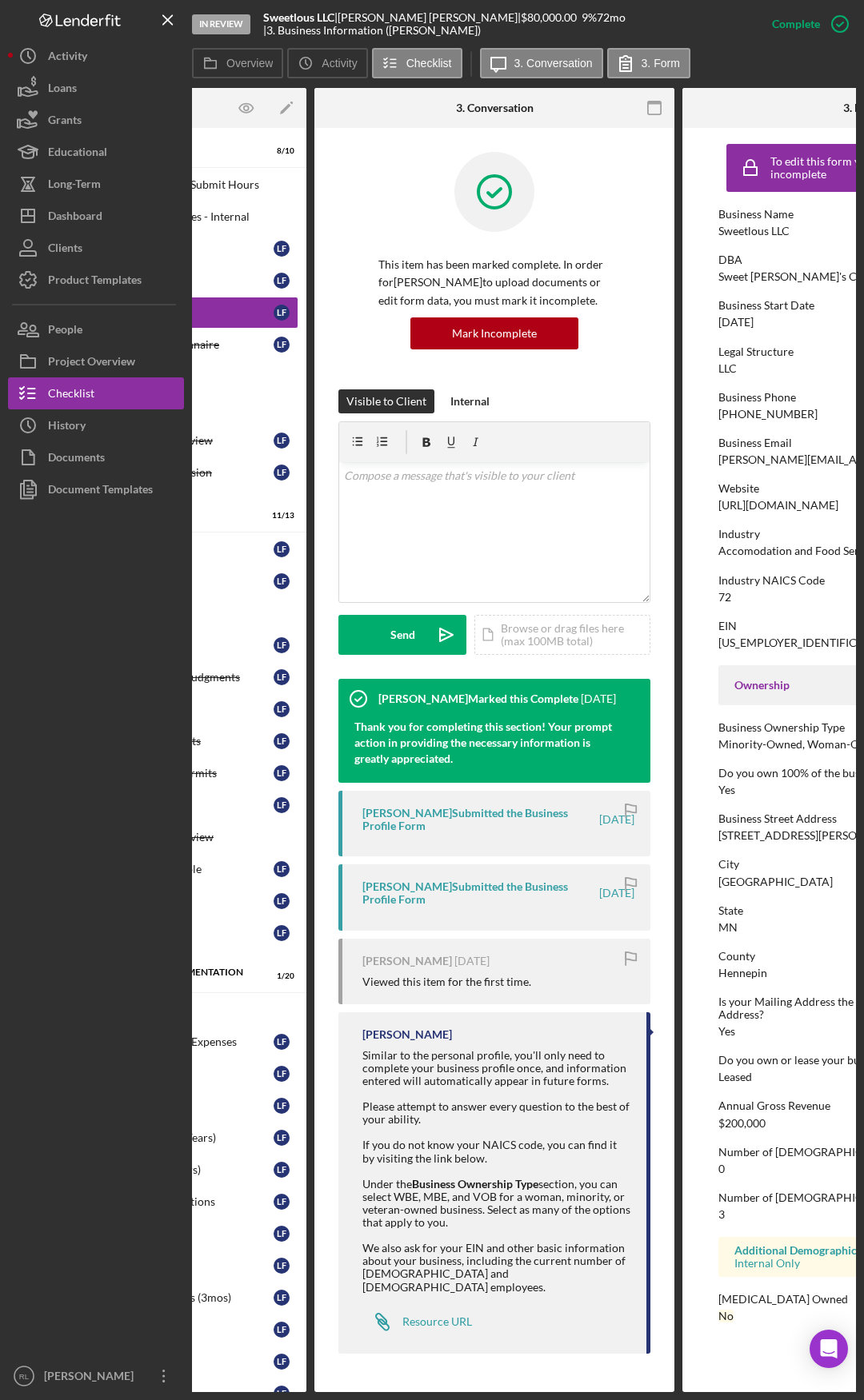
scroll to position [0, 0]
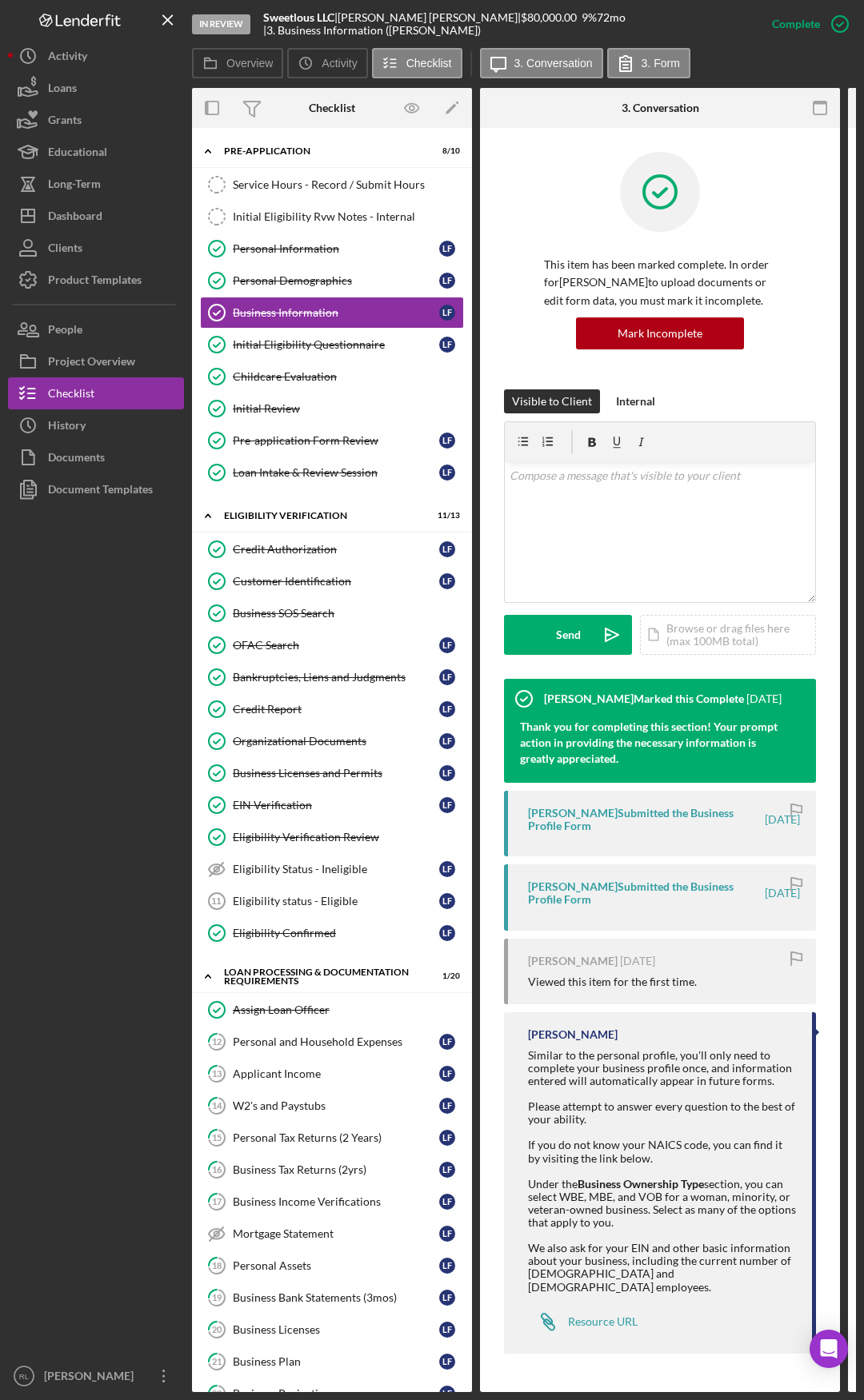
drag, startPoint x: 655, startPoint y: 866, endPoint x: 476, endPoint y: 858, distance: 179.2
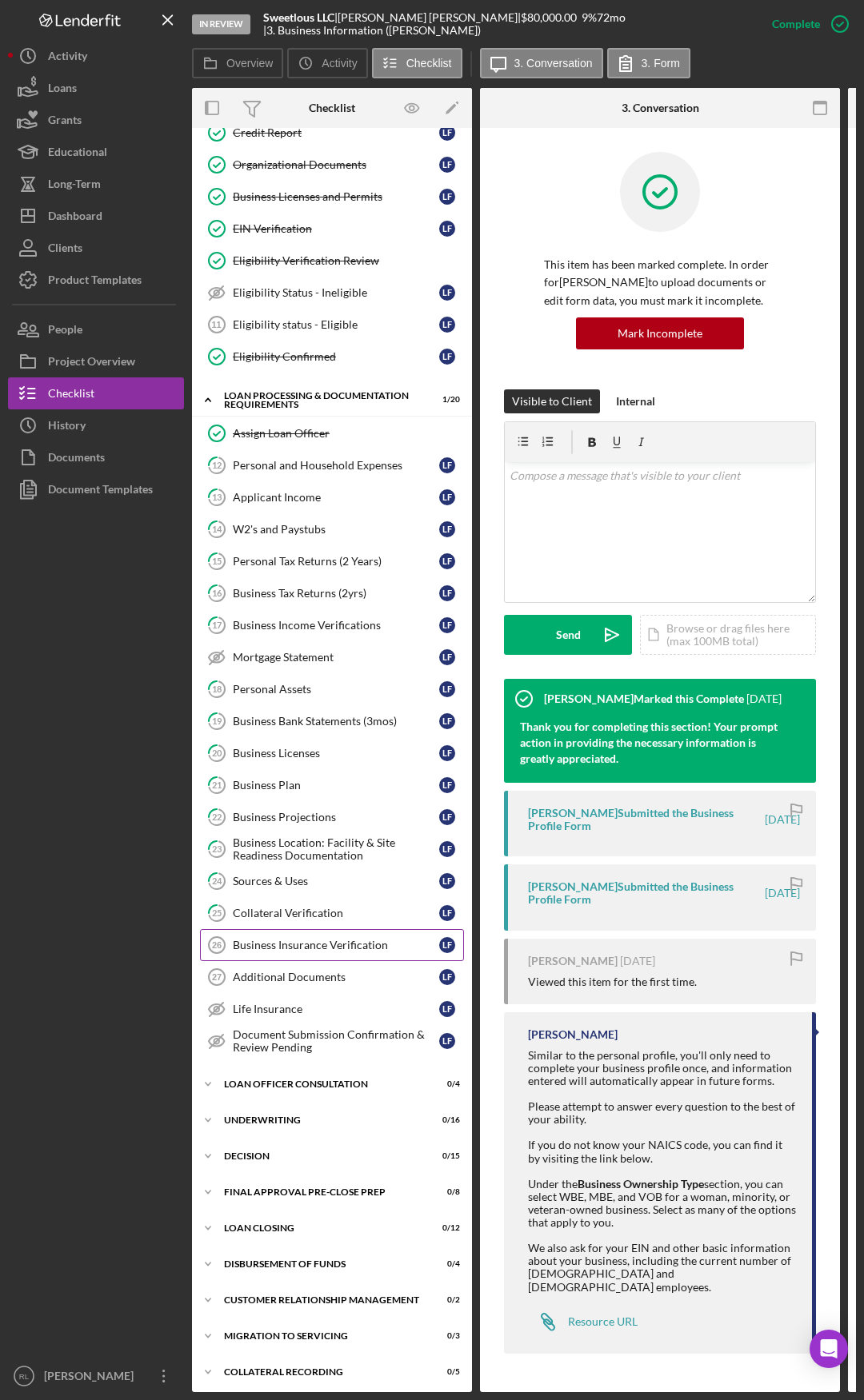
scroll to position [586, 0]
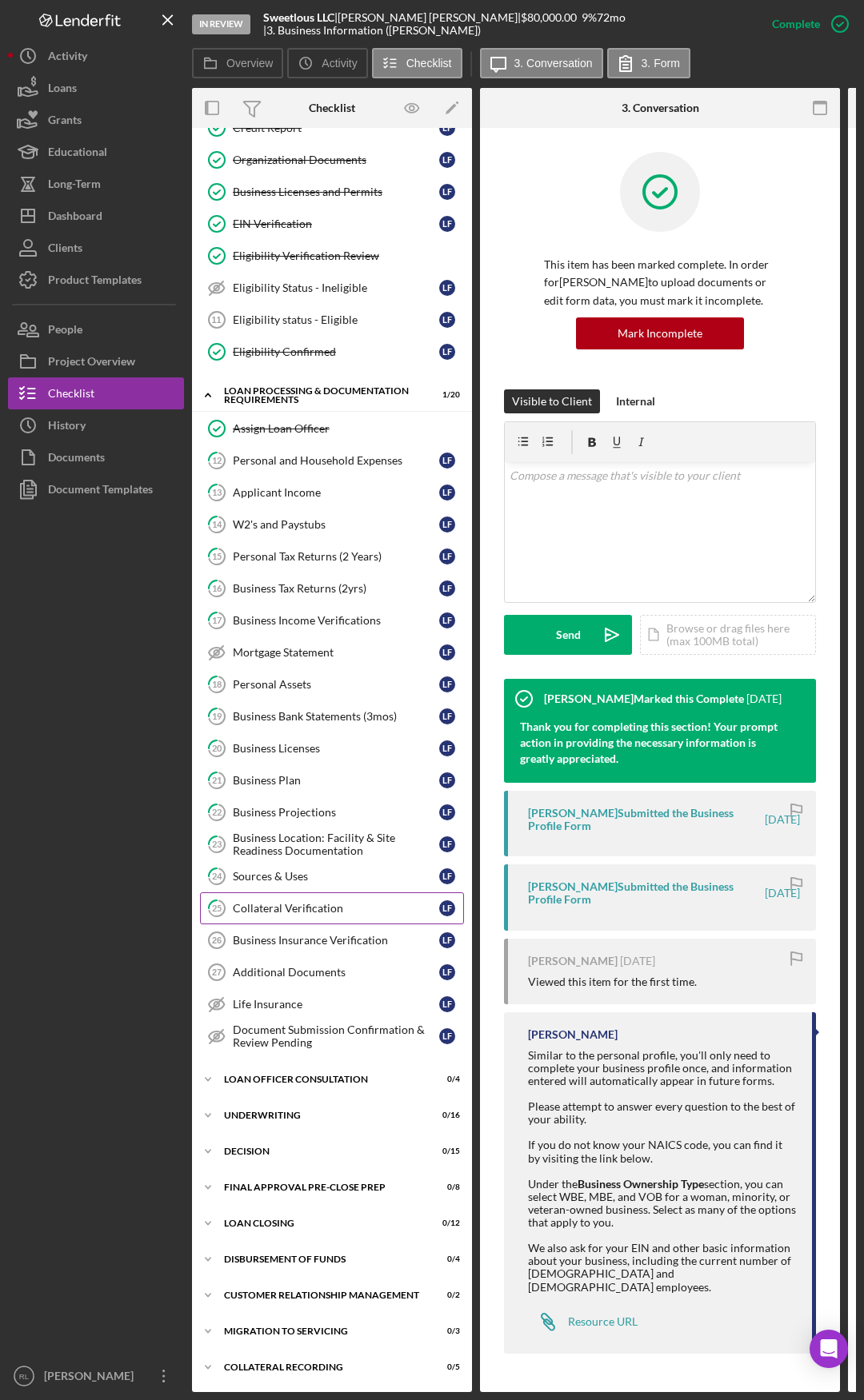
click at [282, 727] on div "Collateral Verification" at bounding box center [336, 908] width 206 height 13
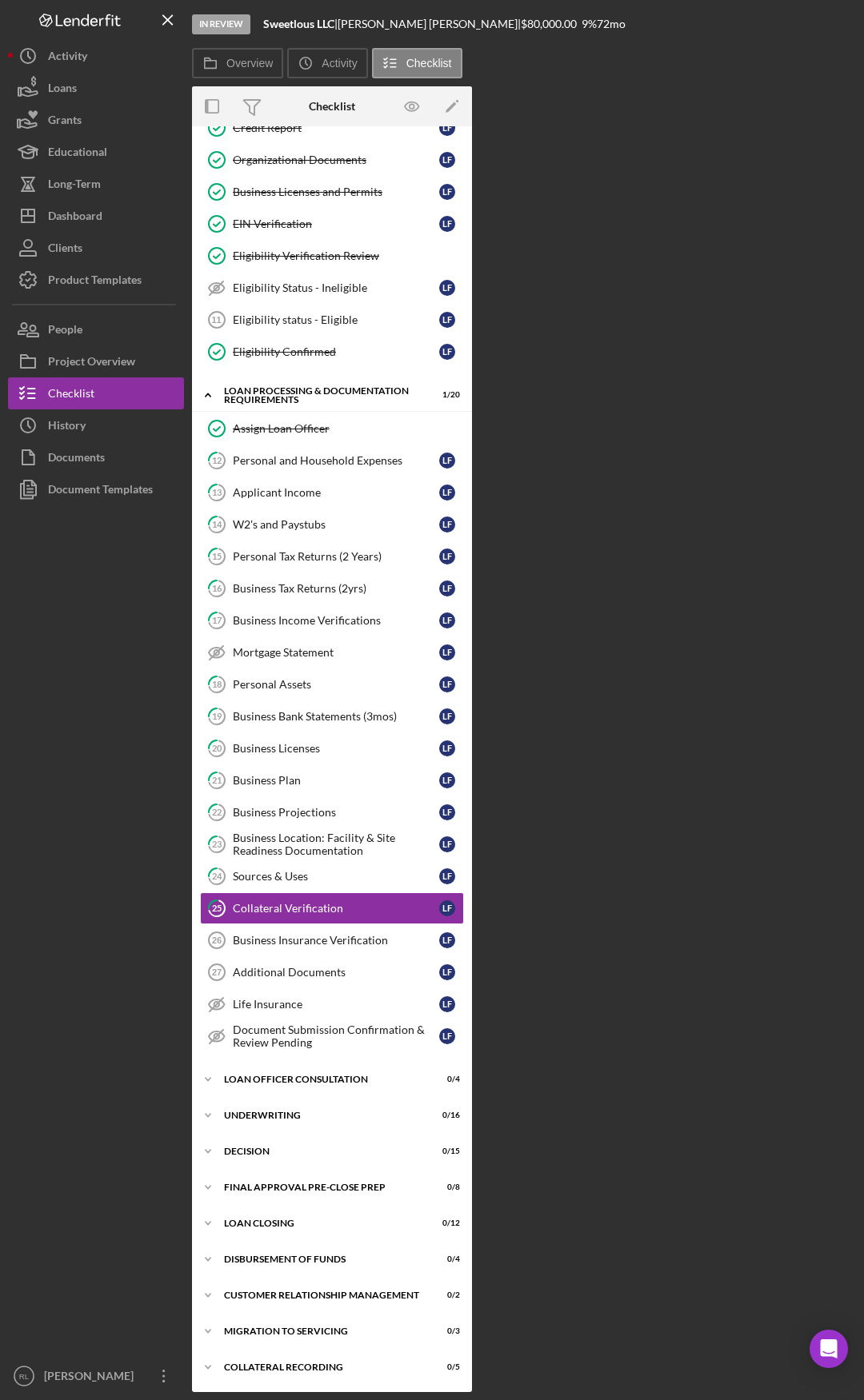
scroll to position [586, 0]
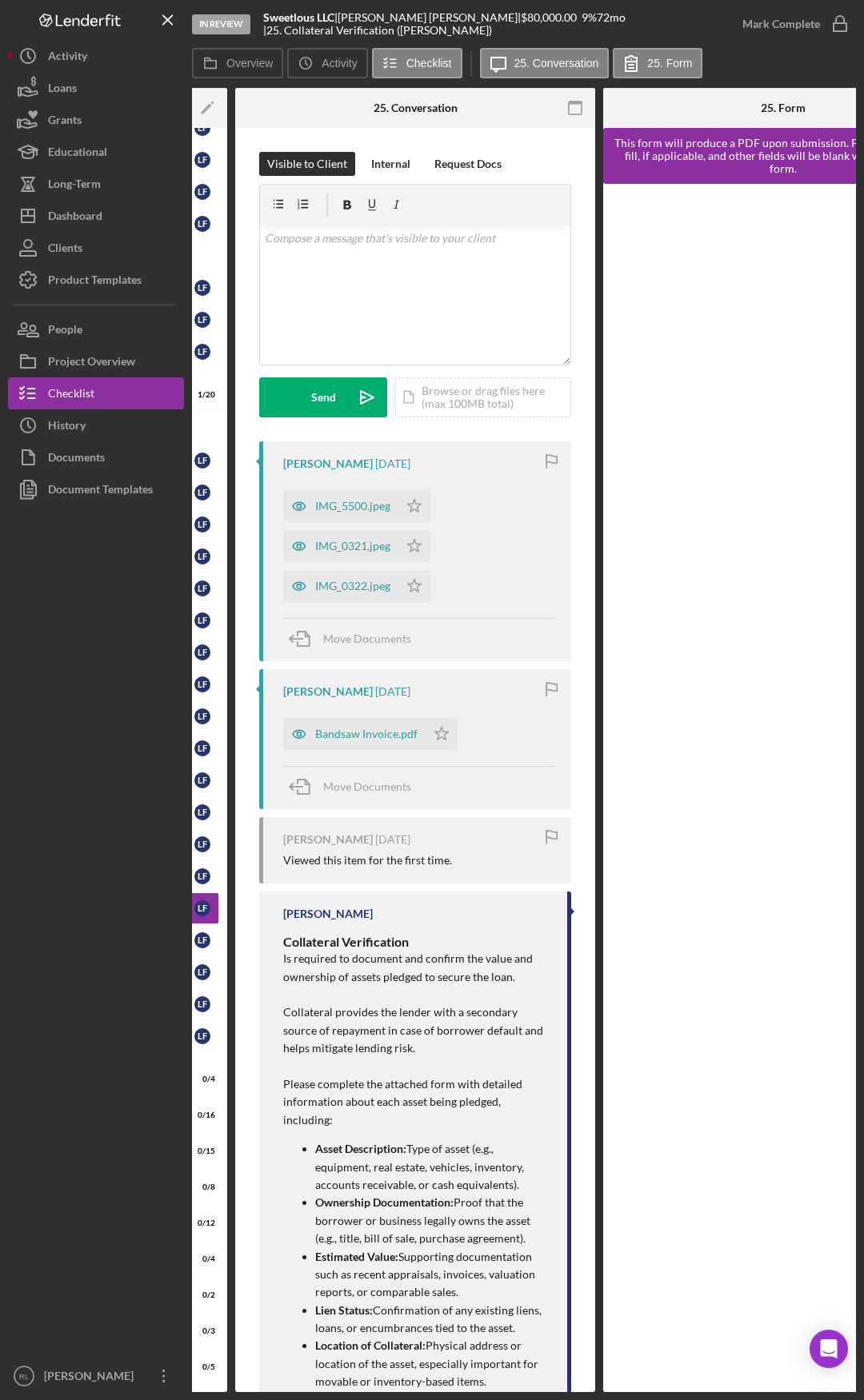
drag, startPoint x: 561, startPoint y: 903, endPoint x: 659, endPoint y: 900, distance: 98.0
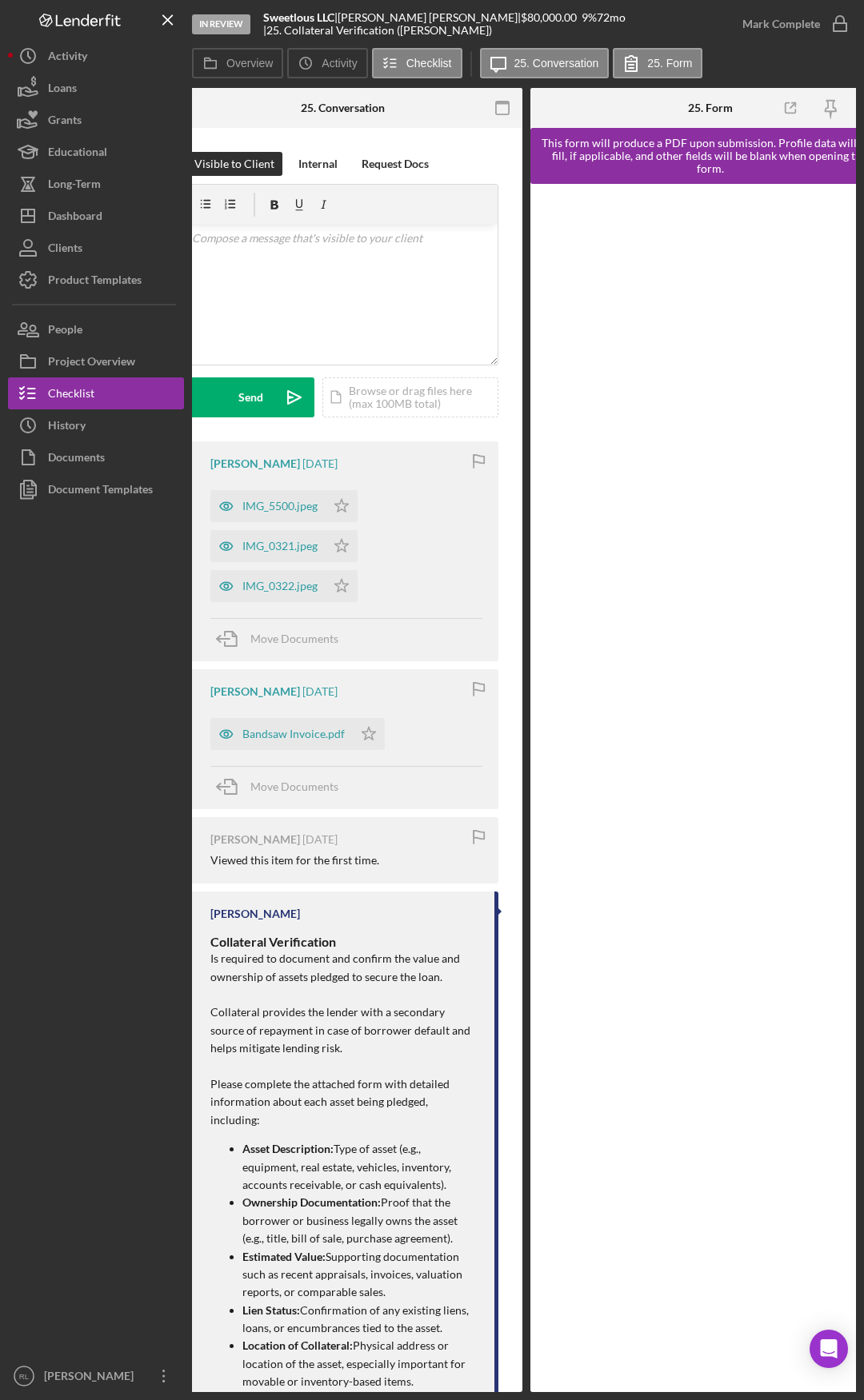
drag, startPoint x: 381, startPoint y: 894, endPoint x: 307, endPoint y: 890, distance: 74.1
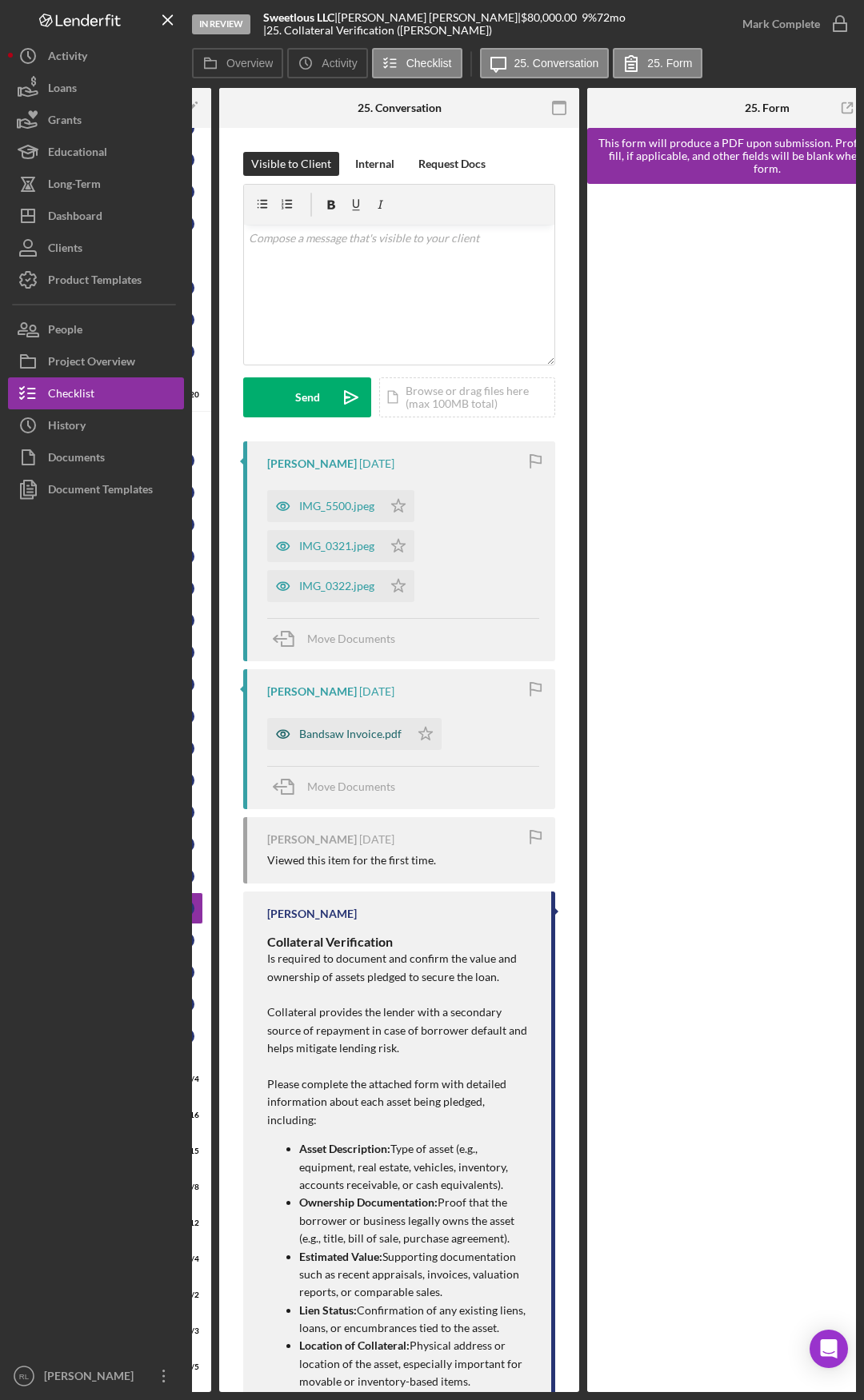
click at [372, 726] on div "Bandsaw Invoice.pdf" at bounding box center [338, 734] width 142 height 32
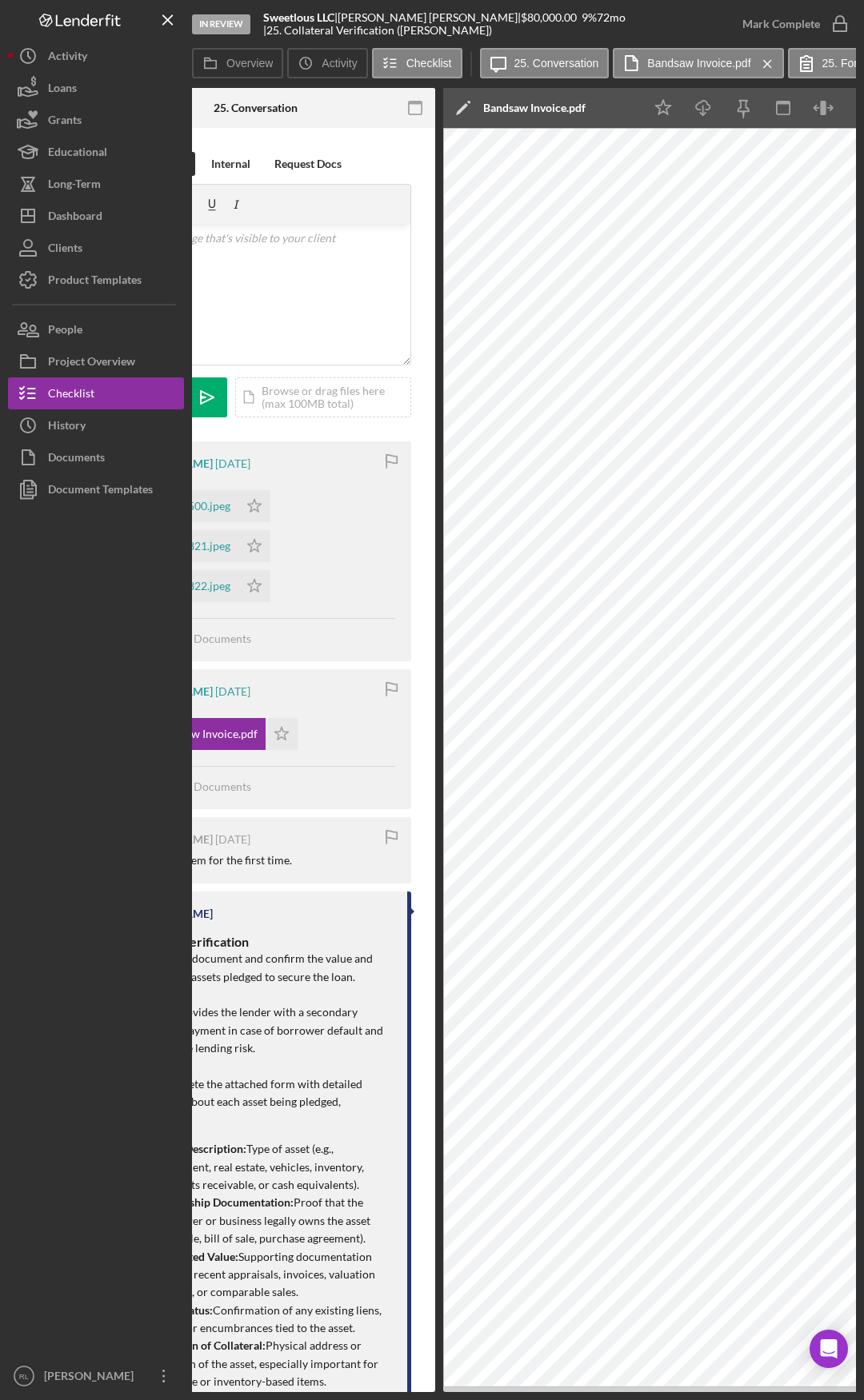
scroll to position [0, 267]
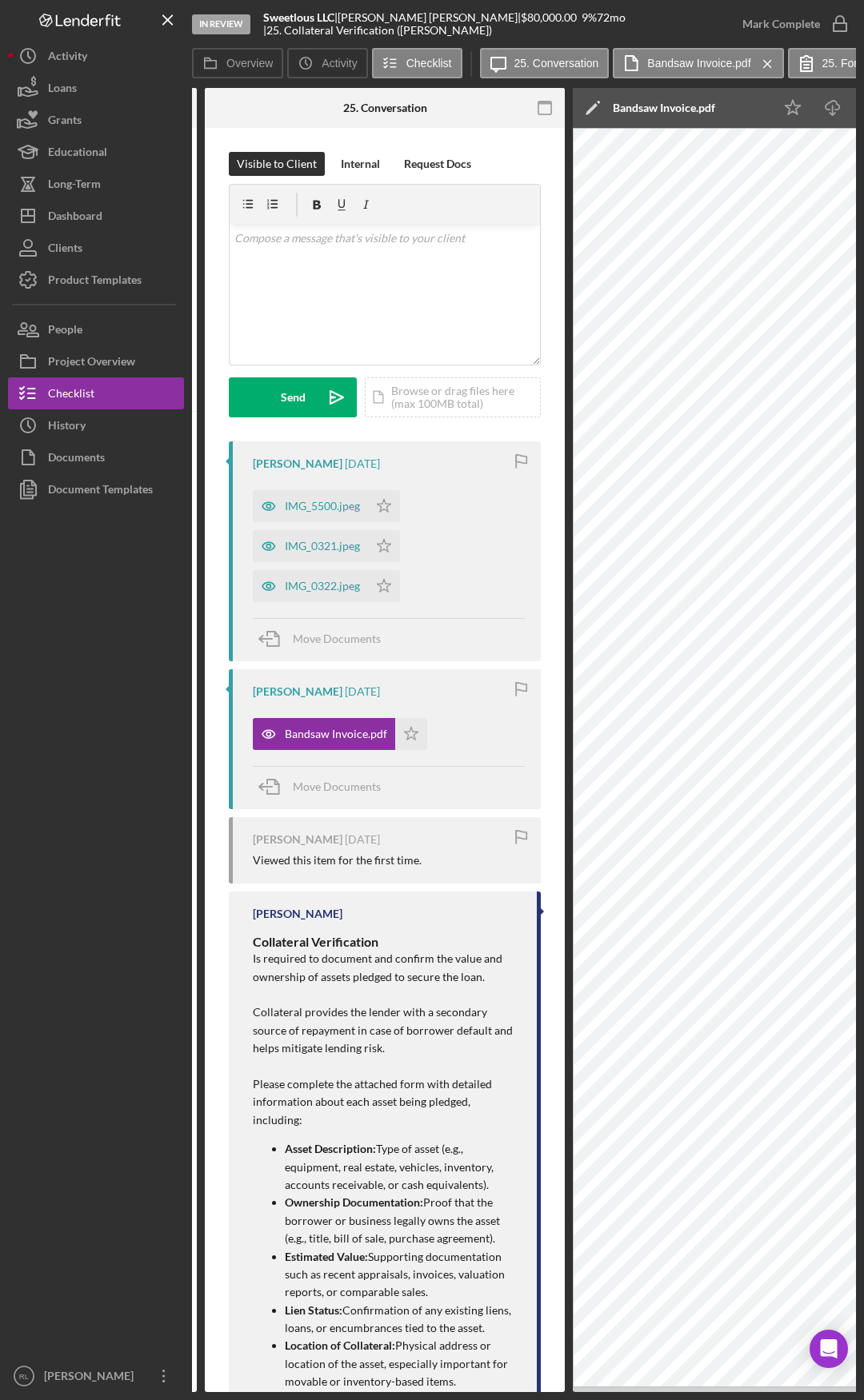
drag, startPoint x: 336, startPoint y: 919, endPoint x: 264, endPoint y: 918, distance: 72.0
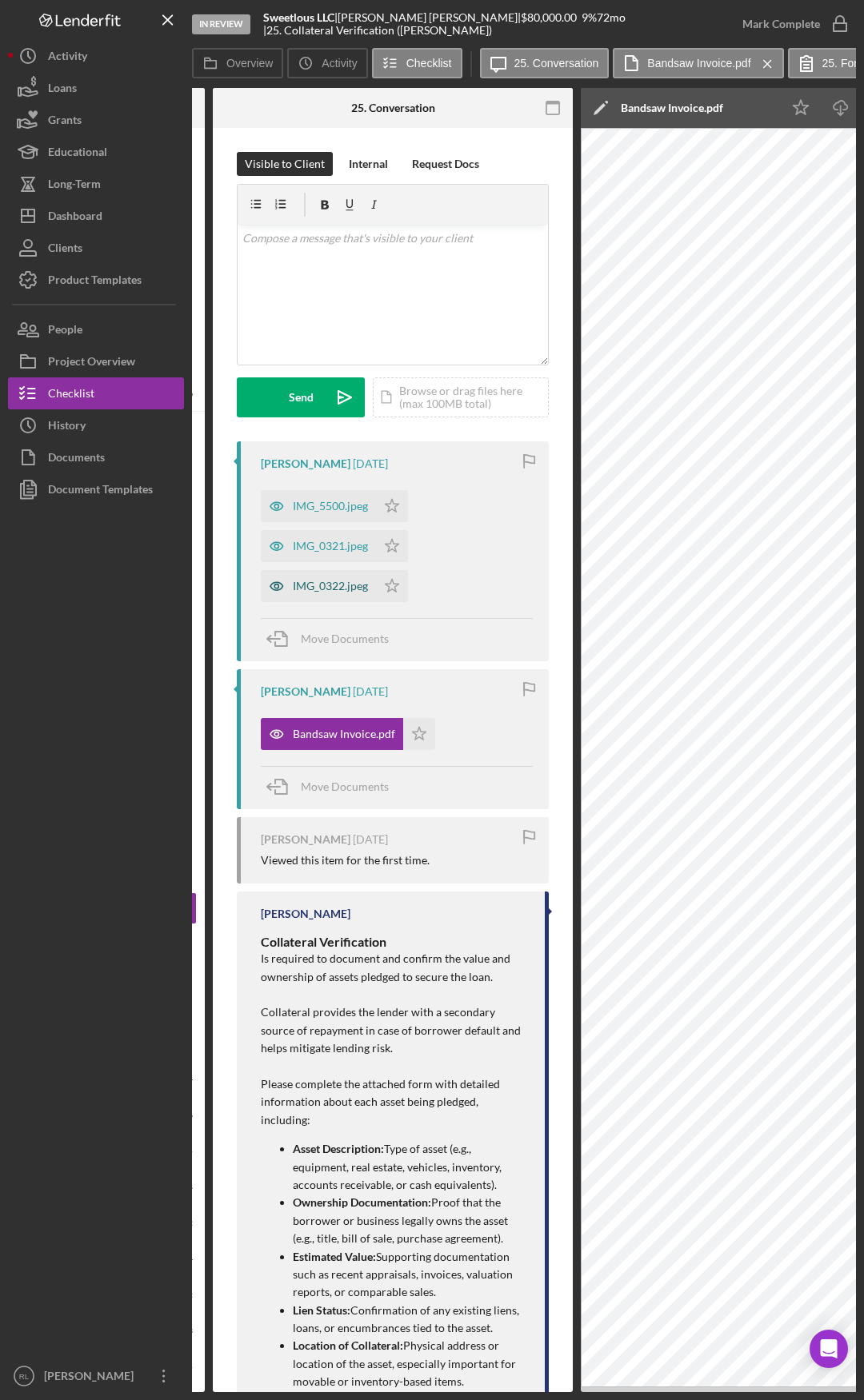
click at [318, 584] on div "IMG_0322.jpeg" at bounding box center [329, 586] width 75 height 13
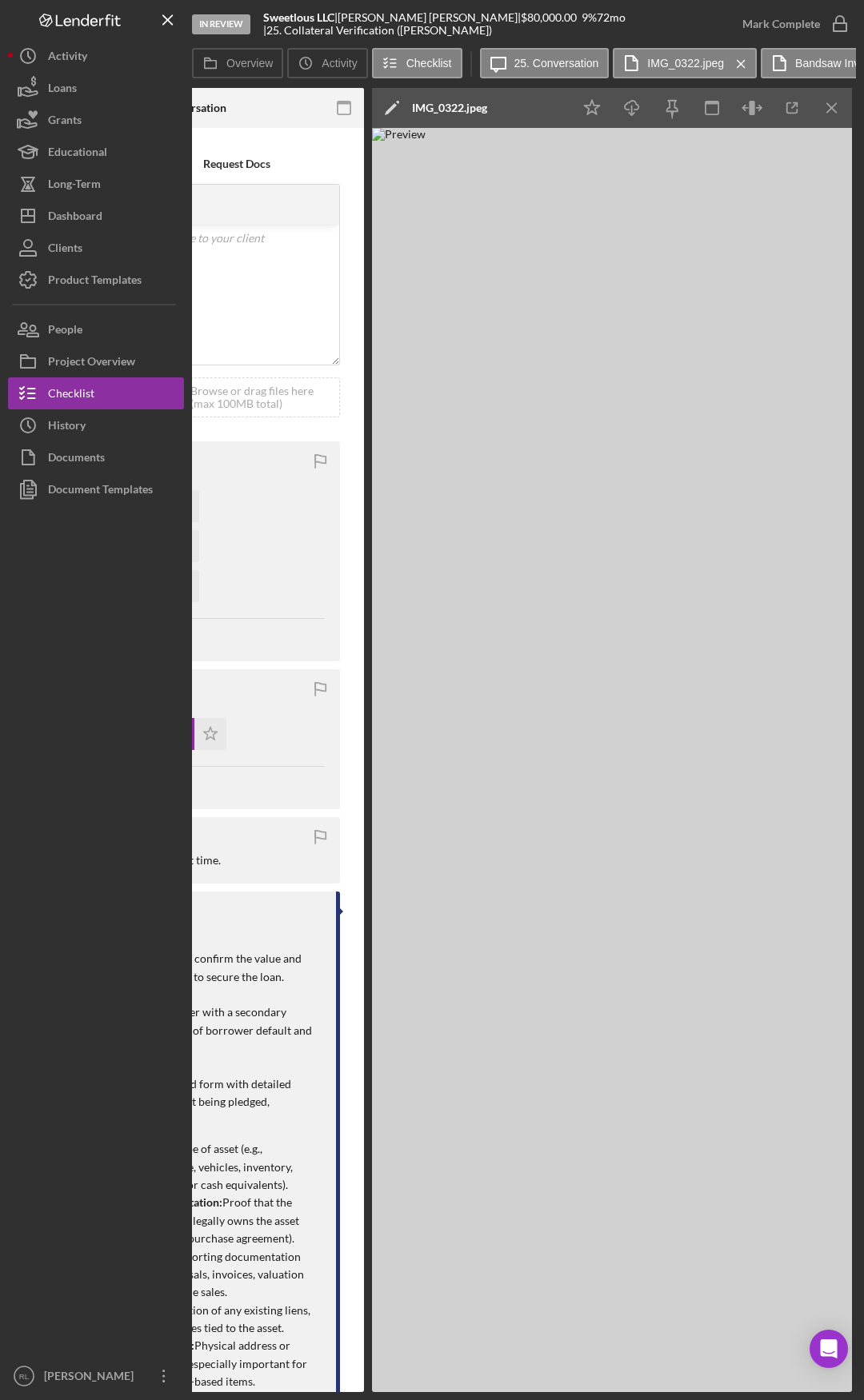
drag, startPoint x: 321, startPoint y: 929, endPoint x: 380, endPoint y: 930, distance: 59.0
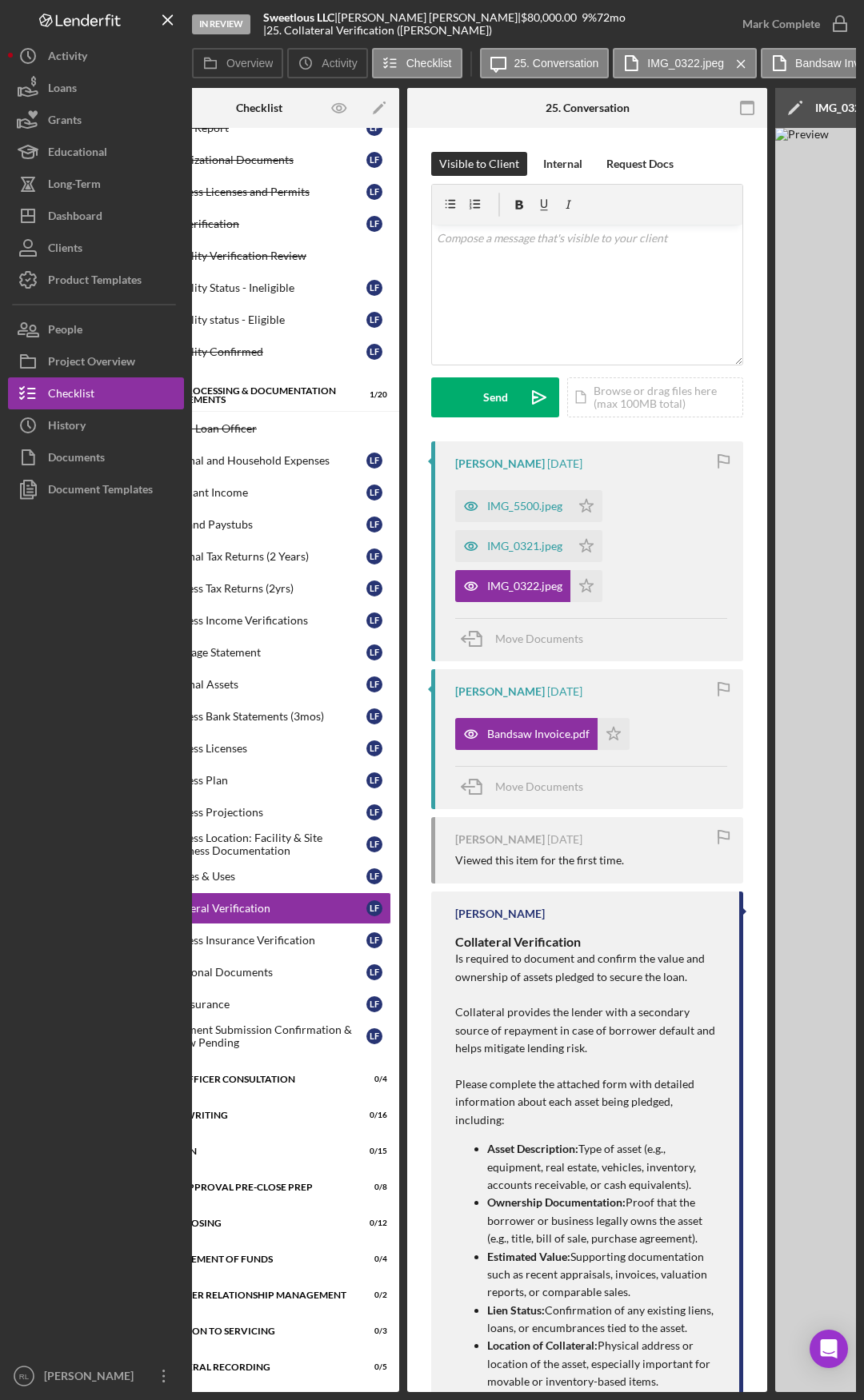
scroll to position [0, 0]
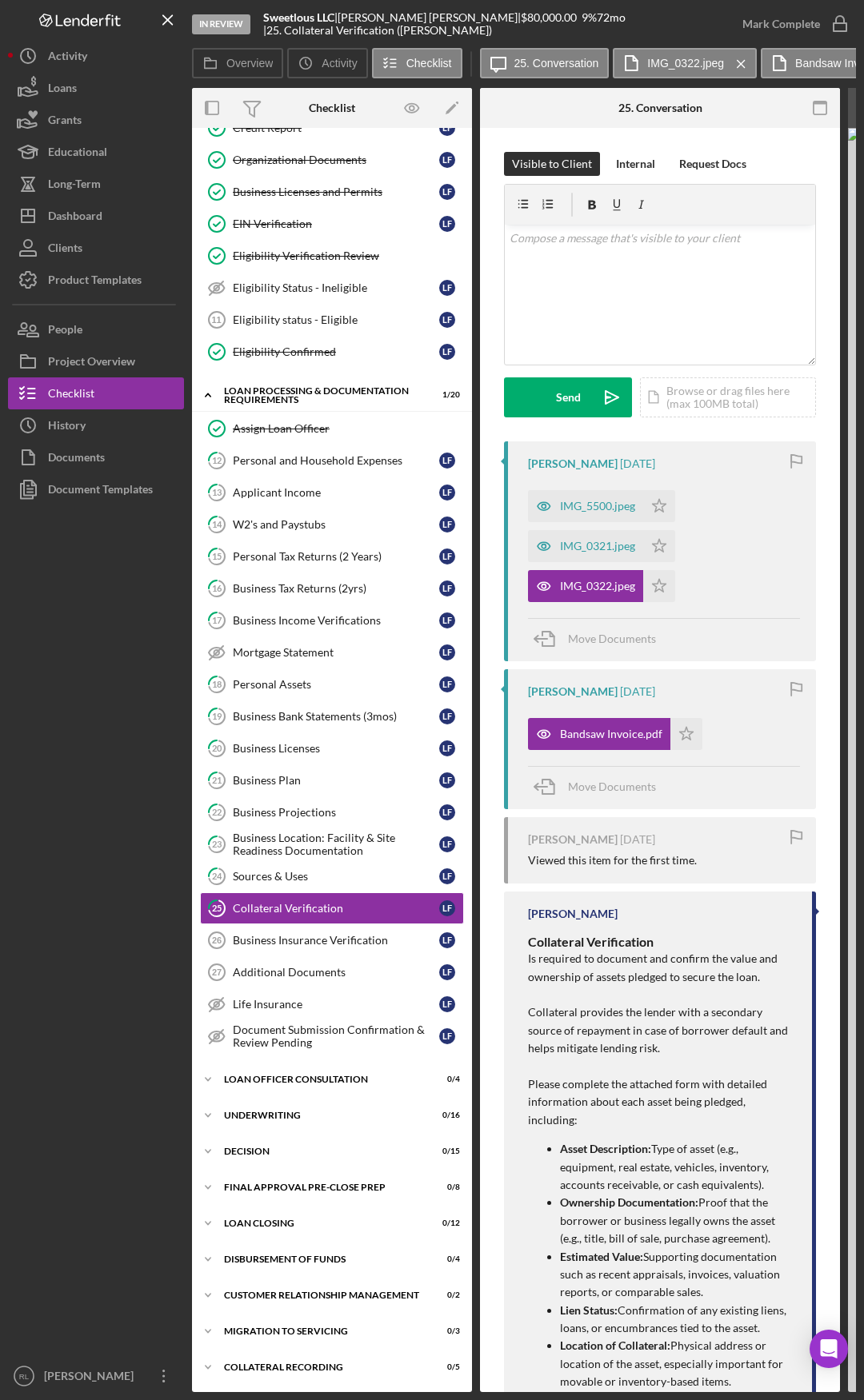
drag, startPoint x: 243, startPoint y: 955, endPoint x: 165, endPoint y: 949, distance: 78.2
click at [330, 625] on link "17 Business Income Verifications L F" at bounding box center [331, 621] width 264 height 32
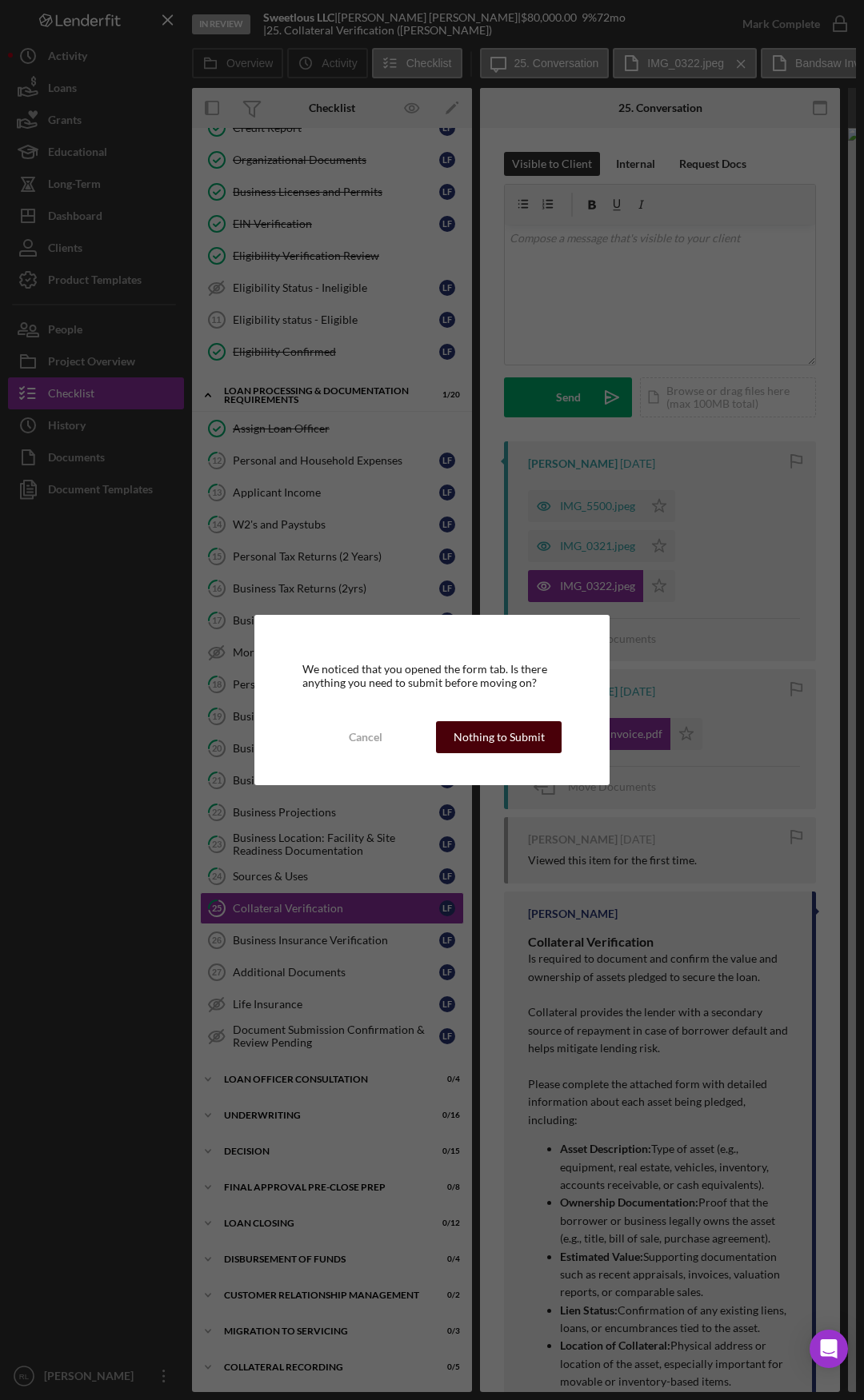
click at [476, 727] on div "Nothing to Submit" at bounding box center [499, 737] width 91 height 32
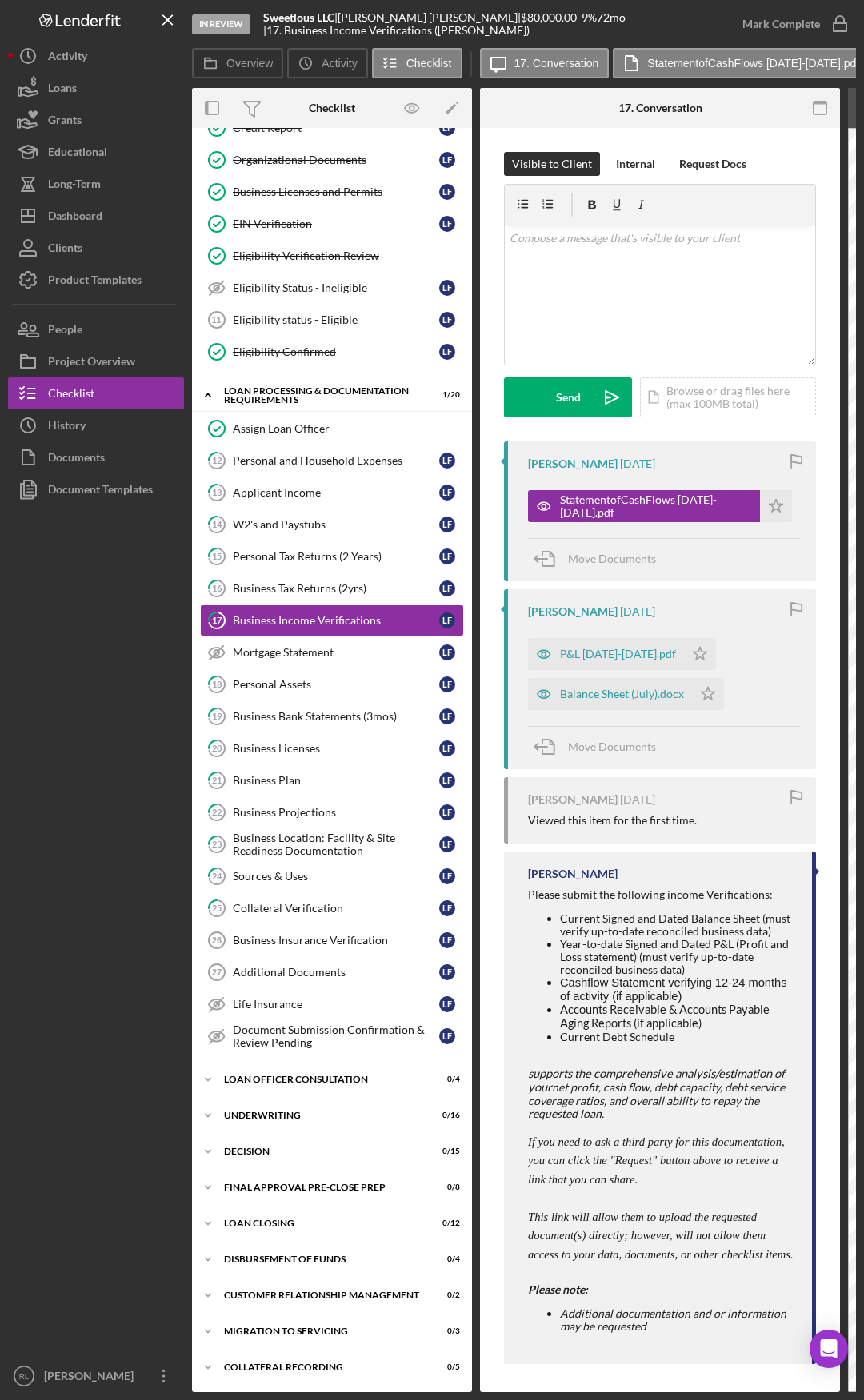
scroll to position [586, 0]
click at [615, 691] on div "Balance Sheet (July).docx" at bounding box center [622, 694] width 124 height 13
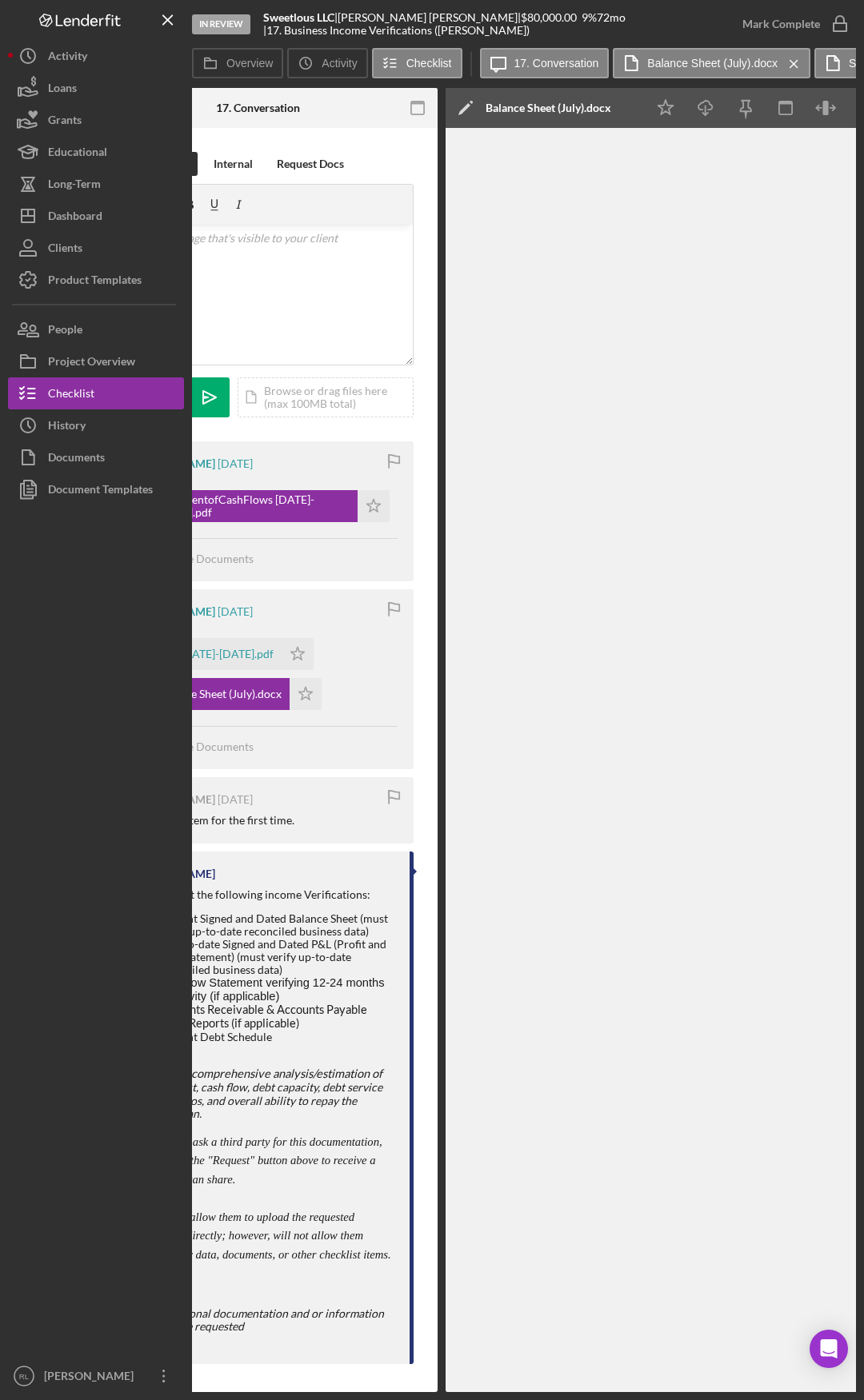
drag, startPoint x: 535, startPoint y: 935, endPoint x: 648, endPoint y: 928, distance: 113.2
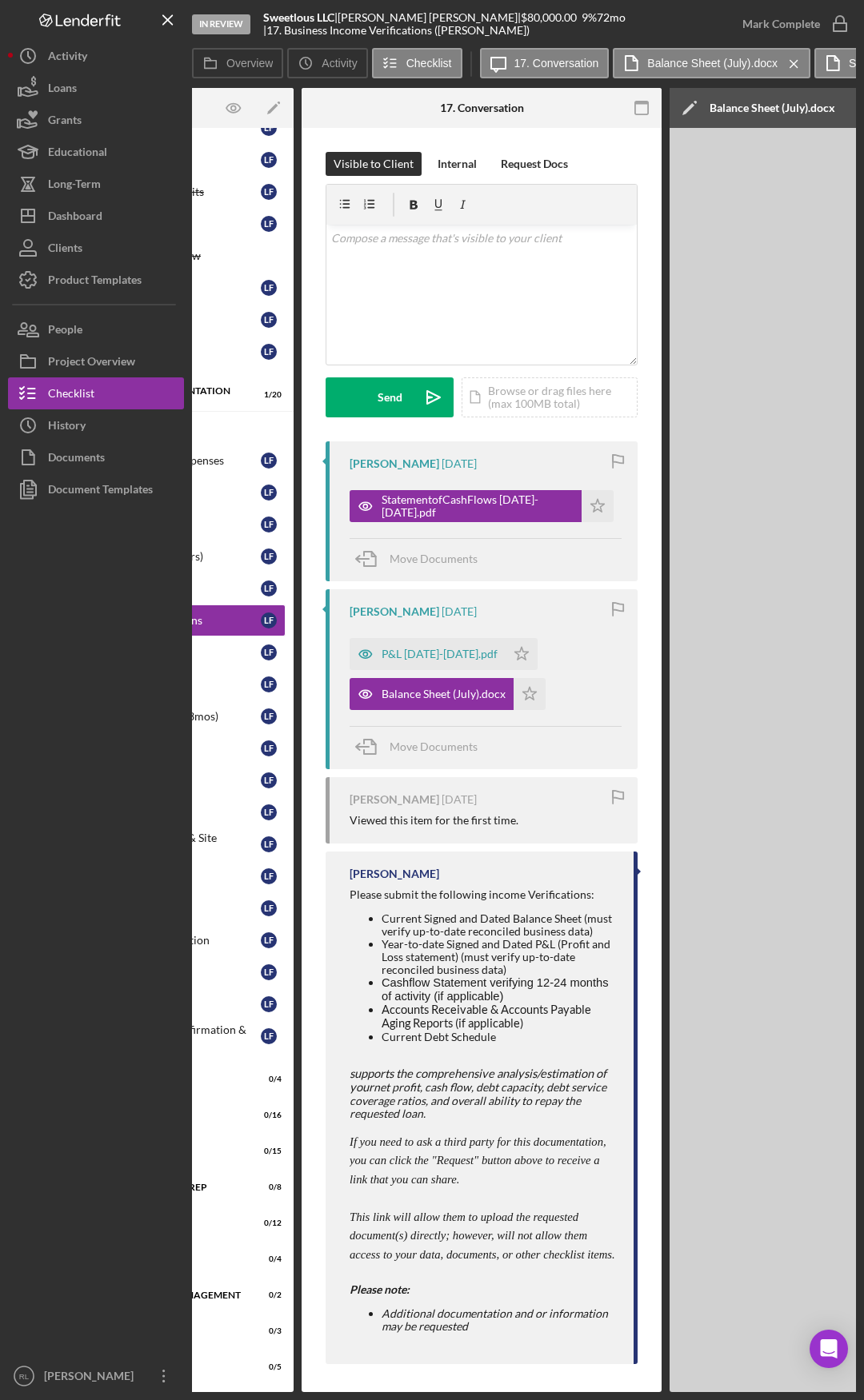
scroll to position [0, 0]
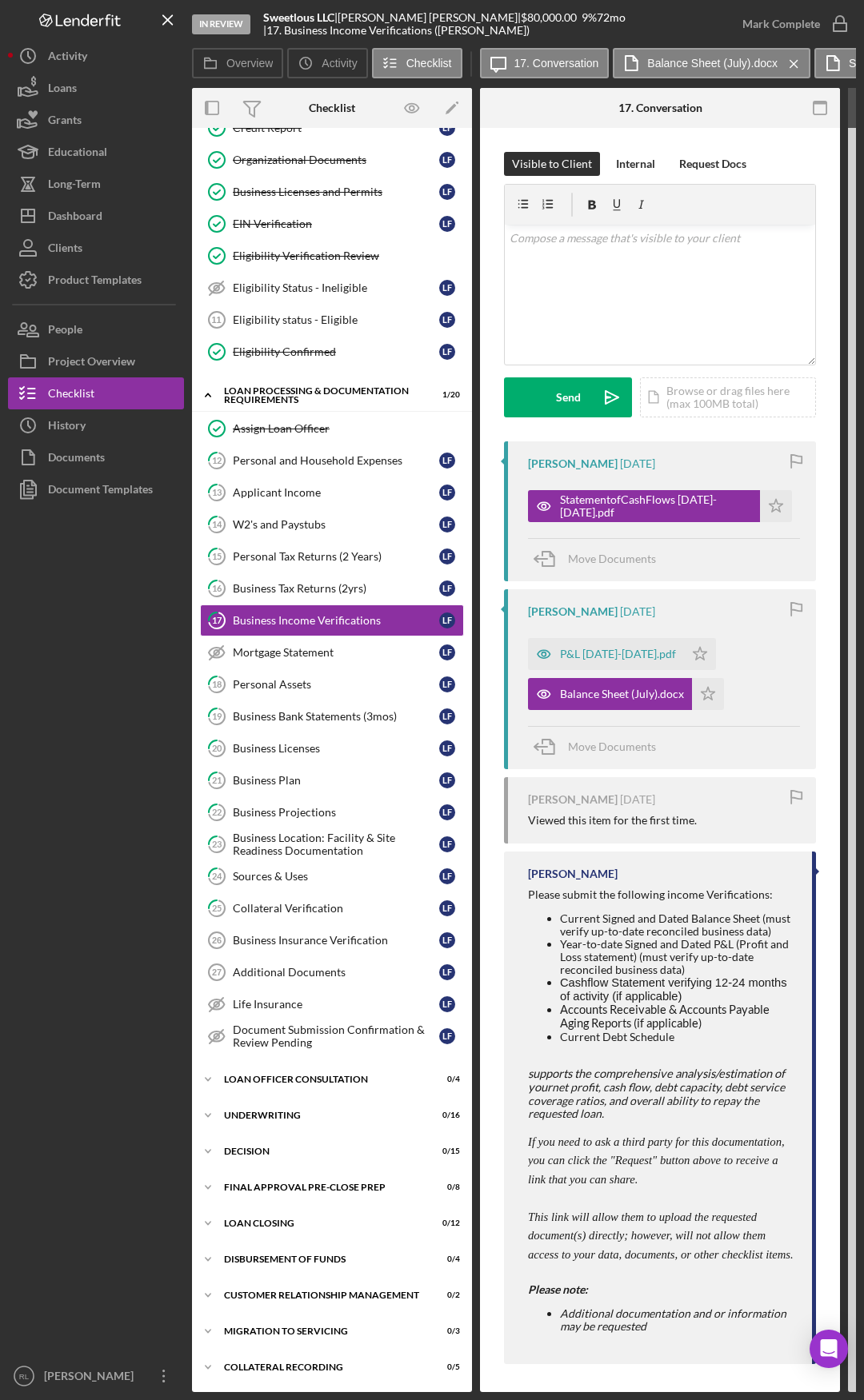
drag, startPoint x: 269, startPoint y: 795, endPoint x: 124, endPoint y: 787, distance: 145.2
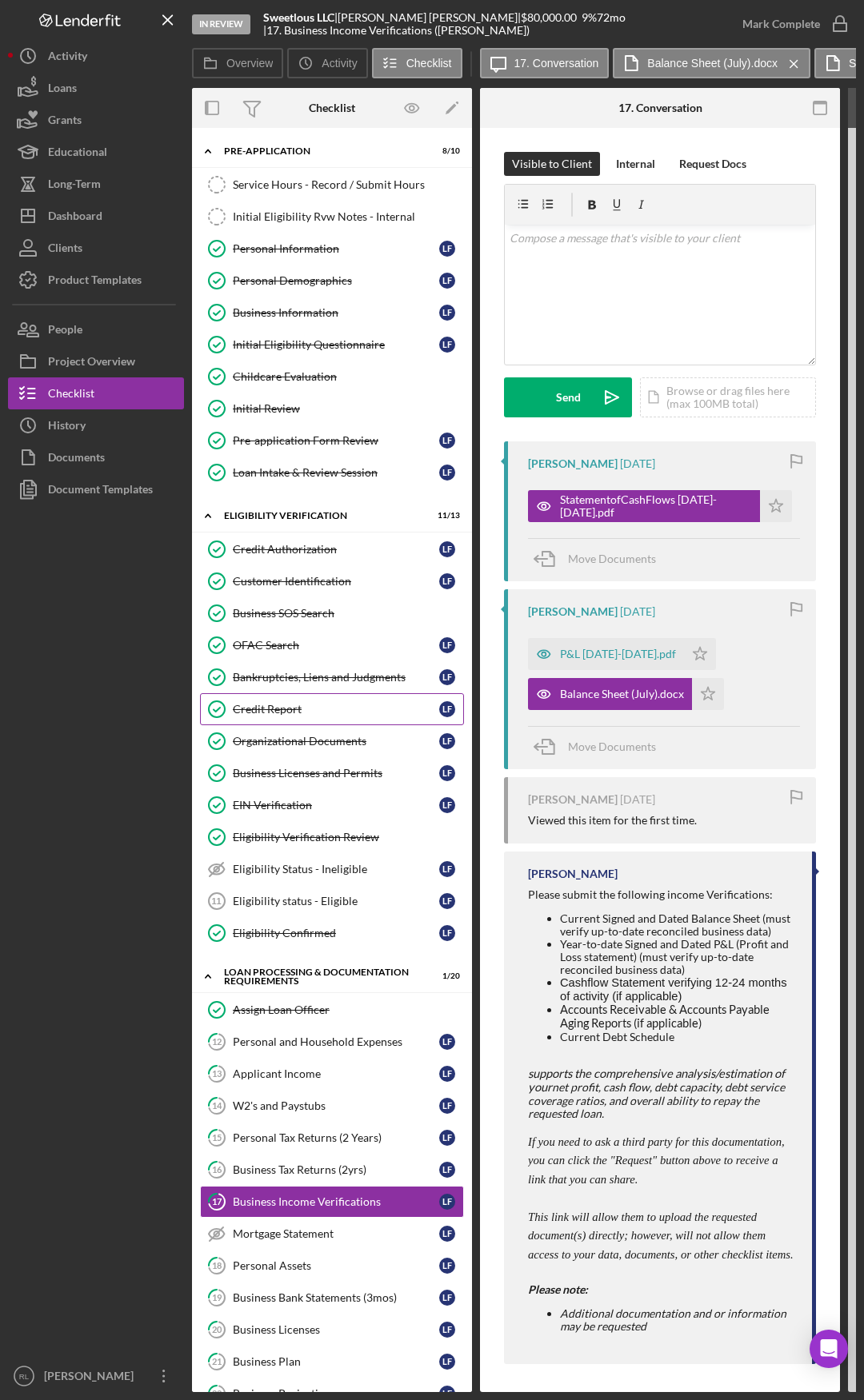
click at [286, 704] on div "Credit Report" at bounding box center [336, 710] width 206 height 13
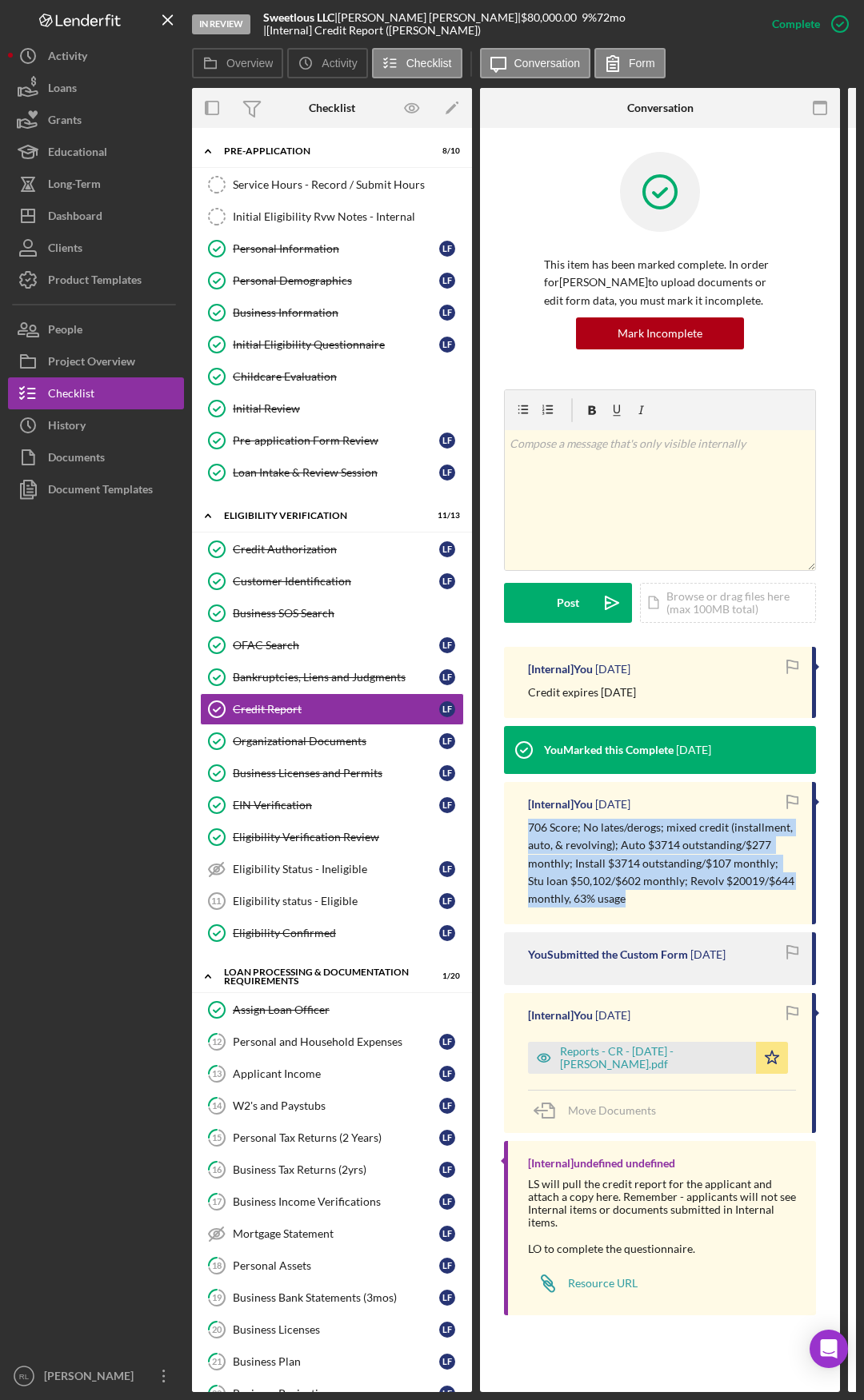
drag, startPoint x: 660, startPoint y: 894, endPoint x: 525, endPoint y: 829, distance: 149.8
click at [525, 727] on div "[Internal] You [DATE] 706 Score; No lates/derogs; mixed credit (installment, au…" at bounding box center [660, 853] width 312 height 142
copy p "706 Score; No lates/derogs; mixed credit (installment, auto, & revolving); Auto…"
click at [654, 727] on p "706 Score; No lates/derogs; mixed credit (installment, auto, & revolving); Auto…" at bounding box center [662, 864] width 268 height 90
click at [677, 727] on p "706 Score; No lates/derogs; mixed credit (installment, auto, & revolving); Auto…" at bounding box center [662, 864] width 268 height 90
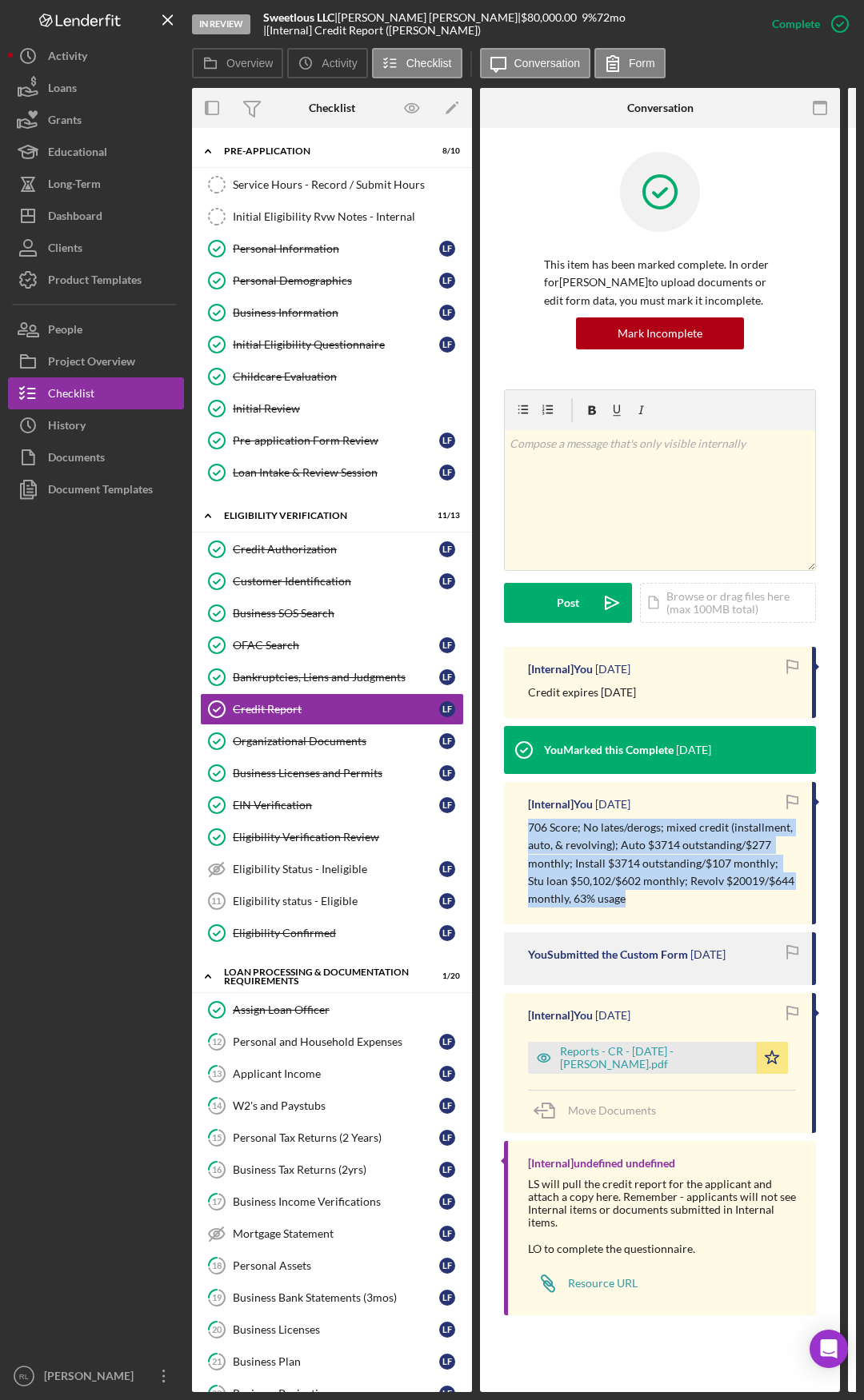
drag, startPoint x: 675, startPoint y: 902, endPoint x: 530, endPoint y: 824, distance: 164.6
click at [530, 727] on p "706 Score; No lates/derogs; mixed credit (installment, auto, & revolving); Auto…" at bounding box center [662, 864] width 268 height 90
drag, startPoint x: 530, startPoint y: 824, endPoint x: 659, endPoint y: 897, distance: 148.2
click at [659, 727] on p "706 Score; No lates/derogs; mixed credit (installment, auto, & revolving); Auto…" at bounding box center [662, 864] width 268 height 90
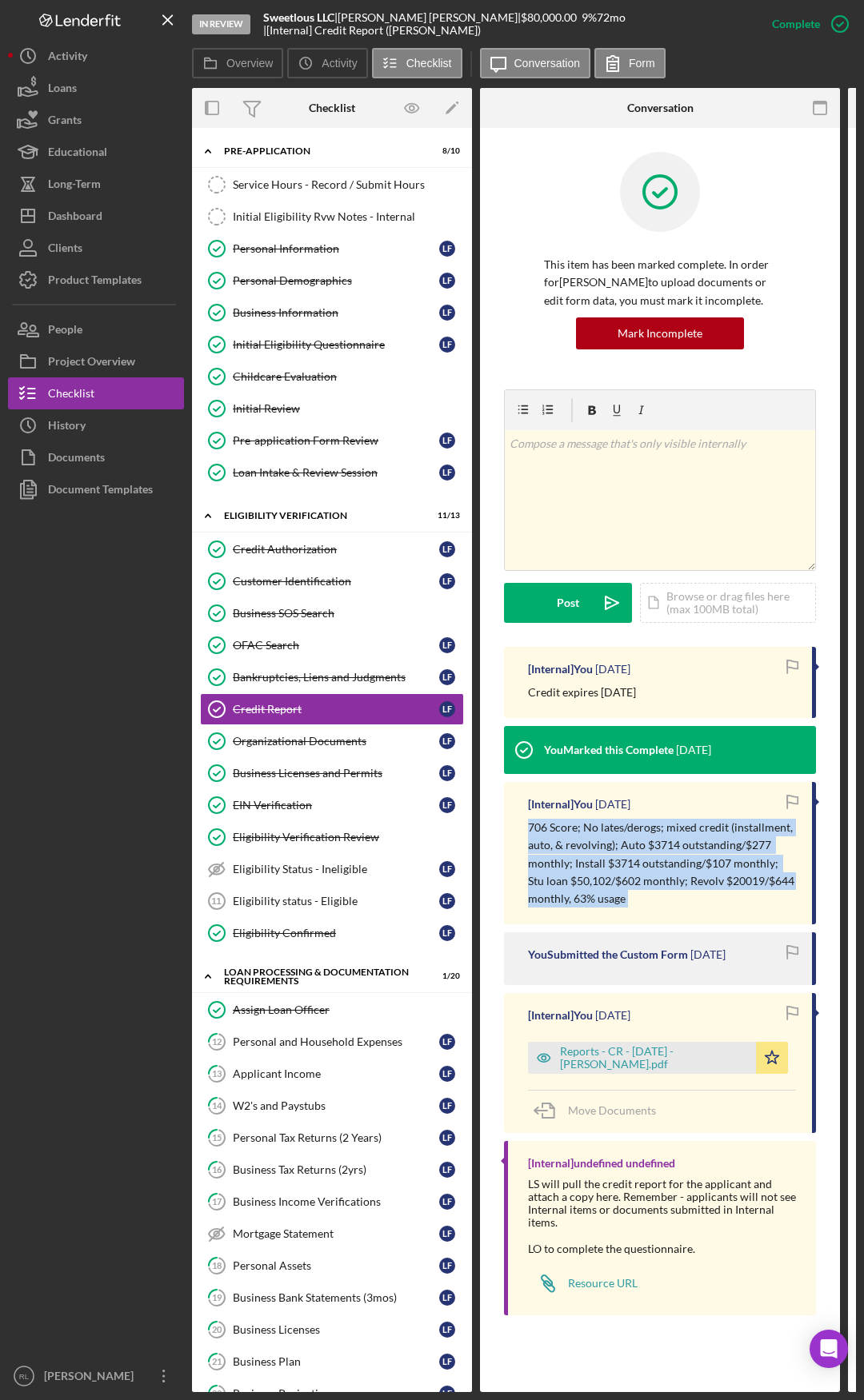
click at [659, 727] on p "706 Score; No lates/derogs; mixed credit (installment, auto, & revolving); Auto…" at bounding box center [662, 864] width 268 height 90
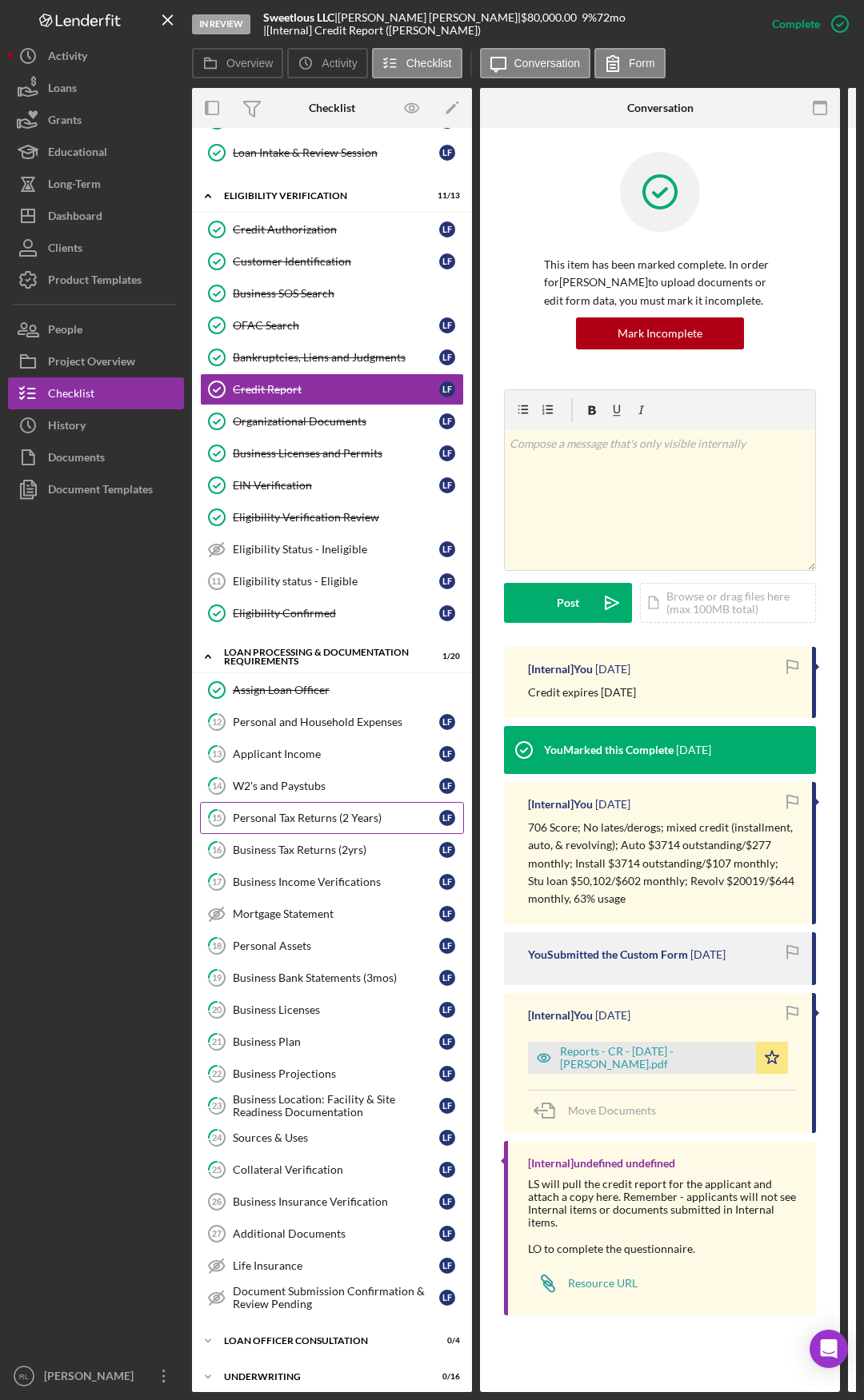
scroll to position [400, 0]
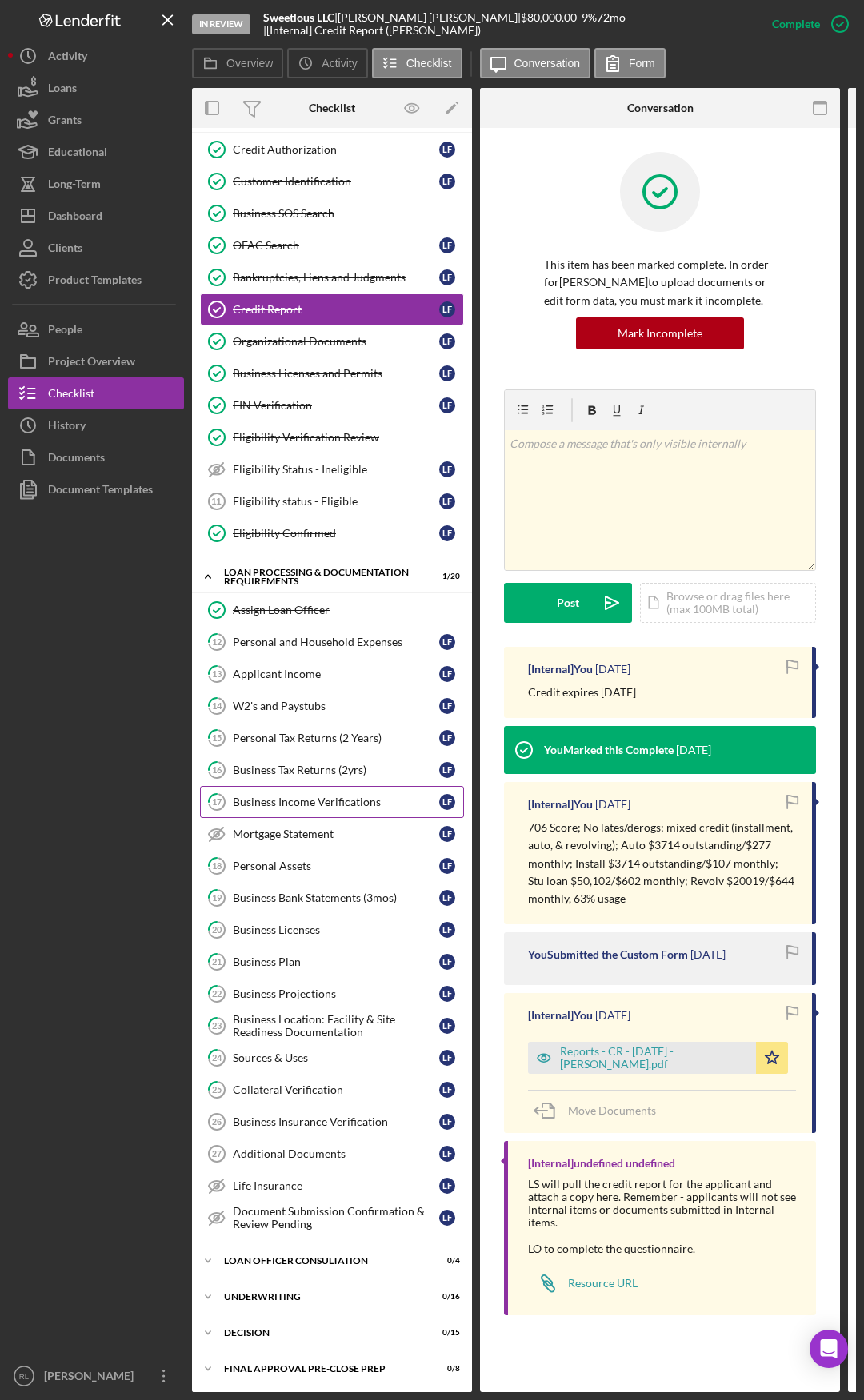
click at [305, 727] on div "Business Income Verifications" at bounding box center [336, 803] width 206 height 13
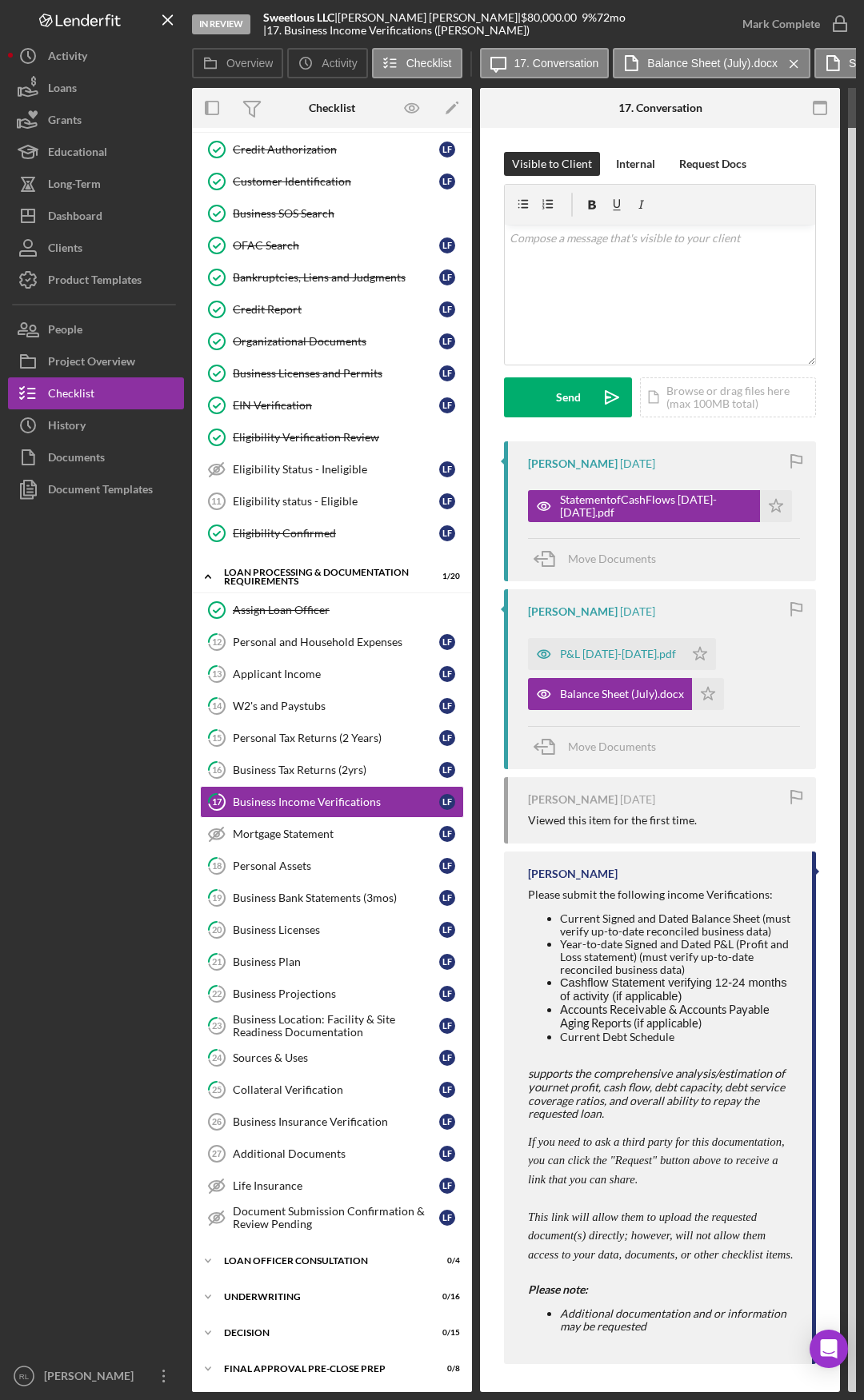
drag, startPoint x: 61, startPoint y: 837, endPoint x: 171, endPoint y: 824, distance: 110.8
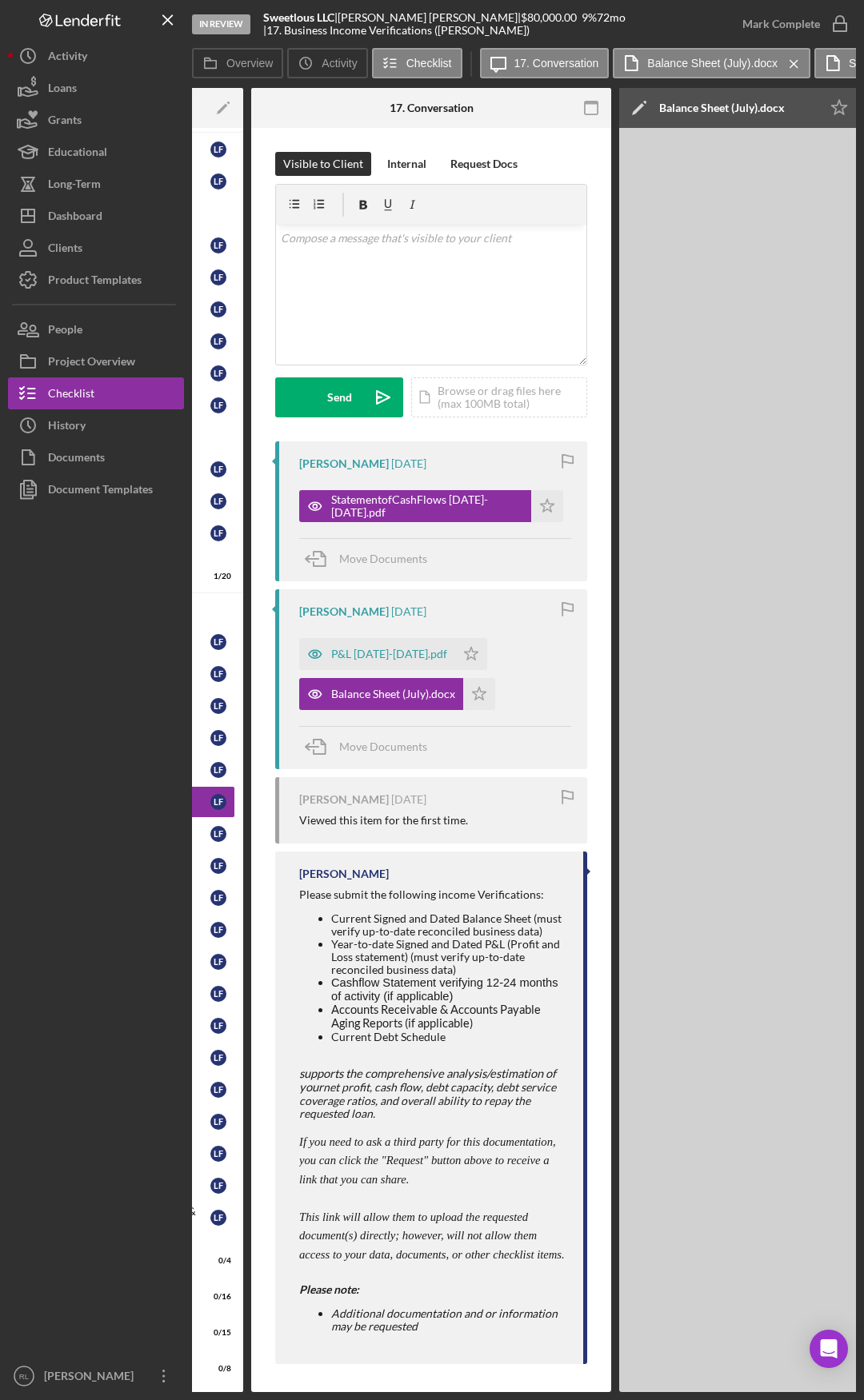
drag, startPoint x: 501, startPoint y: 828, endPoint x: 558, endPoint y: 825, distance: 57.1
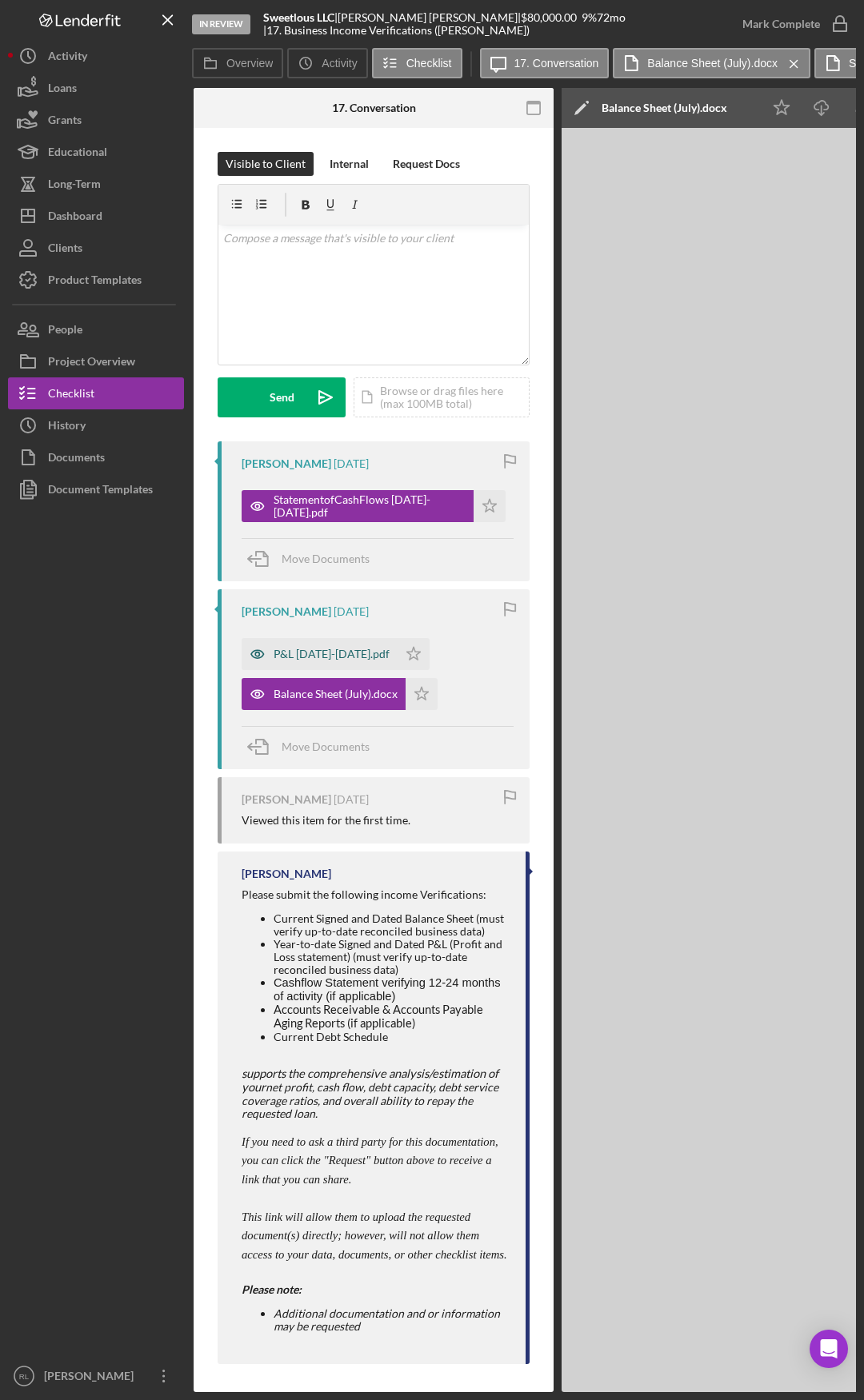
click at [332, 659] on div "P&L [DATE]-[DATE].pdf" at bounding box center [331, 654] width 116 height 13
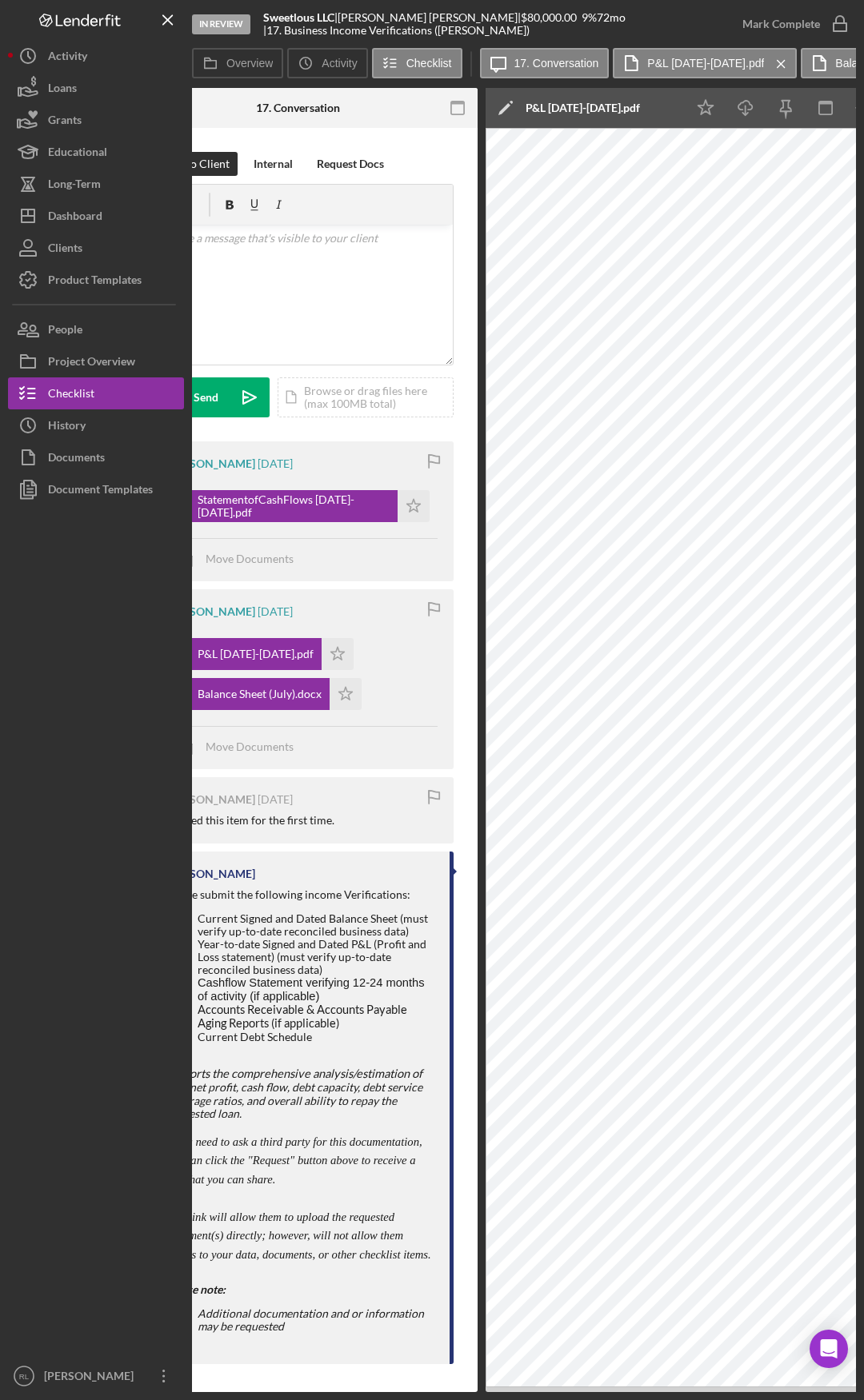
drag, startPoint x: 265, startPoint y: 845, endPoint x: 339, endPoint y: 843, distance: 74.0
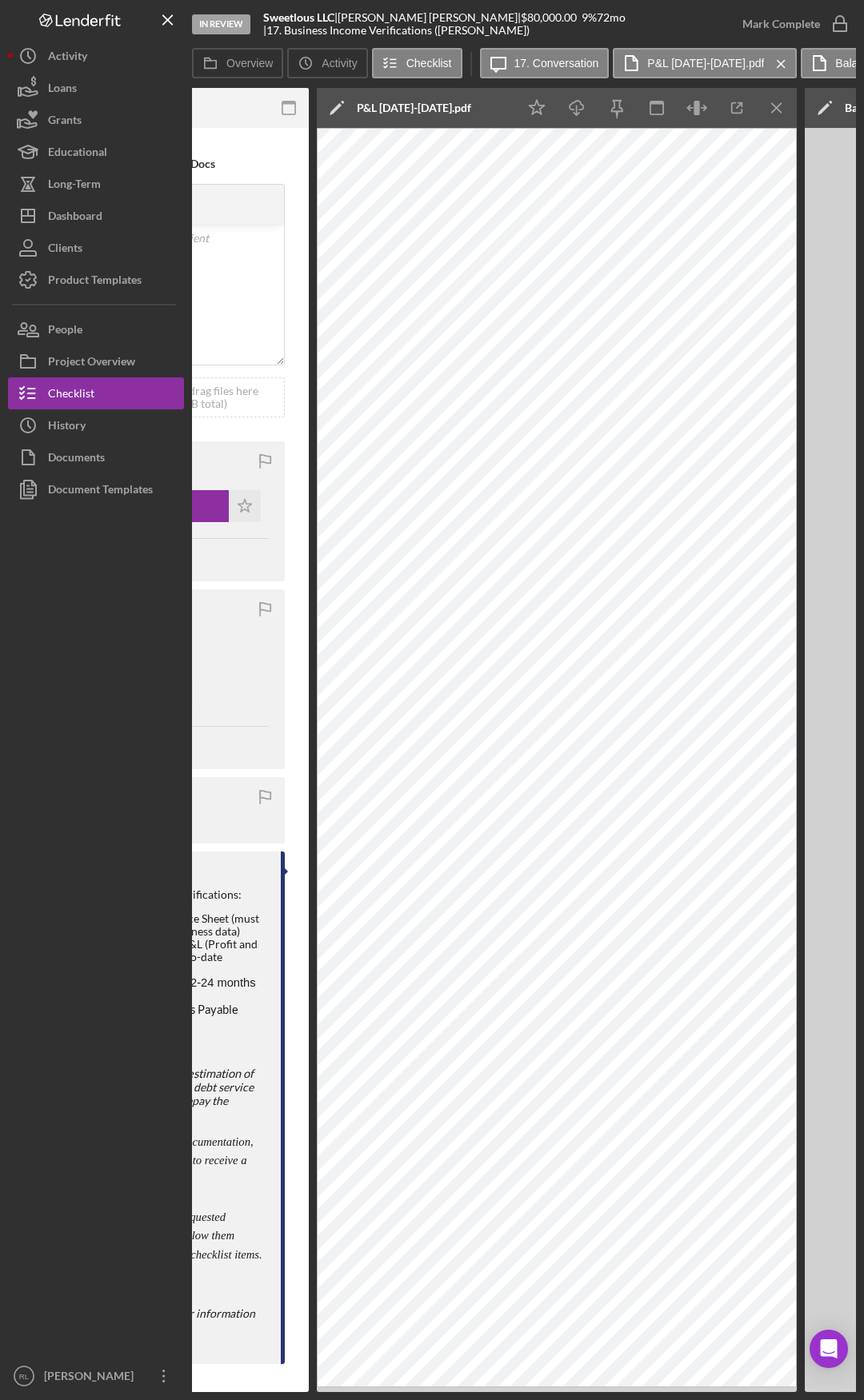
drag, startPoint x: 235, startPoint y: 841, endPoint x: 278, endPoint y: 840, distance: 43.0
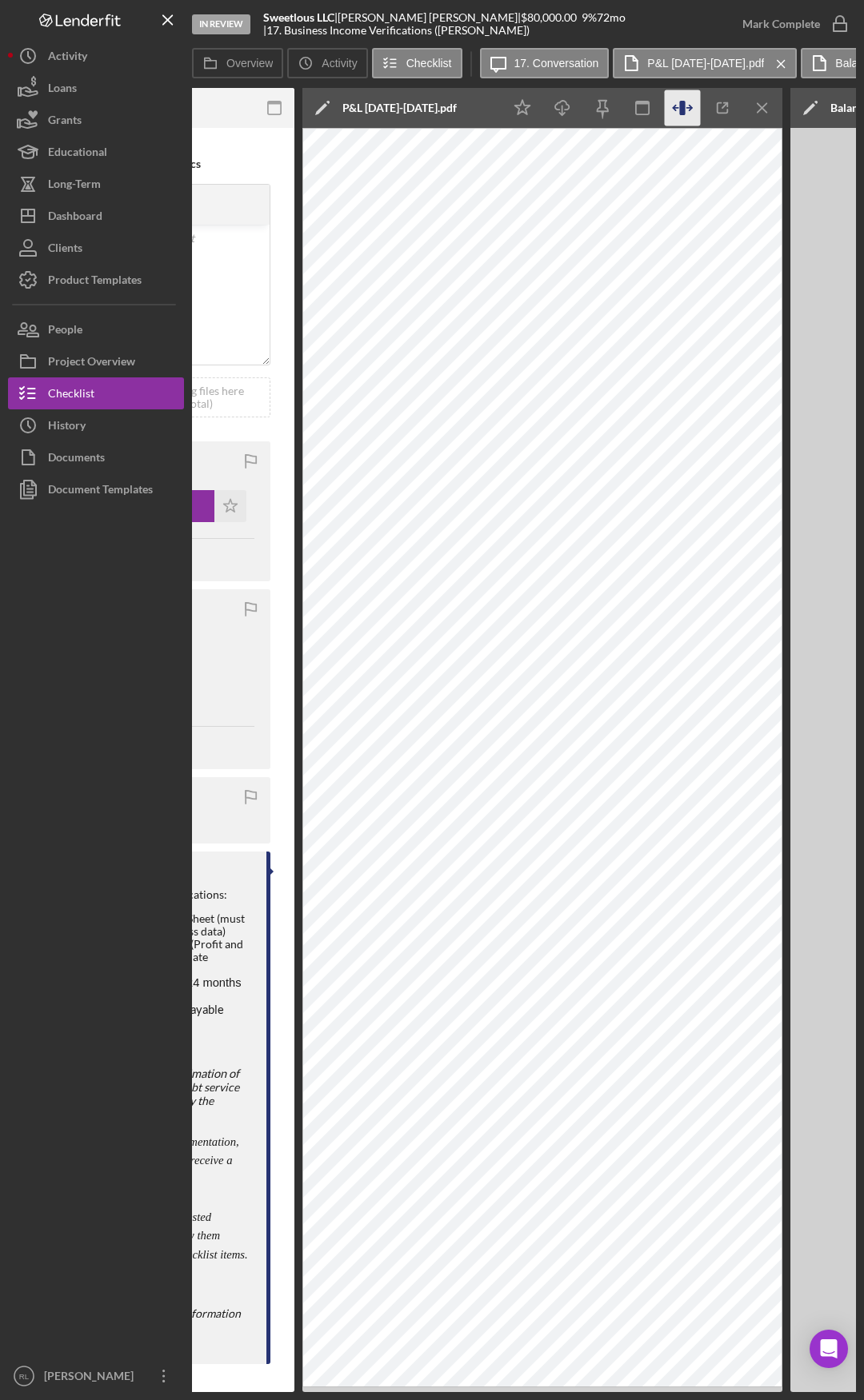
click at [681, 109] on icon "button" at bounding box center [682, 109] width 6 height 15
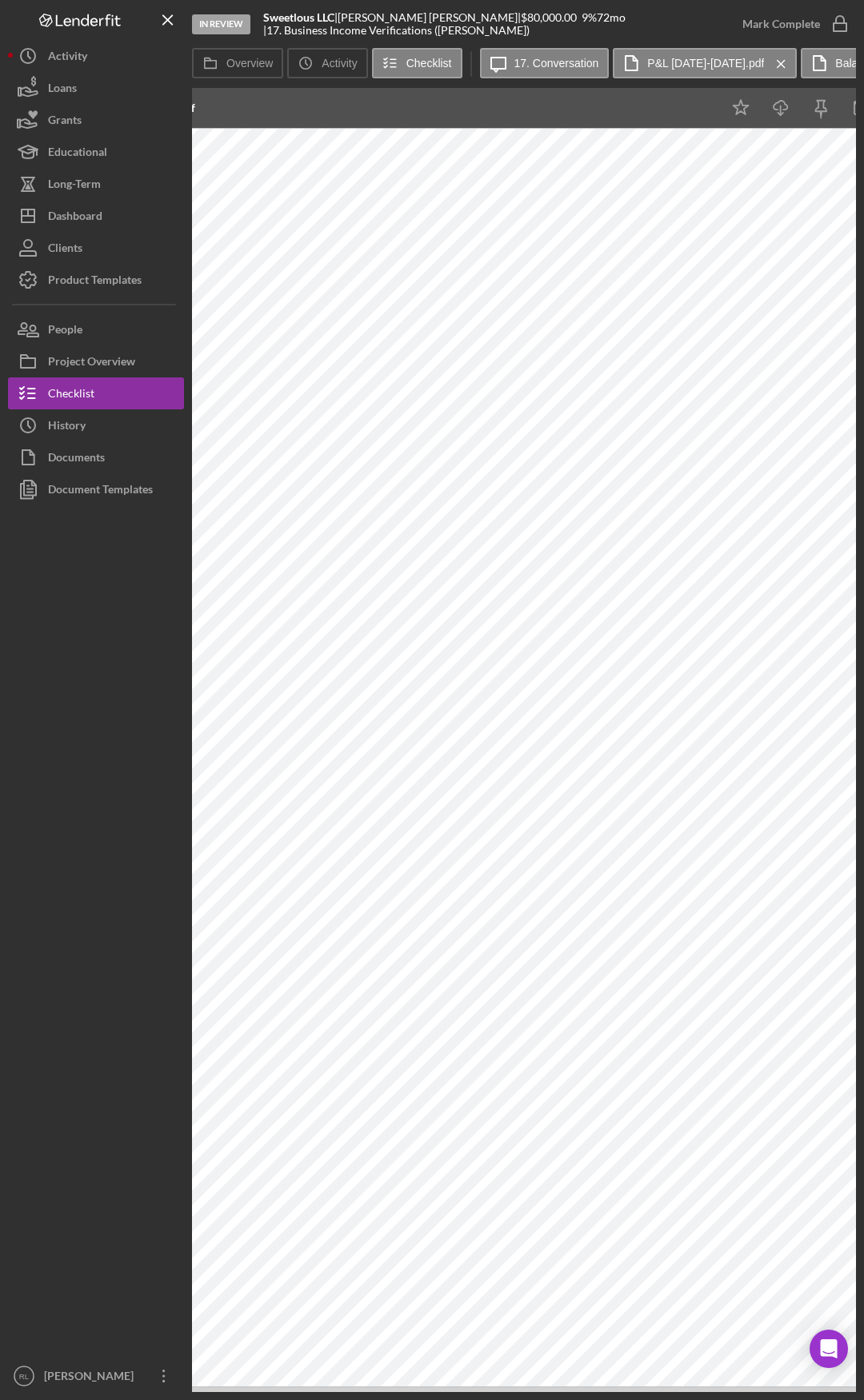
scroll to position [0, 809]
